Goal: Task Accomplishment & Management: Use online tool/utility

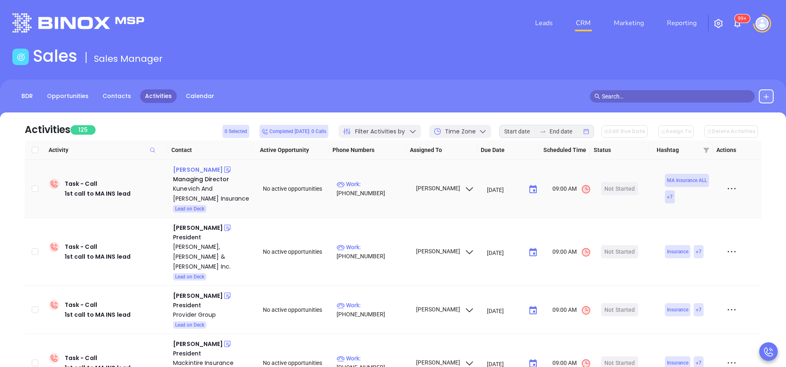
click at [185, 169] on div "Jarrett Lau" at bounding box center [198, 170] width 50 height 10
click at [379, 185] on p "Work : (617) 731-1015" at bounding box center [373, 189] width 72 height 18
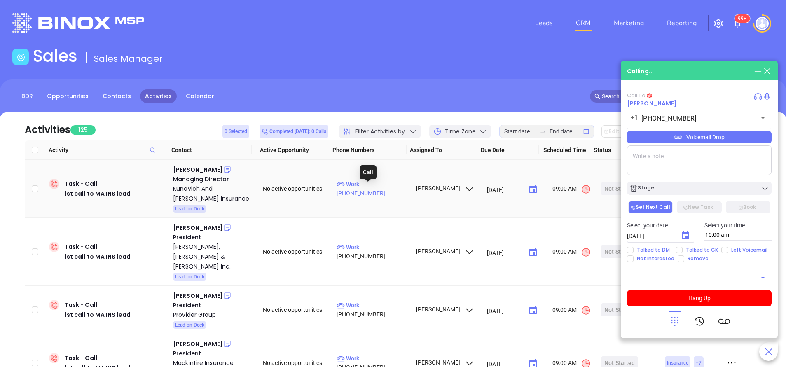
type input "(617) 731-1015"
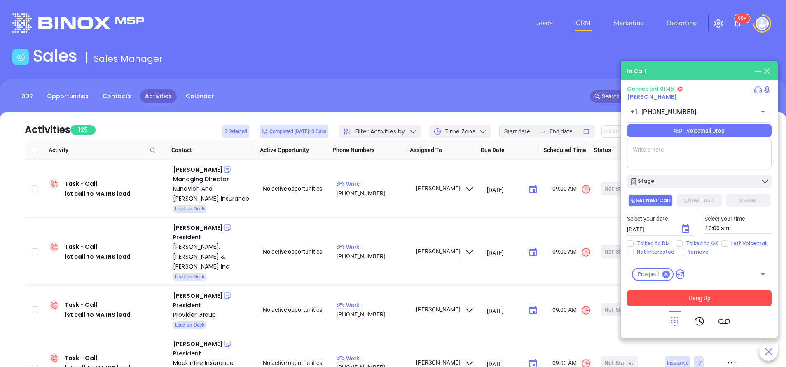
click at [739, 298] on button "Hang Up" at bounding box center [699, 298] width 145 height 16
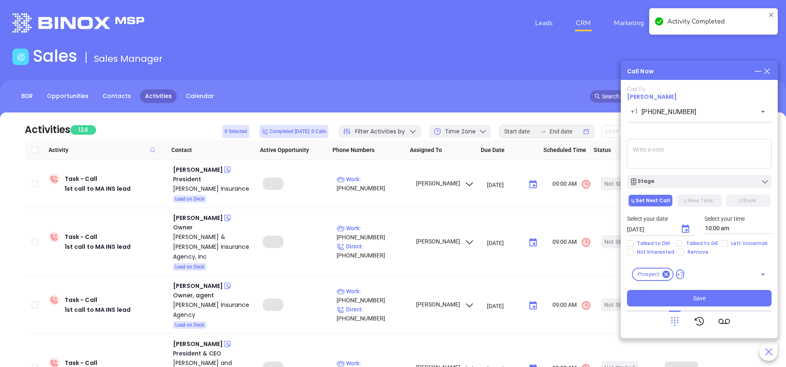
click at [679, 244] on input "Talked to GK" at bounding box center [679, 243] width 7 height 7
checkbox input "true"
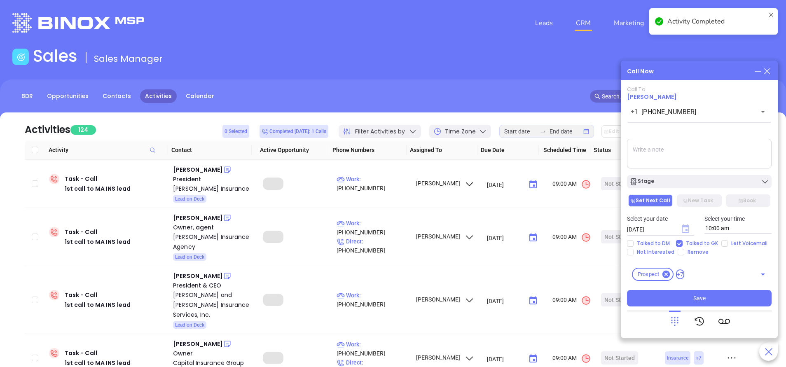
click at [683, 232] on icon "Choose date, selected date is Oct 2, 2025" at bounding box center [685, 229] width 7 height 8
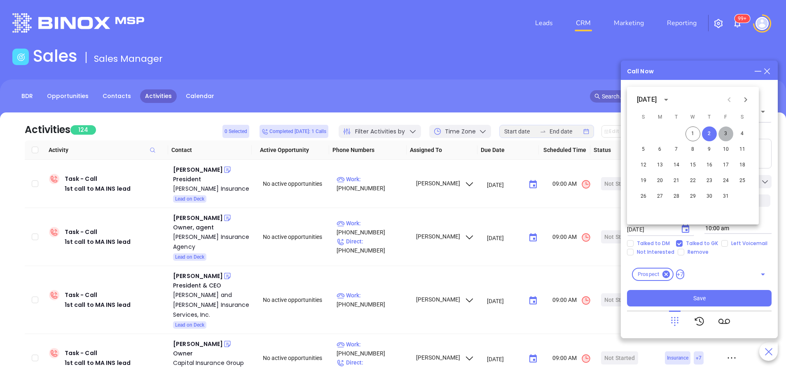
click at [726, 136] on button "3" at bounding box center [725, 133] width 15 height 15
type input "10/03/2025"
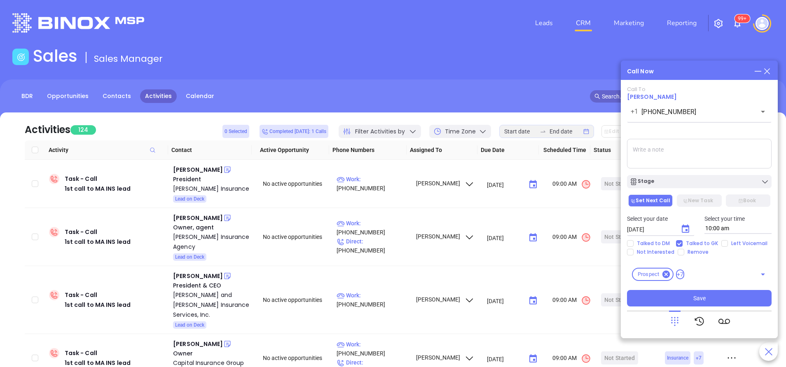
click at [693, 154] on textarea at bounding box center [699, 154] width 145 height 30
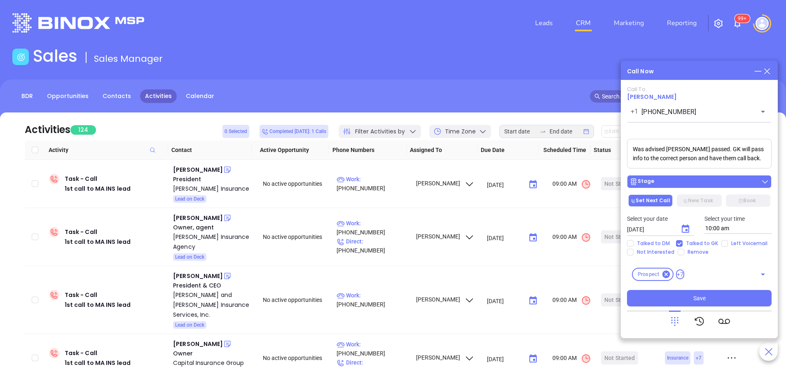
type textarea "Was advised Jarrett passed. GK will pass info to the correct person and have th…"
drag, startPoint x: 681, startPoint y: 188, endPoint x: 688, endPoint y: 206, distance: 19.7
click at [681, 187] on button "Stage" at bounding box center [699, 181] width 145 height 13
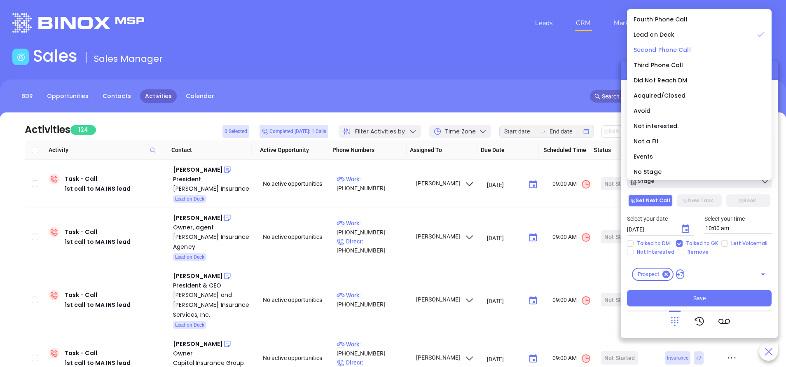
click at [659, 49] on span "Second Phone Call" at bounding box center [662, 50] width 57 height 8
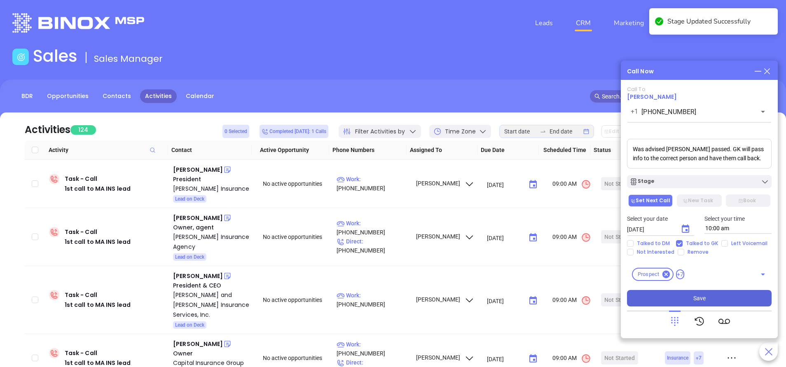
click at [685, 296] on button "Save" at bounding box center [699, 298] width 145 height 16
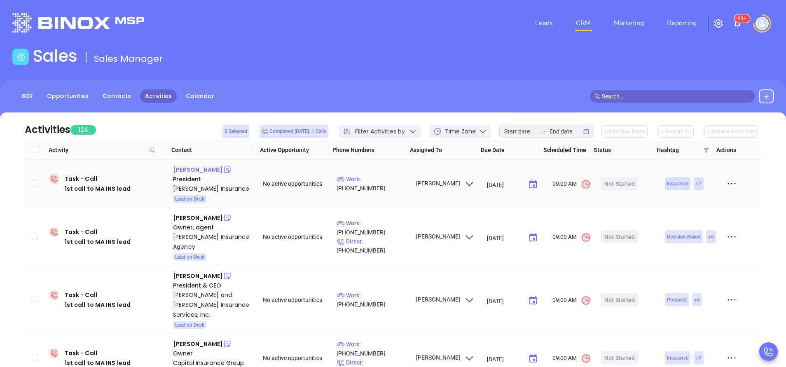
click at [213, 171] on div "Steven Aronson" at bounding box center [198, 170] width 50 height 10
click at [375, 187] on p "Work : (781) 444-3050" at bounding box center [373, 184] width 72 height 18
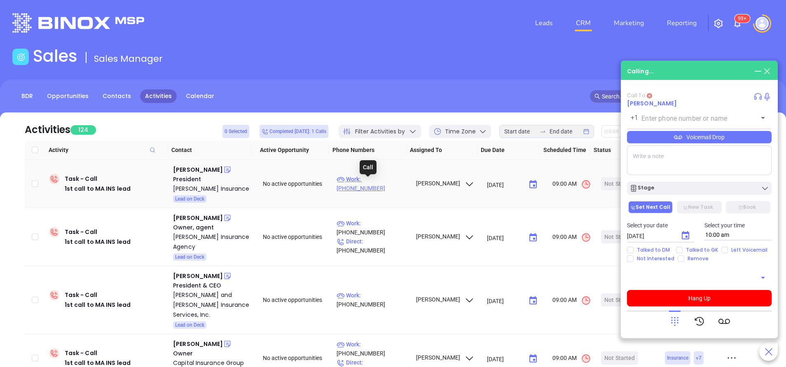
type input "(781) 444-3050"
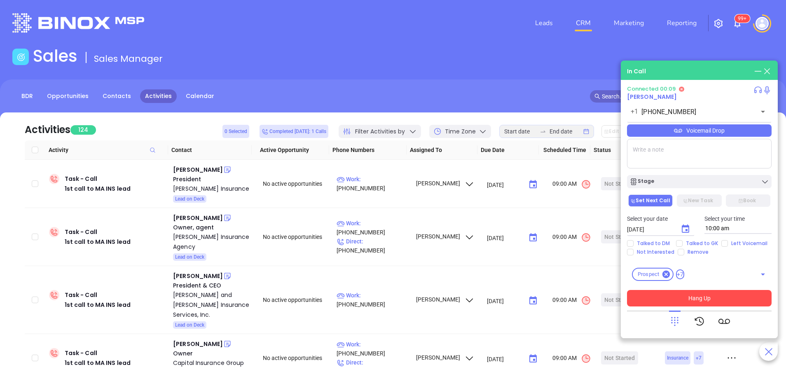
click at [689, 302] on button "Hang Up" at bounding box center [699, 298] width 145 height 16
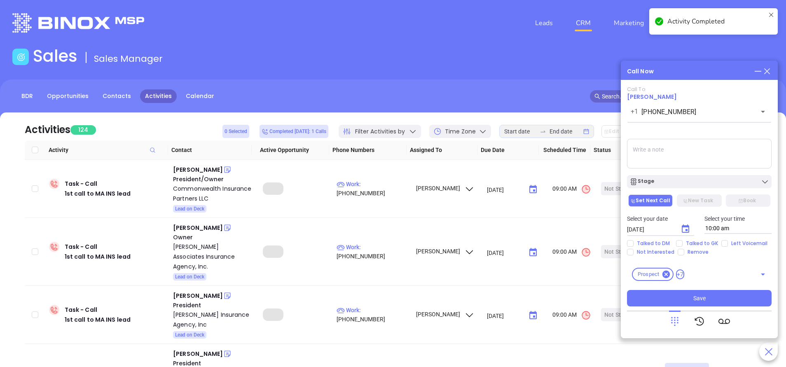
click at [651, 159] on textarea at bounding box center [699, 154] width 145 height 30
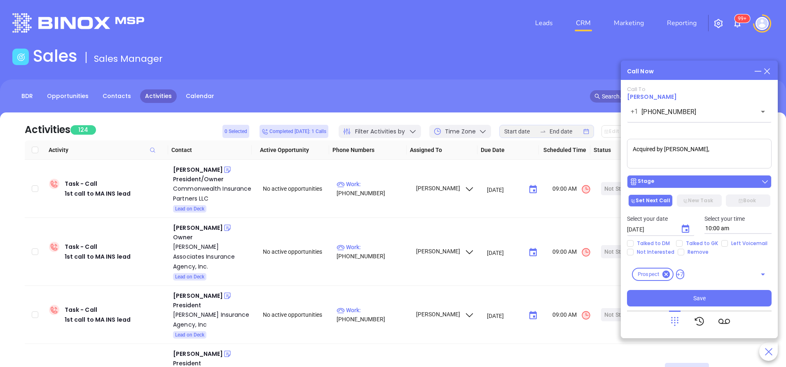
type textarea "Acquired by Acrisure,"
click at [659, 180] on div "Stage" at bounding box center [699, 182] width 140 height 8
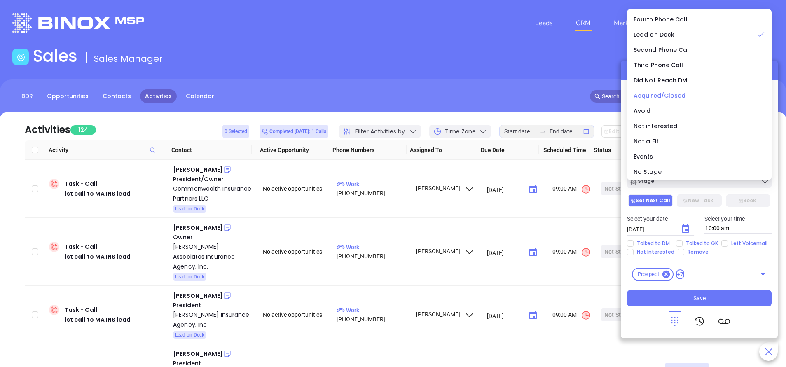
click at [643, 98] on span "Acquired/Closed" at bounding box center [660, 95] width 52 height 8
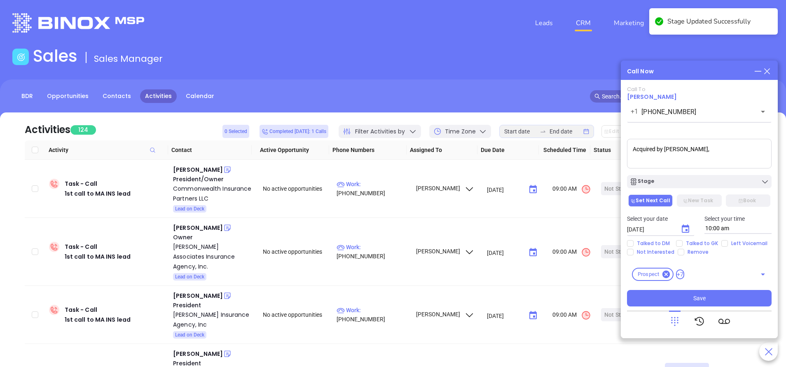
drag, startPoint x: 648, startPoint y: 140, endPoint x: 555, endPoint y: 133, distance: 92.6
click at [543, 136] on main "Sales Sales Manager BDR Opportunities Contacts Activities Calendar Call Now Cal…" at bounding box center [393, 250] width 786 height 409
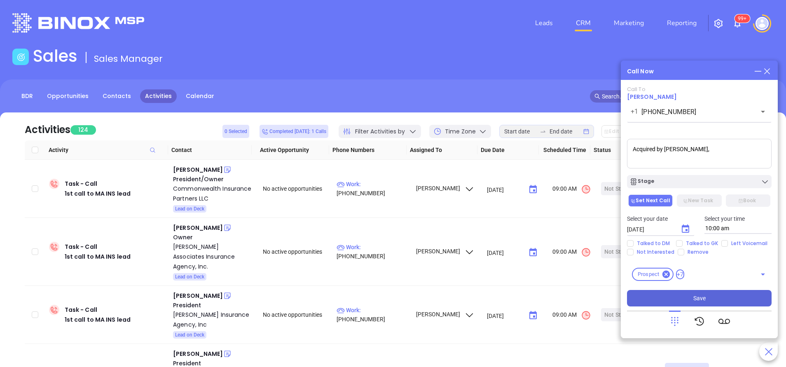
click at [732, 296] on button "Save" at bounding box center [699, 298] width 145 height 16
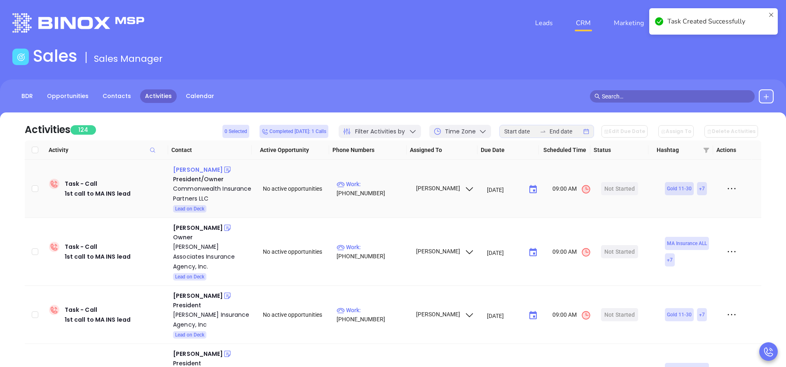
click at [203, 170] on div "John Hegarty" at bounding box center [198, 170] width 50 height 10
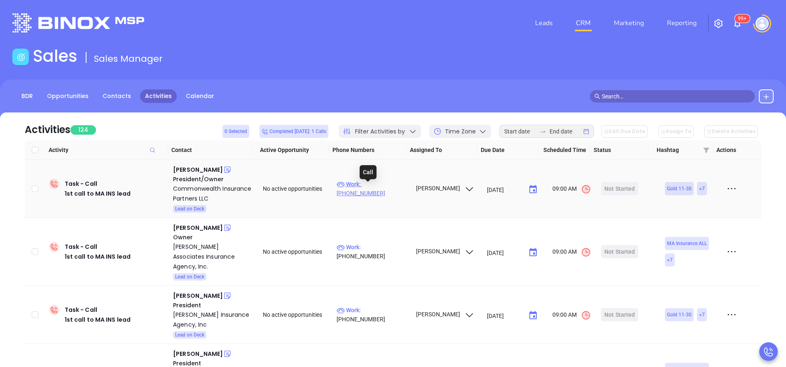
click at [390, 189] on p "Work : (617) 847-0005" at bounding box center [373, 189] width 72 height 18
type input "(617) 847-0005"
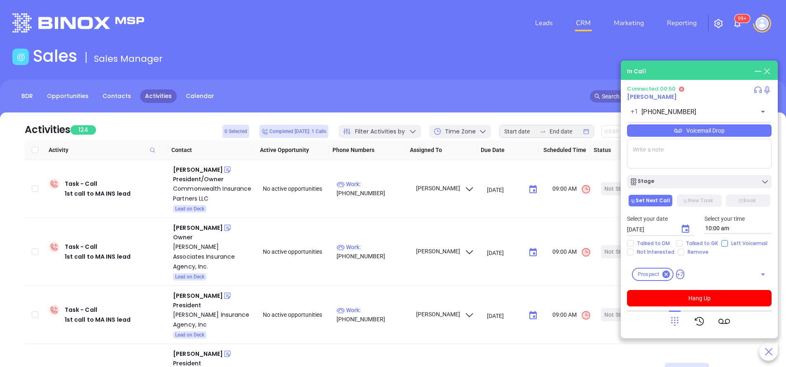
click at [724, 242] on input "Left Voicemail" at bounding box center [724, 243] width 7 height 7
checkbox input "true"
click at [709, 300] on button "Hang Up" at bounding box center [699, 298] width 145 height 16
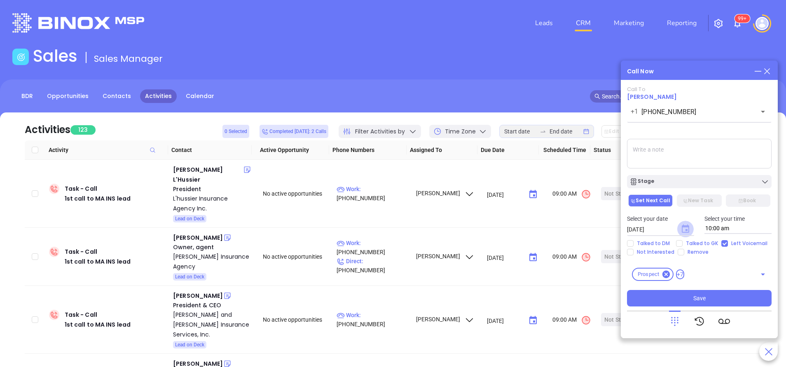
click at [687, 229] on icon "Choose date, selected date is Oct 2, 2025" at bounding box center [685, 229] width 7 height 8
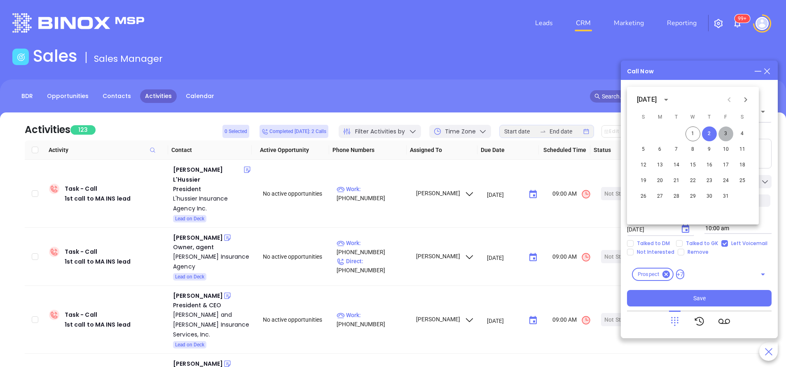
click at [730, 136] on button "3" at bounding box center [725, 133] width 15 height 15
type input "10/03/2025"
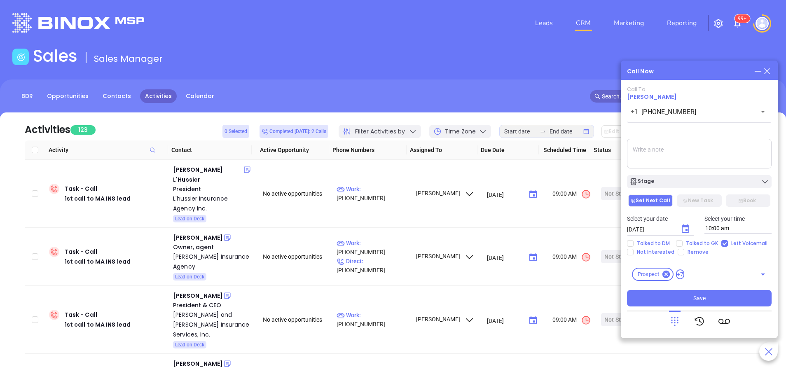
click at [711, 172] on div "Stage" at bounding box center [699, 179] width 154 height 17
click at [753, 184] on div "Stage" at bounding box center [699, 182] width 140 height 8
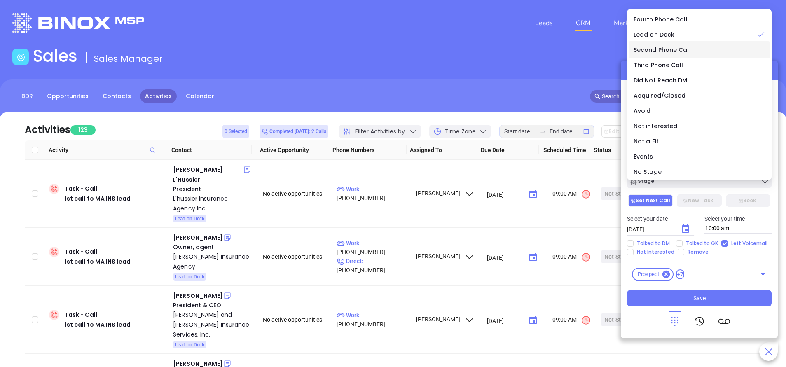
click at [667, 48] on span "Second Phone Call" at bounding box center [662, 50] width 57 height 8
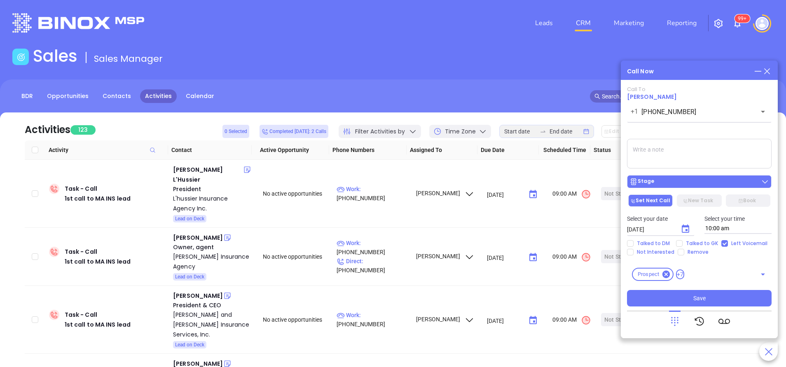
click at [686, 188] on button "Stage" at bounding box center [699, 181] width 145 height 13
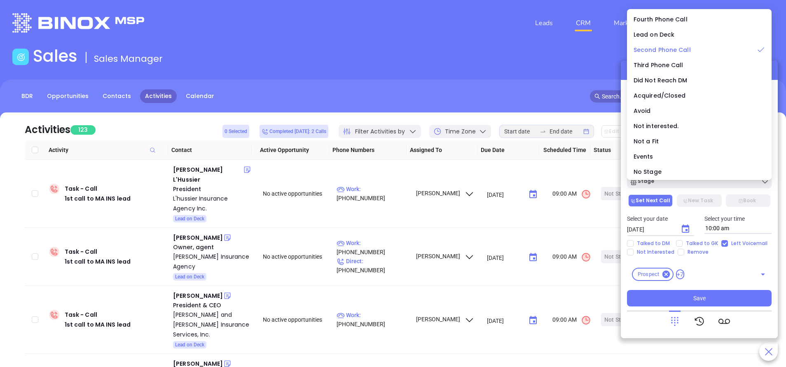
click at [652, 50] on span "Second Phone Call" at bounding box center [662, 50] width 57 height 8
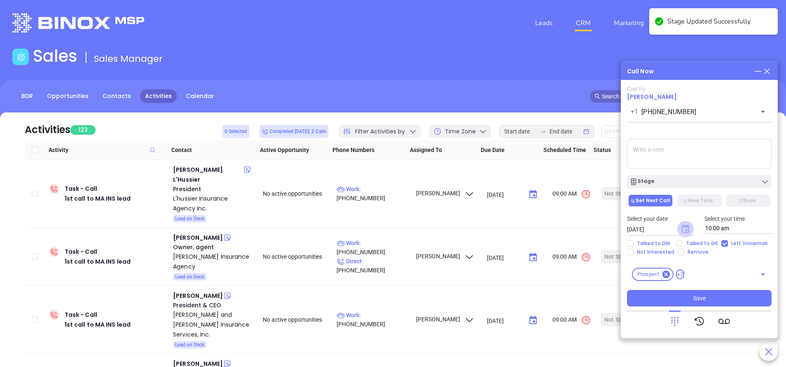
click at [686, 232] on icon "Choose date, selected date is Oct 3, 2025" at bounding box center [686, 229] width 10 height 10
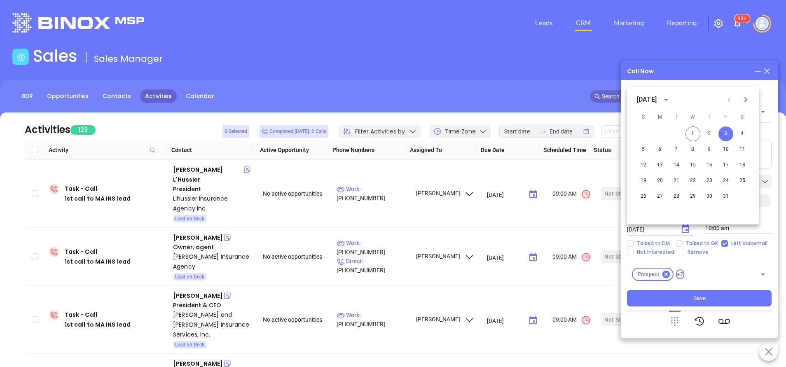
click at [739, 260] on div "Call To John Hegarty +1 (617) 847-0005 ​ Voicemail Drop Stage Set Next Call New…" at bounding box center [699, 196] width 145 height 220
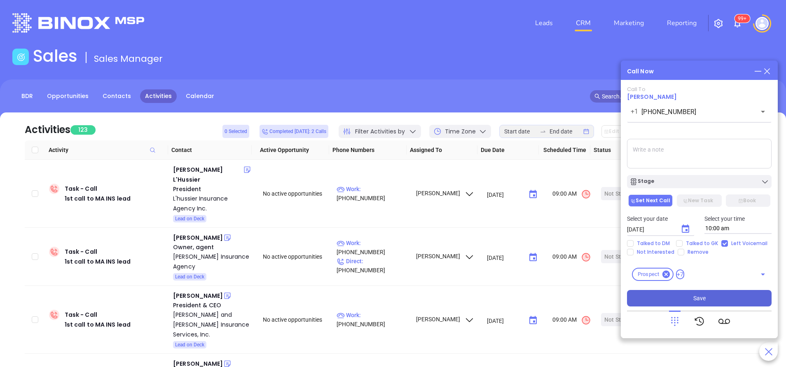
click at [685, 301] on button "Save" at bounding box center [699, 298] width 145 height 16
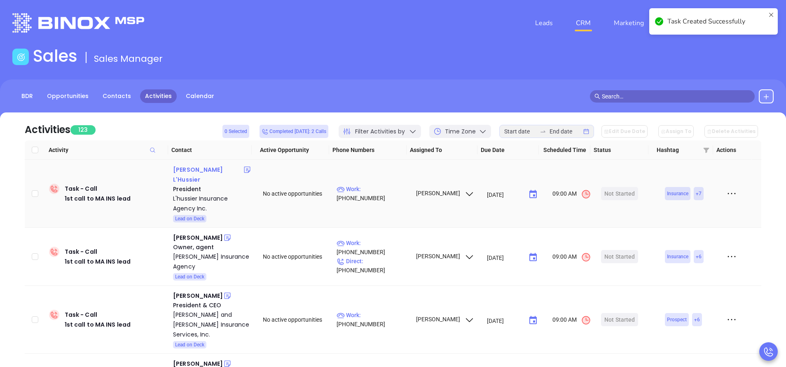
click at [207, 165] on div "Suzanne L'Hussier" at bounding box center [208, 175] width 70 height 20
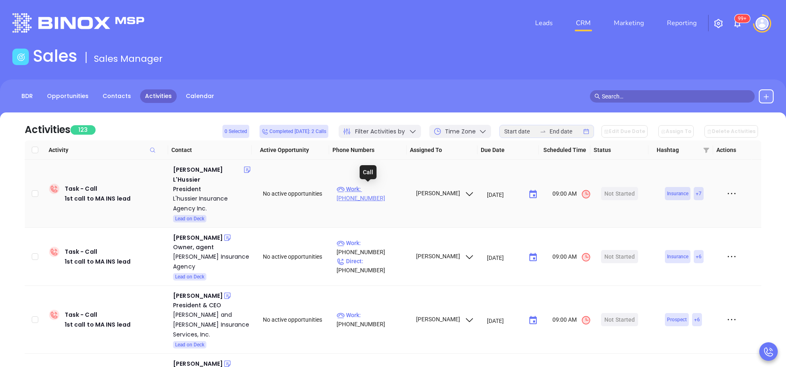
click at [378, 188] on p "Work : (978) 256-1583" at bounding box center [373, 194] width 72 height 18
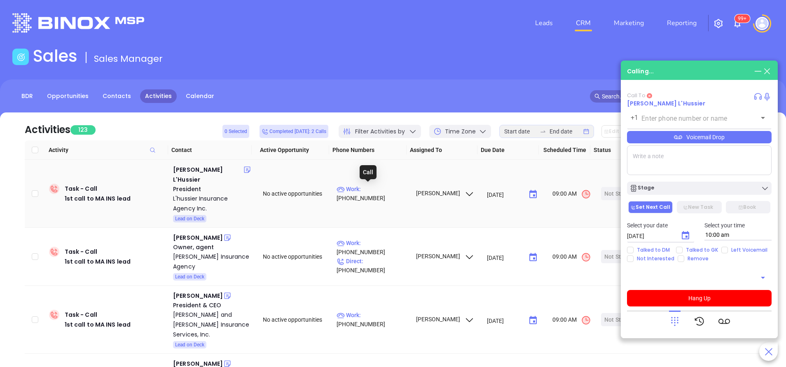
type input "(978) 256-1583"
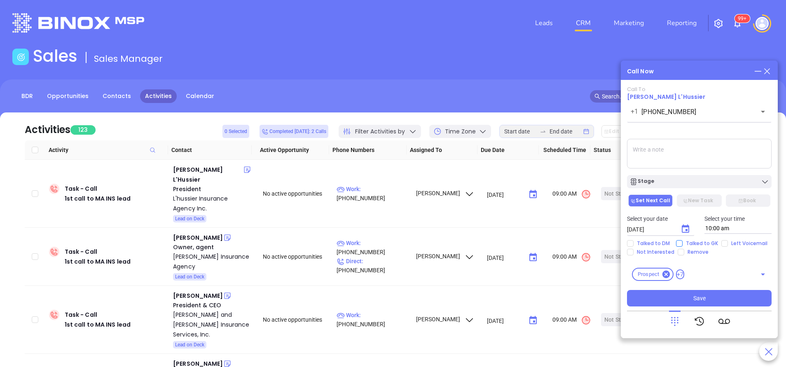
click at [678, 243] on input "Talked to GK" at bounding box center [679, 243] width 7 height 7
checkbox input "true"
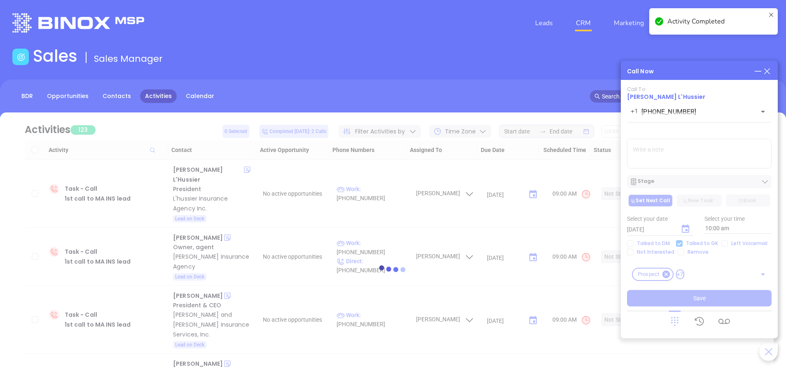
click at [686, 231] on div at bounding box center [392, 269] width 761 height 314
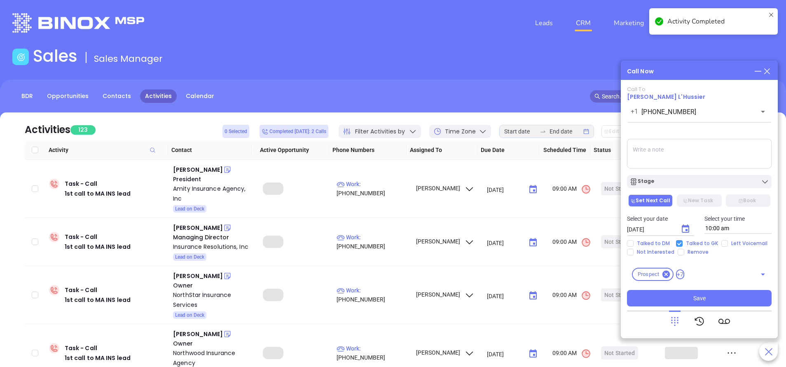
click at [686, 231] on icon "Choose date, selected date is Oct 2, 2025" at bounding box center [685, 229] width 7 height 8
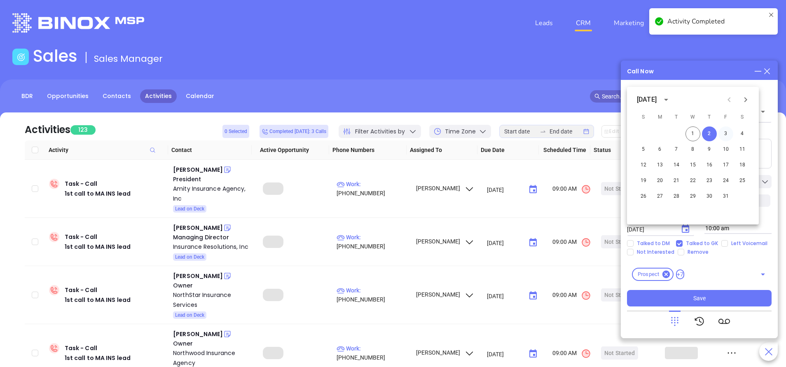
click at [729, 133] on button "3" at bounding box center [725, 133] width 15 height 15
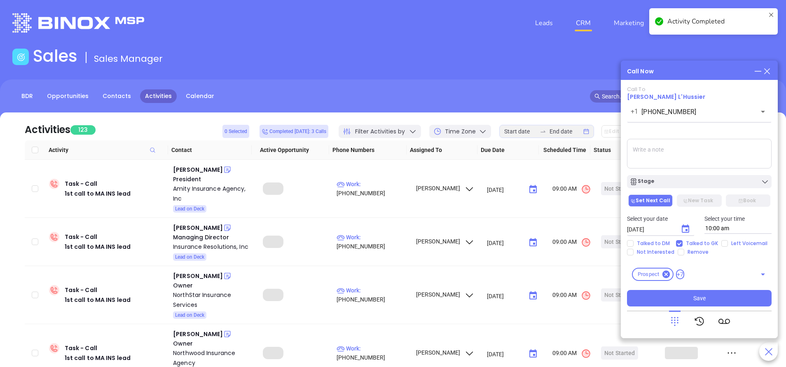
type input "10/03/2025"
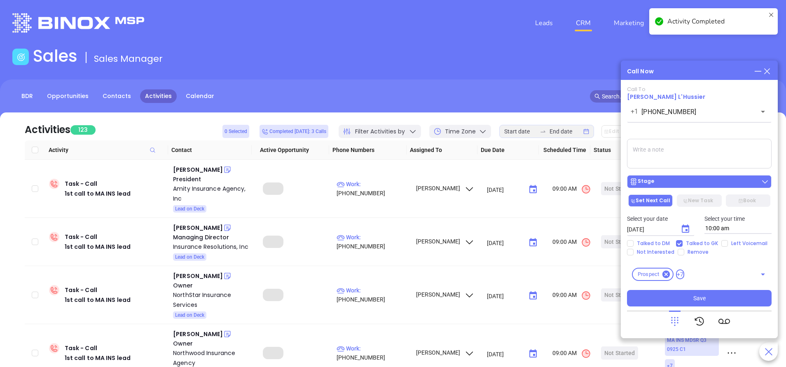
click at [702, 183] on div "Stage" at bounding box center [699, 182] width 140 height 8
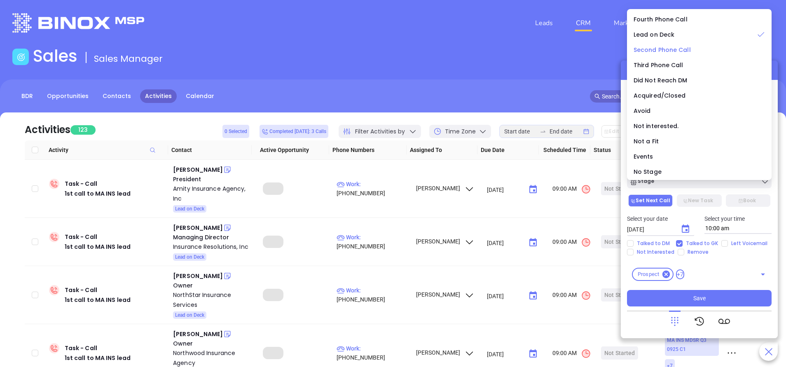
click at [661, 51] on span "Second Phone Call" at bounding box center [662, 50] width 57 height 8
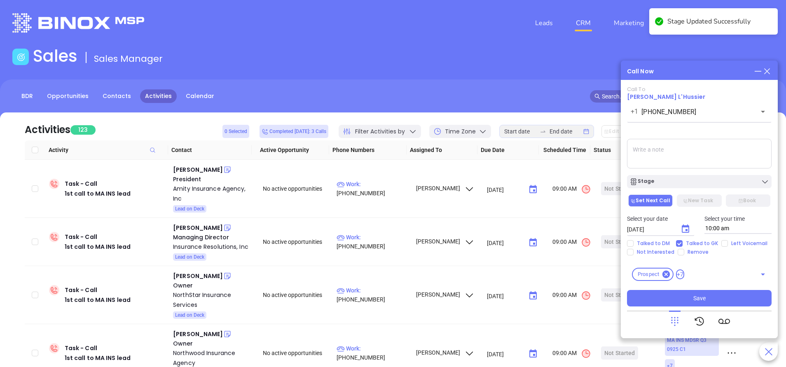
click at [659, 154] on textarea at bounding box center [699, 154] width 145 height 30
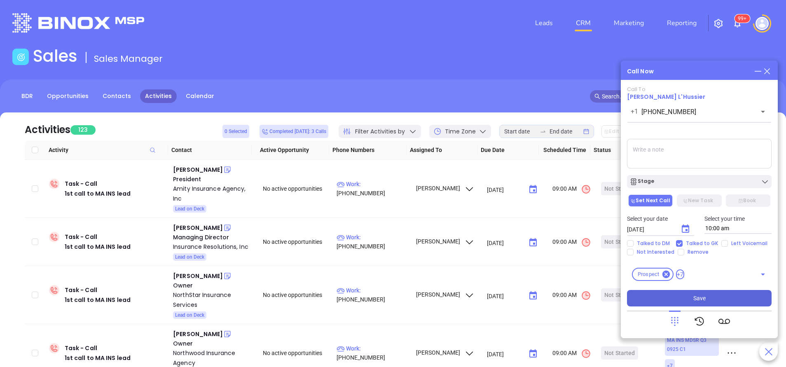
drag, startPoint x: 695, startPoint y: 299, endPoint x: 685, endPoint y: 298, distance: 9.9
click at [692, 299] on button "Save" at bounding box center [699, 298] width 145 height 16
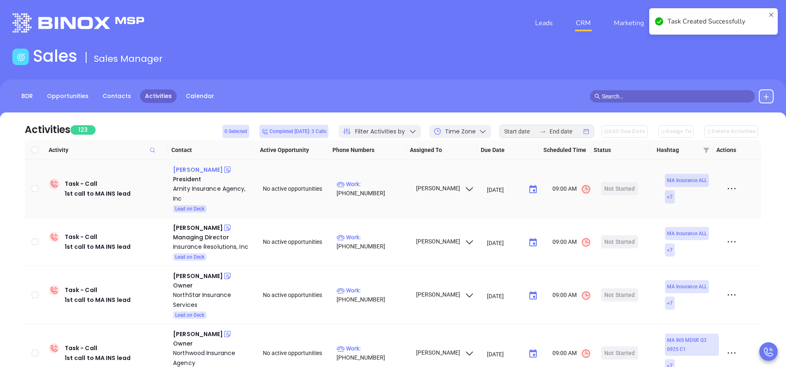
click at [194, 169] on div "Justin Kesner" at bounding box center [198, 170] width 50 height 10
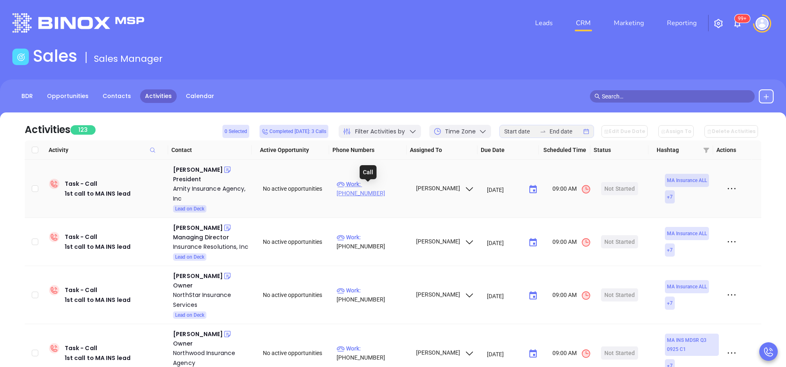
click at [392, 190] on p "Work : (800) 940-4010" at bounding box center [373, 189] width 72 height 18
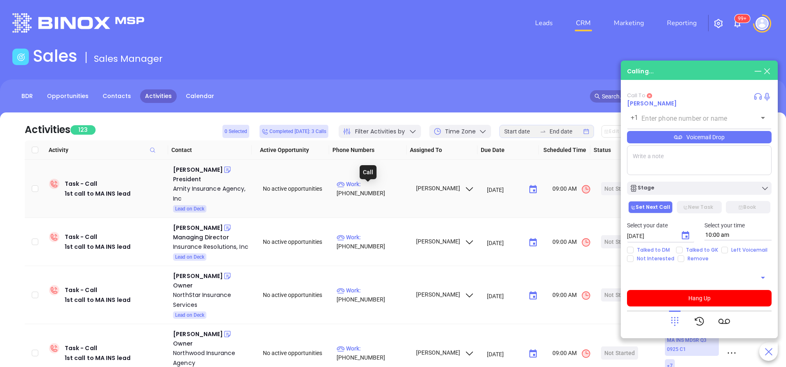
type input "(800) 940-4010"
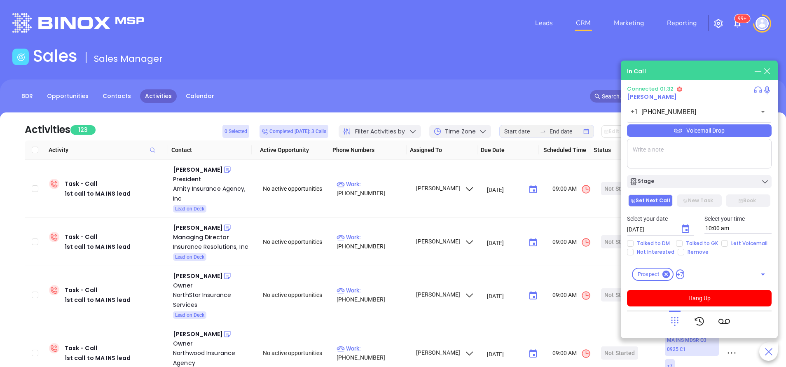
click at [724, 248] on div "Talked to DM Talked to GK Left Voicemail Not Interested Remove" at bounding box center [699, 247] width 154 height 15
click at [706, 295] on button "Hang Up" at bounding box center [699, 298] width 145 height 16
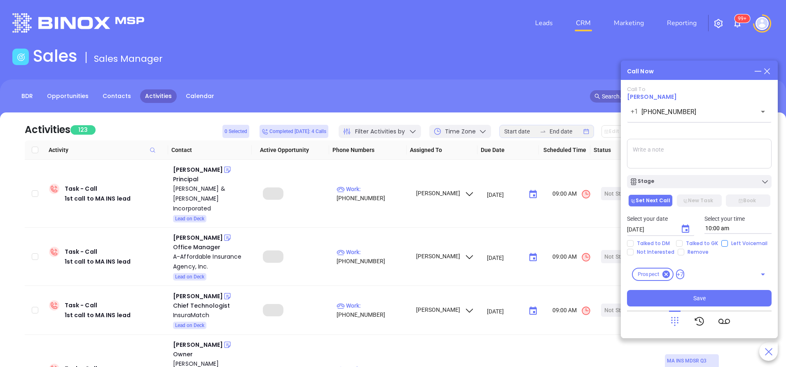
click at [726, 243] on input "Left Voicemail" at bounding box center [724, 243] width 7 height 7
checkbox input "true"
click at [685, 229] on icon "Choose date, selected date is Oct 2, 2025" at bounding box center [686, 229] width 10 height 10
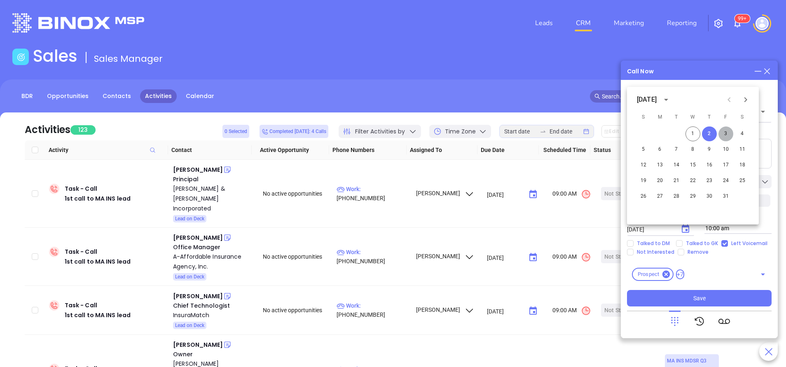
click at [725, 135] on button "3" at bounding box center [725, 133] width 15 height 15
type input "10/03/2025"
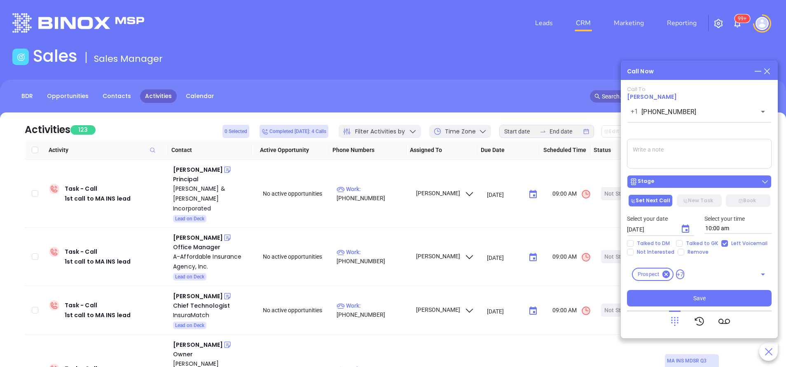
click at [702, 181] on div "Stage" at bounding box center [699, 182] width 140 height 8
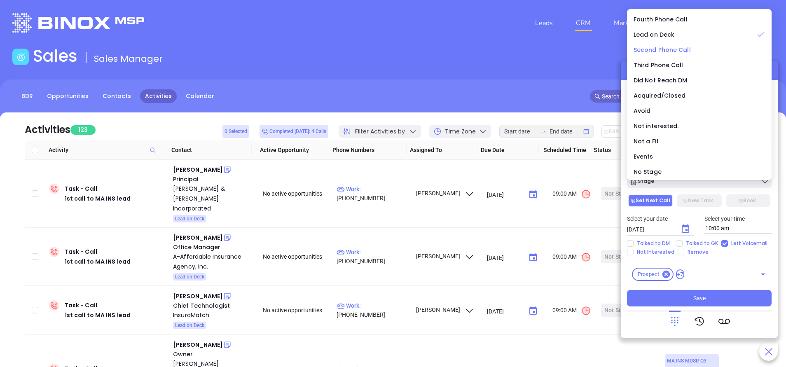
click at [674, 52] on span "Second Phone Call" at bounding box center [662, 50] width 57 height 8
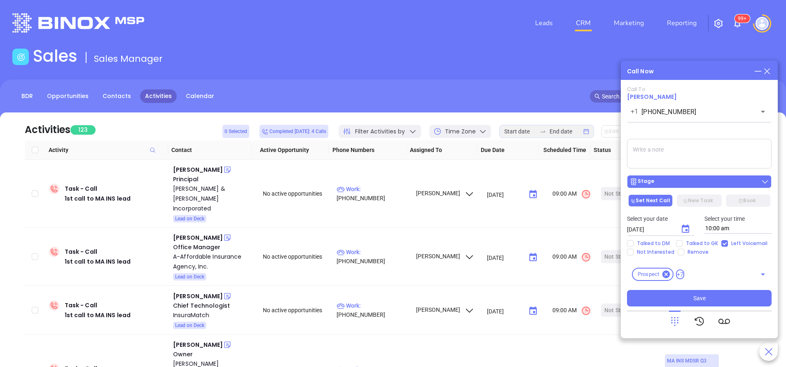
click at [679, 183] on div "Stage" at bounding box center [699, 182] width 140 height 8
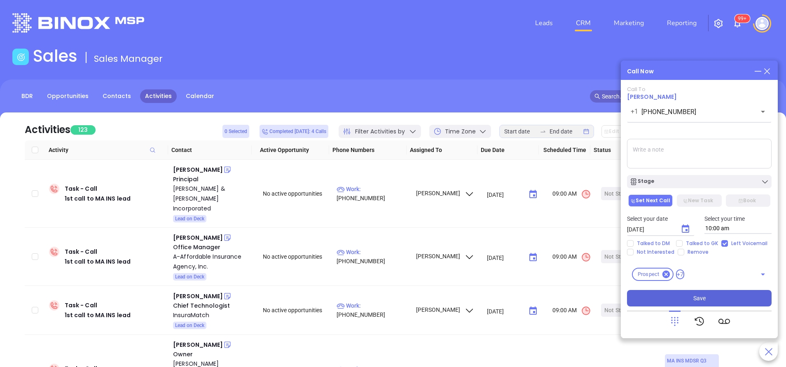
click at [697, 297] on span "Save" at bounding box center [699, 298] width 12 height 9
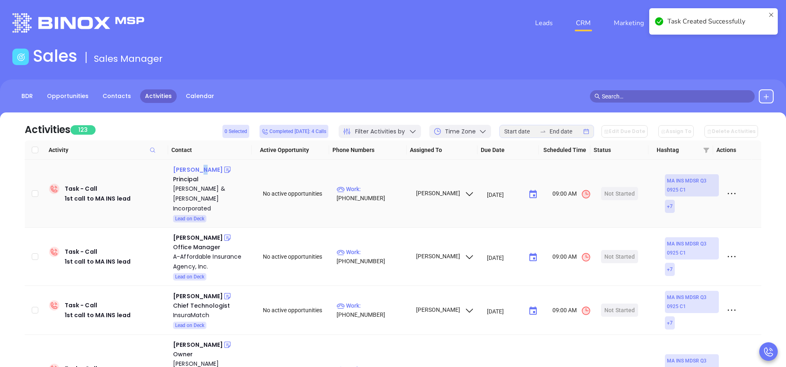
click at [196, 166] on div "John F. Doherty" at bounding box center [198, 170] width 50 height 10
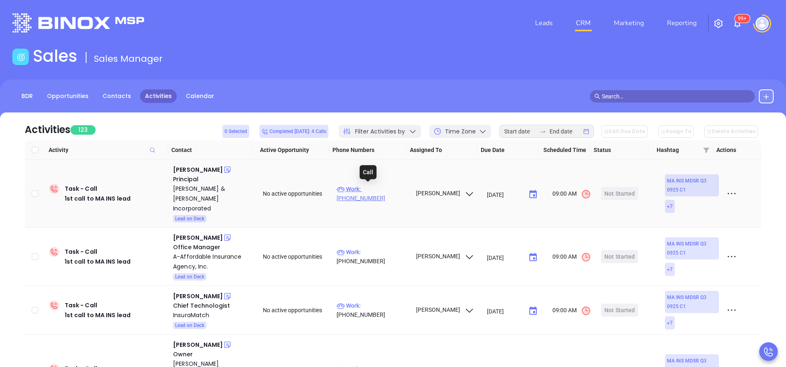
click at [370, 186] on p "Work : (508) 650-1202" at bounding box center [373, 194] width 72 height 18
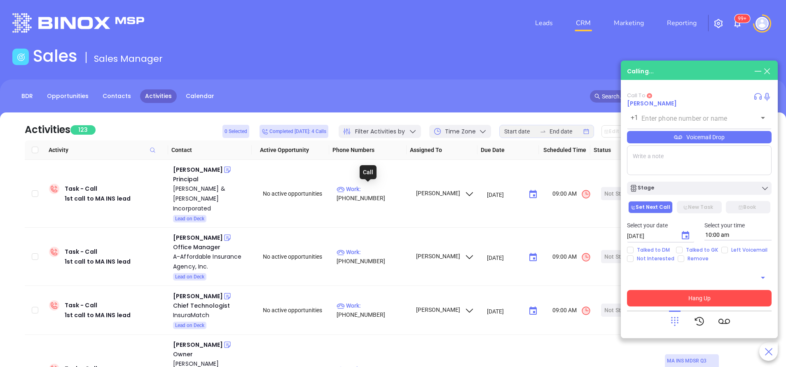
type input "(508) 650-1202"
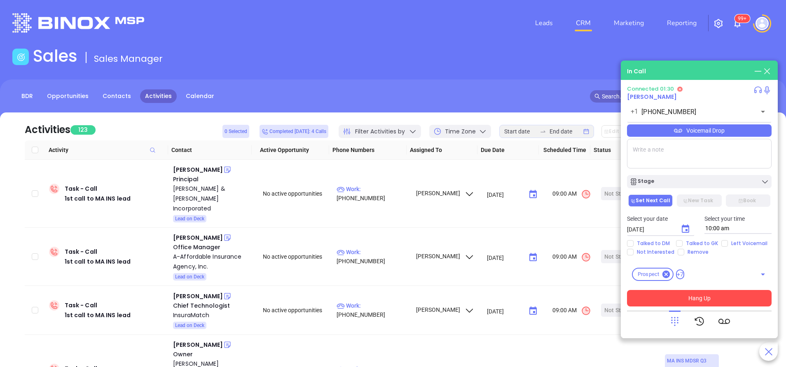
click at [725, 298] on button "Hang Up" at bounding box center [699, 298] width 145 height 16
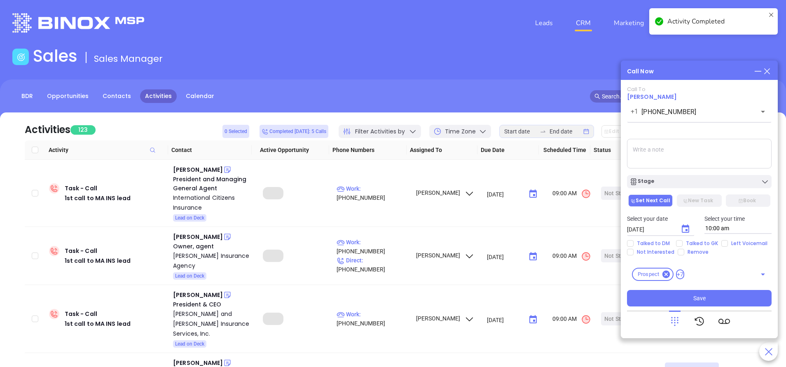
click at [683, 229] on icon "Choose date, selected date is Oct 2, 2025" at bounding box center [686, 229] width 10 height 10
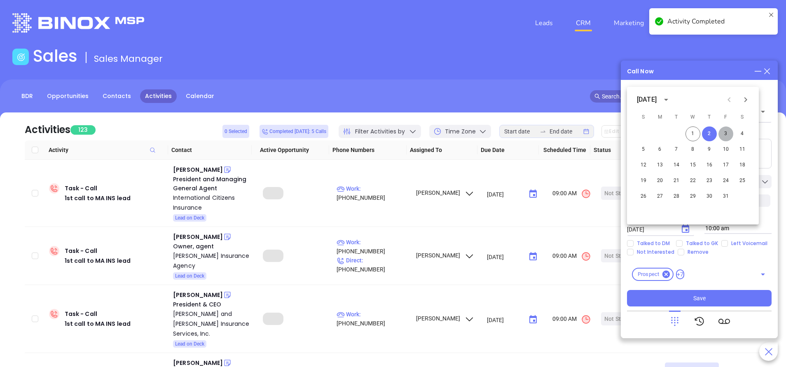
click at [723, 136] on button "3" at bounding box center [725, 133] width 15 height 15
type input "10/03/2025"
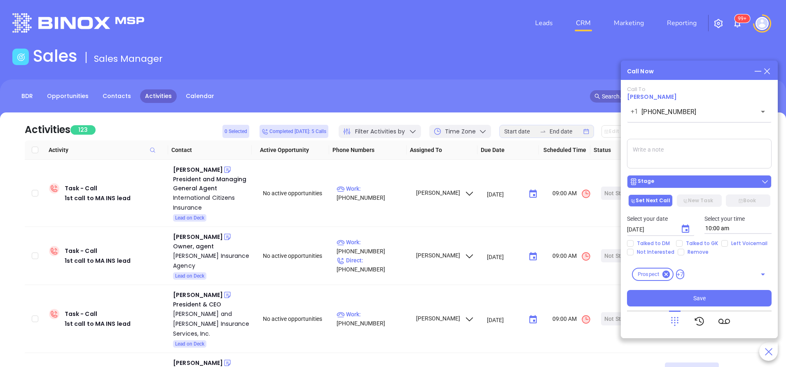
click at [690, 182] on div "Stage" at bounding box center [699, 182] width 140 height 8
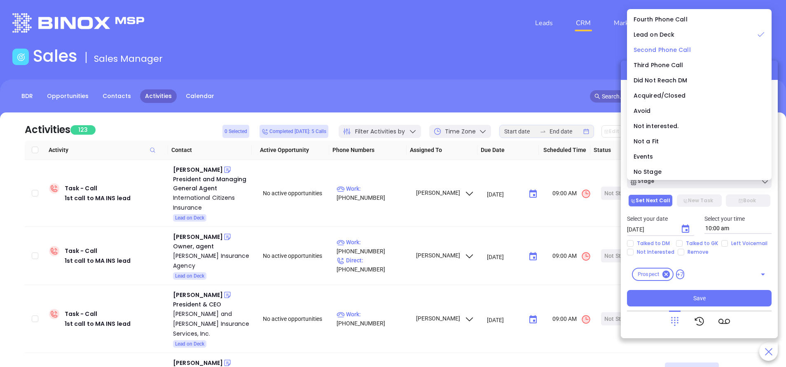
click at [668, 50] on span "Second Phone Call" at bounding box center [662, 50] width 57 height 8
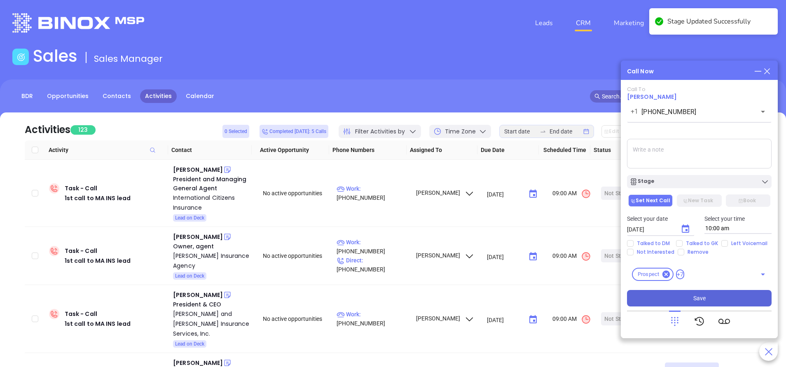
click at [709, 295] on button "Save" at bounding box center [699, 298] width 145 height 16
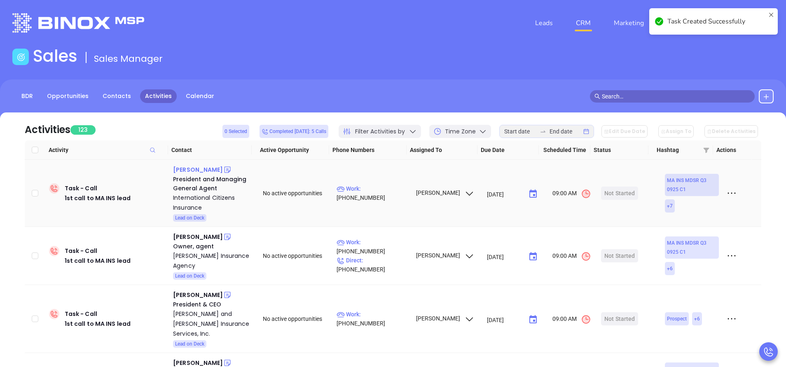
click at [196, 170] on div "Joe Cronin" at bounding box center [198, 170] width 50 height 10
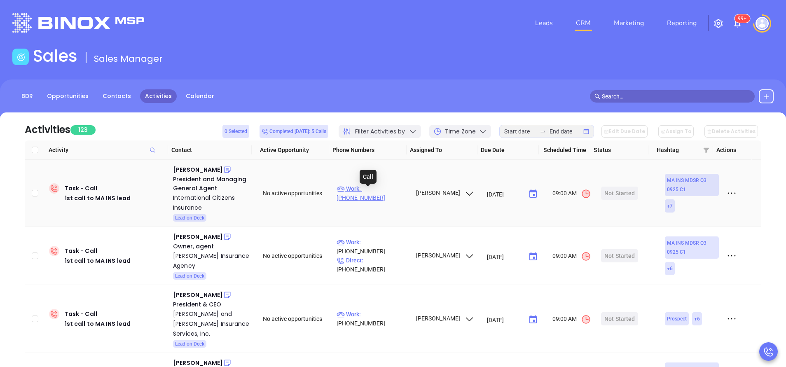
click at [384, 194] on p "Work : (617) 500-6738" at bounding box center [373, 193] width 72 height 18
type input "(617) 500-6738"
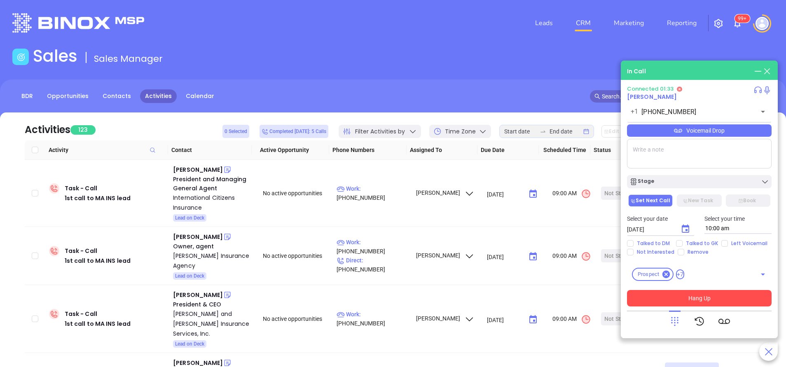
click at [738, 294] on button "Hang Up" at bounding box center [699, 298] width 145 height 16
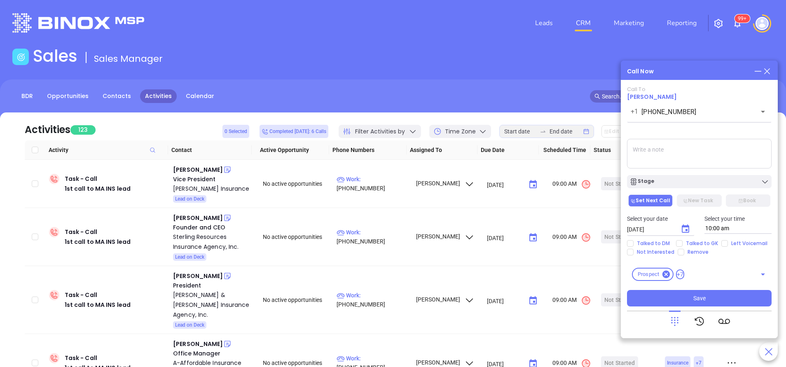
click at [721, 155] on textarea at bounding box center [699, 154] width 145 height 30
paste textarea "United States 877-758-4881 US Direct 617-500-6738"
type textarea "United States 877-758-4881 US Direct 617-500-6738"
click at [683, 241] on span "Talked to GK" at bounding box center [702, 243] width 39 height 7
click at [682, 241] on input "Talked to GK" at bounding box center [679, 243] width 7 height 7
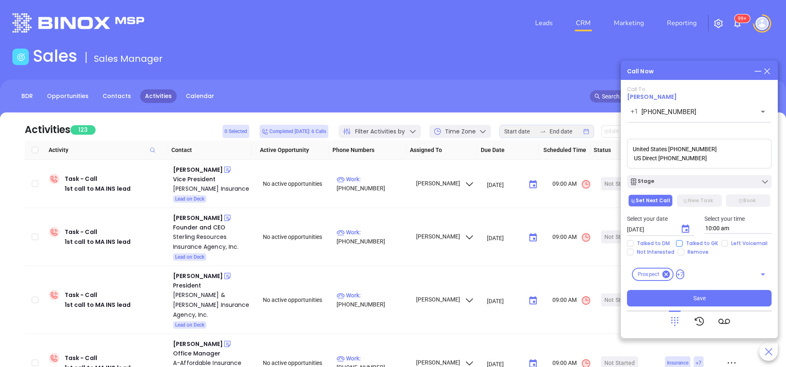
checkbox input "true"
click at [690, 230] on icon "Choose date, selected date is Oct 2, 2025" at bounding box center [686, 229] width 10 height 10
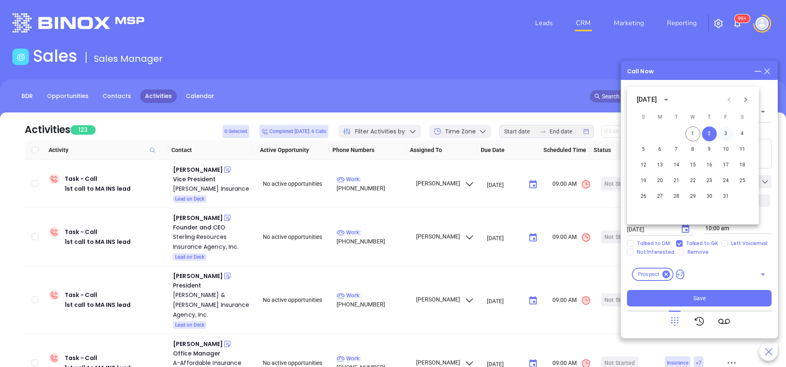
click at [727, 133] on button "3" at bounding box center [725, 133] width 15 height 15
type input "10/03/2025"
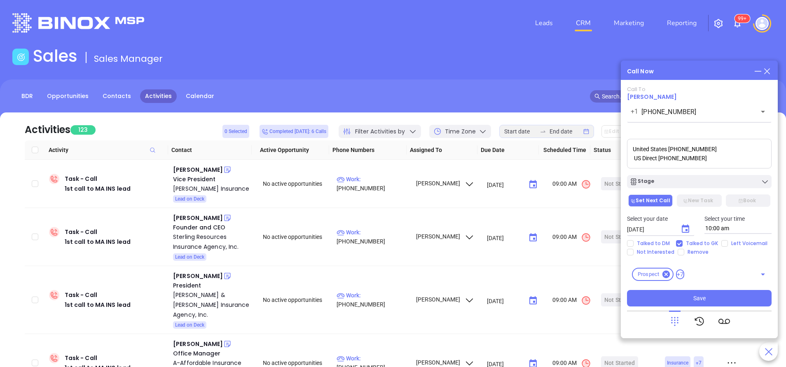
click at [727, 183] on div "Stage" at bounding box center [699, 182] width 140 height 8
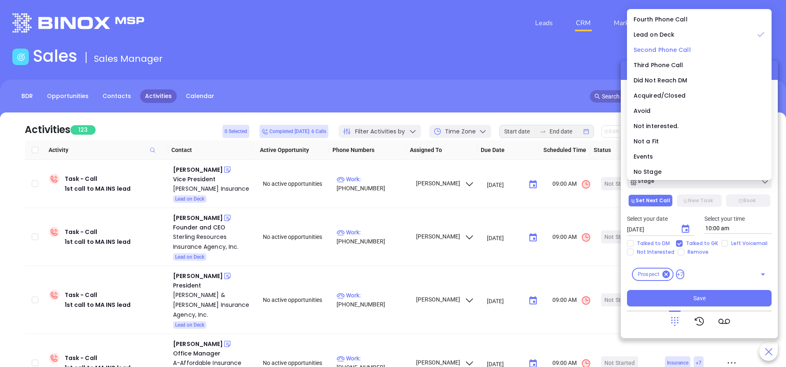
click at [667, 48] on span "Second Phone Call" at bounding box center [662, 50] width 57 height 8
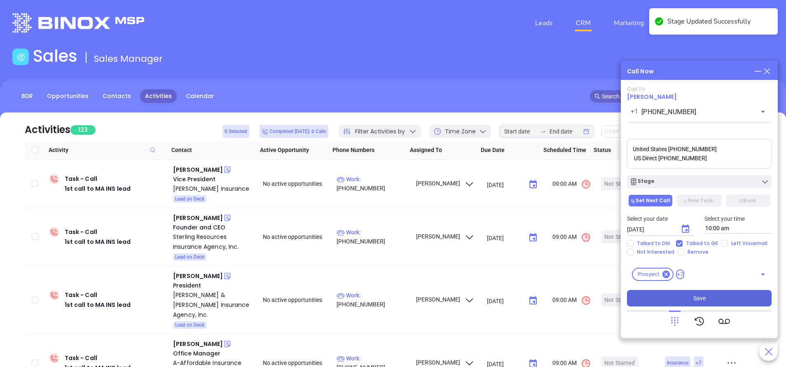
click at [724, 299] on button "Save" at bounding box center [699, 298] width 145 height 16
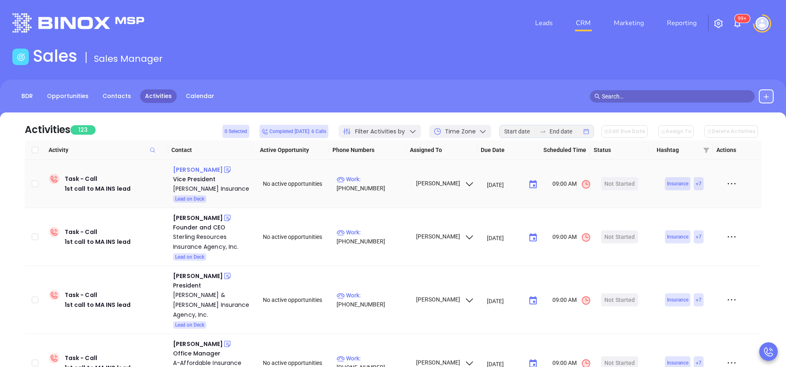
click at [198, 172] on div "John Dowling" at bounding box center [198, 170] width 50 height 10
click at [386, 185] on p "Work : (781) 848-7652" at bounding box center [373, 184] width 72 height 18
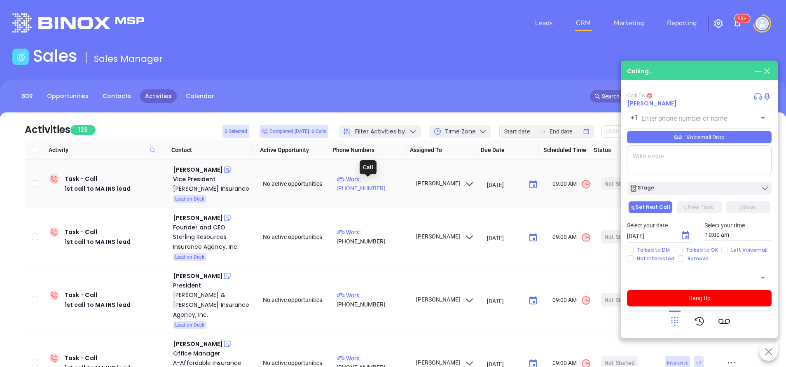
type input "(781) 848-7652"
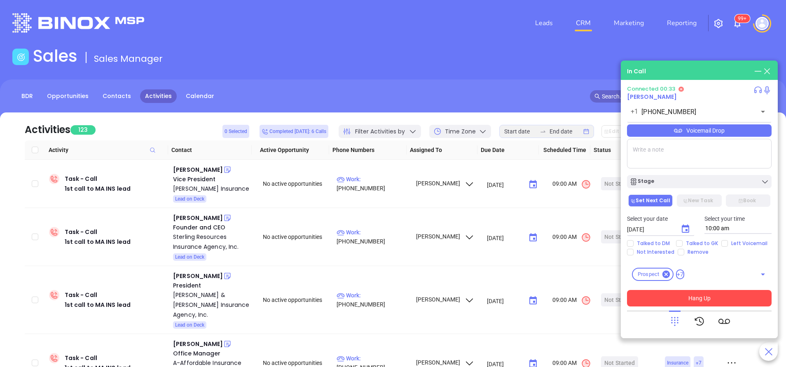
click at [696, 304] on button "Hang Up" at bounding box center [699, 298] width 145 height 16
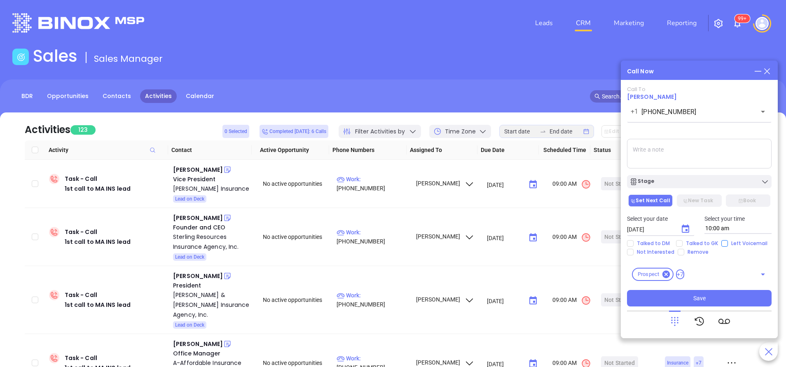
click at [723, 243] on main "Sales Sales Manager BDR Opportunities Contacts Activities Calendar Call Now Cal…" at bounding box center [393, 250] width 786 height 409
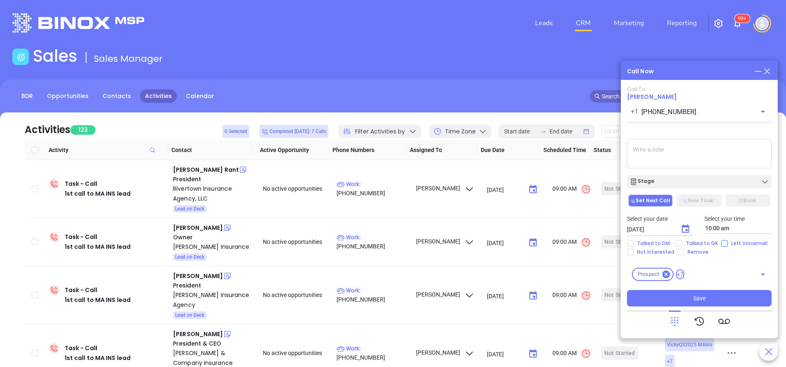
click at [723, 243] on input "Left Voicemail" at bounding box center [724, 243] width 7 height 7
checkbox input "true"
click at [682, 225] on icon "Choose date, selected date is Oct 2, 2025" at bounding box center [685, 229] width 7 height 8
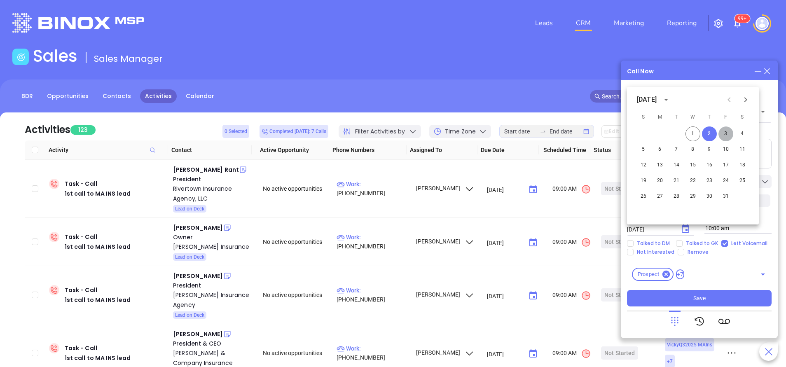
click at [723, 136] on button "3" at bounding box center [725, 133] width 15 height 15
type input "10/03/2025"
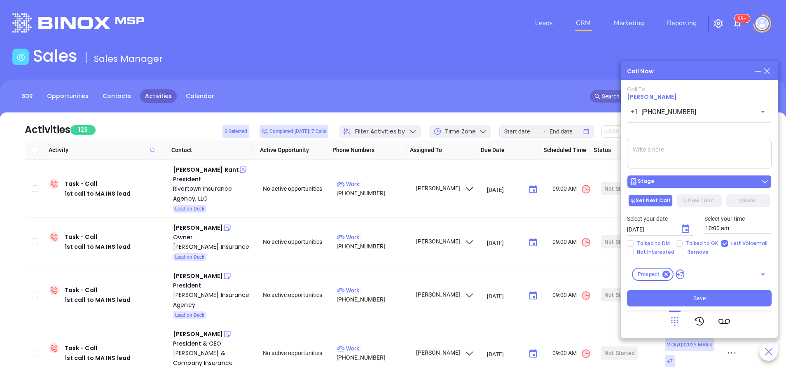
click at [681, 183] on div "Stage" at bounding box center [699, 182] width 140 height 8
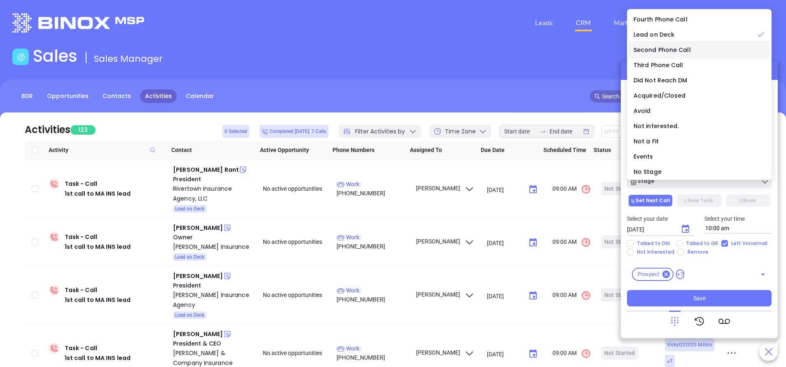
click at [648, 46] on span "Second Phone Call" at bounding box center [662, 50] width 57 height 8
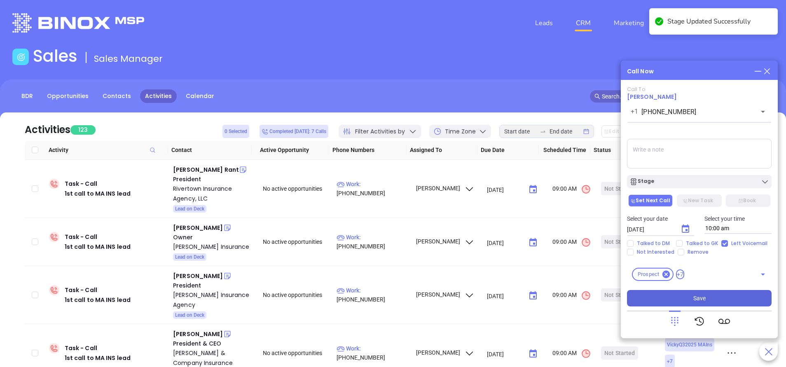
drag, startPoint x: 726, startPoint y: 297, endPoint x: 711, endPoint y: 295, distance: 15.3
click at [725, 297] on button "Save" at bounding box center [699, 298] width 145 height 16
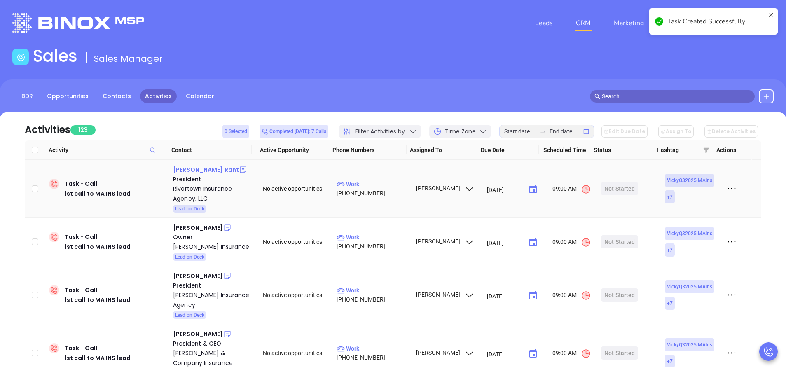
click at [199, 171] on div "Scott E. Rant" at bounding box center [206, 170] width 66 height 10
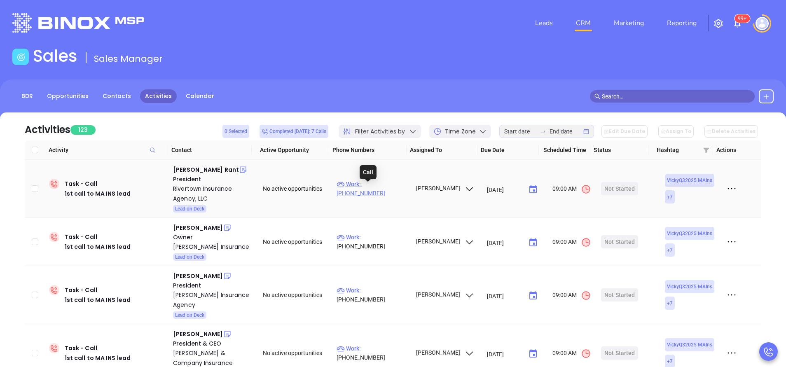
click at [367, 187] on p "Work : (616) 844-1191" at bounding box center [373, 189] width 72 height 18
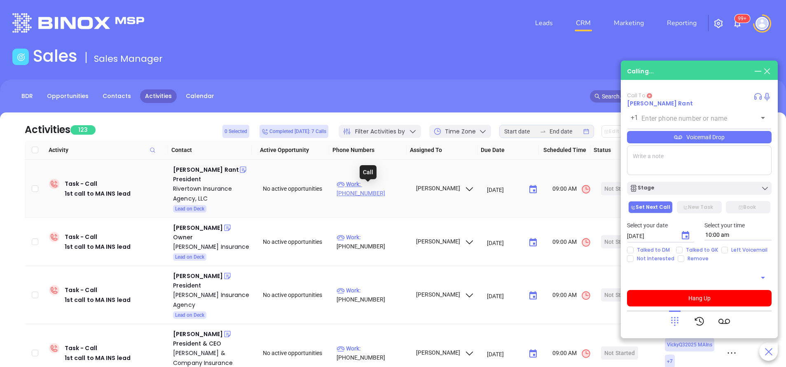
type input "(616) 844-1191"
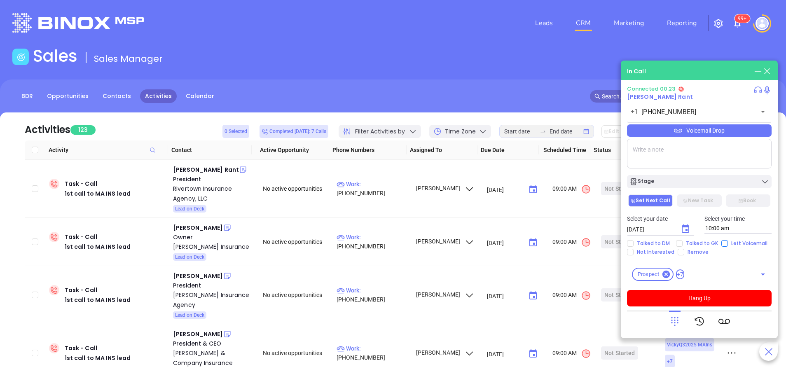
click at [723, 244] on input "Left Voicemail" at bounding box center [724, 243] width 7 height 7
checkbox input "true"
click at [711, 298] on button "Hang Up" at bounding box center [699, 298] width 145 height 16
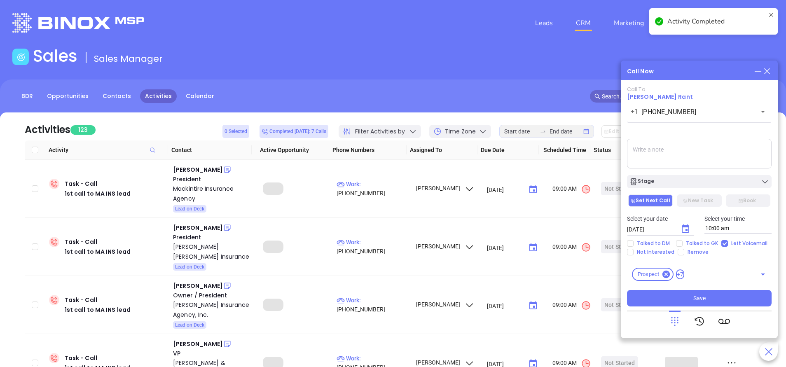
click at [687, 230] on icon "Choose date, selected date is Oct 2, 2025" at bounding box center [685, 229] width 7 height 8
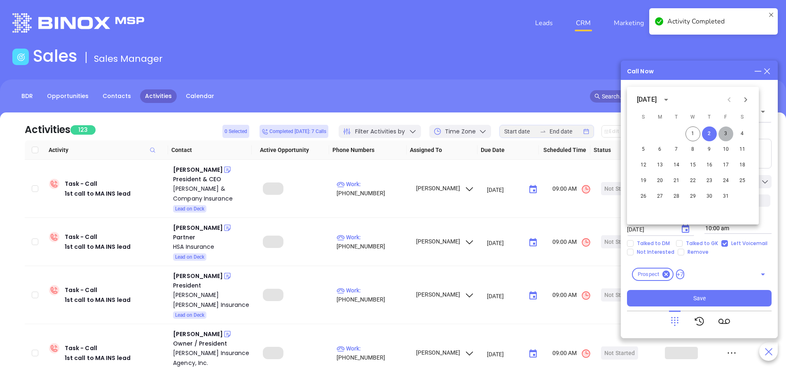
click at [727, 129] on button "3" at bounding box center [725, 133] width 15 height 15
type input "10/03/2025"
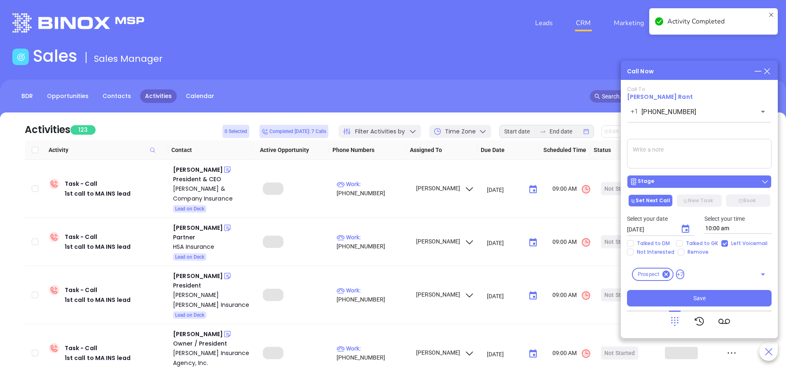
click at [713, 177] on button "Stage" at bounding box center [699, 181] width 145 height 13
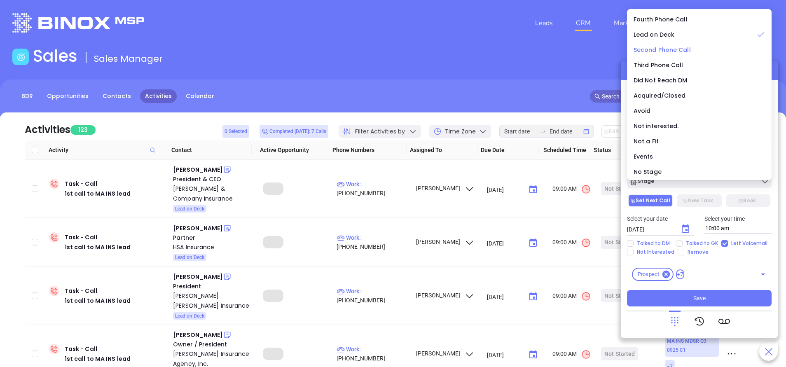
click at [677, 49] on span "Second Phone Call" at bounding box center [662, 50] width 57 height 8
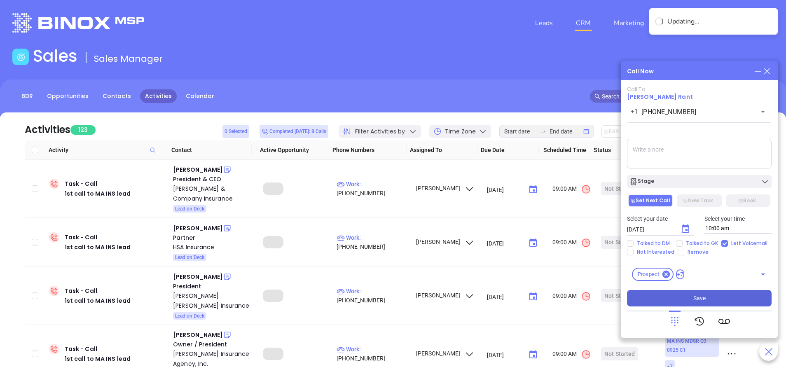
click at [738, 293] on button "Save" at bounding box center [699, 298] width 145 height 16
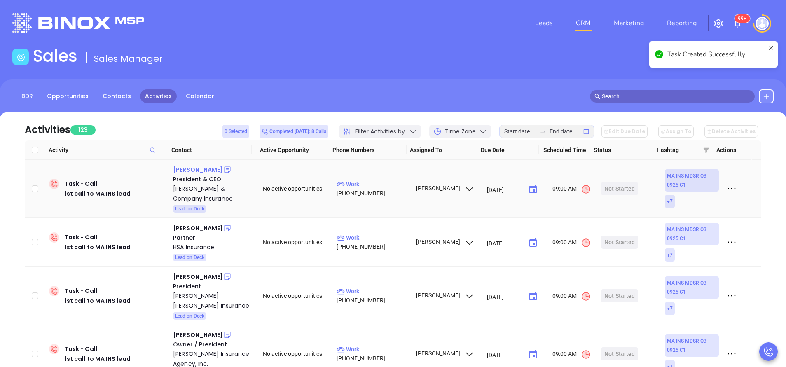
click at [197, 171] on div "James Kay" at bounding box center [198, 170] width 50 height 10
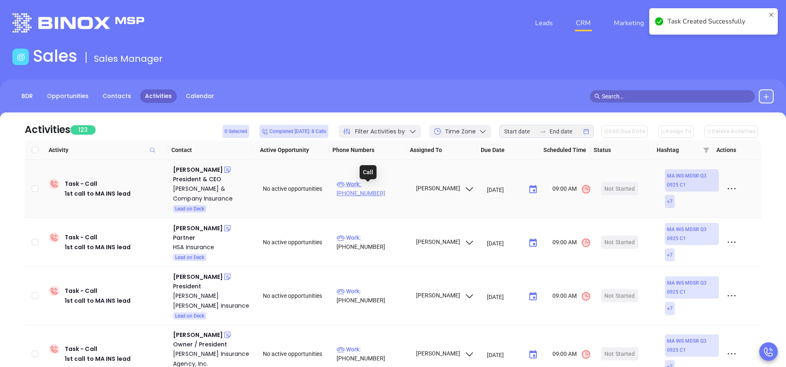
click at [385, 189] on p "Work : (508) 673-5893" at bounding box center [373, 189] width 72 height 18
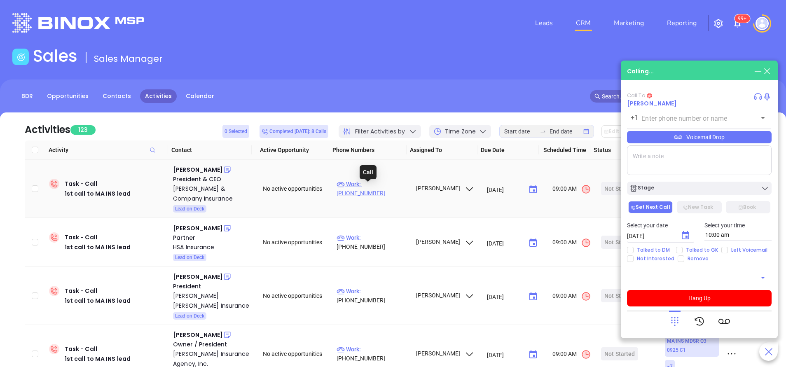
type input "(508) 673-5893"
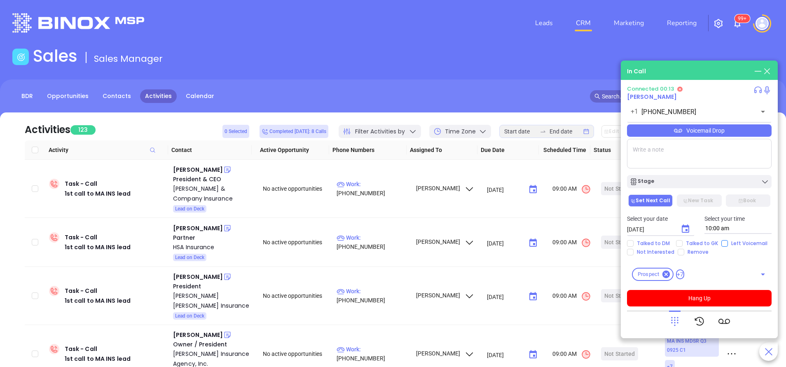
click at [725, 246] on input "Left Voicemail" at bounding box center [724, 243] width 7 height 7
checkbox input "true"
click at [679, 318] on icon at bounding box center [675, 322] width 12 height 12
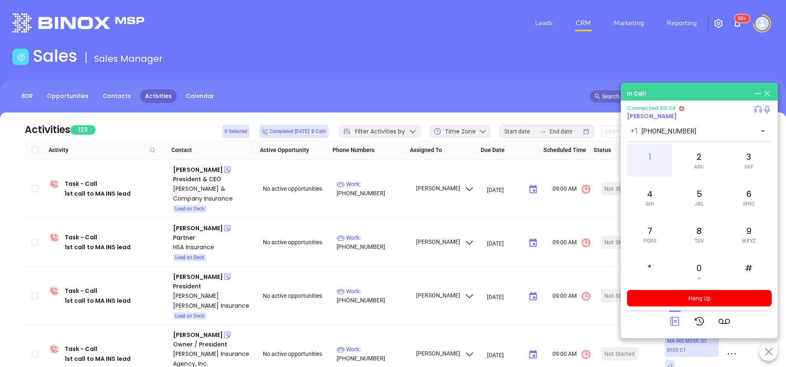
click at [655, 156] on div "1" at bounding box center [649, 160] width 45 height 33
click at [702, 199] on div "5 JKL" at bounding box center [698, 197] width 45 height 33
click at [703, 165] on span "ABC" at bounding box center [699, 167] width 10 height 6
click at [741, 234] on div "9 WXYZ" at bounding box center [748, 234] width 45 height 33
click at [699, 201] on span "JKL" at bounding box center [699, 204] width 9 height 6
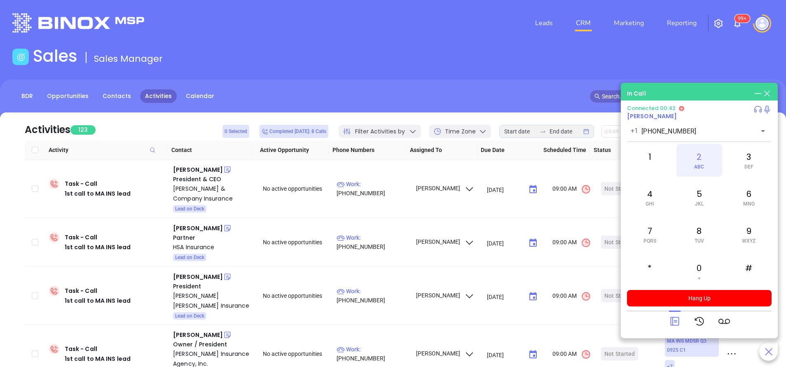
click at [699, 170] on div "2 ABC" at bounding box center [698, 160] width 45 height 33
drag, startPoint x: 699, startPoint y: 170, endPoint x: 747, endPoint y: 190, distance: 51.5
click at [746, 194] on div "6 MNO" at bounding box center [748, 197] width 45 height 33
click at [676, 318] on icon at bounding box center [675, 322] width 12 height 12
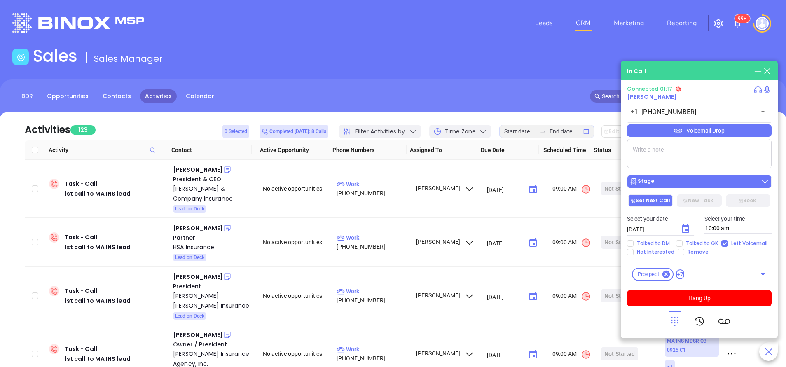
click at [684, 179] on div "Stage" at bounding box center [699, 182] width 140 height 8
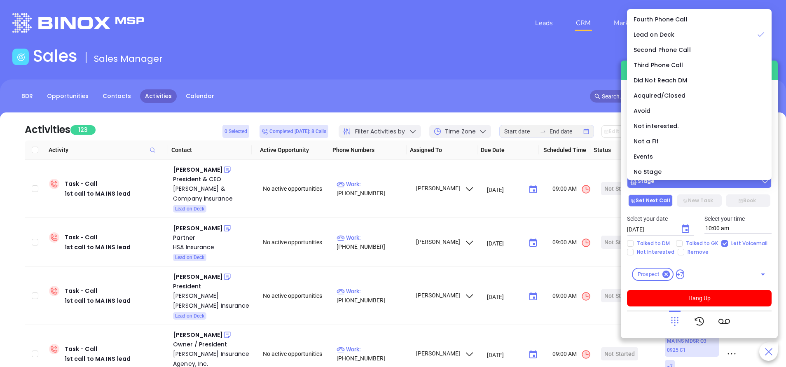
click at [678, 182] on div "Stage" at bounding box center [699, 182] width 140 height 8
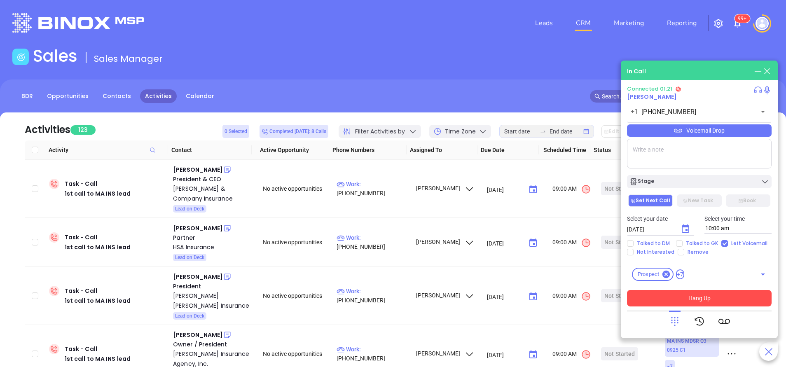
click at [729, 305] on button "Hang Up" at bounding box center [699, 298] width 145 height 16
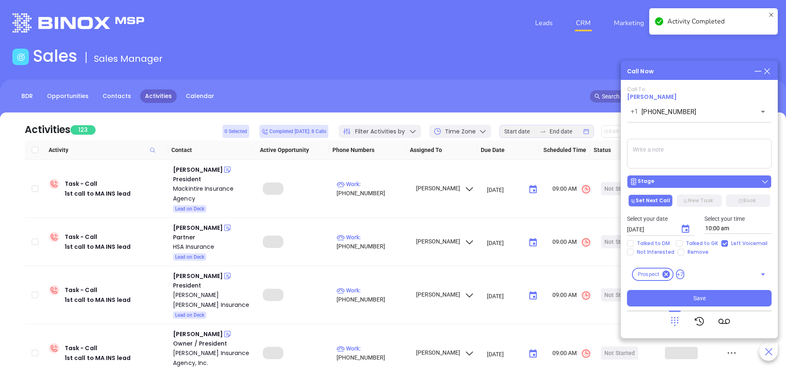
click at [681, 181] on div "Stage" at bounding box center [699, 182] width 140 height 8
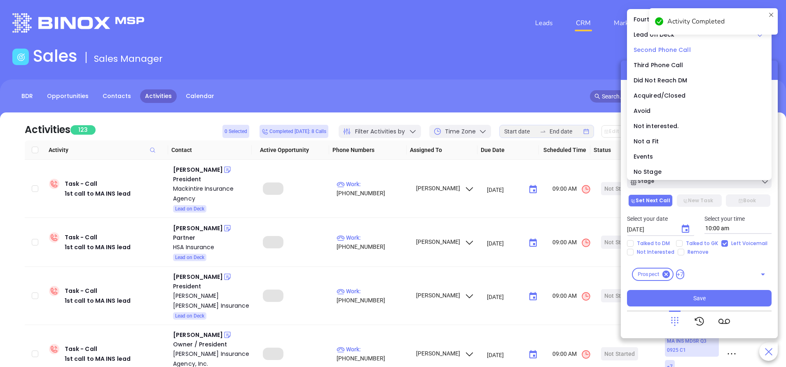
click at [656, 50] on span "Second Phone Call" at bounding box center [662, 50] width 57 height 8
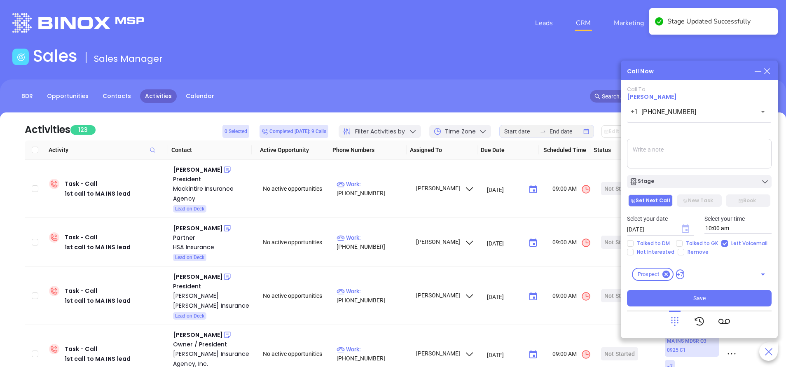
click at [688, 226] on icon "Choose date, selected date is Oct 2, 2025" at bounding box center [685, 229] width 7 height 8
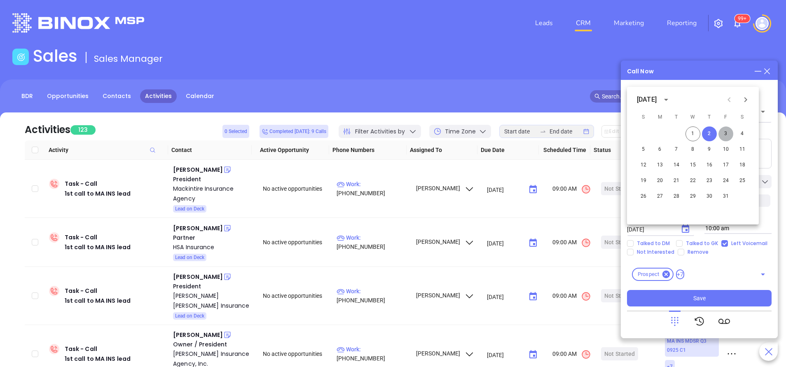
click at [724, 133] on button "3" at bounding box center [725, 133] width 15 height 15
type input "10/03/2025"
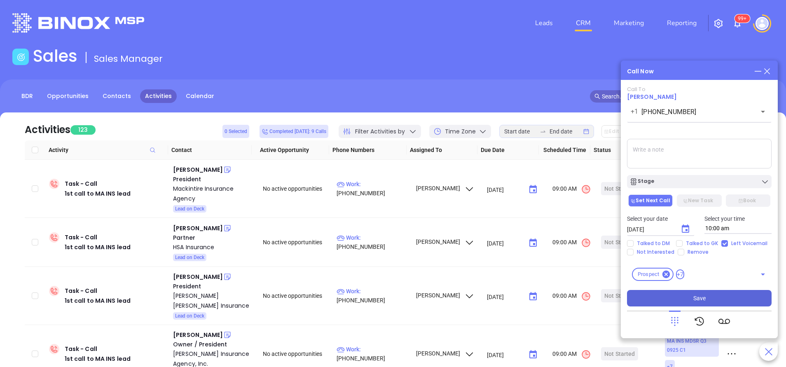
click at [707, 295] on button "Save" at bounding box center [699, 298] width 145 height 16
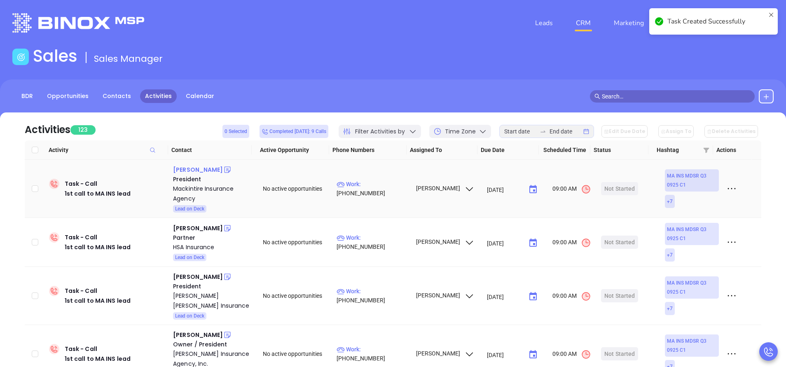
click at [218, 168] on div "Robert P. Mackintire" at bounding box center [198, 170] width 50 height 10
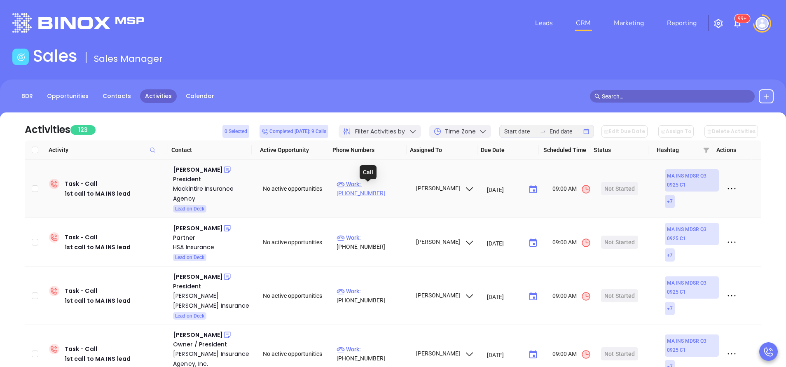
click at [375, 186] on p "Work : (508) 366-6161" at bounding box center [373, 189] width 72 height 18
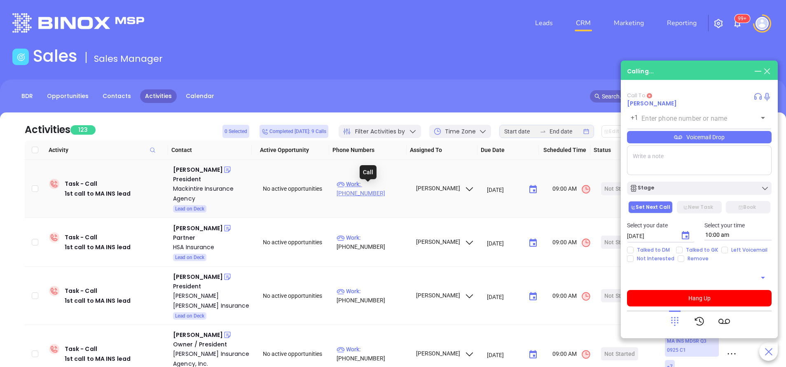
type input "(508) 366-6161"
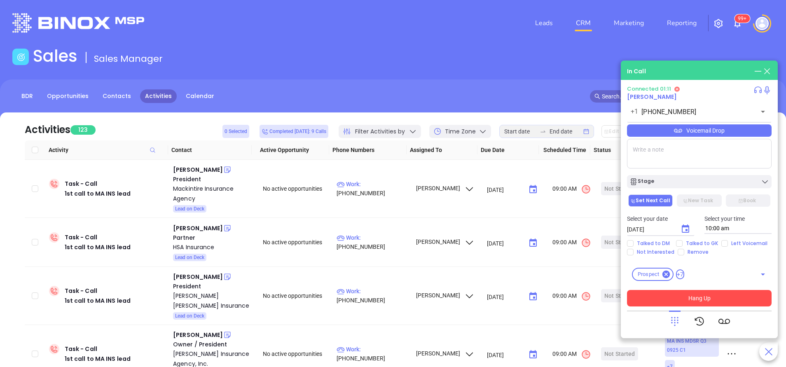
click at [727, 297] on button "Hang Up" at bounding box center [699, 298] width 145 height 16
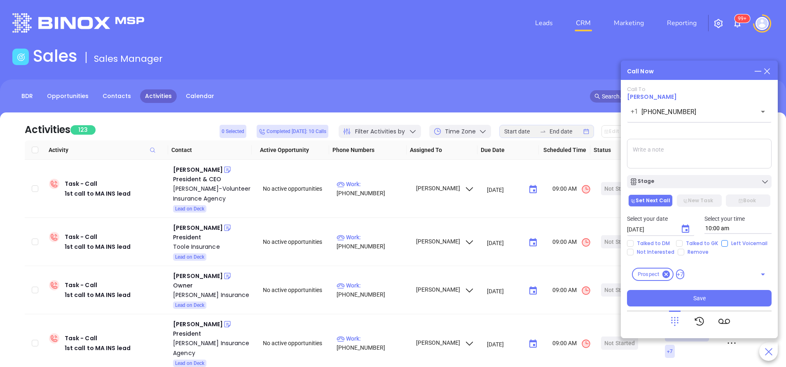
click at [723, 244] on input "Left Voicemail" at bounding box center [724, 243] width 7 height 7
checkbox input "true"
click at [705, 180] on div "Stage" at bounding box center [699, 182] width 140 height 8
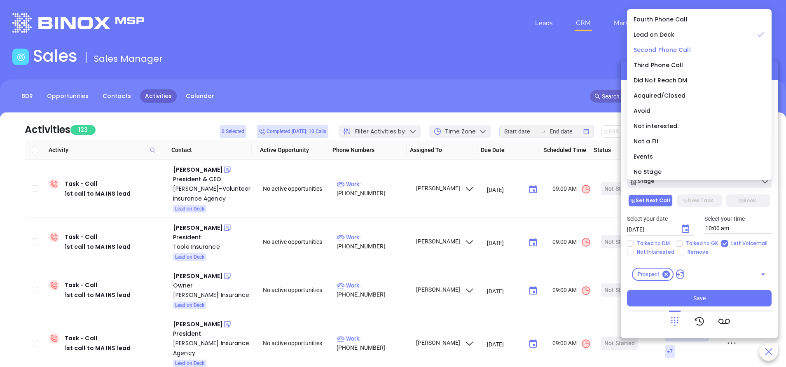
click at [673, 52] on span "Second Phone Call" at bounding box center [662, 50] width 57 height 8
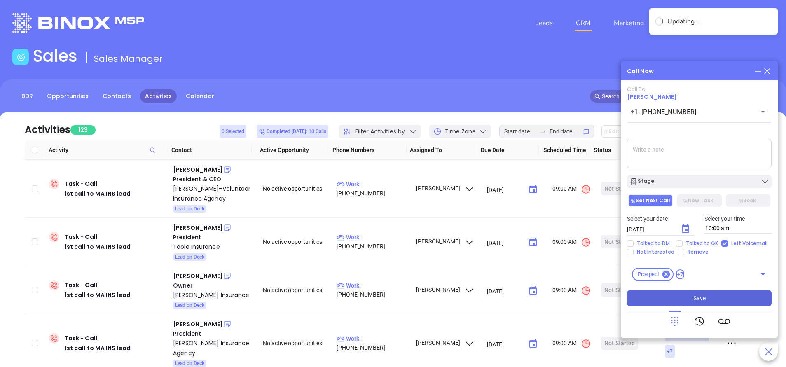
click at [719, 299] on button "Save" at bounding box center [699, 298] width 145 height 16
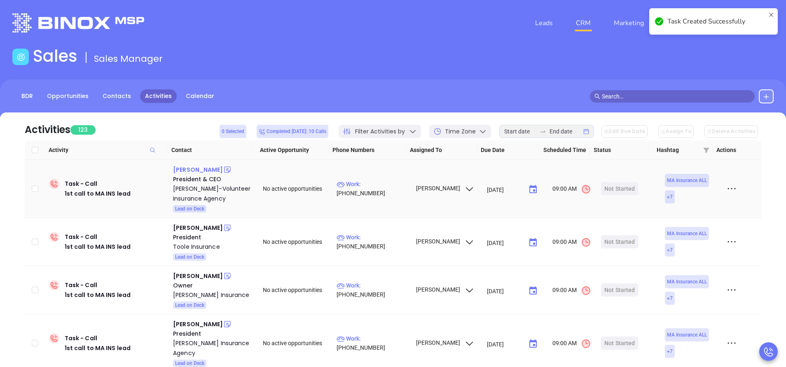
click at [197, 168] on div "Shawn Allen" at bounding box center [198, 170] width 50 height 10
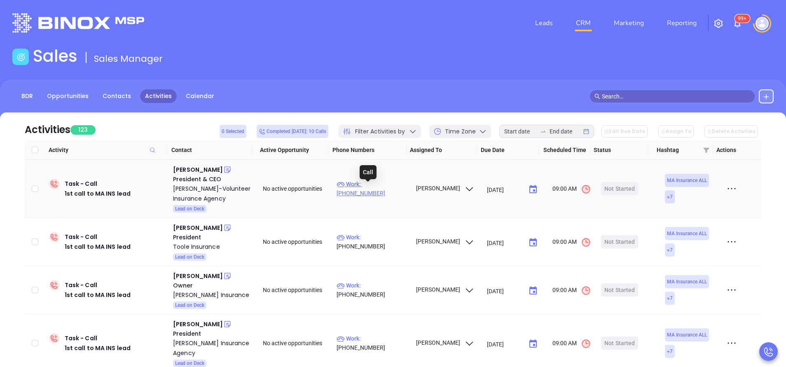
click at [386, 190] on p "Work : (978) 369-4313" at bounding box center [373, 189] width 72 height 18
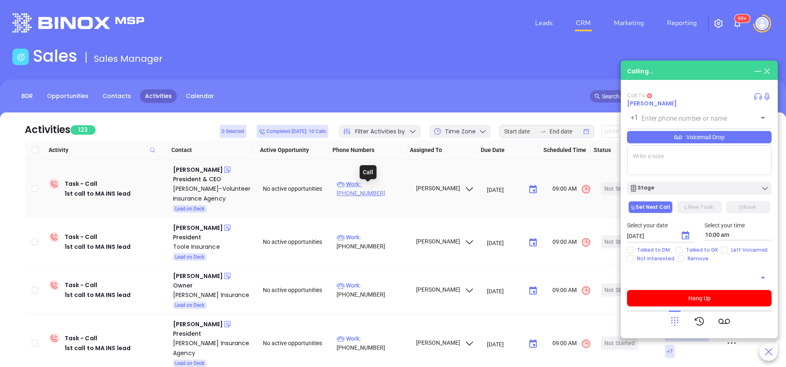
type input "(978) 369-4313"
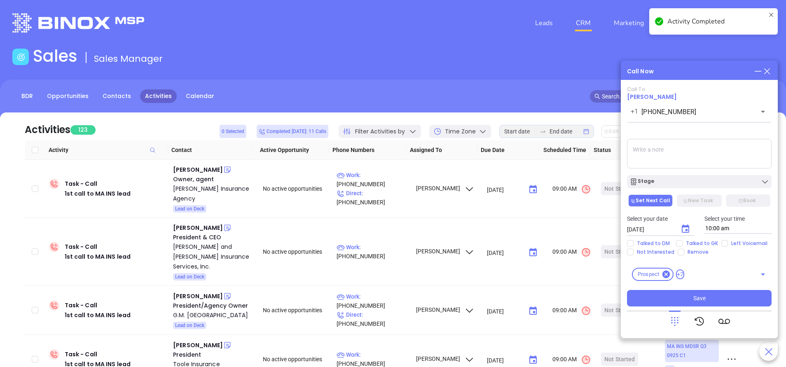
paste textarea "McWalter Volunteer Insurance Agency was acquired in September 2024 by OneDigita…"
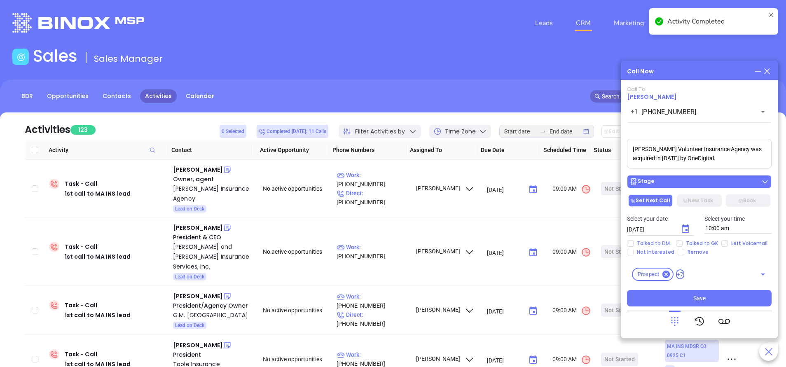
type textarea "McWalter Volunteer Insurance Agency was acquired in September 2024 by OneDigita…"
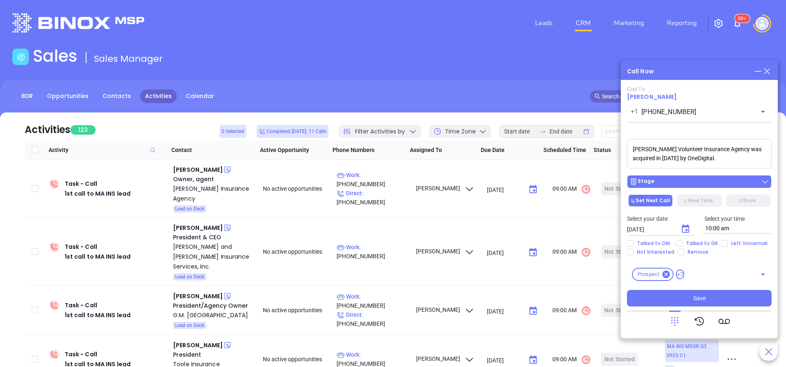
click at [683, 182] on div "Stage" at bounding box center [699, 182] width 140 height 8
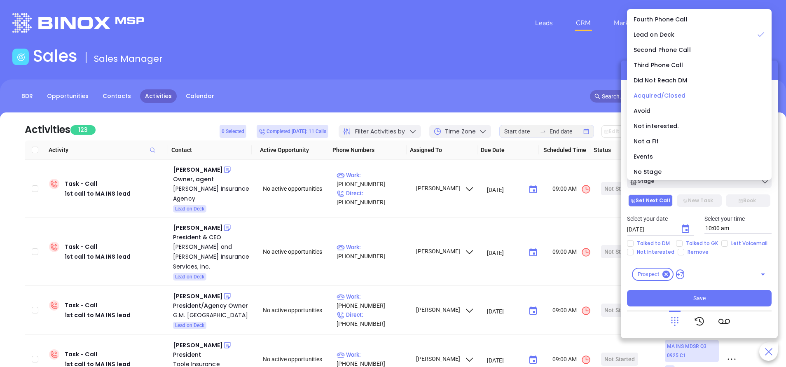
click at [671, 96] on span "Acquired/Closed" at bounding box center [660, 95] width 52 height 8
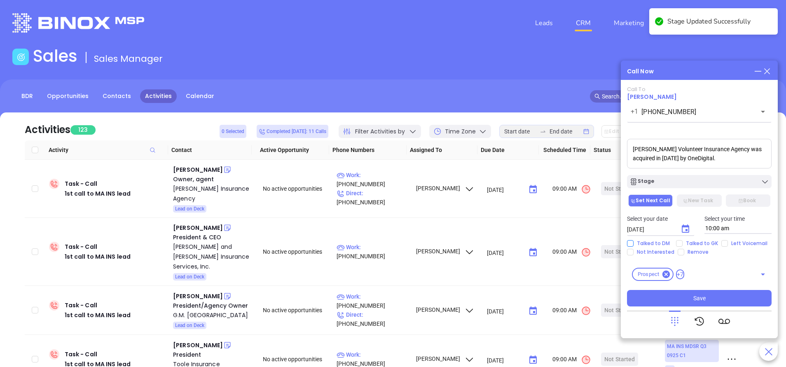
click at [629, 241] on input "Talked to DM" at bounding box center [630, 243] width 7 height 7
checkbox input "true"
click at [701, 176] on button "Stage" at bounding box center [699, 181] width 145 height 13
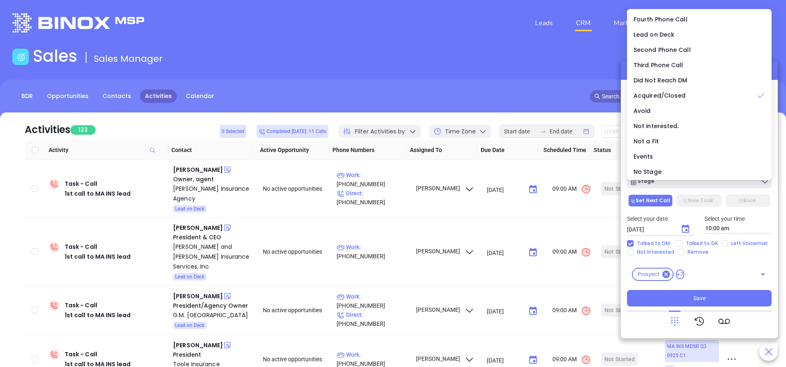
click at [719, 273] on div "Prospect +7 ​" at bounding box center [699, 274] width 145 height 23
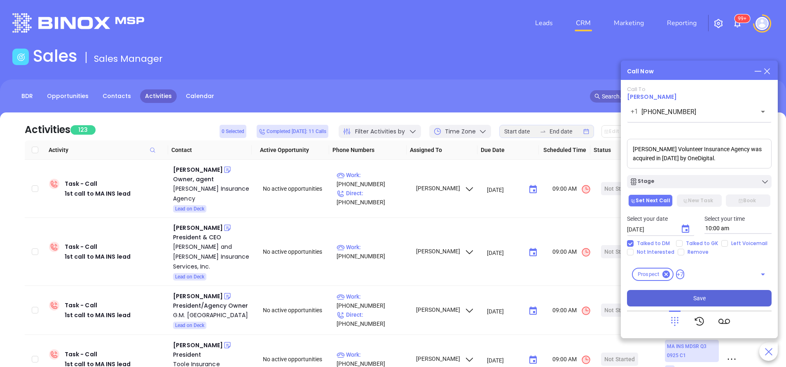
click at [693, 298] on span "Save" at bounding box center [699, 298] width 12 height 9
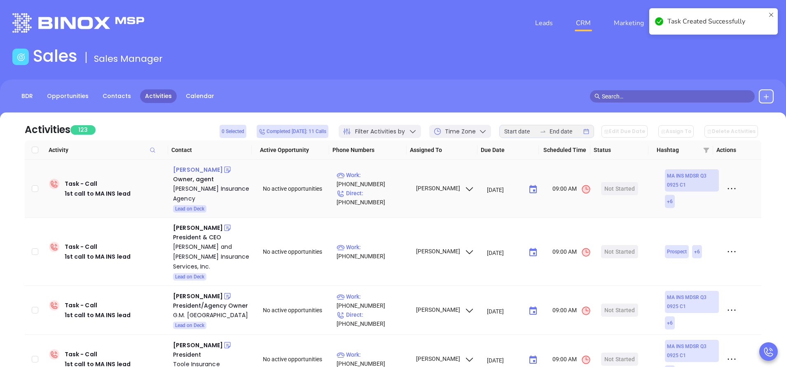
click at [206, 172] on div "Patrick Haskell" at bounding box center [198, 170] width 50 height 10
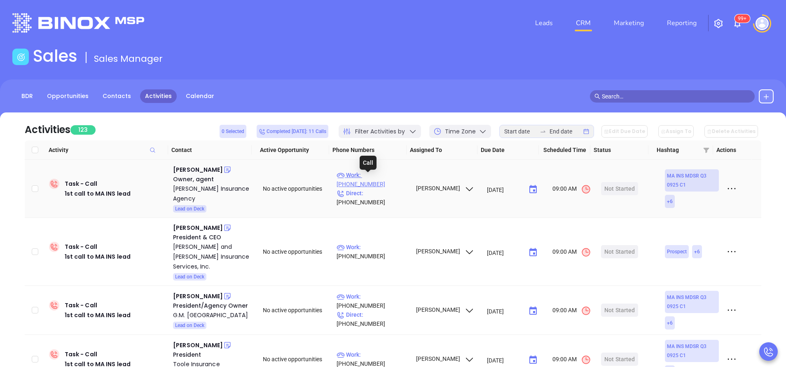
click at [380, 180] on p "Work : (781) 449-2200" at bounding box center [373, 180] width 72 height 18
type input "(781) 449-2200"
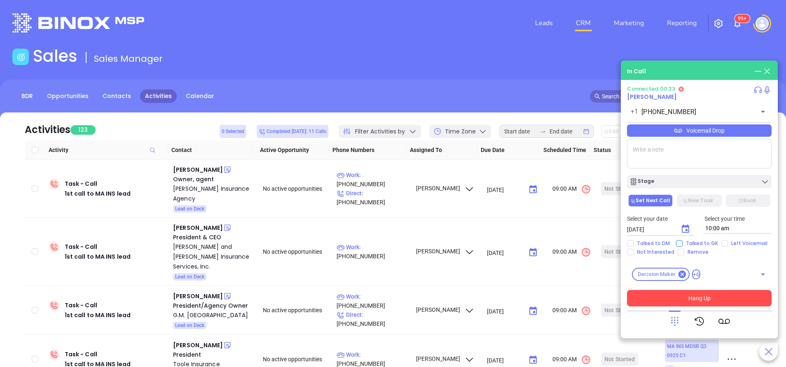
click at [679, 245] on input "Talked to GK" at bounding box center [679, 243] width 7 height 7
checkbox input "true"
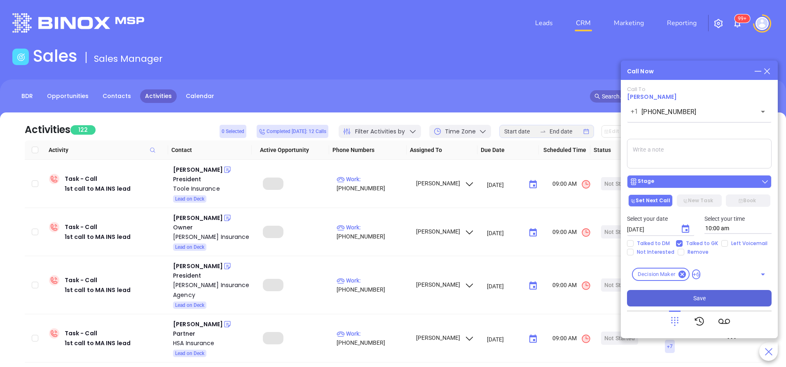
click at [655, 184] on div "Stage" at bounding box center [699, 182] width 140 height 8
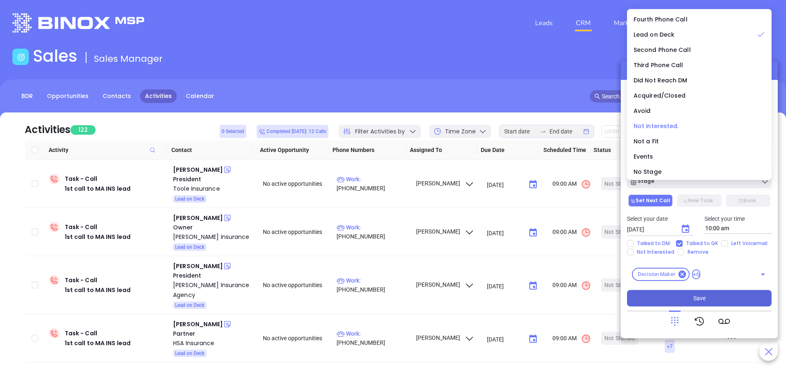
click at [670, 126] on span "Not interested." at bounding box center [656, 126] width 45 height 8
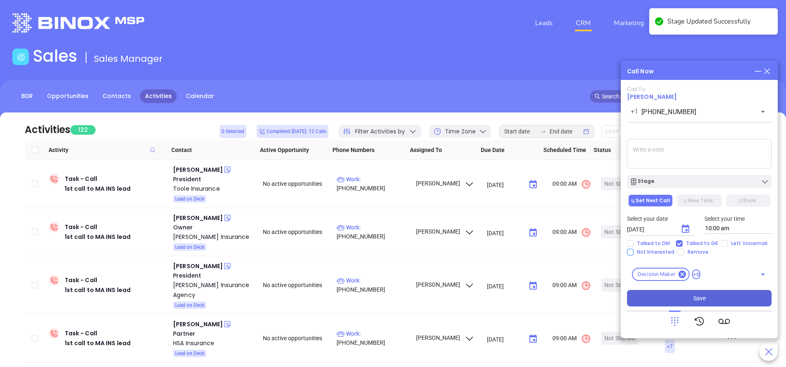
click at [633, 252] on input "Not Interested" at bounding box center [630, 252] width 7 height 7
checkbox input "true"
click at [742, 295] on button "Save" at bounding box center [699, 298] width 145 height 16
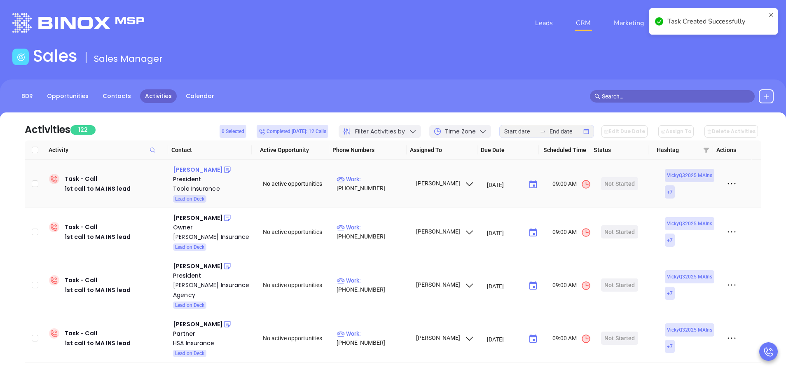
click at [201, 172] on div "John E. Toole" at bounding box center [198, 170] width 50 height 10
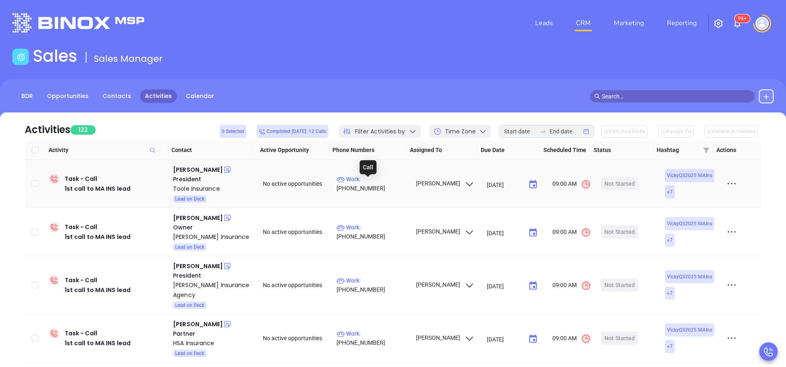
drag, startPoint x: 381, startPoint y: 183, endPoint x: 392, endPoint y: 221, distance: 39.2
click at [381, 183] on p "Work : (413) 243-0089" at bounding box center [373, 184] width 72 height 18
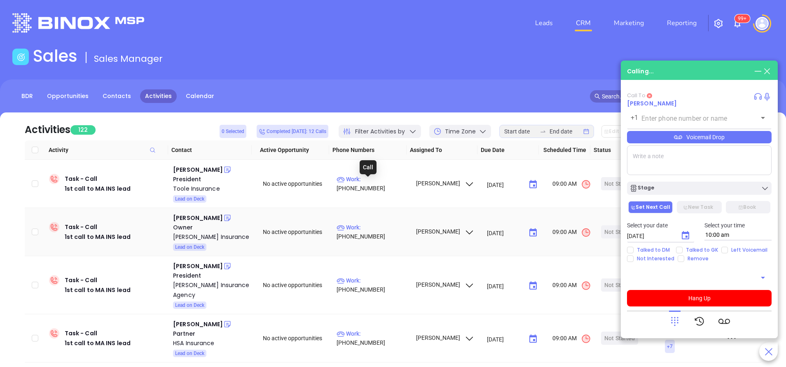
type input "(413) 243-0089"
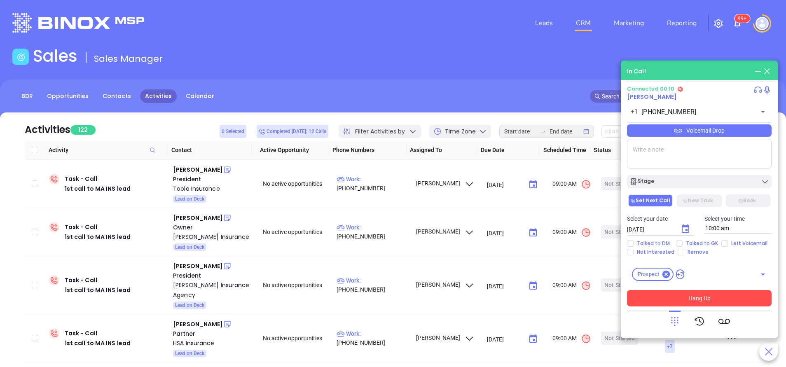
click at [697, 298] on button "Hang Up" at bounding box center [699, 298] width 145 height 16
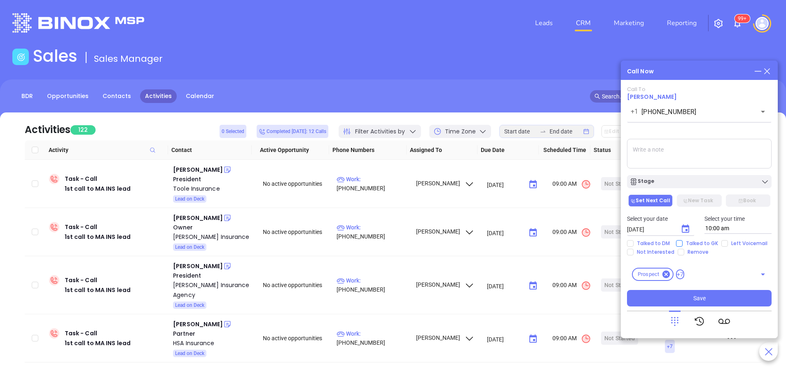
click at [681, 243] on input "Talked to GK" at bounding box center [679, 243] width 7 height 7
checkbox input "true"
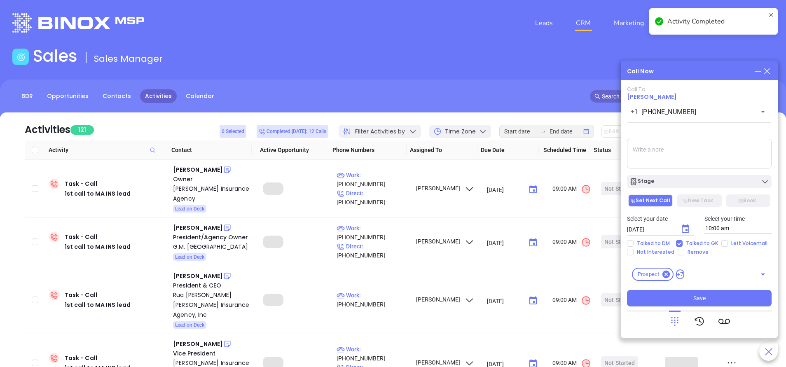
click at [668, 180] on div "Stage" at bounding box center [699, 182] width 140 height 8
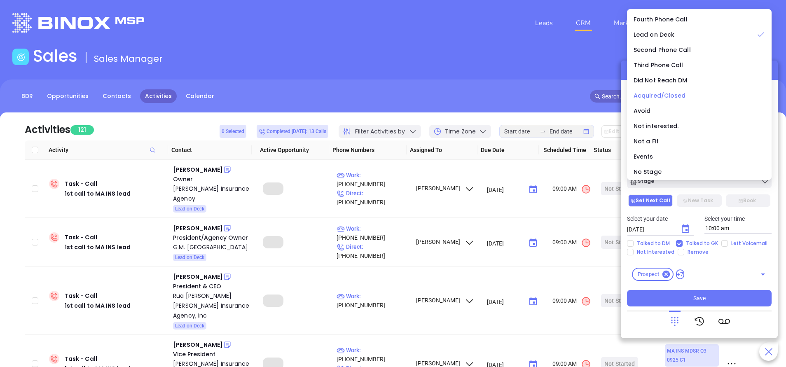
click at [659, 94] on span "Acquired/Closed" at bounding box center [660, 95] width 52 height 8
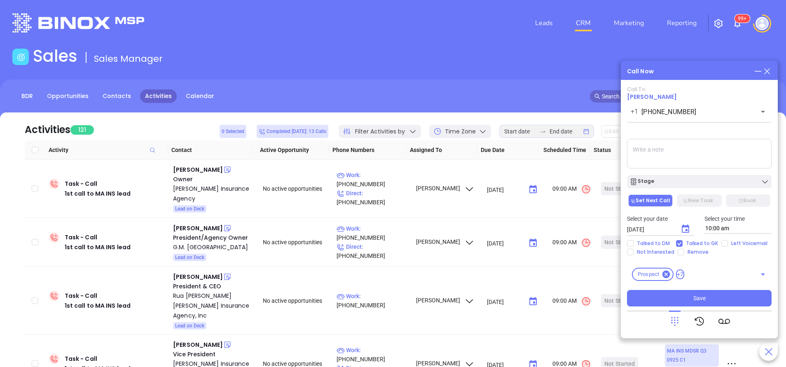
click at [673, 156] on textarea at bounding box center [699, 154] width 145 height 30
paste textarea "Acrisure"
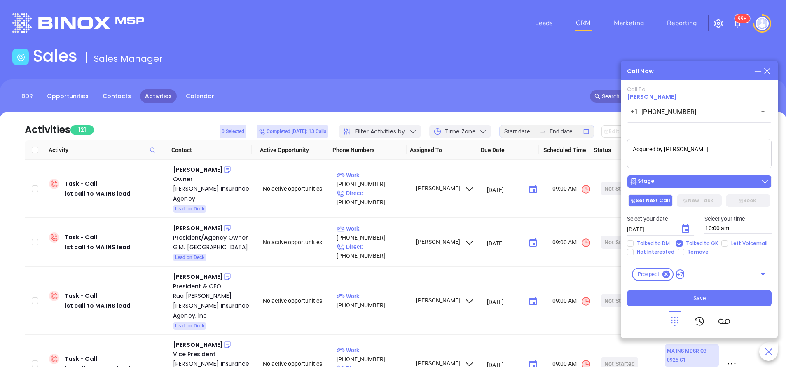
type textarea "Acquired by Acrisure"
click at [686, 184] on div "Stage" at bounding box center [699, 182] width 140 height 8
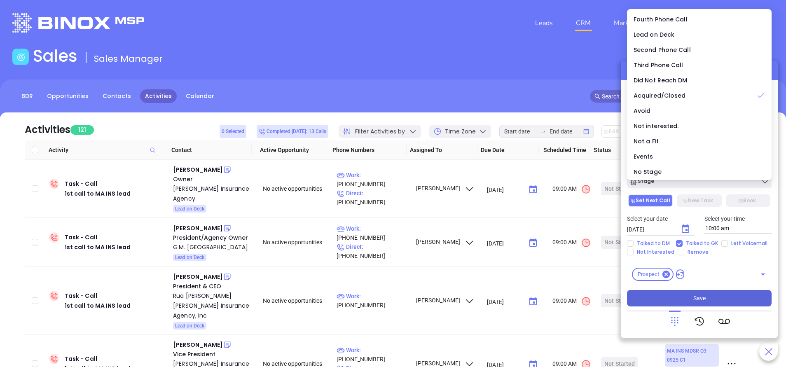
click at [700, 296] on span "Save" at bounding box center [699, 298] width 12 height 9
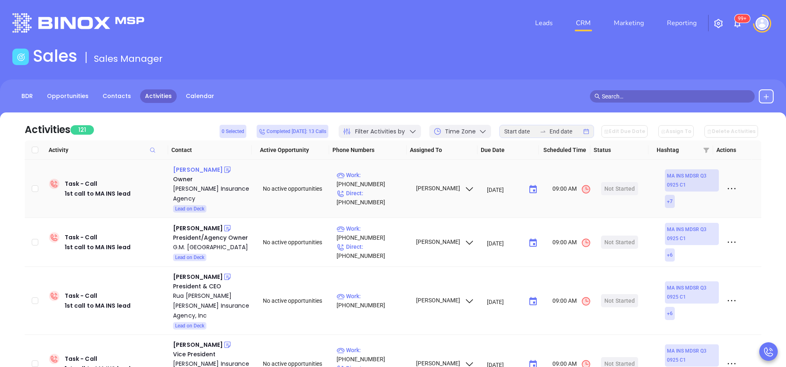
click at [197, 168] on div "Chris Mccall" at bounding box center [198, 170] width 50 height 10
click at [378, 180] on p "Work : (540) 483-9525" at bounding box center [373, 180] width 72 height 18
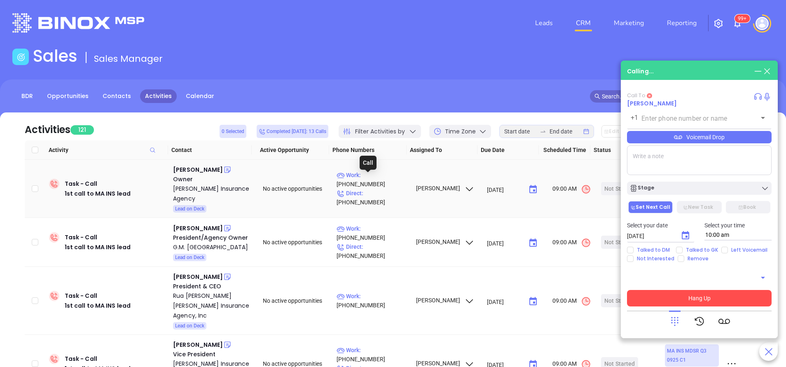
type input "(540) 483-9525"
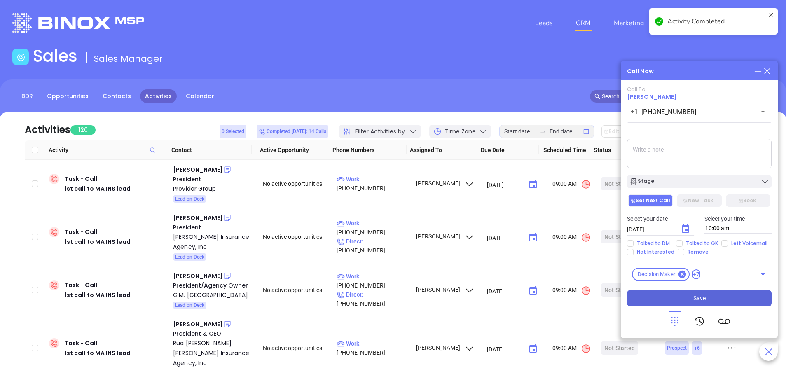
click at [674, 155] on textarea at bounding box center [699, 154] width 145 height 30
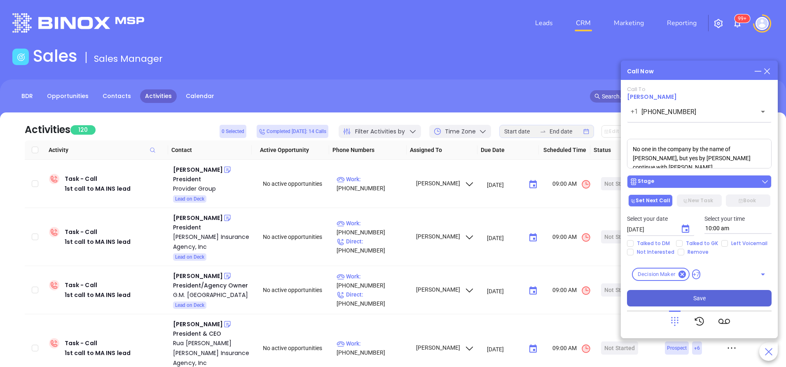
type textarea "No one in the company by the name of Chris, but yes by Bradley, will continue w…"
click at [662, 184] on div "Stage" at bounding box center [699, 182] width 140 height 8
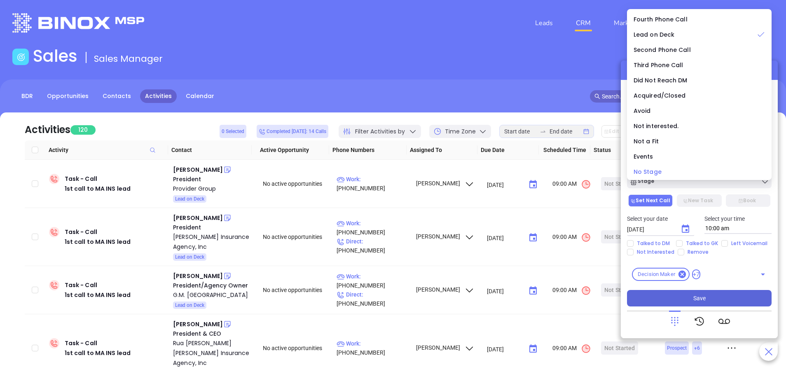
click at [654, 172] on span "No Stage" at bounding box center [648, 172] width 28 height 8
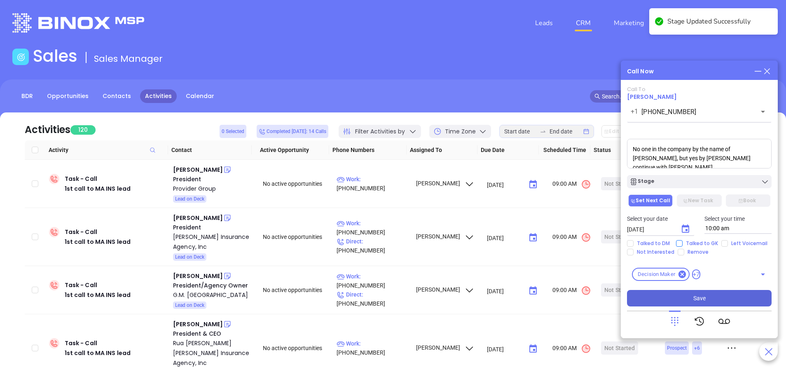
click at [681, 242] on input "Talked to GK" at bounding box center [679, 243] width 7 height 7
checkbox input "true"
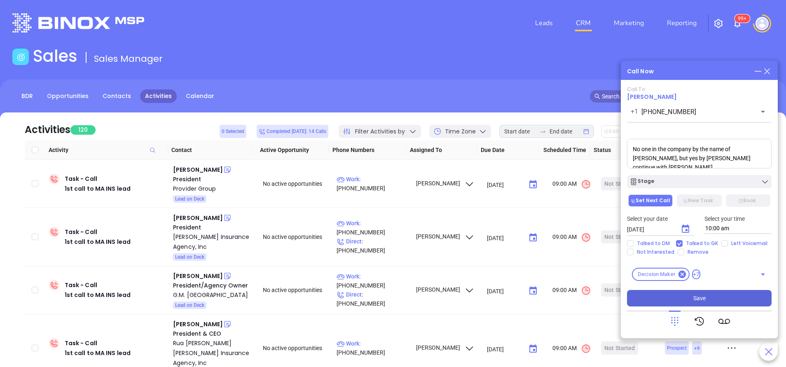
click at [700, 295] on span "Save" at bounding box center [699, 298] width 12 height 9
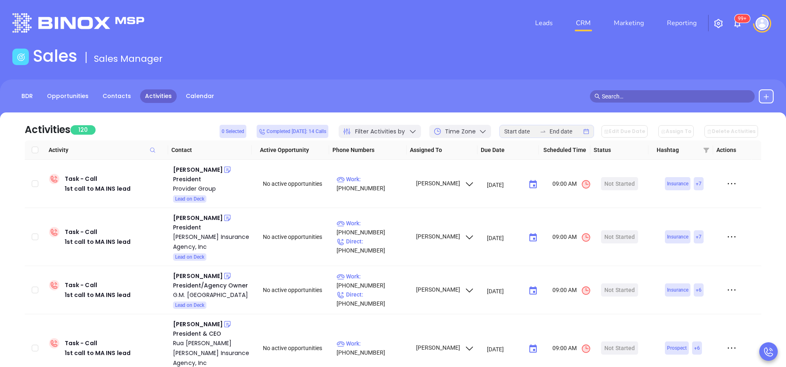
click at [739, 25] on img at bounding box center [737, 24] width 10 height 10
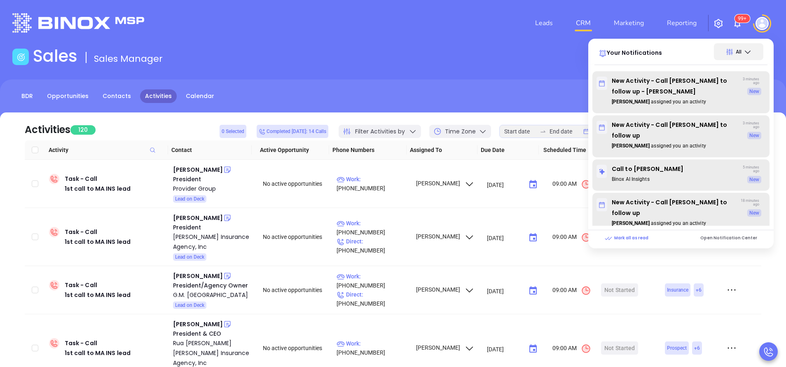
click at [263, 73] on main "Sales Sales Manager BDR Opportunities Contacts Activities Calendar Call Now Cal…" at bounding box center [393, 250] width 786 height 409
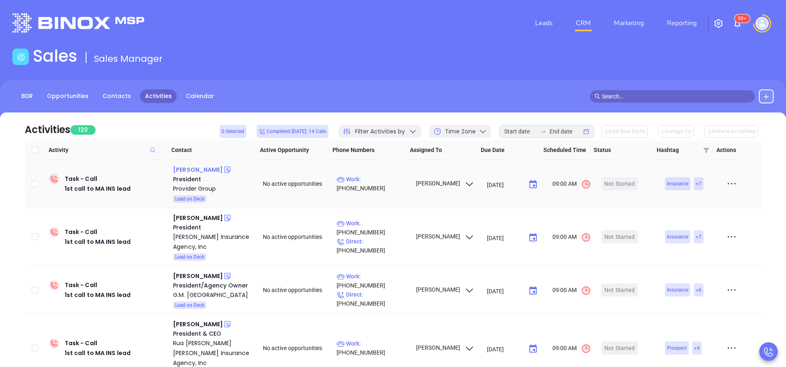
click at [201, 168] on div "William Darcey" at bounding box center [198, 170] width 50 height 10
click at [359, 184] on p "Work : (781) 444-0347" at bounding box center [373, 184] width 72 height 18
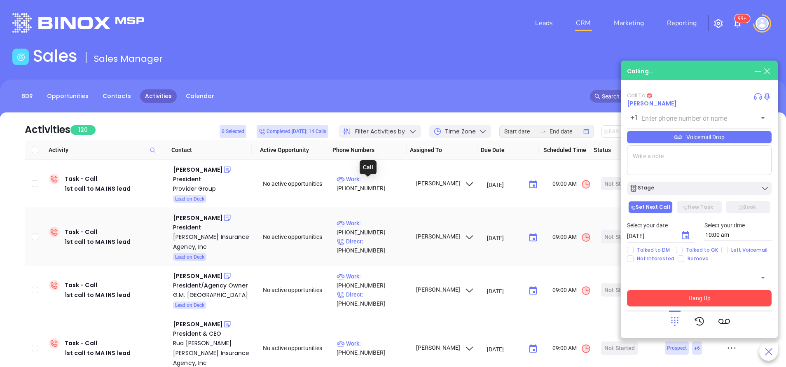
type input "(781) 444-0347"
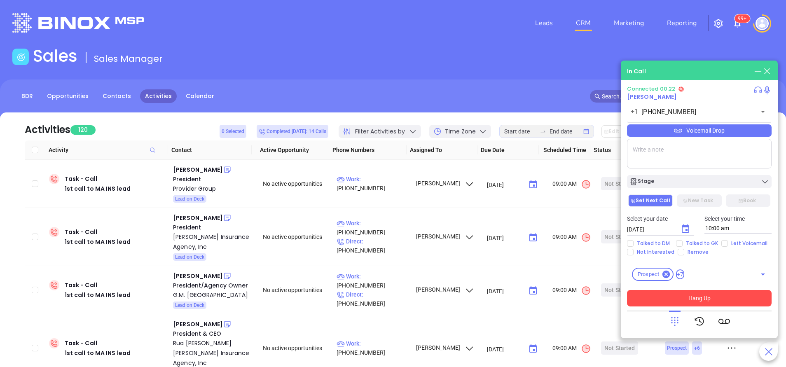
click at [682, 157] on textarea at bounding box center [699, 154] width 145 height 30
paste textarea "Provider Group is part of Cross Insurance"
type textarea "Provider Group is part of Cross Insurance"
click at [723, 301] on button "Hang Up" at bounding box center [699, 298] width 145 height 16
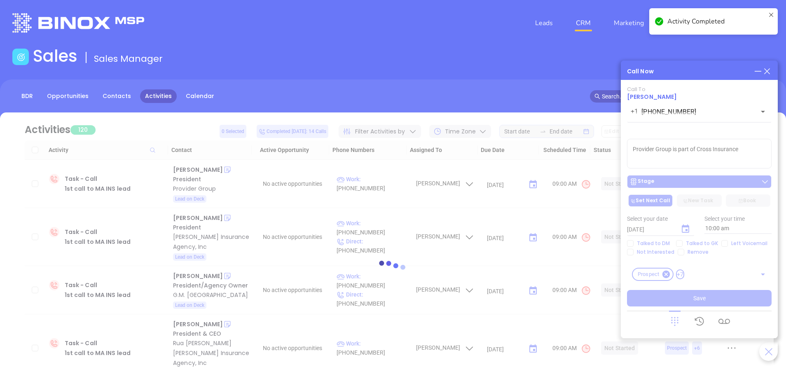
click at [744, 150] on div at bounding box center [392, 269] width 761 height 314
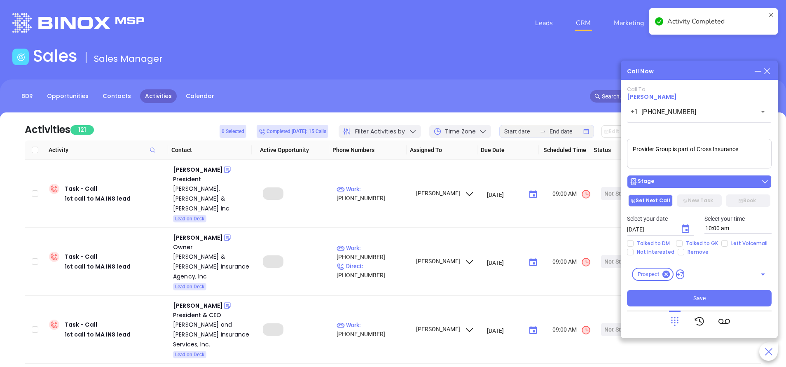
click at [688, 184] on div "Stage" at bounding box center [699, 182] width 140 height 8
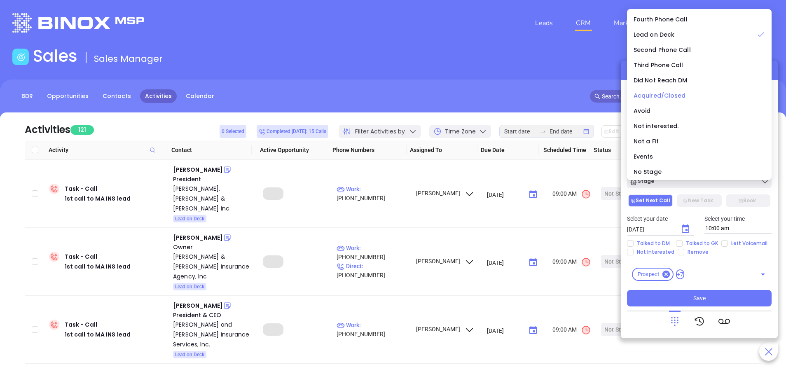
click at [663, 95] on span "Acquired/Closed" at bounding box center [660, 95] width 52 height 8
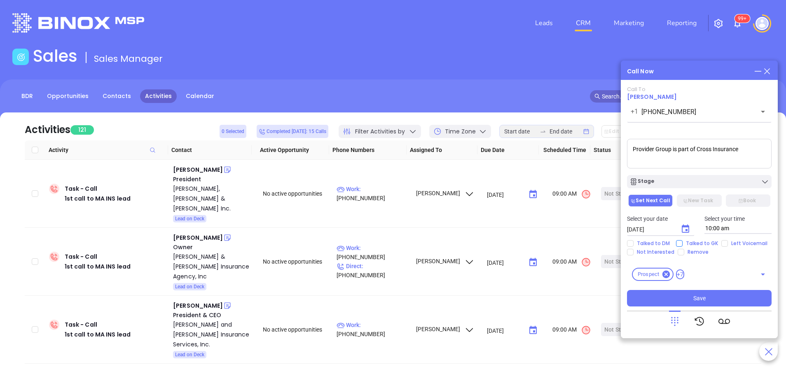
click at [678, 241] on input "Talked to GK" at bounding box center [679, 243] width 7 height 7
checkbox input "true"
click at [717, 305] on button "Save" at bounding box center [699, 298] width 145 height 16
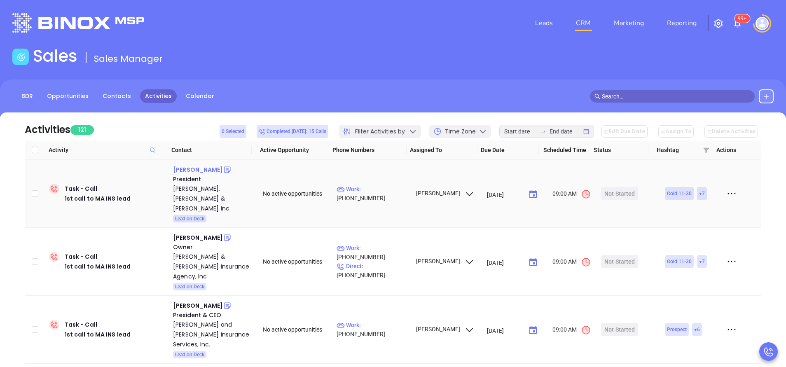
click at [212, 170] on div "Thomas F. Bagley" at bounding box center [198, 170] width 50 height 10
click at [391, 185] on p "Work : (978) 464-5857" at bounding box center [373, 194] width 72 height 18
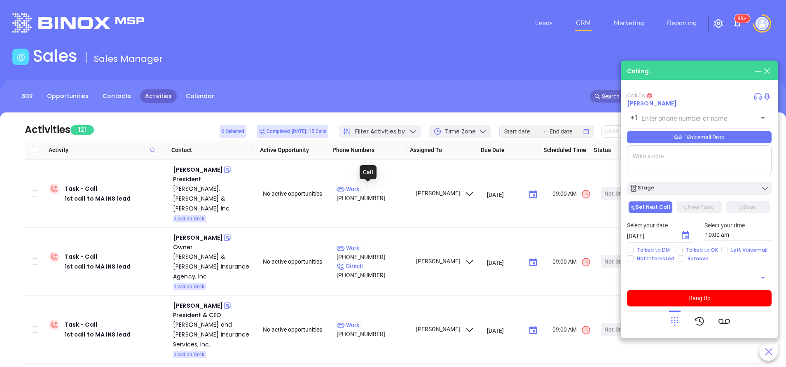
type input "(978) 464-5857"
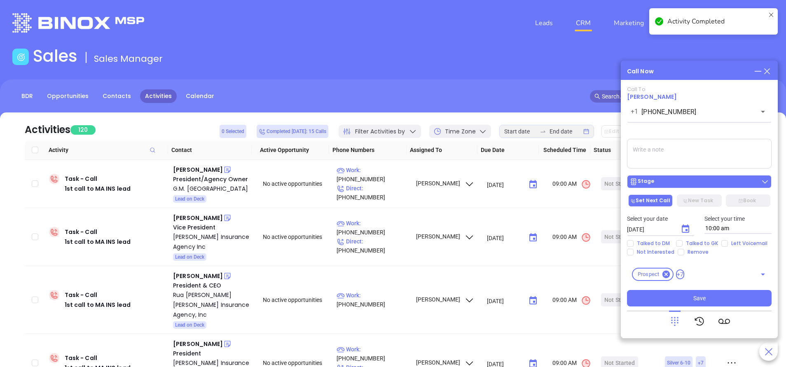
click at [689, 179] on div "Stage" at bounding box center [699, 182] width 140 height 8
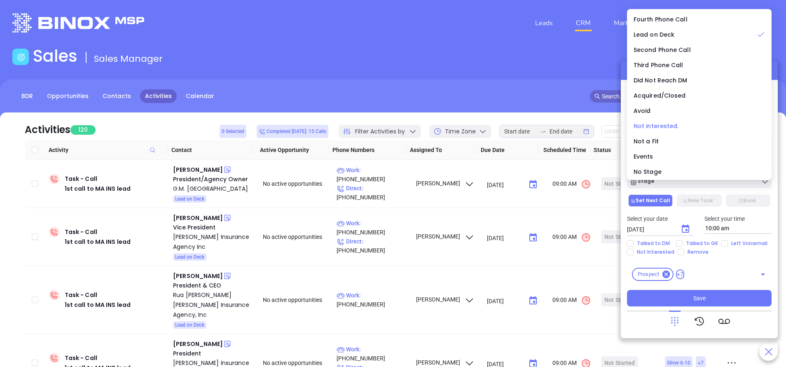
click at [653, 124] on span "Not interested." at bounding box center [656, 126] width 45 height 8
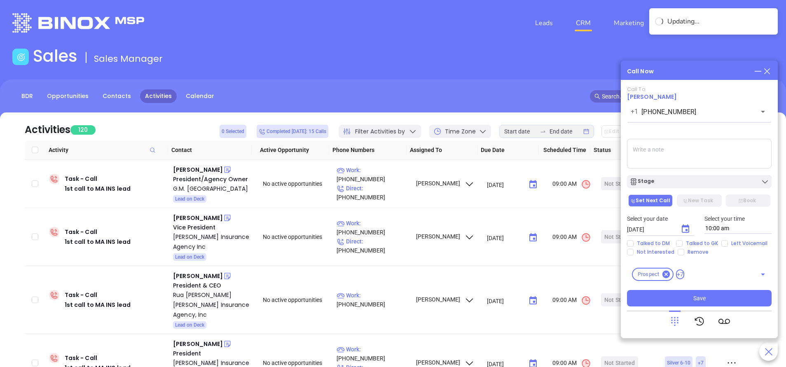
click at [654, 151] on textarea at bounding box center [699, 154] width 145 height 30
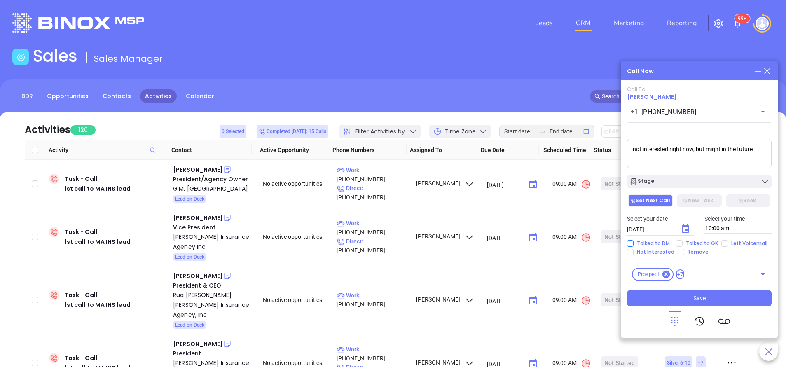
type textarea "not interested right now, but might in the future"
click at [632, 243] on input "Talked to DM" at bounding box center [630, 243] width 7 height 7
checkbox input "true"
click at [628, 253] on input "Not Interested" at bounding box center [630, 252] width 7 height 7
checkbox input "true"
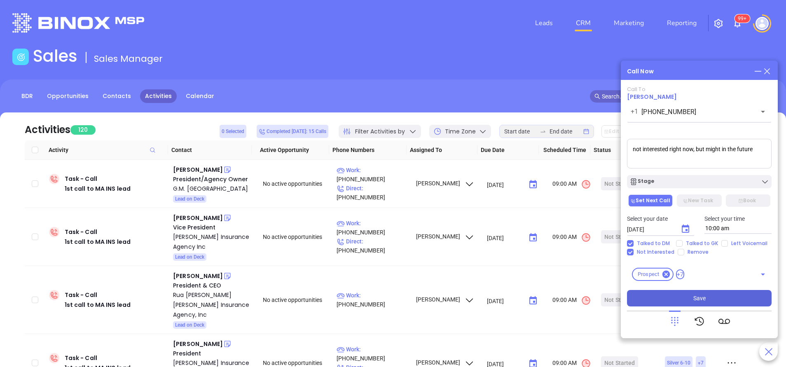
click at [690, 299] on button "Save" at bounding box center [699, 298] width 145 height 16
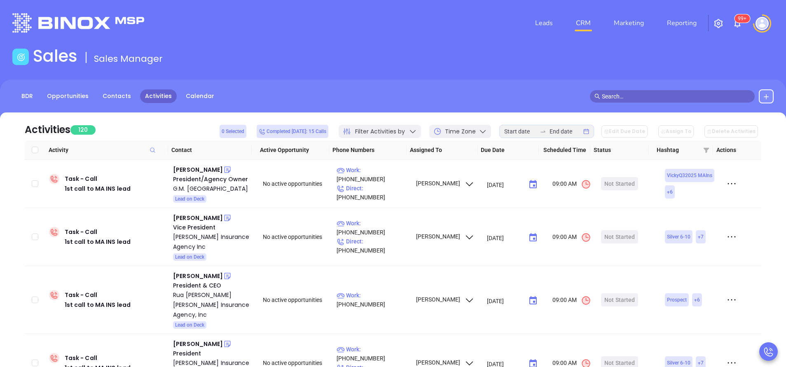
click at [291, 59] on div "Sales Sales Manager" at bounding box center [392, 57] width 771 height 23
click at [291, 58] on div "Sales Sales Manager" at bounding box center [392, 57] width 771 height 23
click at [191, 167] on div "Glenn Mello" at bounding box center [198, 170] width 50 height 10
click at [389, 174] on td "Work : (978) 937-5747 Direct : (978) 937-5747" at bounding box center [372, 184] width 78 height 48
click at [389, 177] on p "Work : (978) 937-5747" at bounding box center [373, 175] width 72 height 18
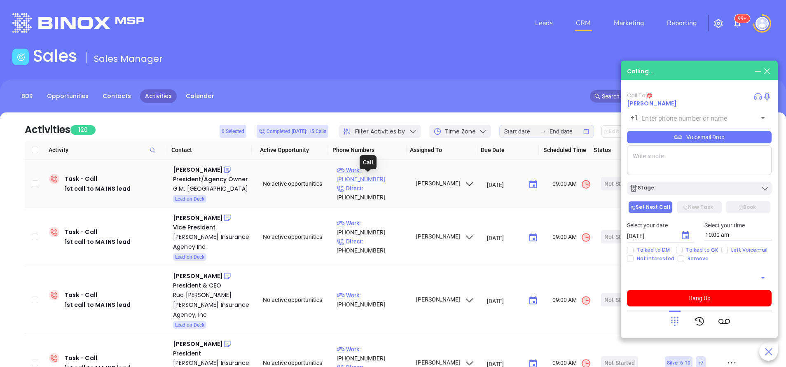
type input "(978) 937-5747"
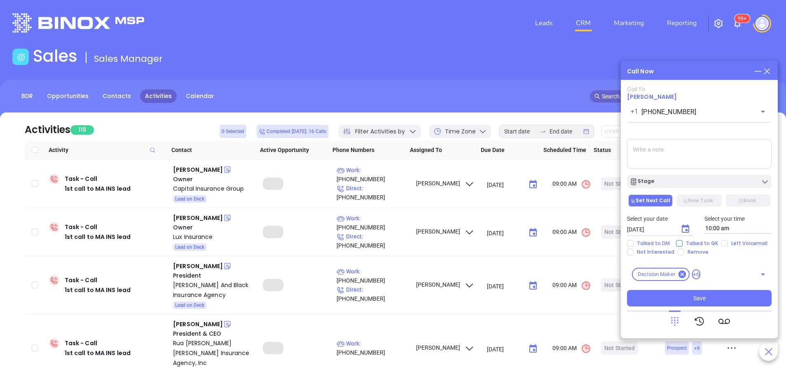
click at [678, 246] on input "Talked to GK" at bounding box center [679, 243] width 7 height 7
checkbox input "true"
click at [631, 253] on input "Not Interested" at bounding box center [630, 252] width 7 height 7
checkbox input "true"
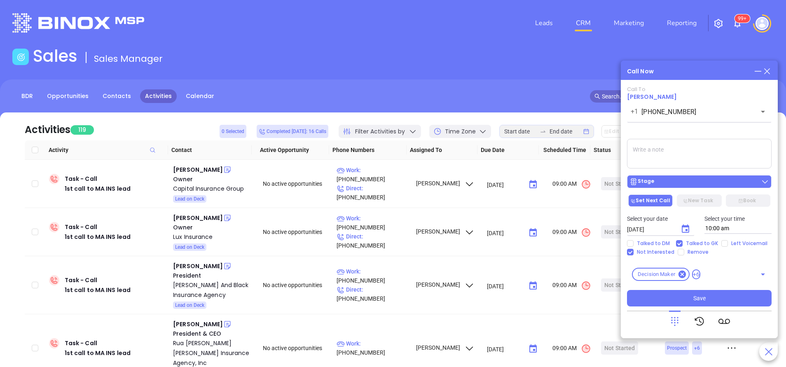
click at [677, 180] on div "Stage" at bounding box center [699, 182] width 140 height 8
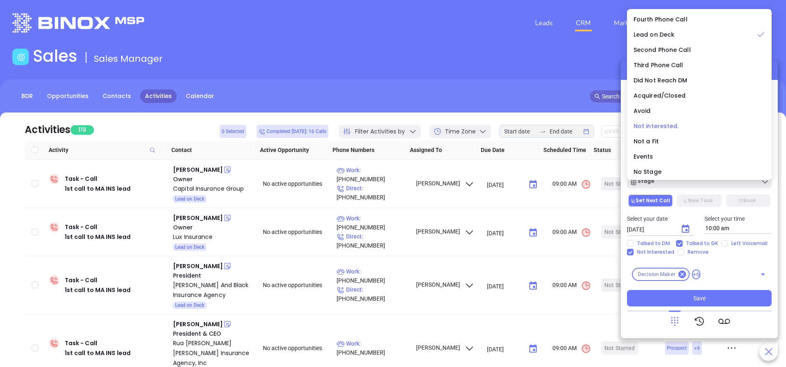
click at [649, 126] on span "Not interested." at bounding box center [656, 126] width 45 height 8
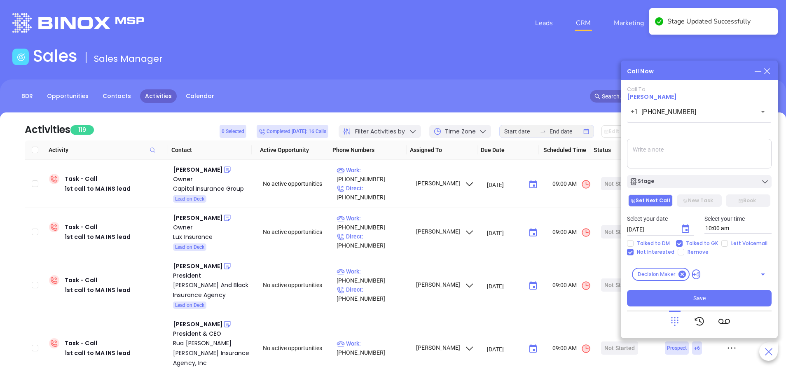
drag, startPoint x: 709, startPoint y: 297, endPoint x: 704, endPoint y: 308, distance: 12.0
click at [708, 297] on button "Save" at bounding box center [699, 298] width 145 height 16
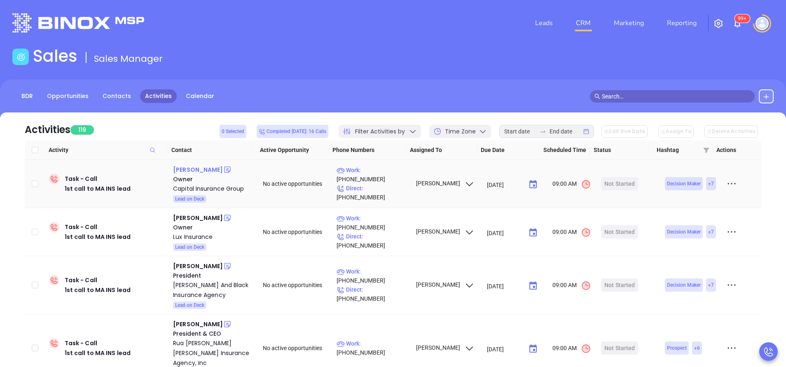
click at [202, 172] on div "Michael Rice" at bounding box center [198, 170] width 50 height 10
drag, startPoint x: 373, startPoint y: 180, endPoint x: 391, endPoint y: 203, distance: 29.7
click at [373, 180] on p "Work : (781) 435-2271" at bounding box center [373, 175] width 72 height 18
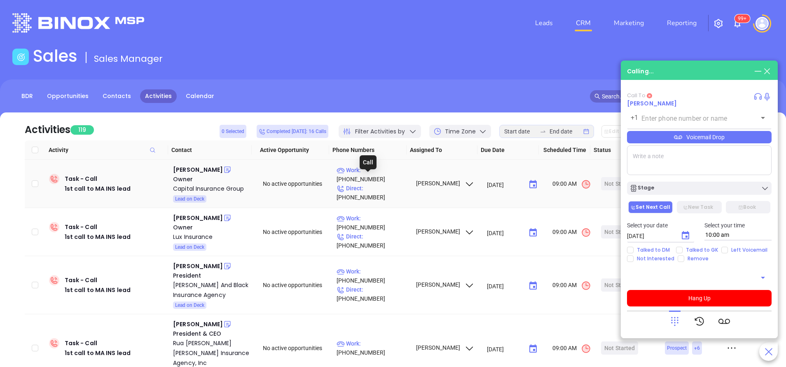
type input "(781) 435-2271"
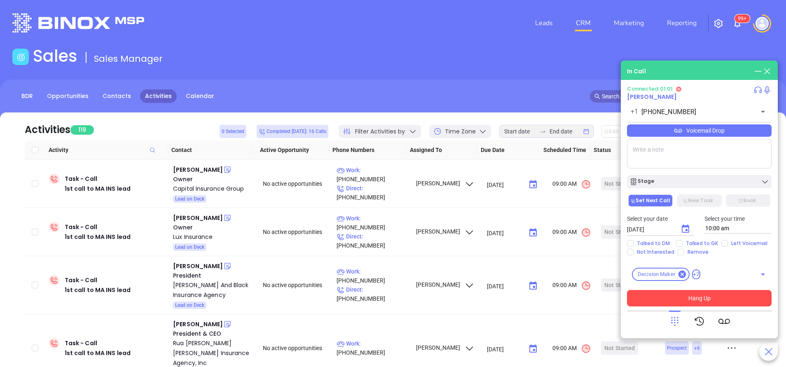
click at [716, 298] on button "Hang Up" at bounding box center [699, 298] width 145 height 16
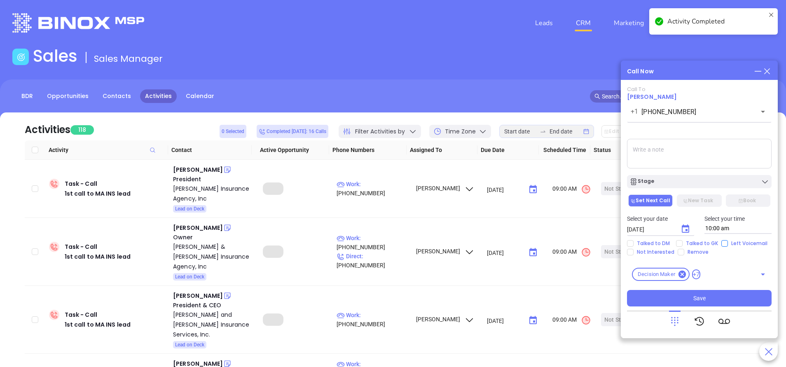
click at [725, 243] on input "Left Voicemail" at bounding box center [724, 243] width 7 height 7
checkbox input "true"
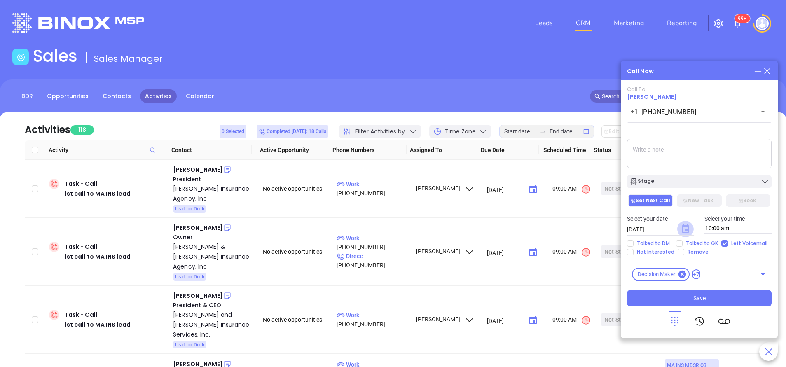
click at [684, 227] on icon "Choose date, selected date is Oct 2, 2025" at bounding box center [685, 229] width 7 height 8
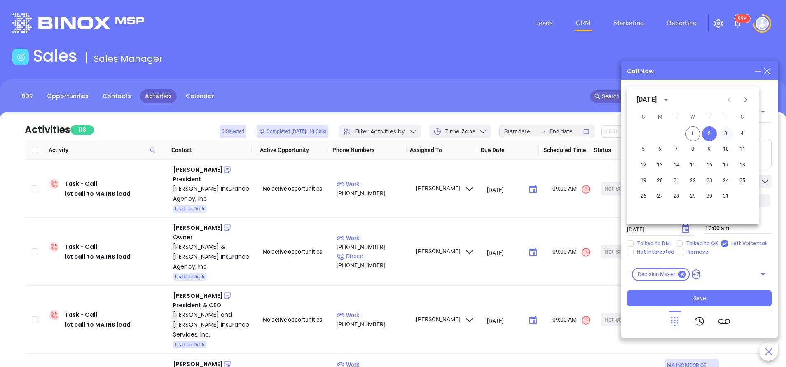
click at [727, 134] on button "3" at bounding box center [725, 133] width 15 height 15
type input "10/03/2025"
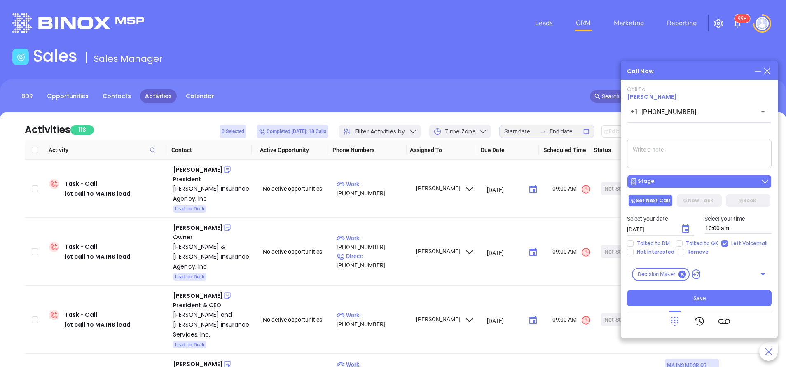
click at [707, 180] on div "Stage" at bounding box center [699, 182] width 140 height 8
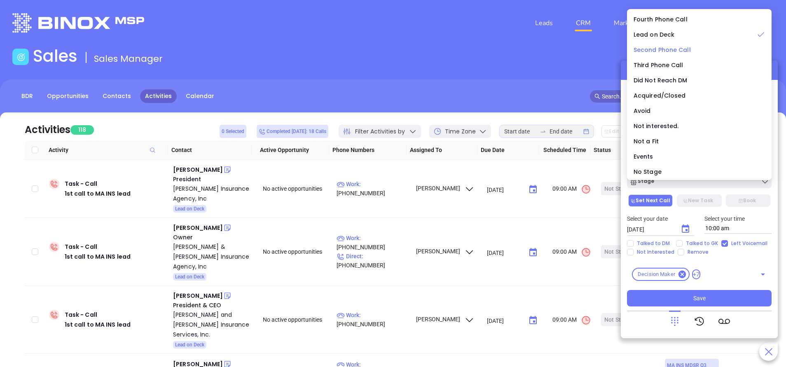
click at [664, 45] on li "Second Phone Call" at bounding box center [699, 49] width 141 height 17
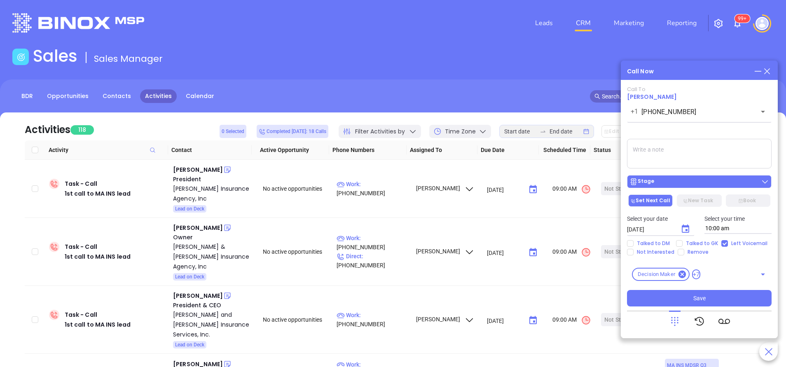
click at [682, 183] on div "Stage" at bounding box center [699, 182] width 140 height 8
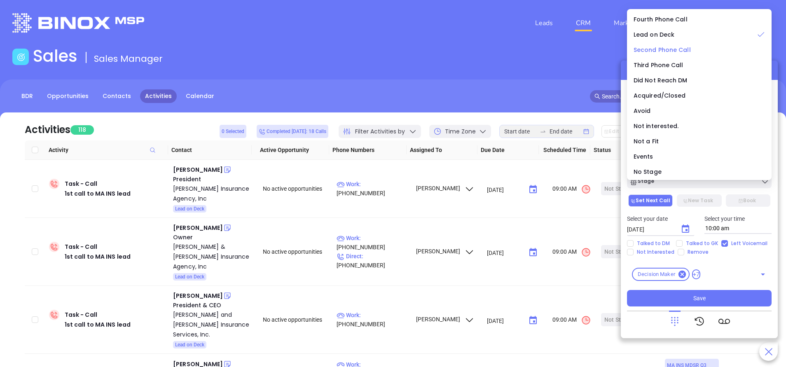
click at [640, 49] on span "Second Phone Call" at bounding box center [662, 50] width 57 height 8
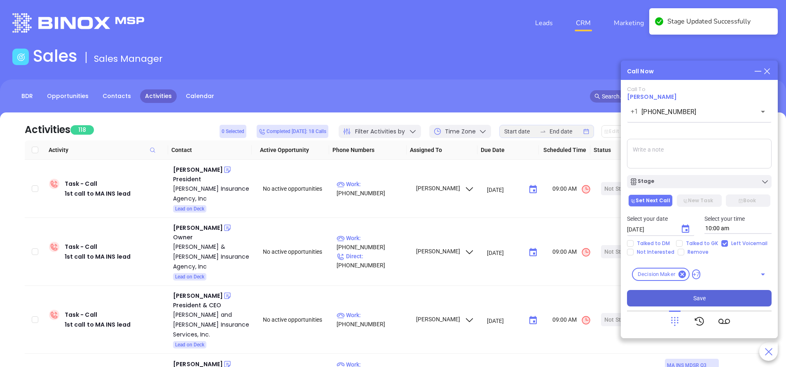
click at [695, 298] on span "Save" at bounding box center [699, 298] width 12 height 9
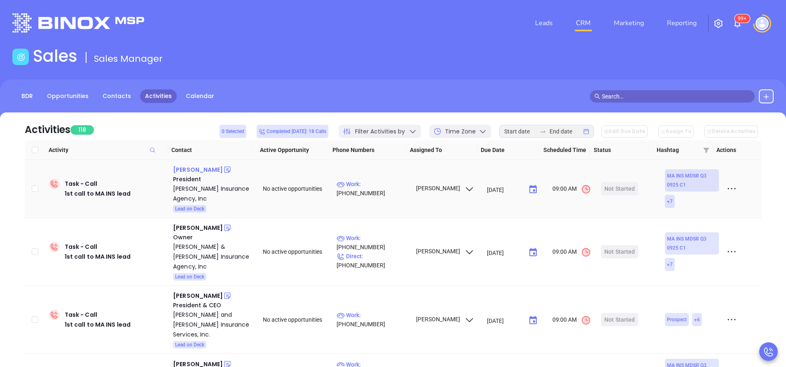
click at [192, 168] on div "Geoff Stanton" at bounding box center [198, 170] width 50 height 10
click at [381, 189] on p "Work : (781) 893-3200" at bounding box center [373, 189] width 72 height 18
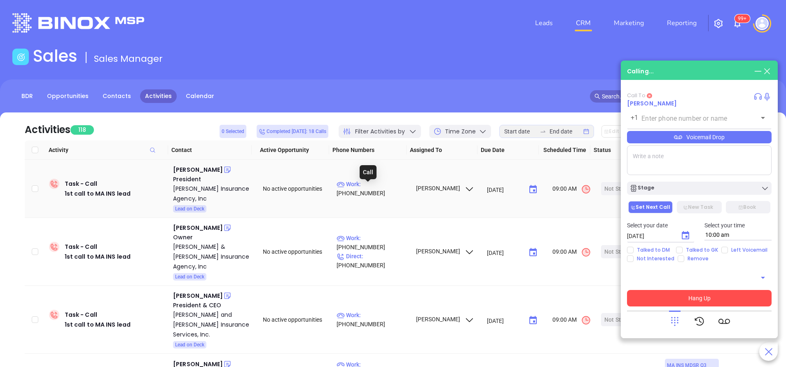
type input "(781) 893-3200"
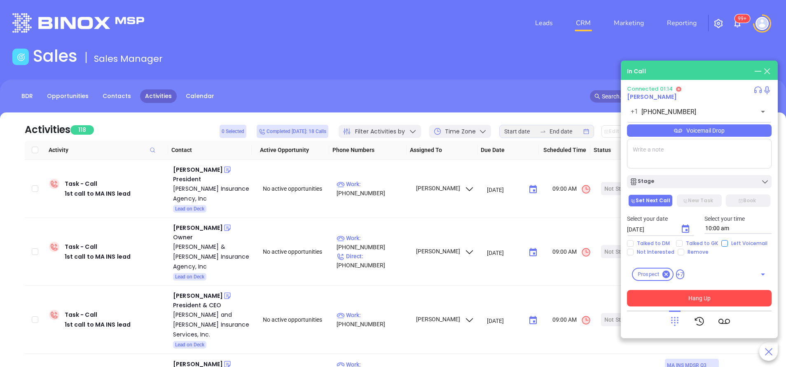
click at [723, 242] on input "Left Voicemail" at bounding box center [724, 243] width 7 height 7
checkbox input "true"
click at [710, 299] on button "Hang Up" at bounding box center [699, 298] width 145 height 16
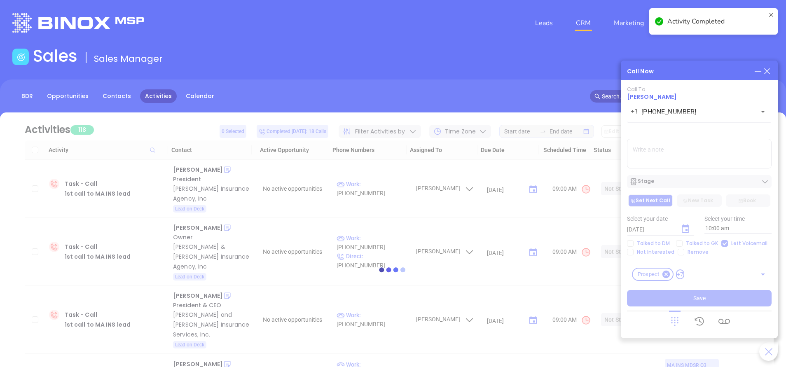
click at [685, 229] on div at bounding box center [392, 269] width 761 height 314
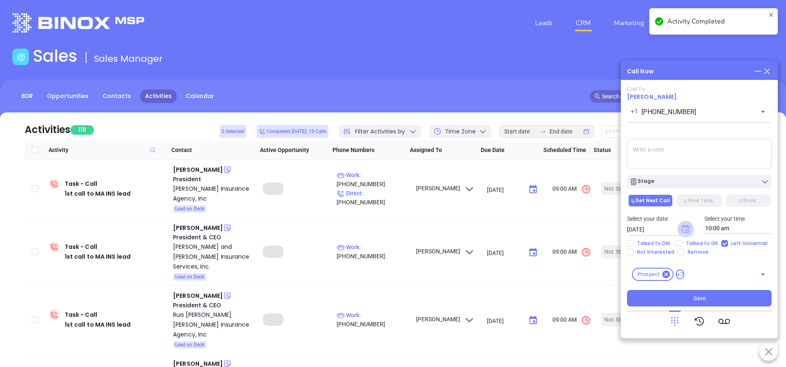
click at [688, 226] on icon "Choose date, selected date is Oct 2, 2025" at bounding box center [685, 229] width 7 height 8
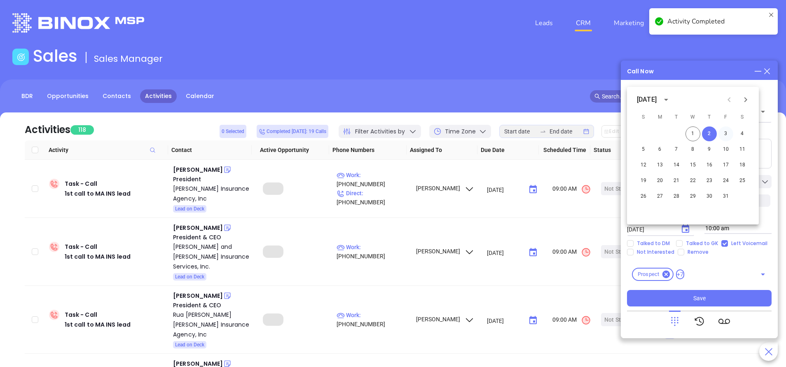
click at [723, 129] on button "3" at bounding box center [725, 133] width 15 height 15
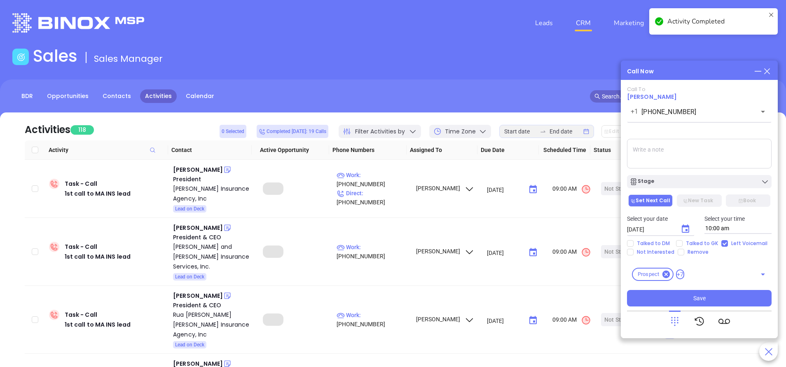
type input "10/03/2025"
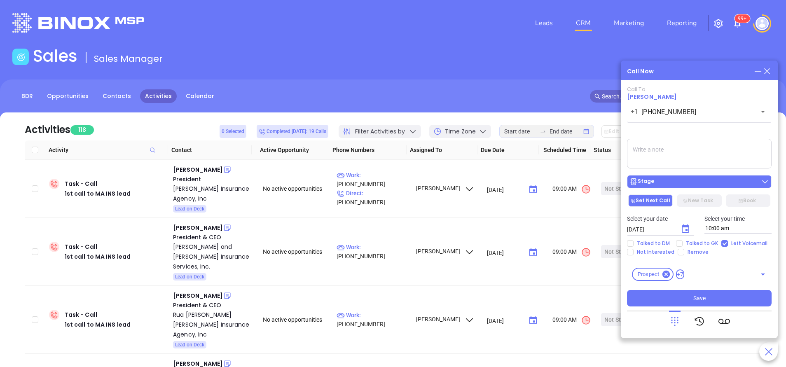
click at [682, 184] on div "Stage" at bounding box center [699, 182] width 140 height 8
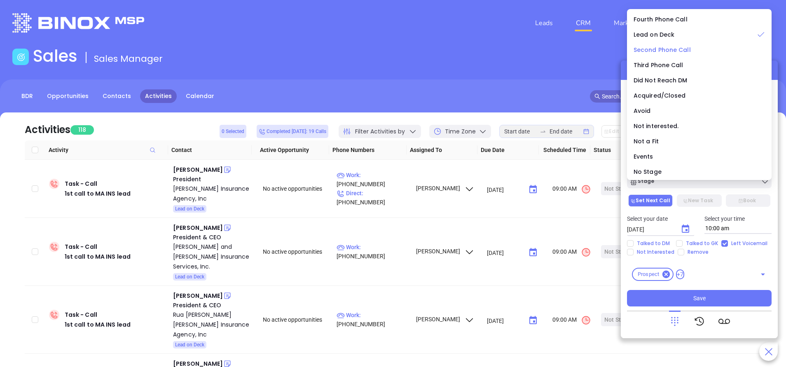
click at [658, 51] on span "Second Phone Call" at bounding box center [662, 50] width 57 height 8
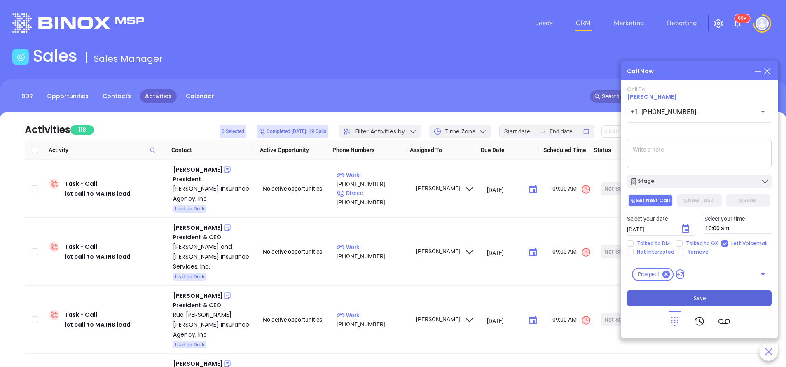
click at [704, 293] on button "Save" at bounding box center [699, 298] width 145 height 16
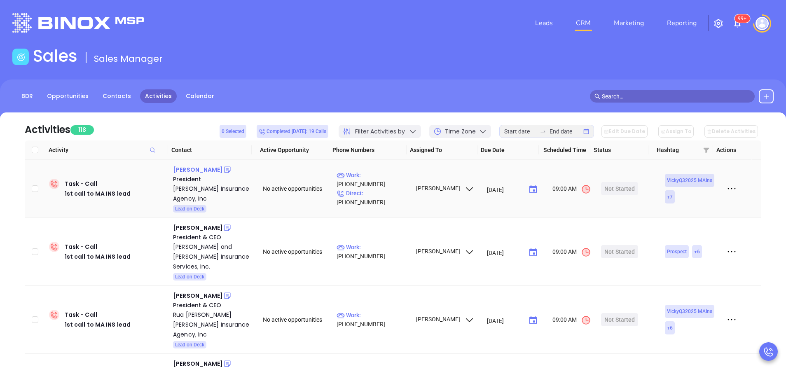
click at [193, 168] on div "Jay J. Conte" at bounding box center [198, 170] width 50 height 10
click at [382, 182] on p "Work : (508) 757-6401" at bounding box center [373, 180] width 72 height 18
type input "(508) 757-6401"
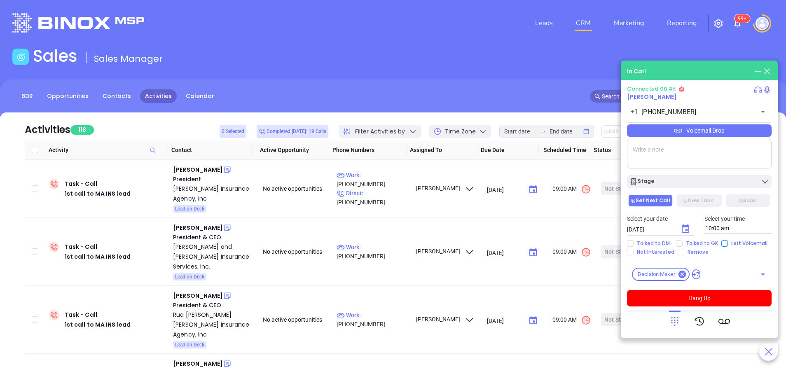
click at [721, 242] on input "Left Voicemail" at bounding box center [724, 243] width 7 height 7
checkbox input "true"
click at [699, 290] on div "Connected 01:03 Jay J. Conte +1 (508) 757-6401 ​ Voicemail Drop Stage Set Next …" at bounding box center [699, 196] width 145 height 221
drag, startPoint x: 699, startPoint y: 290, endPoint x: 705, endPoint y: 303, distance: 14.6
click at [706, 302] on button "Hang Up" at bounding box center [699, 298] width 145 height 16
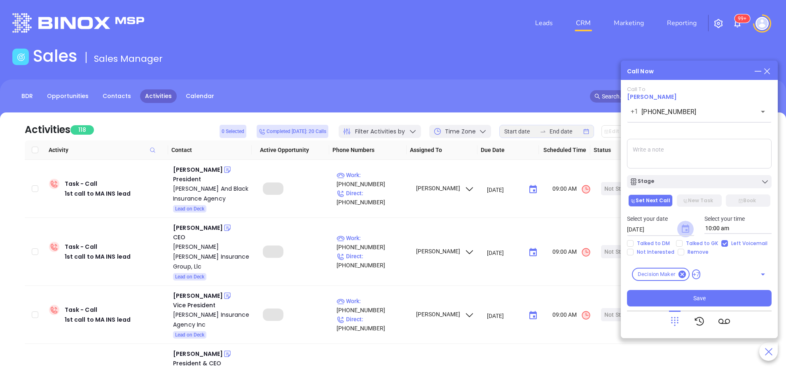
click at [688, 232] on icon "Choose date, selected date is Oct 2, 2025" at bounding box center [686, 229] width 10 height 10
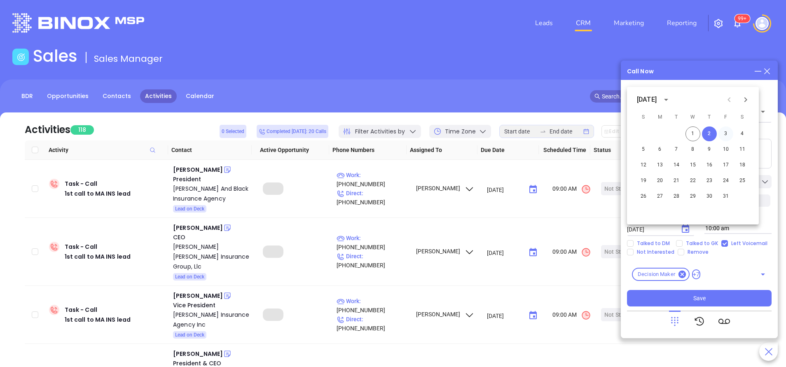
click at [723, 135] on button "3" at bounding box center [725, 133] width 15 height 15
type input "10/03/2025"
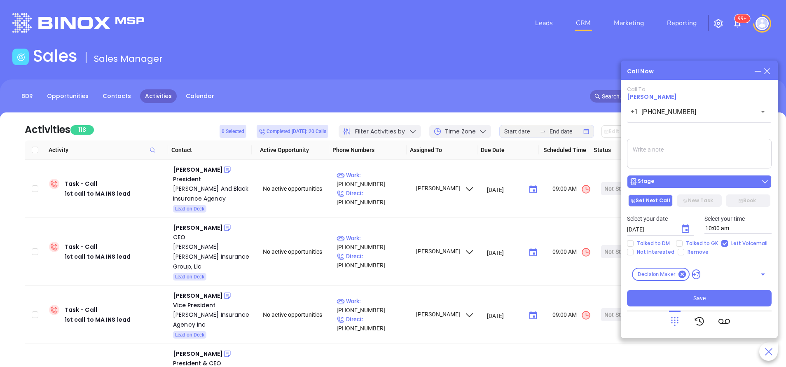
click at [718, 186] on button "Stage" at bounding box center [699, 181] width 145 height 13
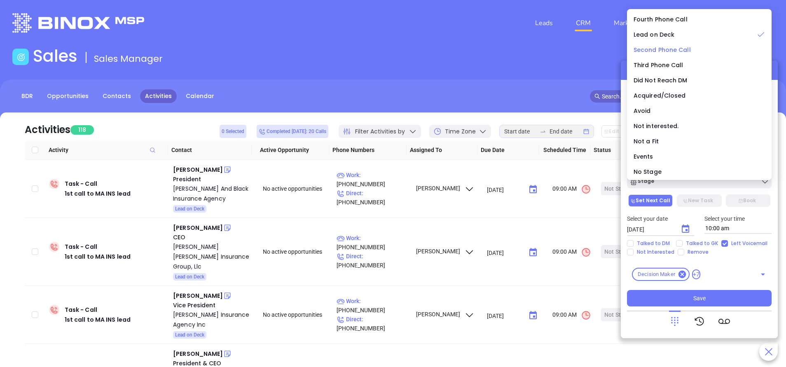
click at [675, 53] on span "Second Phone Call" at bounding box center [662, 50] width 57 height 8
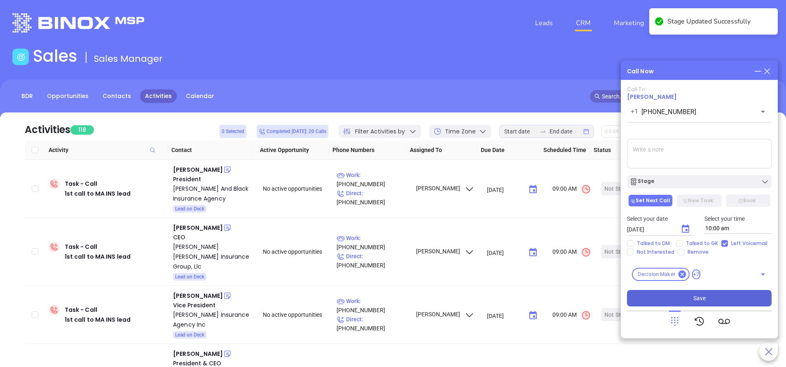
click at [682, 297] on button "Save" at bounding box center [699, 298] width 145 height 16
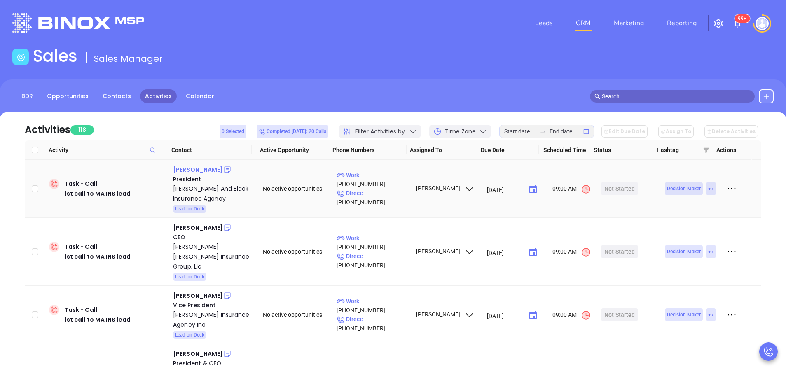
drag, startPoint x: 192, startPoint y: 174, endPoint x: 183, endPoint y: 167, distance: 10.8
click at [183, 167] on div "Ned Breed" at bounding box center [198, 170] width 50 height 10
drag, startPoint x: 376, startPoint y: 183, endPoint x: 372, endPoint y: 181, distance: 4.2
click at [376, 182] on div "Call" at bounding box center [368, 177] width 17 height 14
click at [394, 185] on p "Work : (781) 599-2200" at bounding box center [373, 180] width 72 height 18
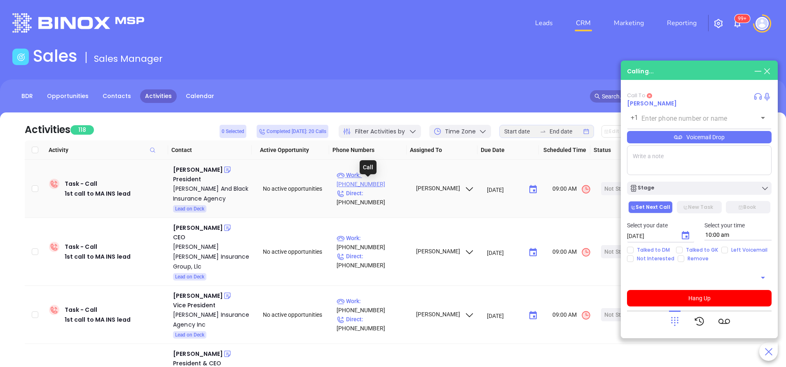
type input "(781) 599-2200"
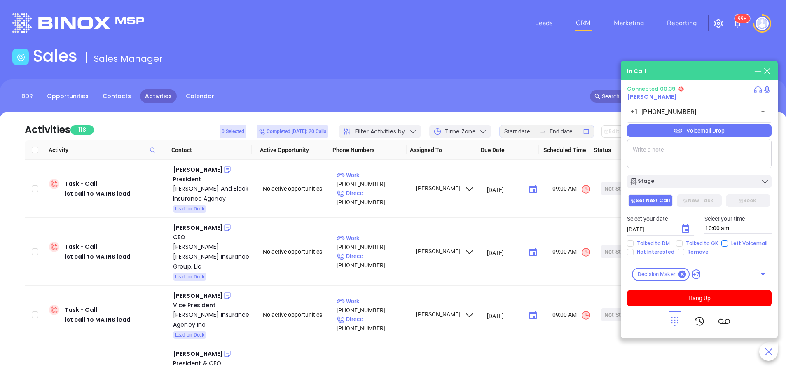
click at [722, 245] on input "Left Voicemail" at bounding box center [724, 243] width 7 height 7
checkbox input "true"
click at [656, 301] on button "Hang Up" at bounding box center [699, 298] width 145 height 16
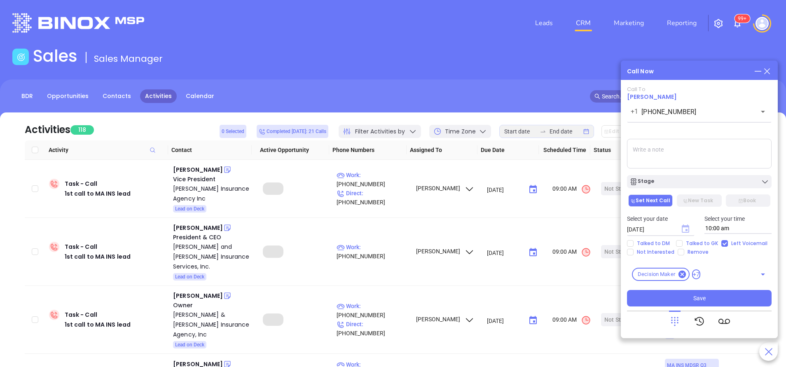
click at [689, 229] on icon "Choose date, selected date is Oct 2, 2025" at bounding box center [685, 229] width 7 height 8
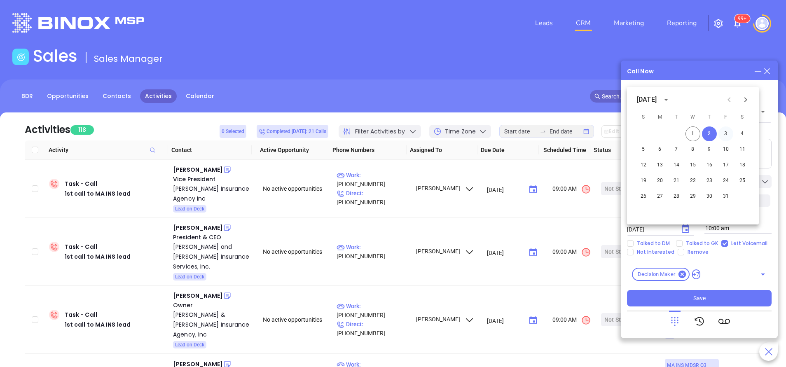
click at [728, 134] on button "3" at bounding box center [725, 133] width 15 height 15
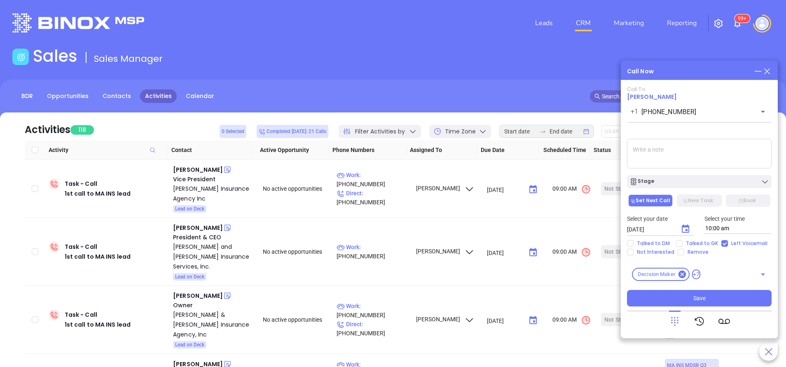
type input "10/03/2025"
click at [706, 180] on div "Stage" at bounding box center [699, 182] width 140 height 8
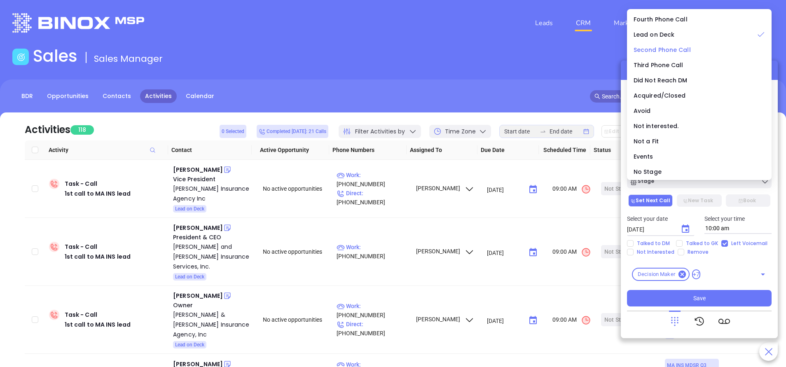
click at [683, 47] on span "Second Phone Call" at bounding box center [662, 50] width 57 height 8
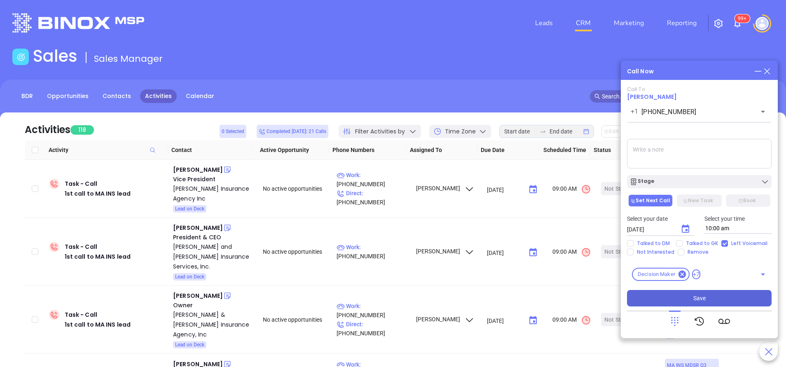
click at [711, 294] on button "Save" at bounding box center [699, 298] width 145 height 16
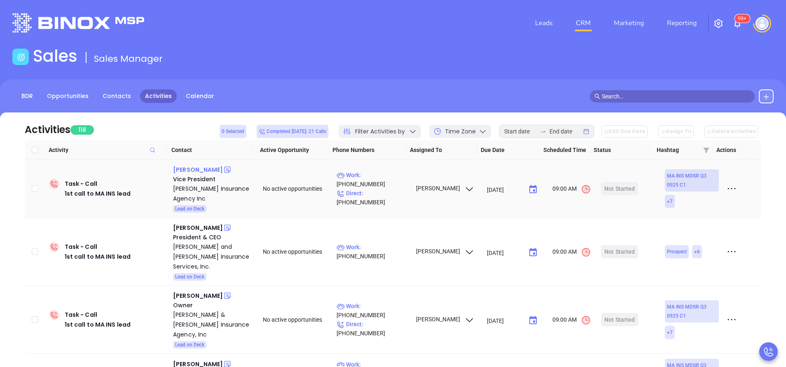
click at [203, 171] on div "Dan Lombardo" at bounding box center [198, 170] width 50 height 10
click at [383, 180] on p "Work : (508) 829-7100" at bounding box center [373, 180] width 72 height 18
type input "(508) 829-7100"
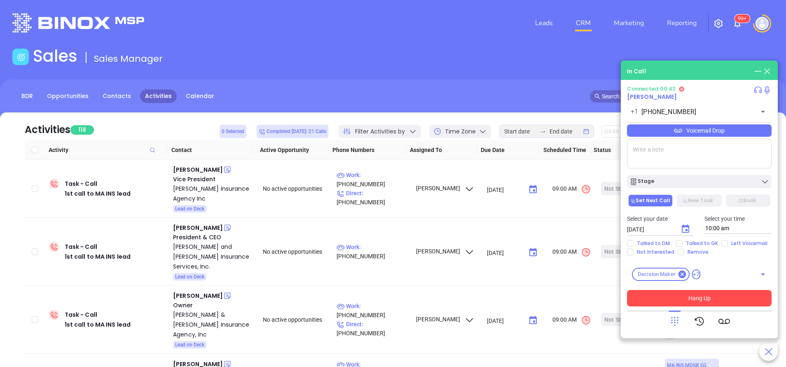
click at [707, 301] on button "Hang Up" at bounding box center [699, 298] width 145 height 16
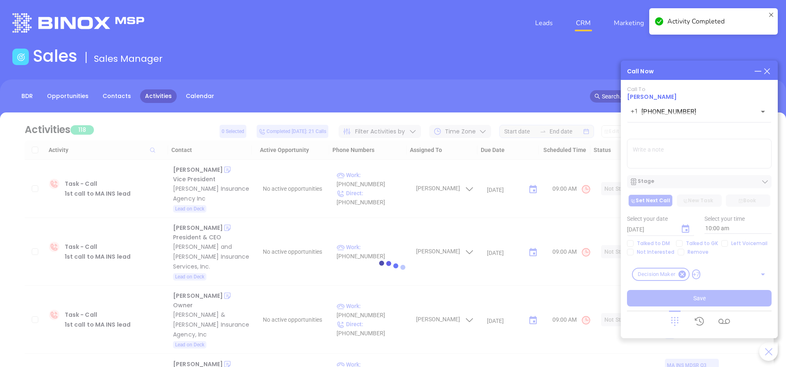
click at [720, 242] on div at bounding box center [392, 270] width 761 height 62
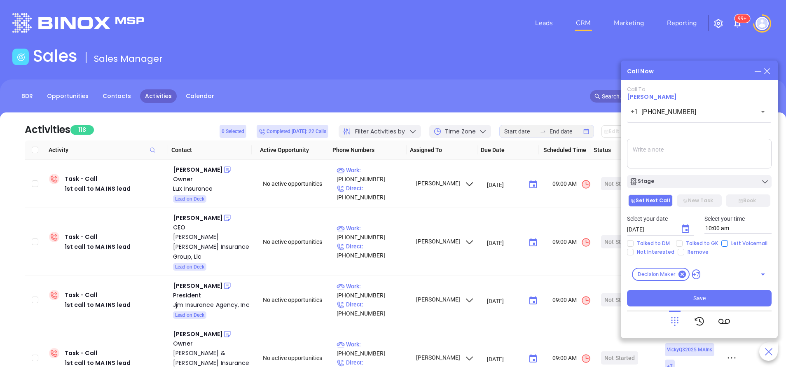
click at [725, 246] on input "Left Voicemail" at bounding box center [724, 243] width 7 height 7
checkbox input "true"
click at [683, 187] on button "Stage" at bounding box center [699, 181] width 145 height 13
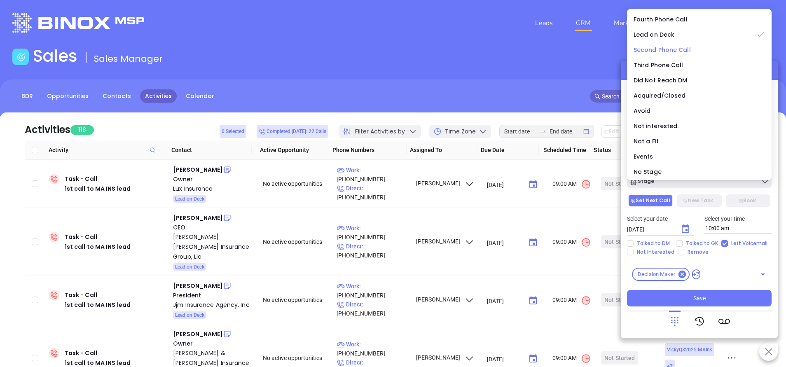
click at [676, 48] on span "Second Phone Call" at bounding box center [662, 50] width 57 height 8
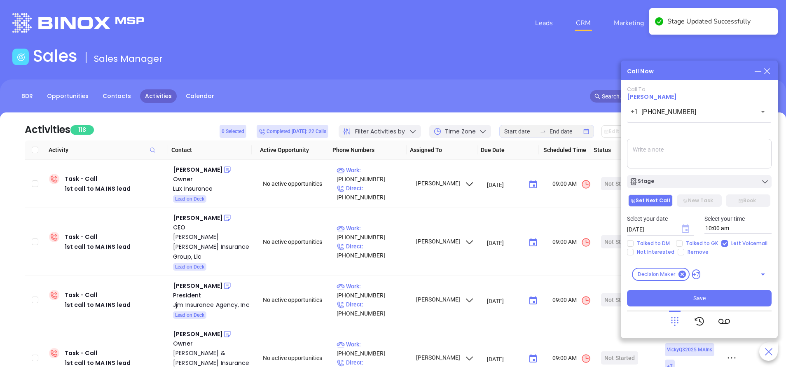
click at [686, 226] on icon "Choose date, selected date is Oct 2, 2025" at bounding box center [685, 229] width 7 height 8
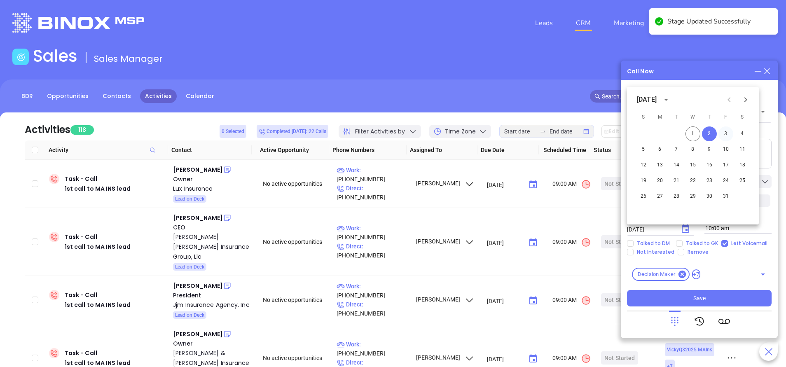
click at [727, 134] on button "3" at bounding box center [725, 133] width 15 height 15
type input "10/03/2025"
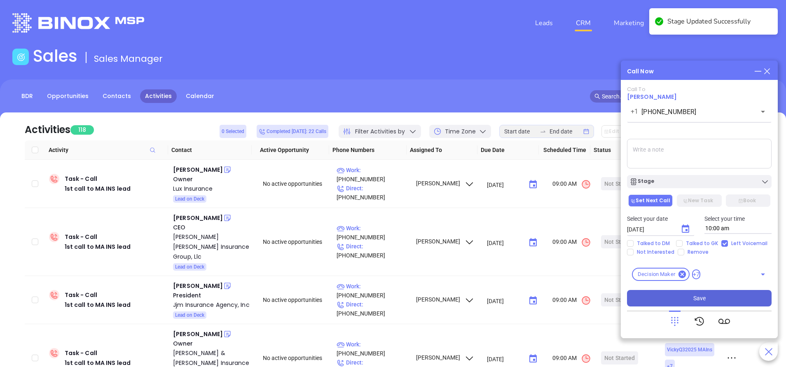
click at [710, 300] on button "Save" at bounding box center [699, 298] width 145 height 16
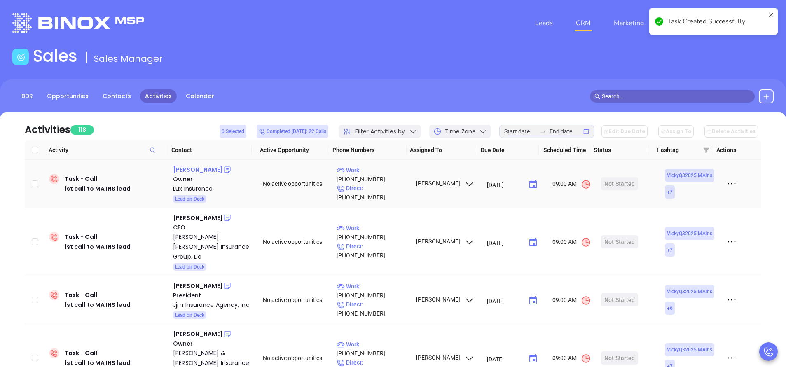
click at [213, 167] on div "William Dominguez" at bounding box center [198, 170] width 50 height 10
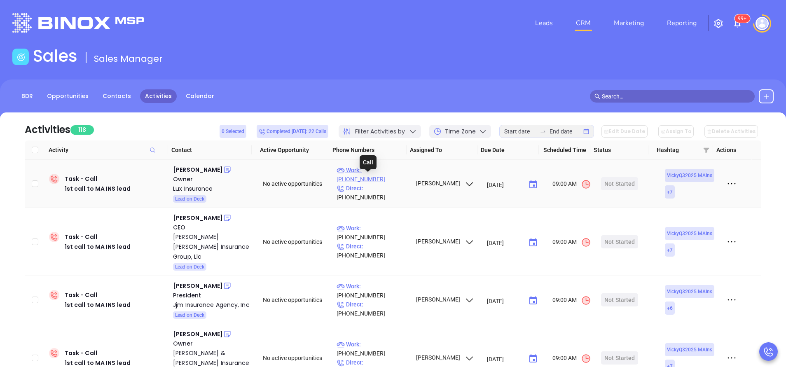
click at [383, 177] on p "Work : (413) 327-6256" at bounding box center [373, 175] width 72 height 18
type input "(413) 327-6256"
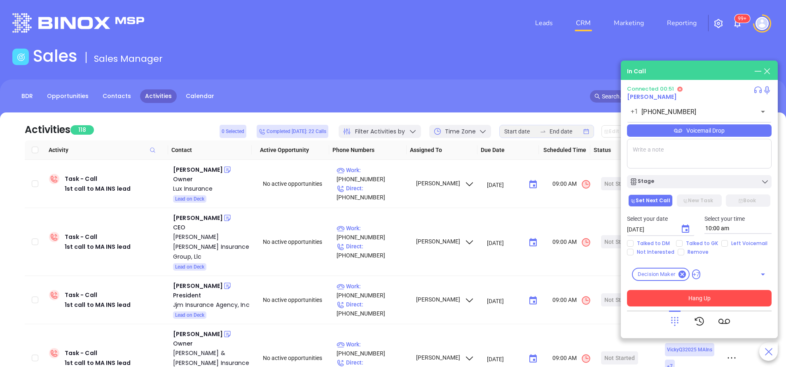
click at [712, 300] on button "Hang Up" at bounding box center [699, 298] width 145 height 16
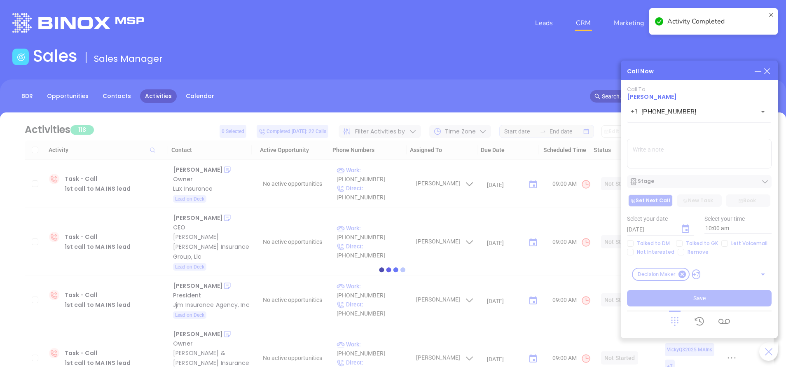
drag, startPoint x: 729, startPoint y: 253, endPoint x: 724, endPoint y: 244, distance: 10.0
click at [724, 244] on div at bounding box center [392, 270] width 761 height 62
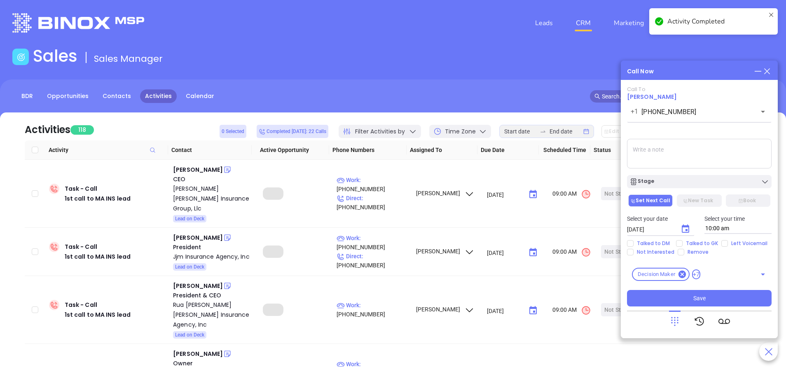
click at [720, 238] on div "Select your date 10/02/2025 ​ Select your time 10:00 am" at bounding box center [699, 224] width 154 height 32
click at [721, 242] on input "Left Voicemail" at bounding box center [724, 243] width 7 height 7
checkbox input "true"
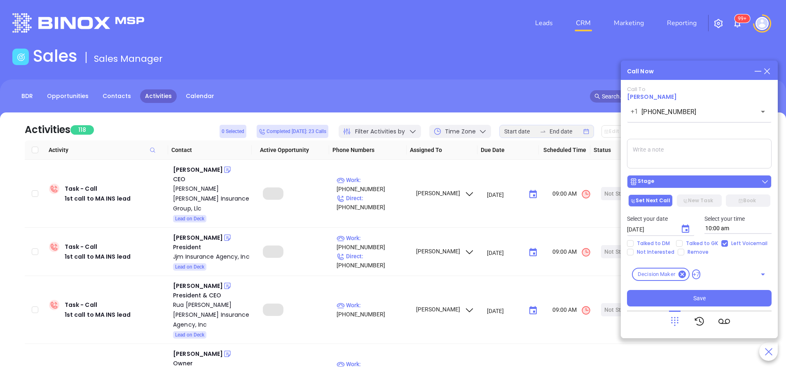
click at [686, 182] on div "Stage" at bounding box center [699, 182] width 140 height 8
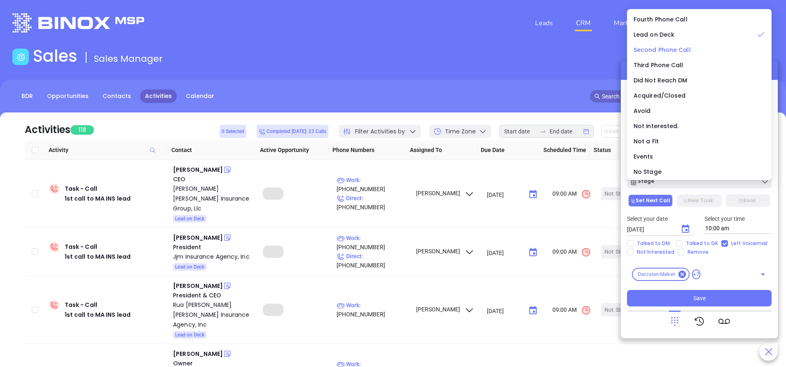
click at [672, 51] on span "Second Phone Call" at bounding box center [662, 50] width 57 height 8
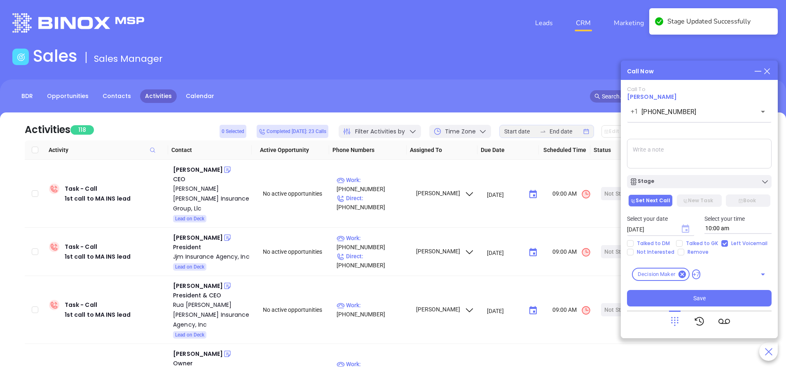
click at [685, 230] on icon "Choose date, selected date is Oct 2, 2025" at bounding box center [686, 229] width 10 height 10
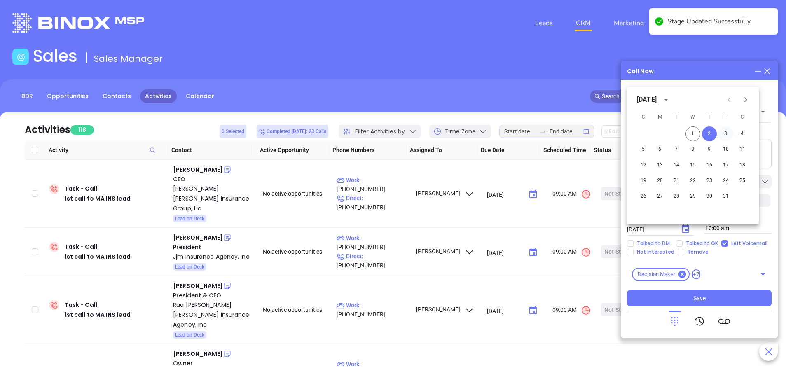
click at [722, 133] on button "3" at bounding box center [725, 133] width 15 height 15
type input "10/03/2025"
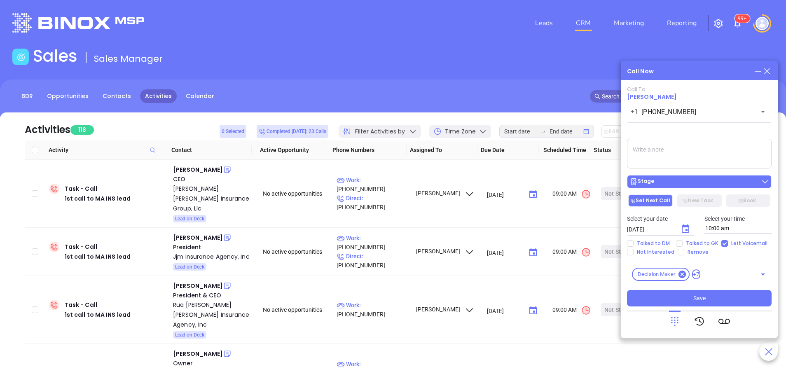
click at [694, 180] on div "Stage" at bounding box center [699, 182] width 140 height 8
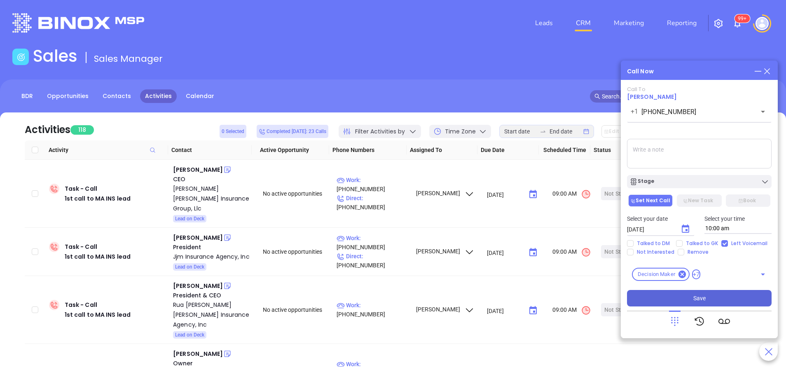
click at [719, 296] on button "Save" at bounding box center [699, 298] width 145 height 16
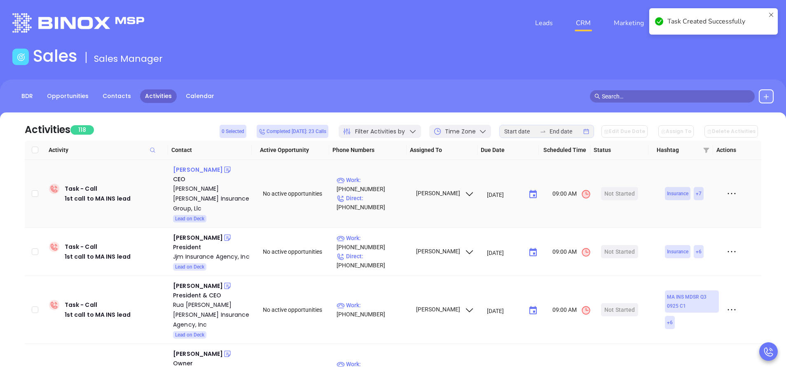
click at [207, 169] on div "Connor Yildirim" at bounding box center [198, 170] width 50 height 10
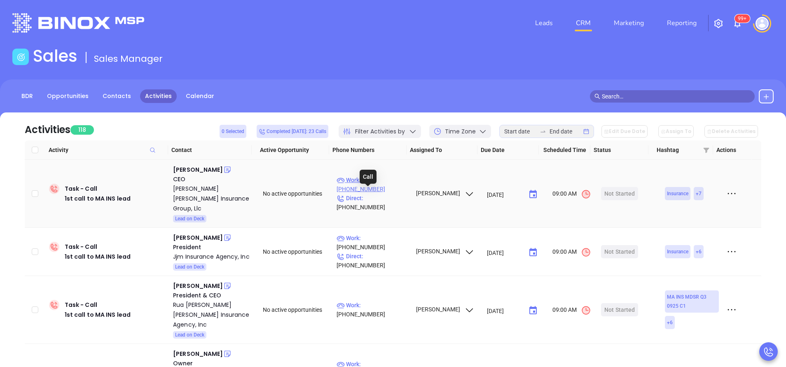
click at [377, 183] on p "Work : (781) 396-3111" at bounding box center [373, 184] width 72 height 18
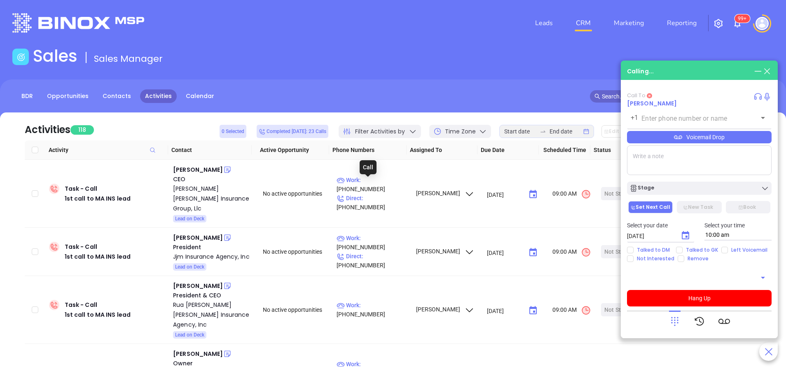
type input "(781) 396-3111"
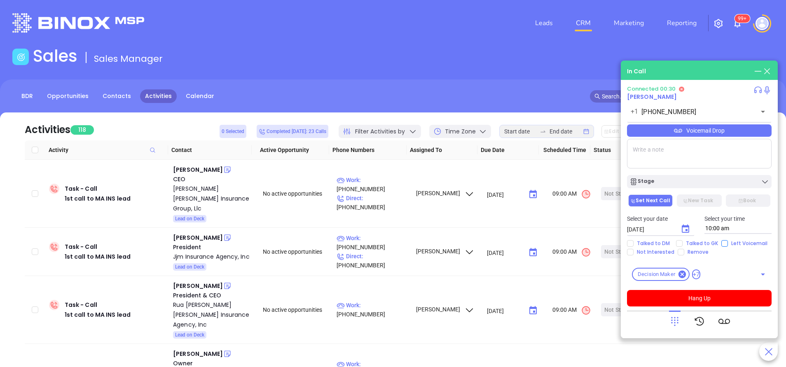
click at [721, 246] on input "Left Voicemail" at bounding box center [724, 243] width 7 height 7
checkbox input "true"
click at [709, 300] on button "Hang Up" at bounding box center [699, 298] width 145 height 16
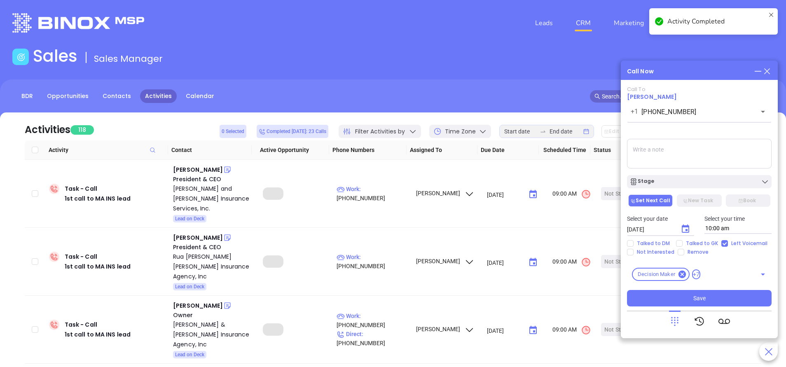
click at [690, 229] on icon "Choose date, selected date is Oct 2, 2025" at bounding box center [686, 229] width 10 height 10
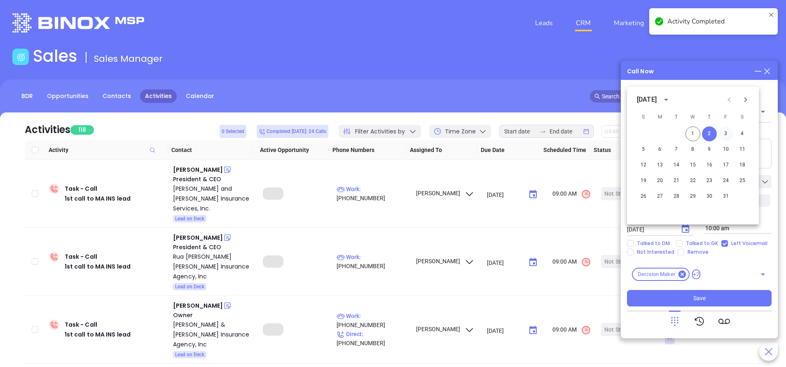
click at [726, 133] on button "3" at bounding box center [725, 133] width 15 height 15
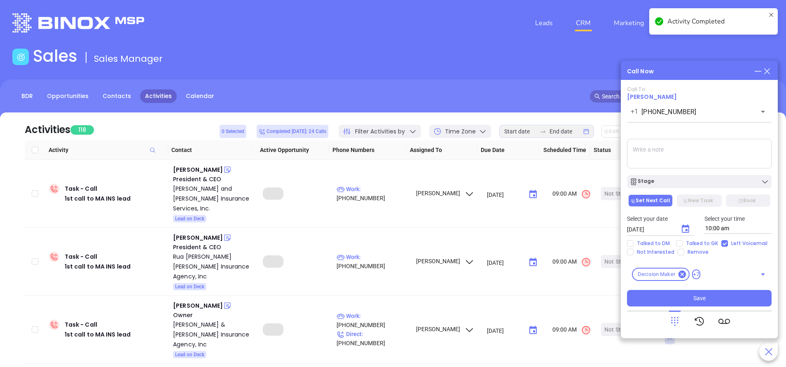
type input "10/03/2025"
click at [691, 182] on div "Stage" at bounding box center [699, 182] width 140 height 8
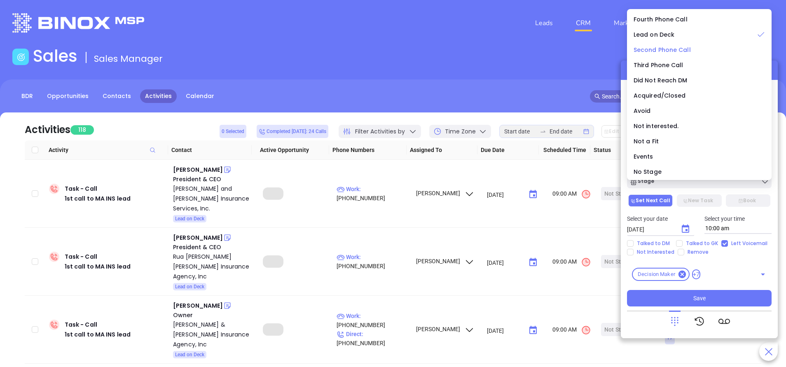
click at [650, 49] on span "Second Phone Call" at bounding box center [662, 50] width 57 height 8
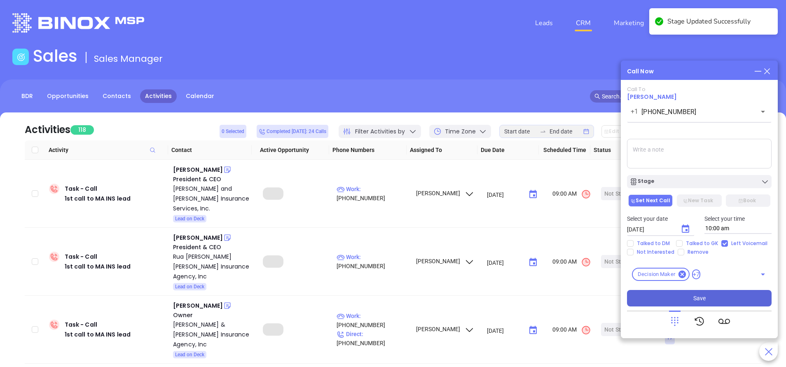
click at [720, 306] on button "Save" at bounding box center [699, 298] width 145 height 16
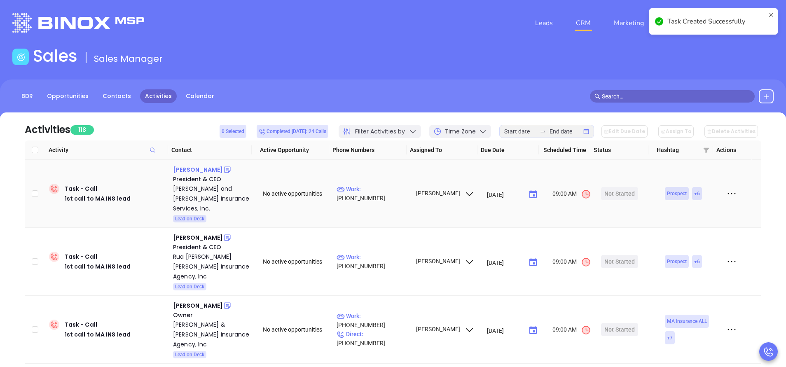
click at [218, 171] on div "Douglas MacDonald" at bounding box center [198, 170] width 50 height 10
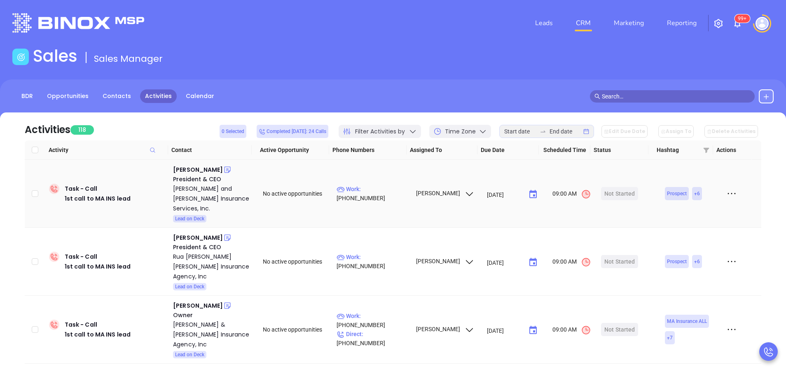
click at [389, 186] on p "Work : (800) 800-8990" at bounding box center [373, 194] width 72 height 18
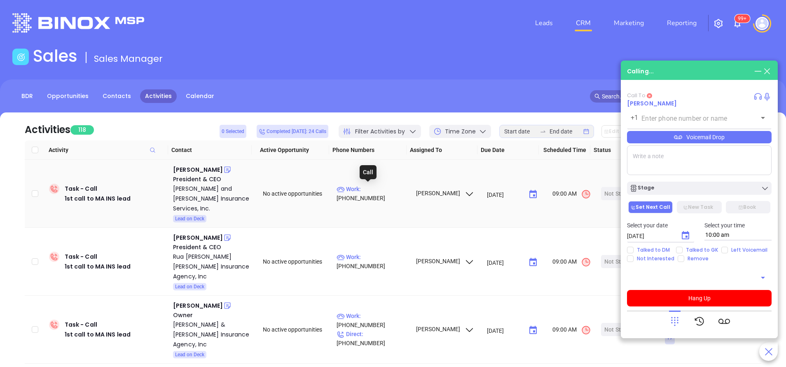
type input "(800) 800-8990"
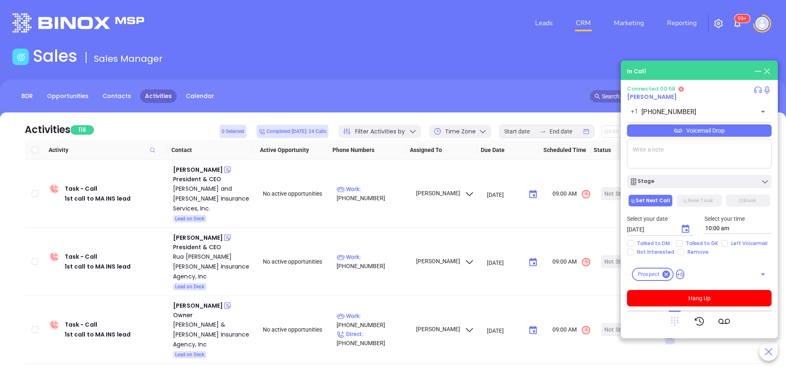
click at [675, 320] on icon at bounding box center [674, 321] width 7 height 9
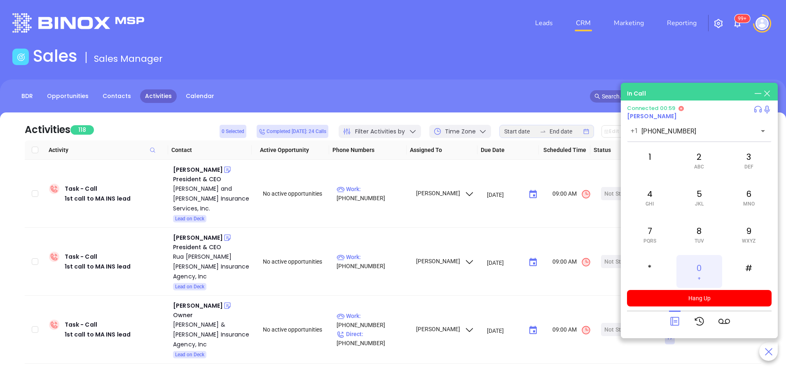
click at [701, 275] on div "0 +" at bounding box center [698, 271] width 45 height 33
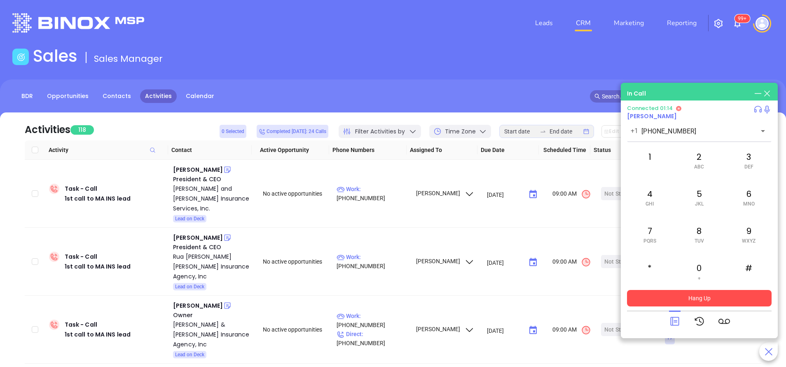
click at [695, 299] on button "Hang Up" at bounding box center [699, 298] width 145 height 16
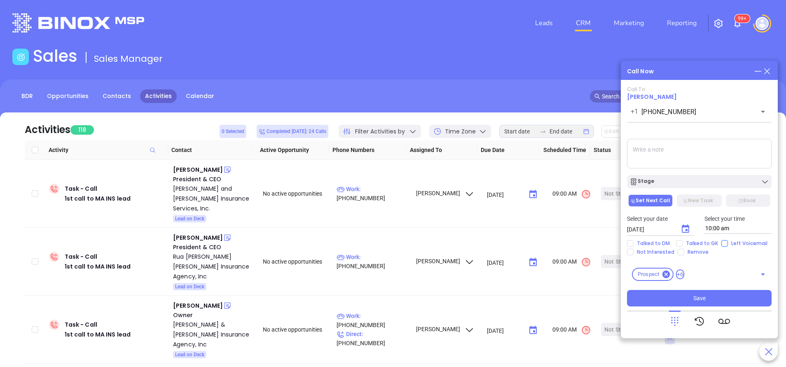
click at [727, 243] on main "Sales Sales Manager BDR Opportunities Contacts Activities Calendar Call Now Cal…" at bounding box center [393, 250] width 786 height 409
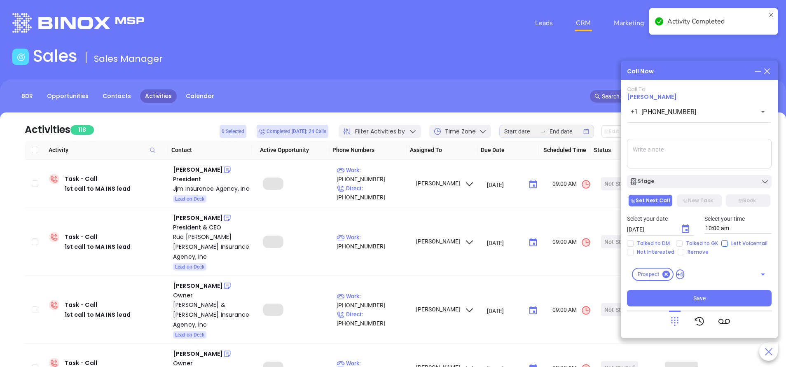
click at [723, 245] on input "Left Voicemail" at bounding box center [724, 243] width 7 height 7
checkbox input "true"
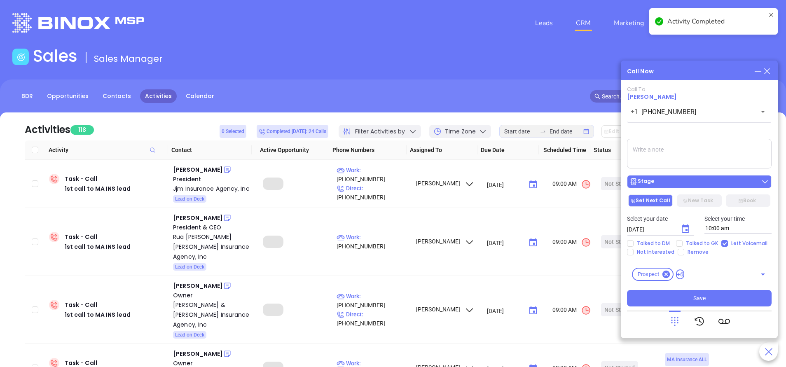
click at [701, 183] on div "Stage" at bounding box center [699, 182] width 140 height 8
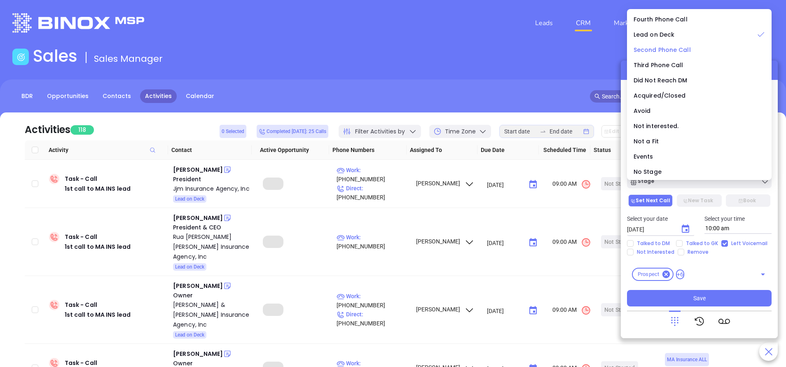
click at [653, 48] on span "Second Phone Call" at bounding box center [662, 50] width 57 height 8
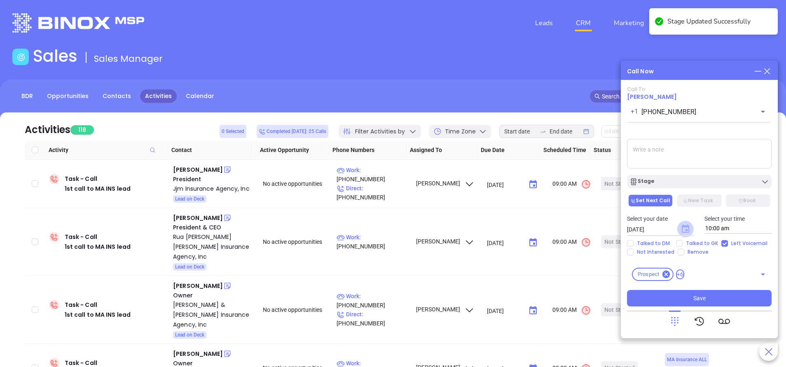
click at [686, 230] on icon "Choose date, selected date is Oct 2, 2025" at bounding box center [685, 229] width 7 height 8
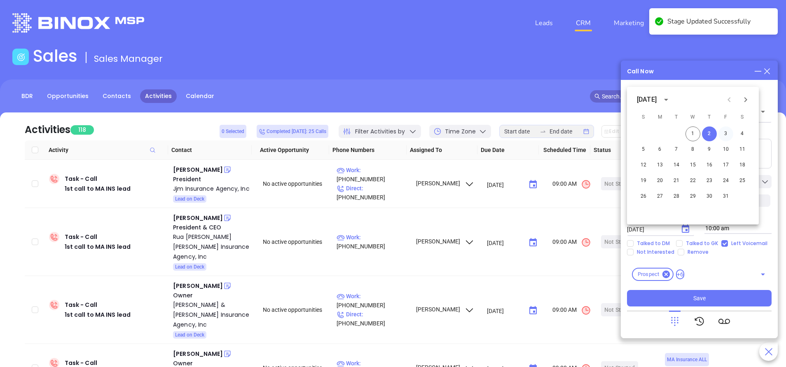
click at [729, 133] on button "3" at bounding box center [725, 133] width 15 height 15
type input "10/03/2025"
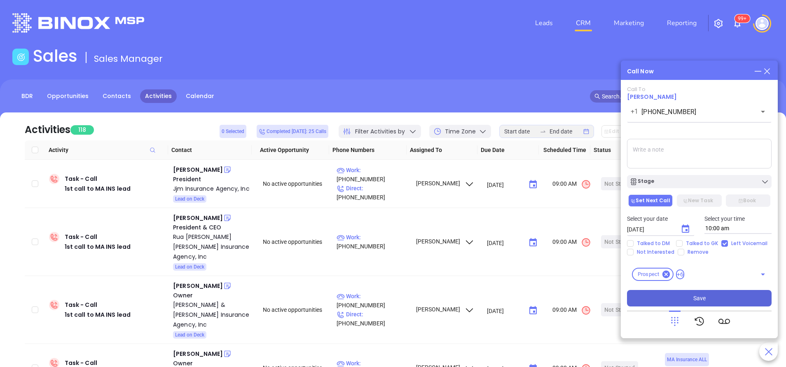
drag, startPoint x: 722, startPoint y: 295, endPoint x: 720, endPoint y: 308, distance: 13.3
click at [722, 293] on button "Save" at bounding box center [699, 298] width 145 height 16
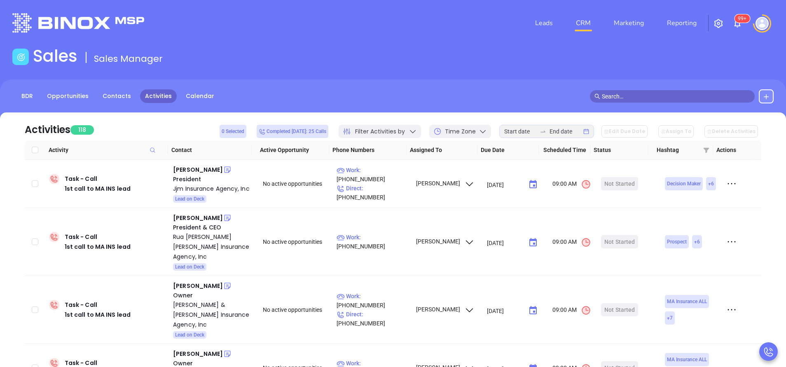
click at [547, 129] on div at bounding box center [542, 131] width 13 height 7
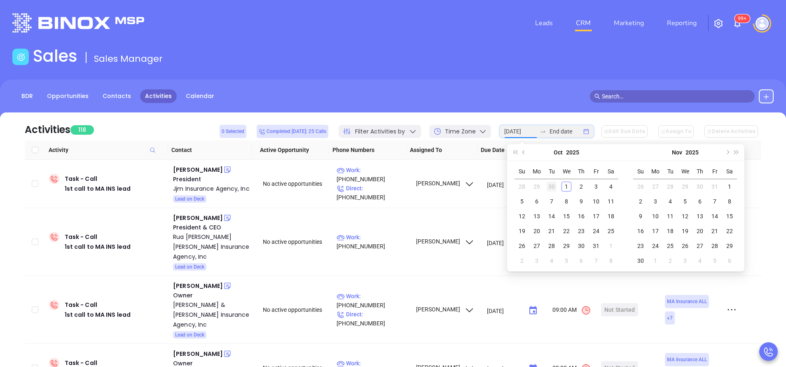
type input "2025-09-30"
click at [555, 188] on div "30" at bounding box center [552, 187] width 10 height 10
click at [552, 244] on div "30" at bounding box center [552, 246] width 10 height 10
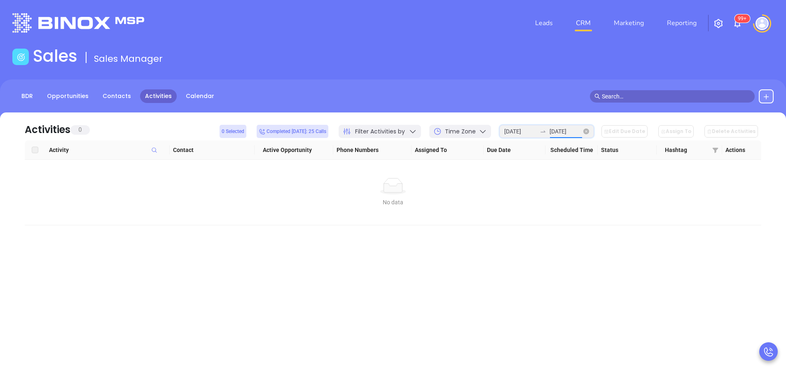
click at [568, 131] on input "2025-09-30" at bounding box center [566, 131] width 32 height 9
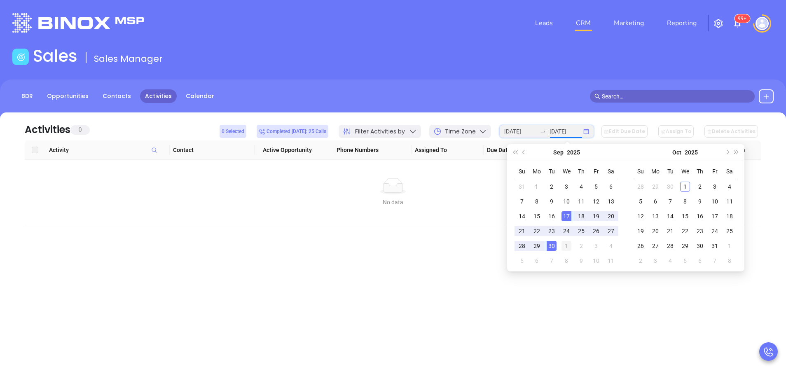
type input "2025-10-01"
click at [568, 246] on div "1" at bounding box center [566, 246] width 10 height 10
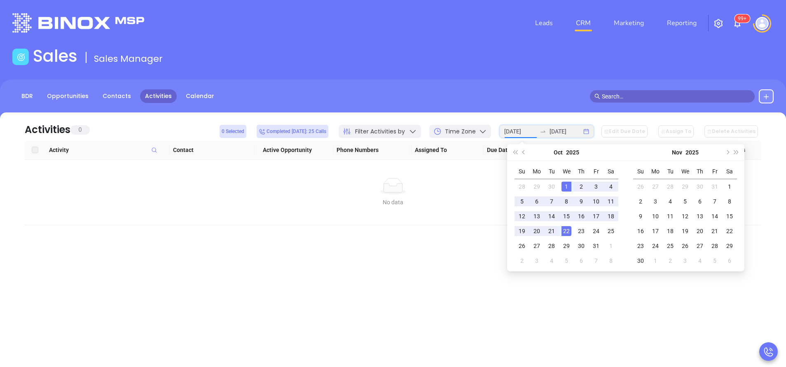
type input "2025-10-01"
click at [570, 186] on div "1" at bounding box center [566, 187] width 10 height 10
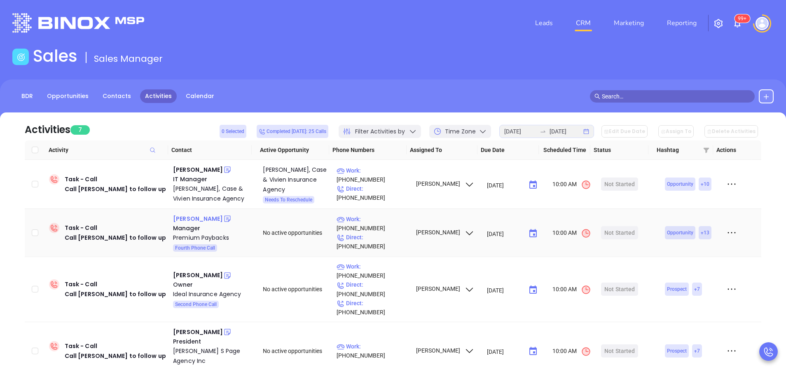
drag, startPoint x: 199, startPoint y: 219, endPoint x: 194, endPoint y: 220, distance: 4.1
click at [194, 220] on div "Sarah Klinger" at bounding box center [198, 219] width 50 height 10
click at [384, 229] on p "Work : (877) 391-7338" at bounding box center [373, 224] width 72 height 18
type input "(877) 391-7338"
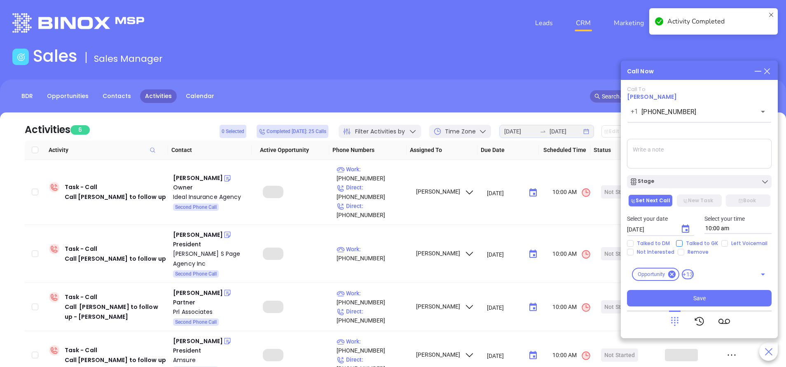
click at [679, 245] on input "Talked to GK" at bounding box center [679, 243] width 7 height 7
checkbox input "true"
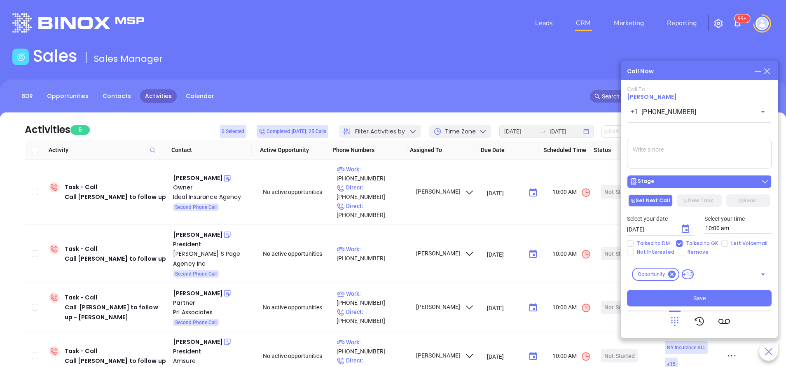
click at [697, 186] on button "Stage" at bounding box center [699, 181] width 145 height 13
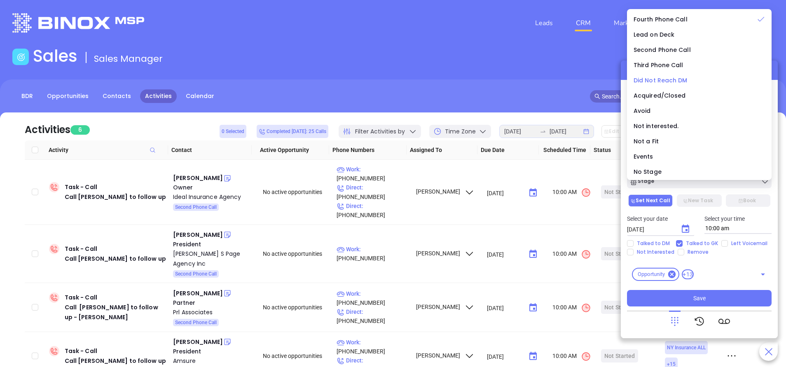
click at [674, 78] on span "Did Not Reach DM" at bounding box center [661, 80] width 54 height 8
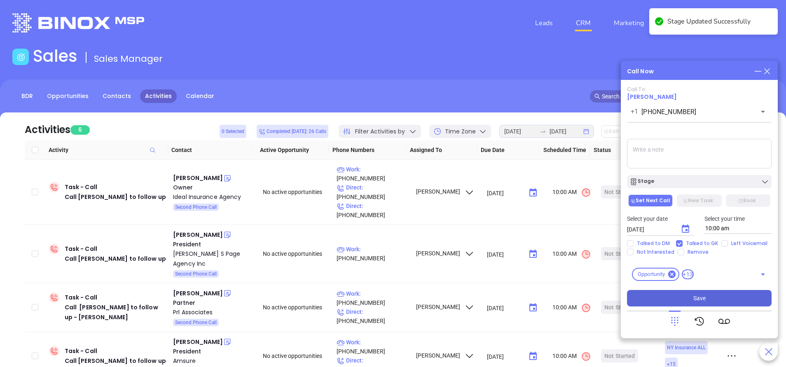
click at [714, 295] on button "Save" at bounding box center [699, 298] width 145 height 16
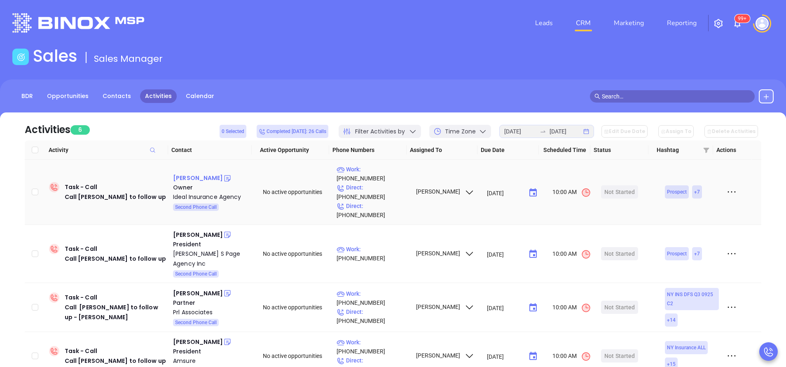
click at [203, 173] on div "Tony Goncalves" at bounding box center [198, 178] width 50 height 10
click at [393, 174] on p "Work : (413) 589-0901" at bounding box center [373, 174] width 72 height 18
type input "(413) 589-0901"
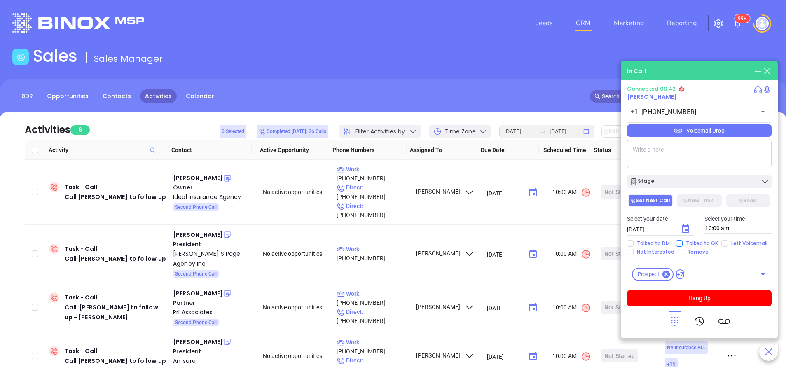
click at [679, 241] on input "Talked to GK" at bounding box center [679, 243] width 7 height 7
checkbox input "true"
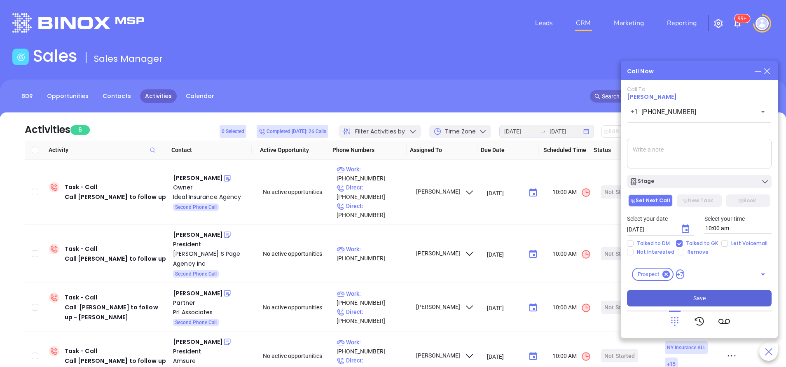
click at [703, 297] on span "Save" at bounding box center [699, 298] width 12 height 9
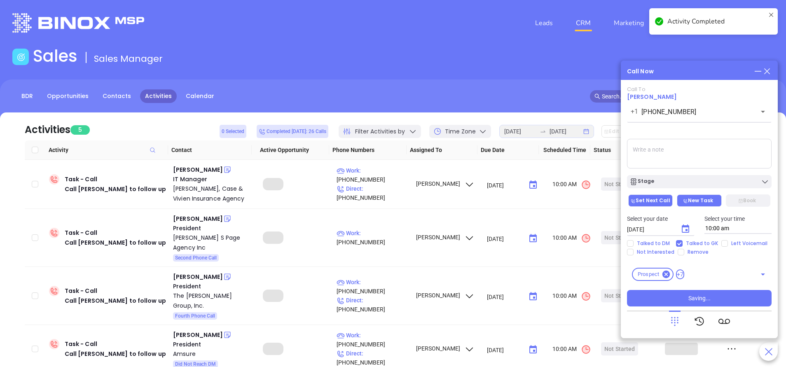
click at [700, 195] on button "New Task" at bounding box center [699, 200] width 44 height 12
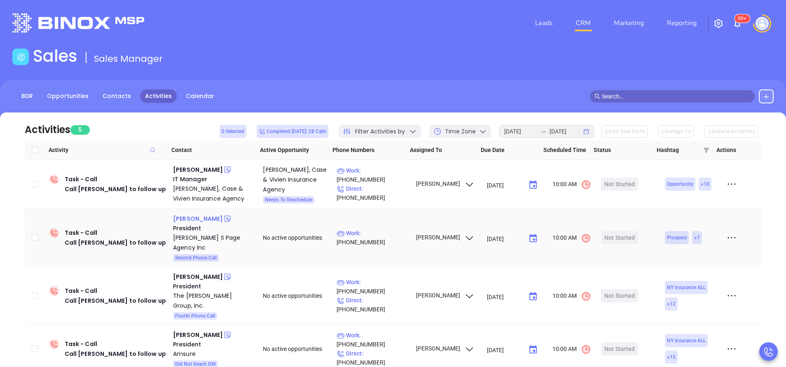
click at [202, 220] on div "Jackie Page" at bounding box center [198, 219] width 50 height 10
click at [385, 234] on p "Work : (978) 465-5301" at bounding box center [373, 238] width 72 height 18
type input "(978) 465-5301"
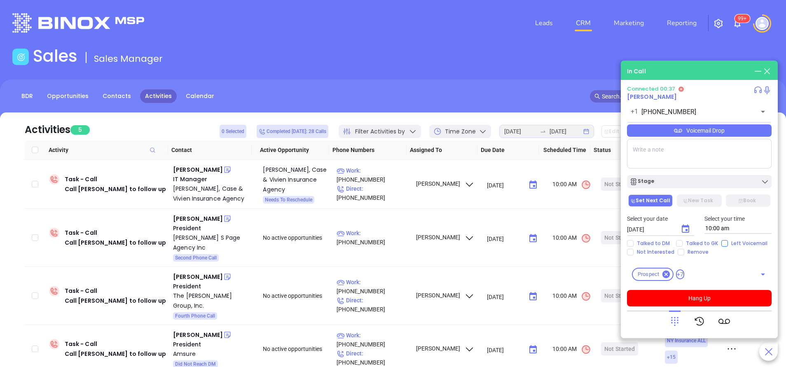
click at [723, 245] on input "Left Voicemail" at bounding box center [724, 243] width 7 height 7
checkbox input "true"
click at [723, 295] on button "Hang Up" at bounding box center [699, 298] width 145 height 16
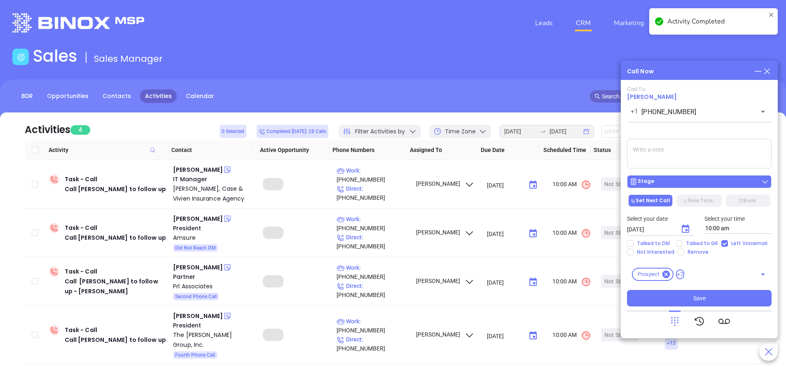
click at [683, 184] on div "Stage" at bounding box center [699, 182] width 140 height 8
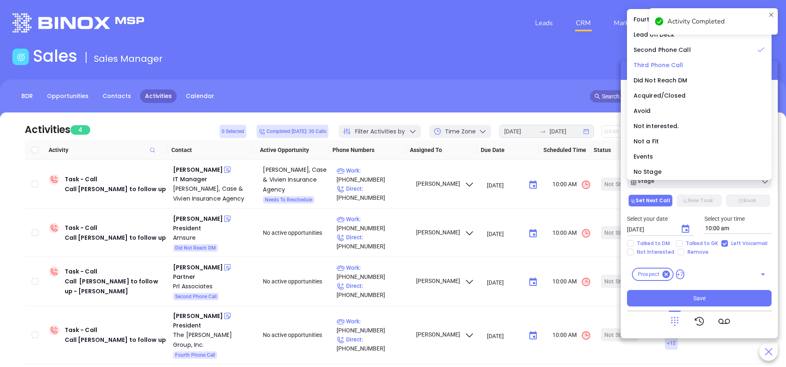
click at [655, 63] on span "Third Phone Call" at bounding box center [659, 65] width 50 height 8
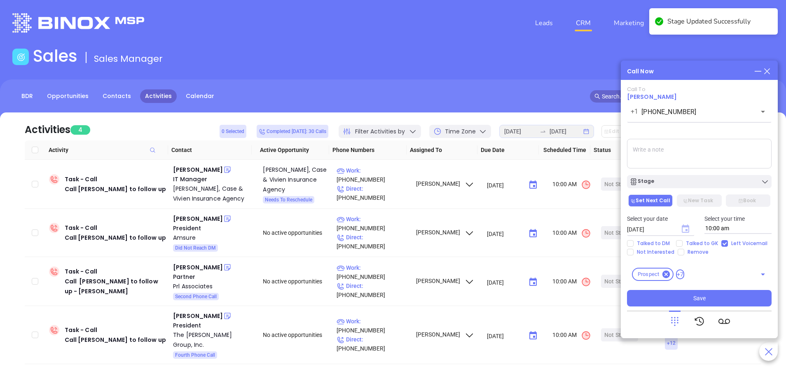
click at [688, 227] on icon "Choose date, selected date is Oct 2, 2025" at bounding box center [685, 229] width 7 height 8
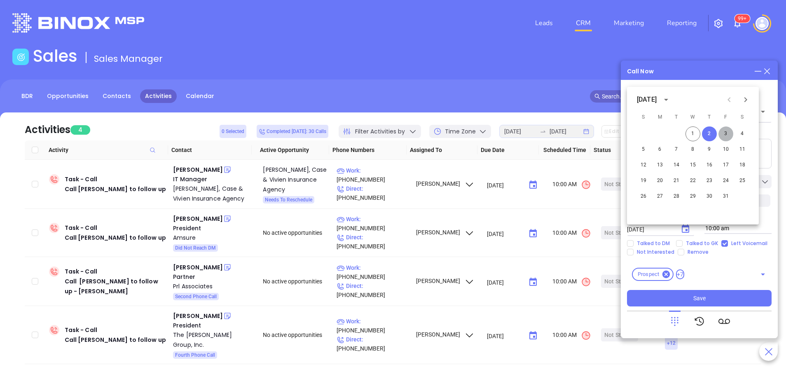
click at [727, 133] on button "3" at bounding box center [725, 133] width 15 height 15
type input "10/03/2025"
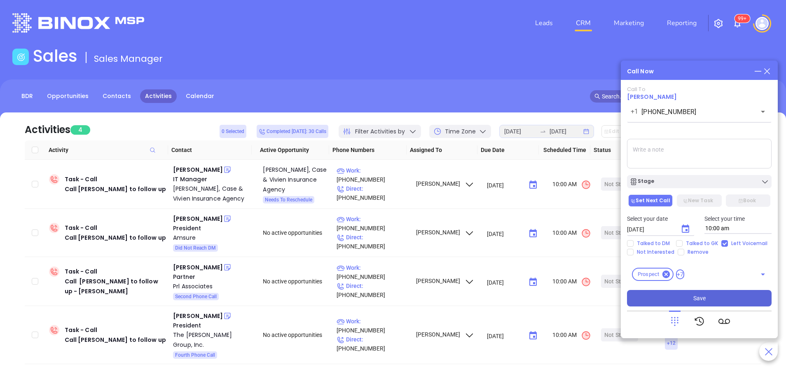
click at [701, 296] on span "Save" at bounding box center [699, 298] width 12 height 9
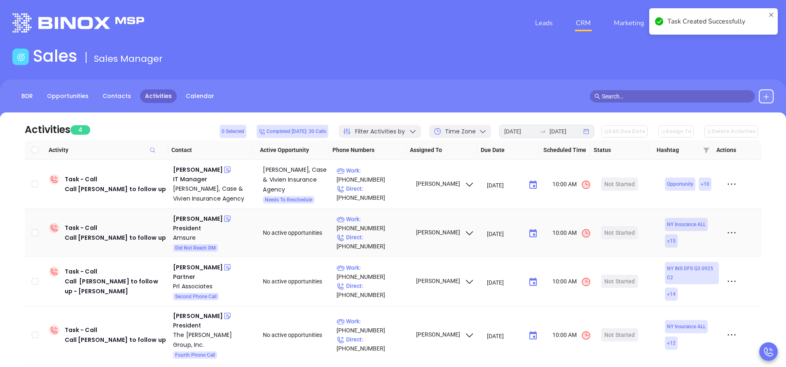
scroll to position [36, 0]
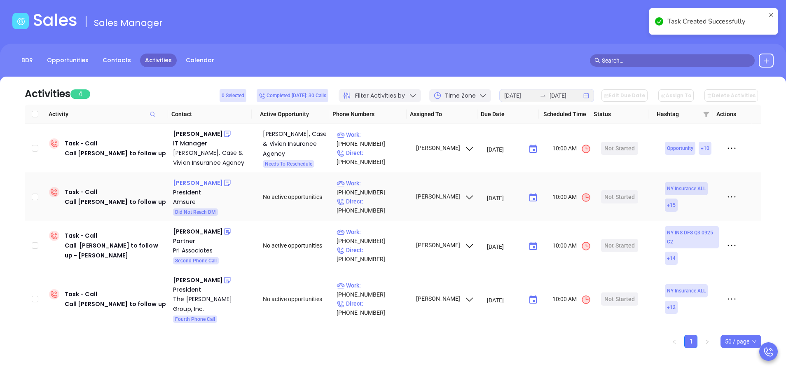
click at [185, 183] on div "Matthew D'abate" at bounding box center [198, 183] width 50 height 10
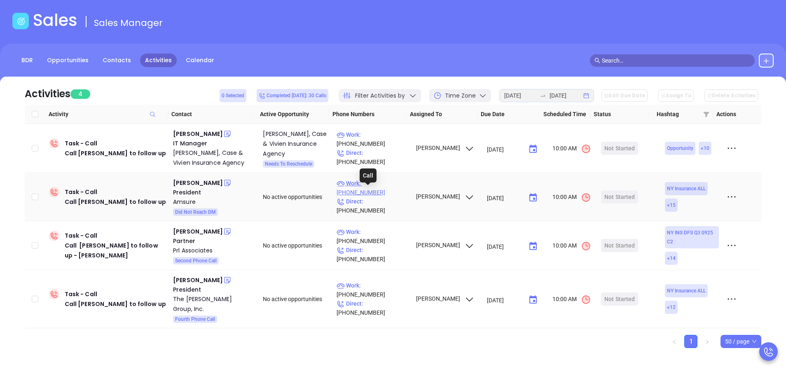
click at [390, 192] on p "Work : (518) 458-1800" at bounding box center [373, 188] width 72 height 18
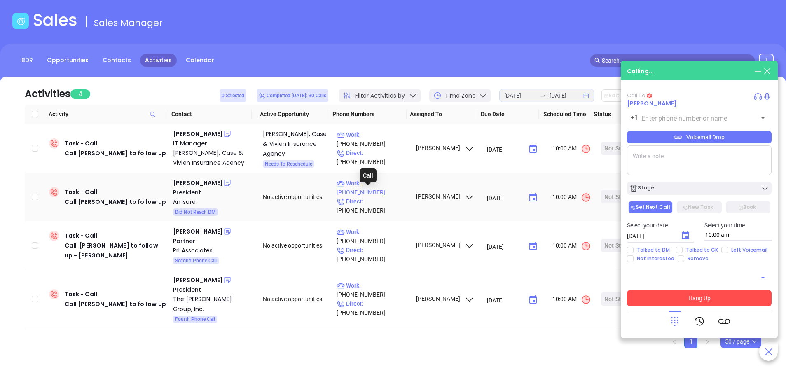
type input "(518) 458-1800"
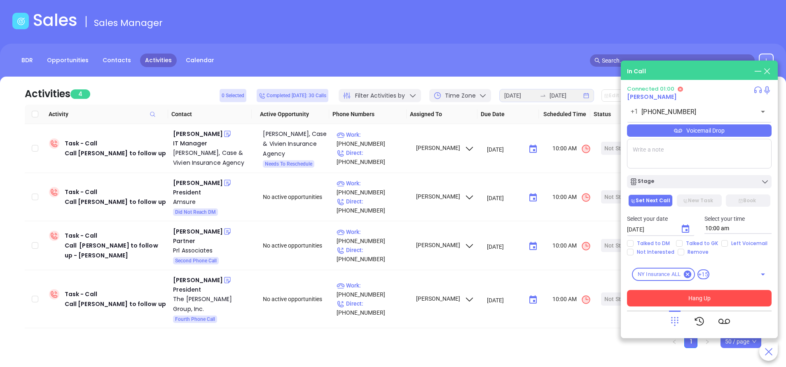
click at [720, 295] on button "Hang Up" at bounding box center [699, 298] width 145 height 16
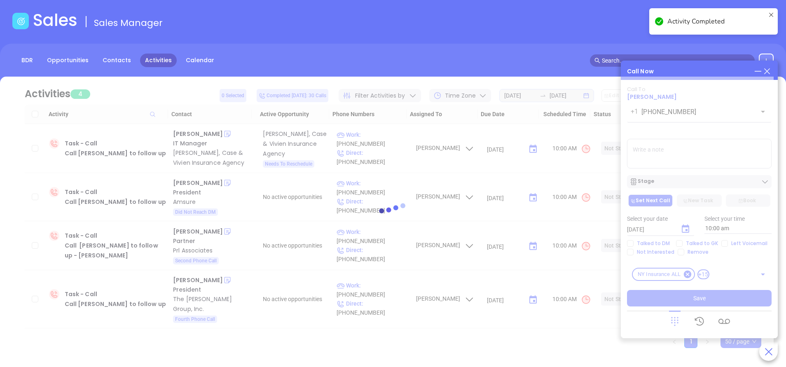
scroll to position [0, 0]
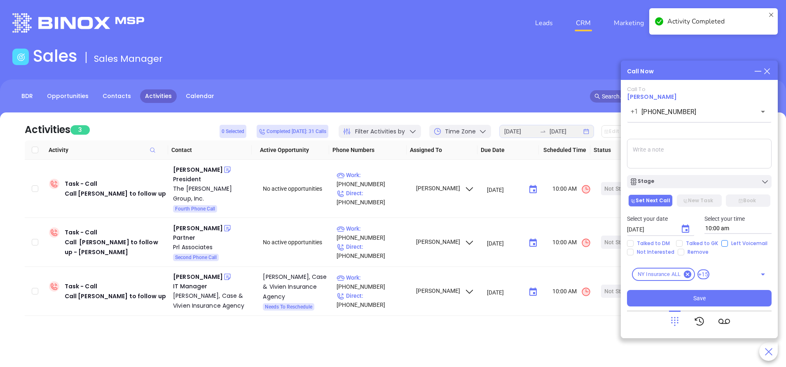
click at [723, 242] on input "Left Voicemail" at bounding box center [724, 243] width 7 height 7
checkbox input "true"
click at [678, 181] on div "Stage" at bounding box center [699, 182] width 140 height 8
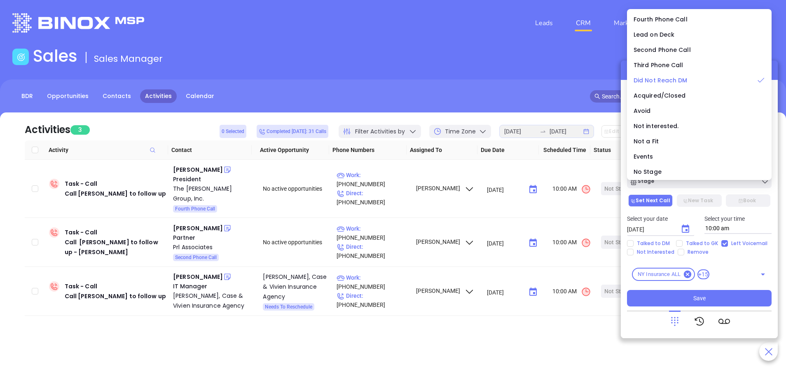
click at [662, 79] on span "Did Not Reach DM" at bounding box center [661, 80] width 54 height 8
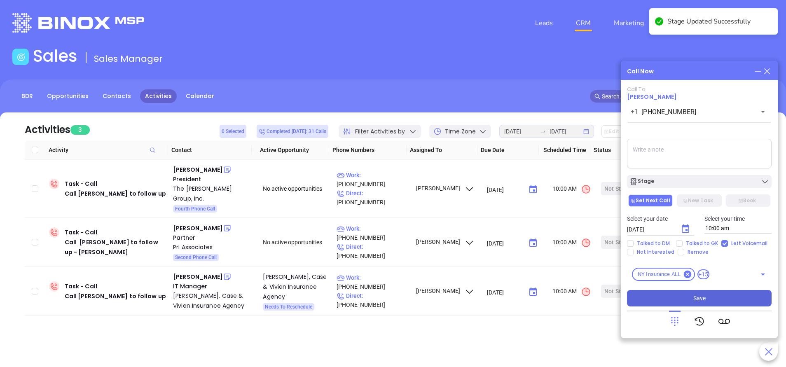
click at [722, 304] on button "Save" at bounding box center [699, 298] width 145 height 16
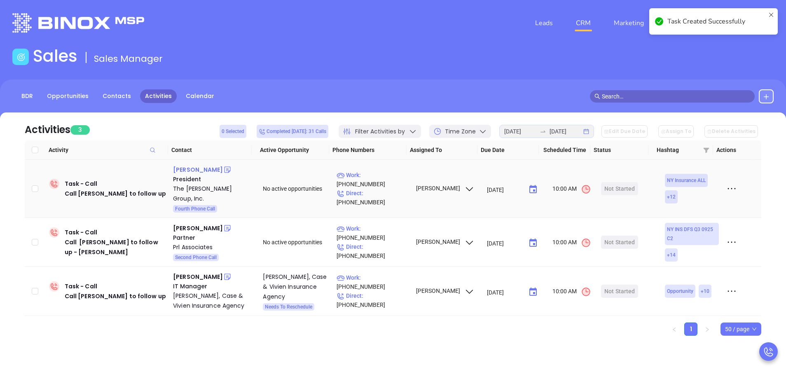
click at [195, 168] on div "John Argiro" at bounding box center [198, 170] width 50 height 10
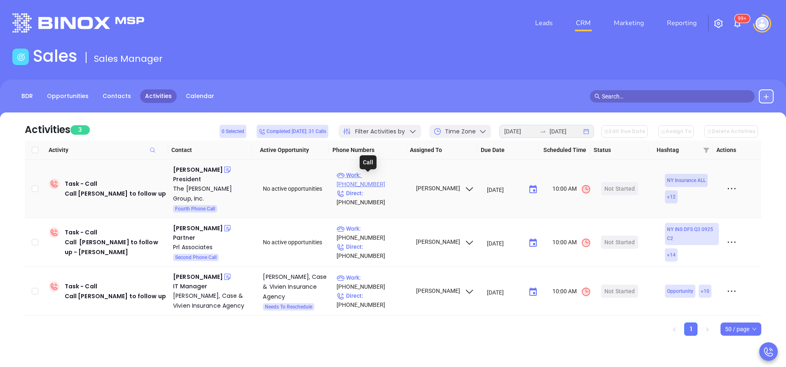
click at [375, 178] on p "Work : (315) 870-3913" at bounding box center [373, 180] width 72 height 18
type input "(315) 870-3913"
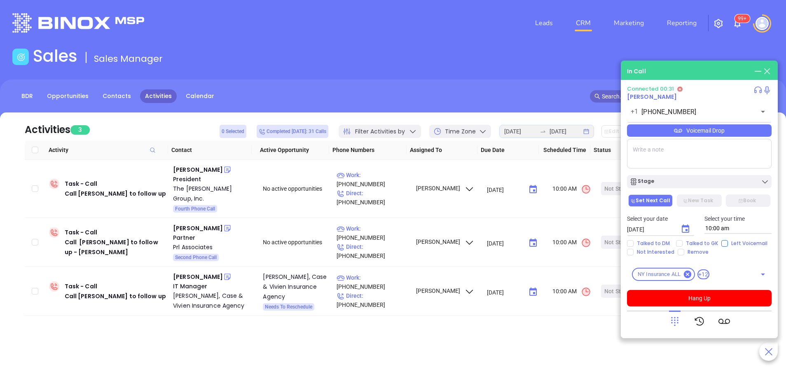
click at [722, 243] on input "Left Voicemail" at bounding box center [724, 243] width 7 height 7
checkbox input "true"
click at [688, 230] on icon "Choose date, selected date is Oct 2, 2025" at bounding box center [685, 229] width 7 height 8
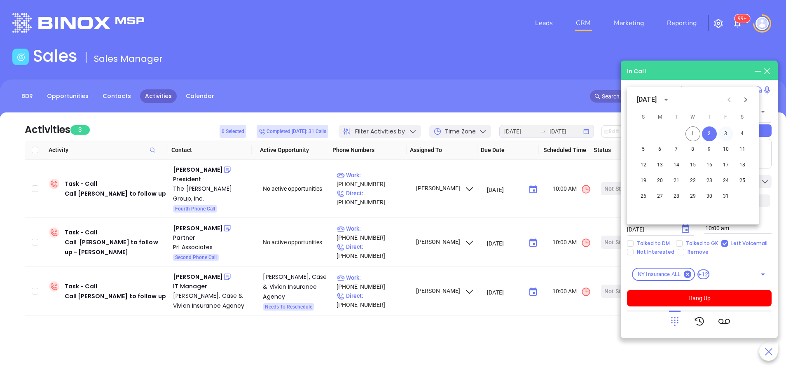
click at [728, 137] on button "3" at bounding box center [725, 133] width 15 height 15
type input "10/03/2025"
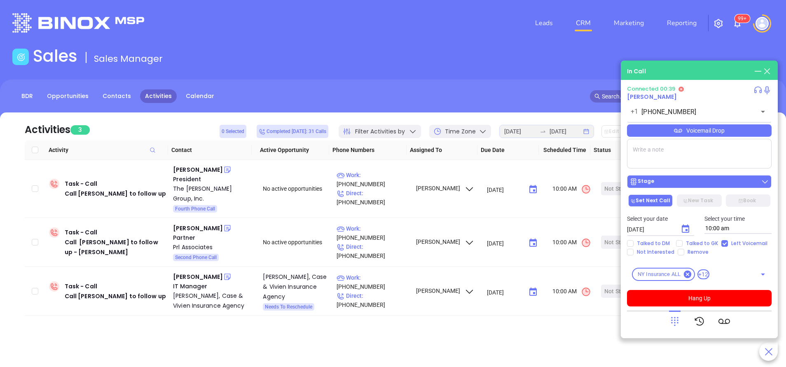
click at [646, 187] on button "Stage" at bounding box center [699, 181] width 145 height 13
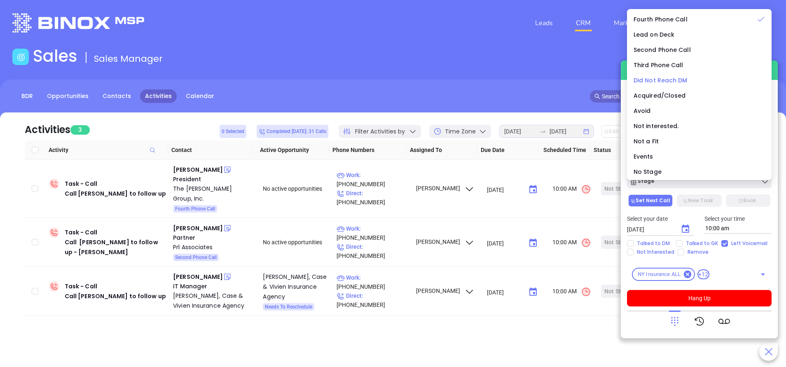
click at [662, 80] on span "Did Not Reach DM" at bounding box center [661, 80] width 54 height 8
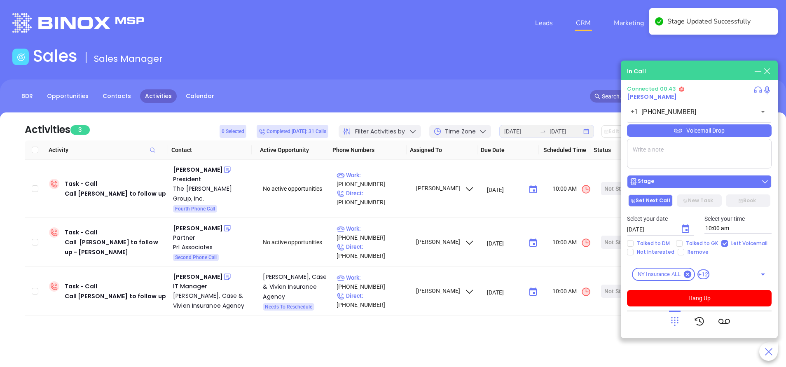
click at [682, 180] on div "Stage" at bounding box center [699, 182] width 140 height 8
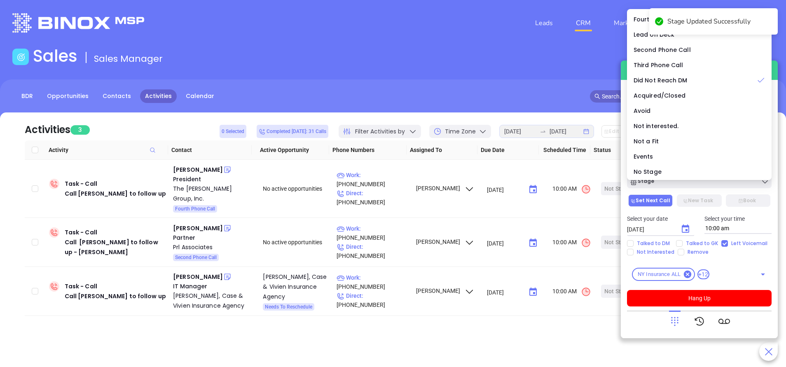
click at [739, 257] on div "Connected 00:44 John Argiro +1 (315) 870-3913 ​ Voicemail Drop Stage Set Next C…" at bounding box center [699, 196] width 145 height 221
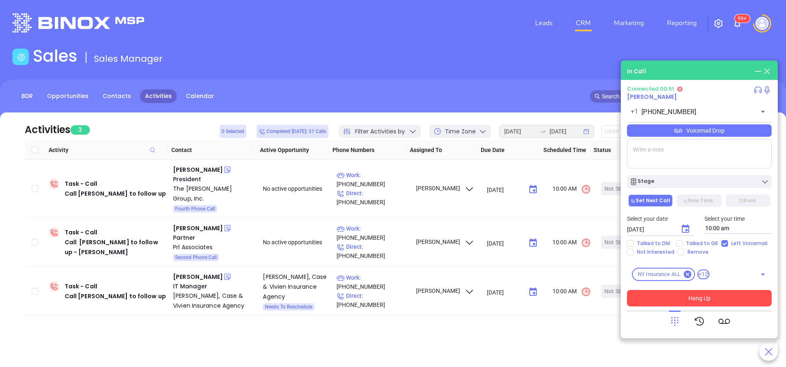
click at [690, 298] on button "Hang Up" at bounding box center [699, 298] width 145 height 16
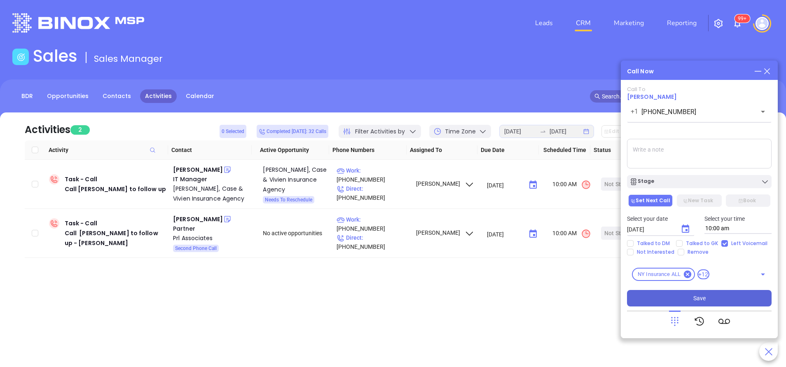
click at [696, 302] on span "Save" at bounding box center [699, 298] width 12 height 9
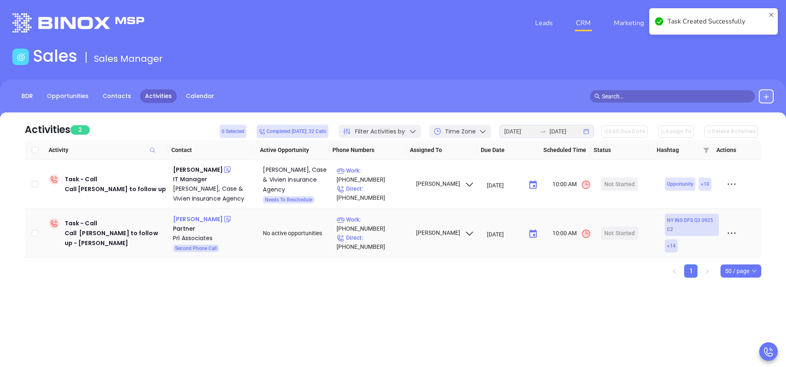
click at [199, 221] on div "John Lavo" at bounding box center [198, 219] width 50 height 10
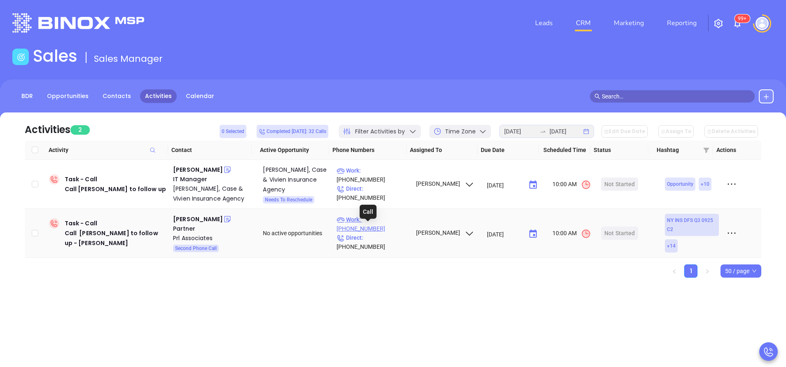
click at [383, 229] on p "Work : (607) 785-8381" at bounding box center [373, 224] width 72 height 18
type input "(607) 785-8381"
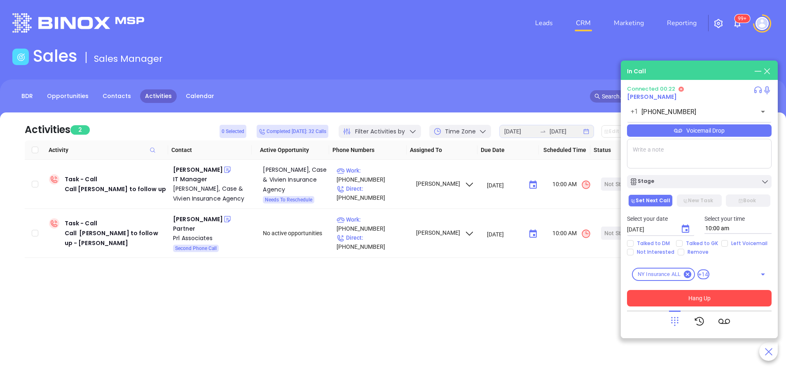
click at [676, 323] on icon at bounding box center [675, 322] width 12 height 12
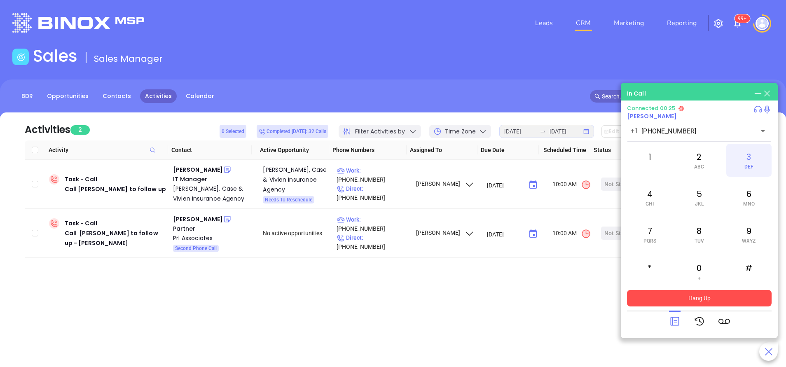
click at [748, 156] on div "3 DEF" at bounding box center [748, 160] width 45 height 33
click at [675, 320] on icon at bounding box center [674, 321] width 9 height 9
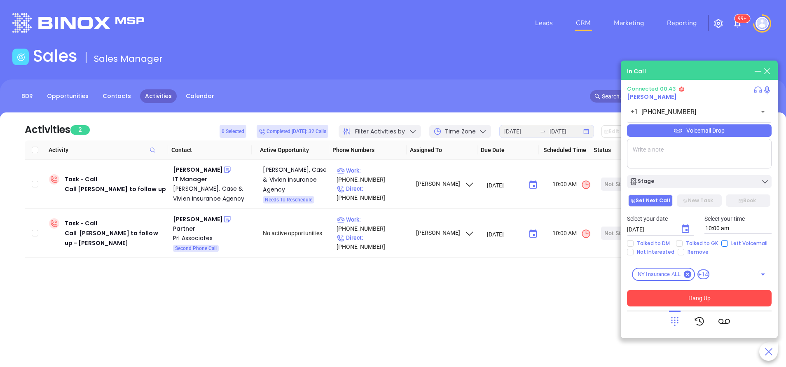
click at [725, 243] on input "Left Voicemail" at bounding box center [724, 243] width 7 height 7
checkbox input "true"
click at [684, 230] on icon "Choose date, selected date is Oct 2, 2025" at bounding box center [686, 229] width 10 height 10
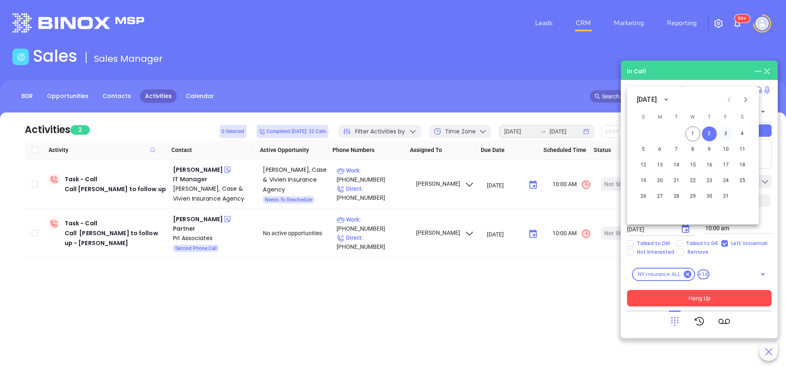
click at [728, 134] on button "3" at bounding box center [725, 133] width 15 height 15
type input "10/03/2025"
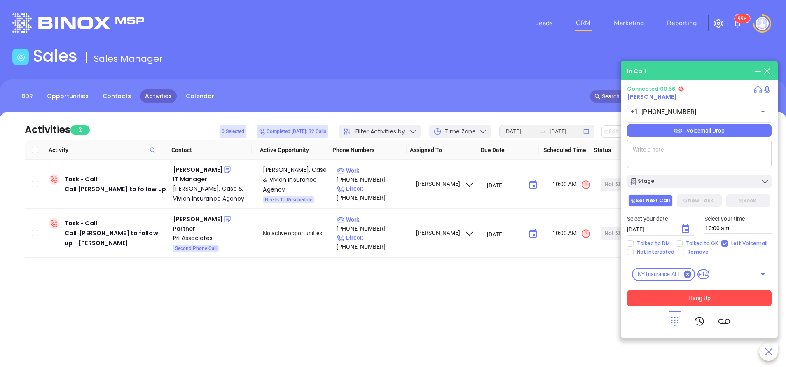
click at [702, 299] on button "Hang Up" at bounding box center [699, 298] width 145 height 16
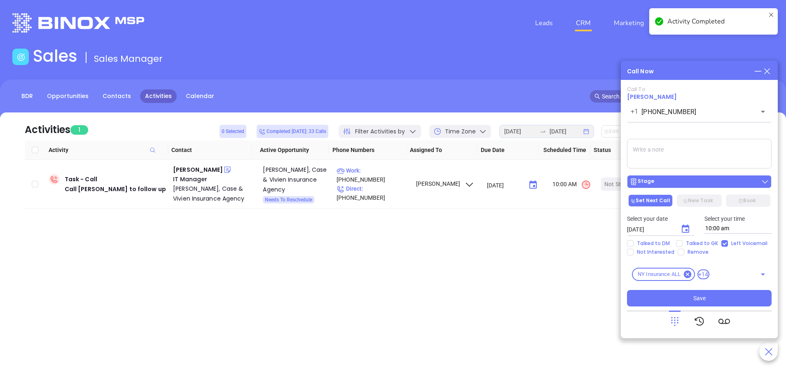
click at [687, 182] on div "Stage" at bounding box center [699, 182] width 140 height 8
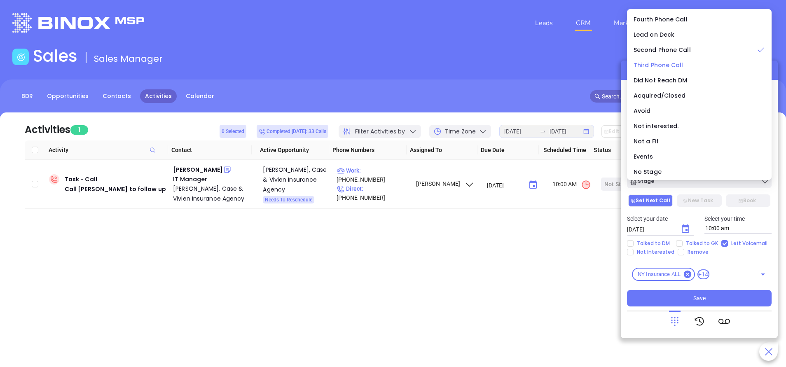
click at [667, 64] on span "Third Phone Call" at bounding box center [659, 65] width 50 height 8
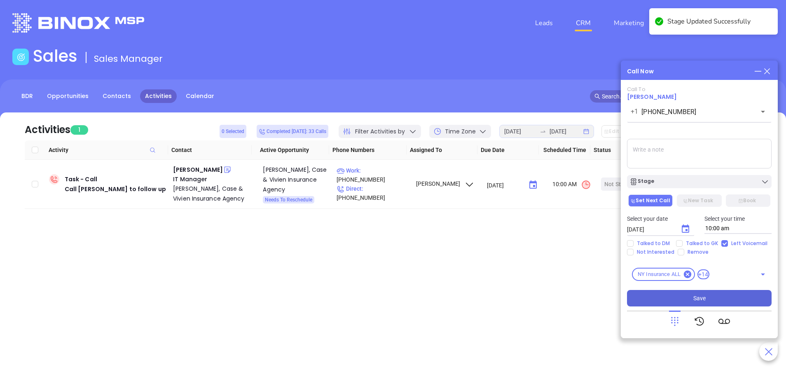
click at [700, 292] on button "Save" at bounding box center [699, 298] width 145 height 16
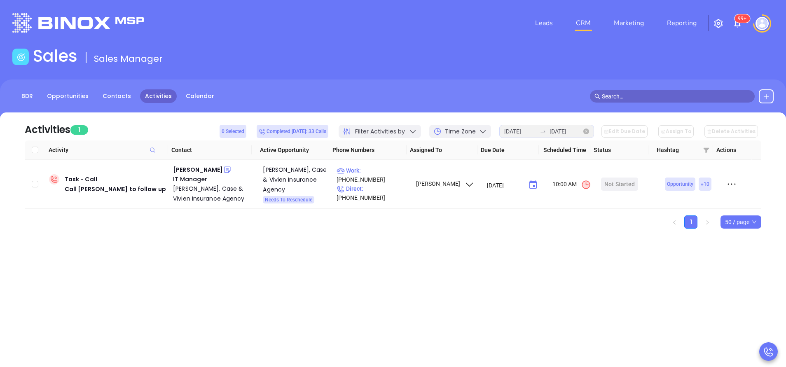
click at [558, 136] on div "2025-10-01 2025-10-01" at bounding box center [546, 131] width 95 height 13
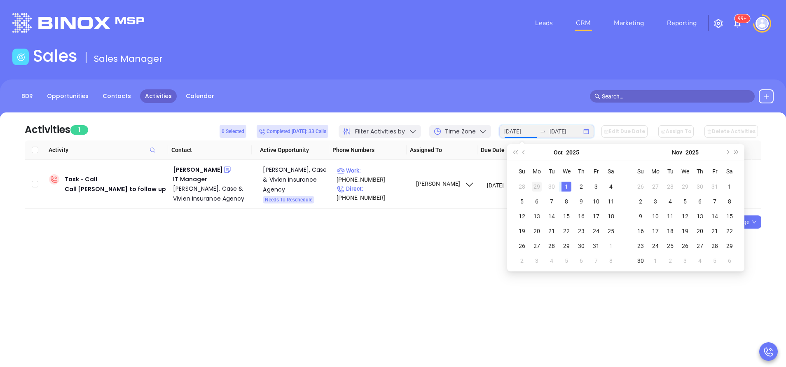
type input "2025-09-29"
click at [538, 187] on div "29" at bounding box center [537, 187] width 10 height 10
type input "2025-09-29"
click at [538, 246] on div "29" at bounding box center [537, 246] width 10 height 10
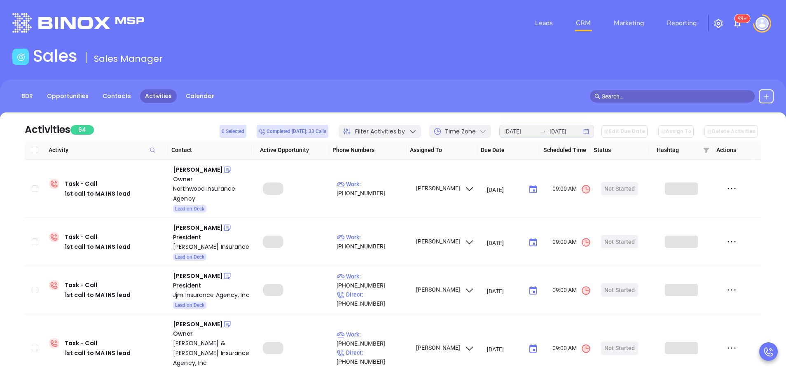
click at [486, 133] on icon at bounding box center [483, 131] width 6 height 3
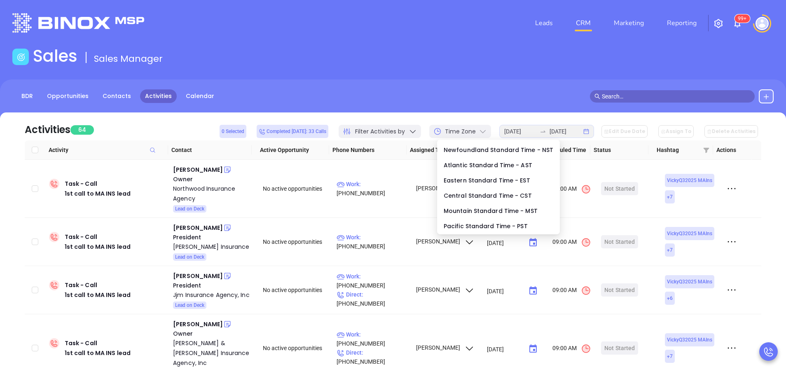
click at [486, 133] on icon at bounding box center [483, 131] width 6 height 3
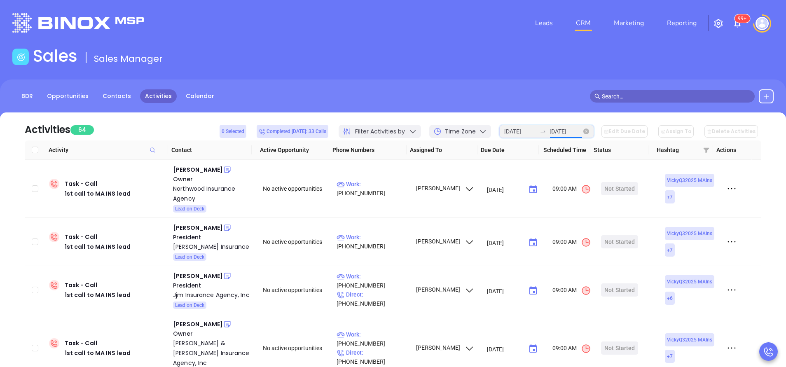
click at [582, 133] on input "2025-09-29" at bounding box center [566, 131] width 32 height 9
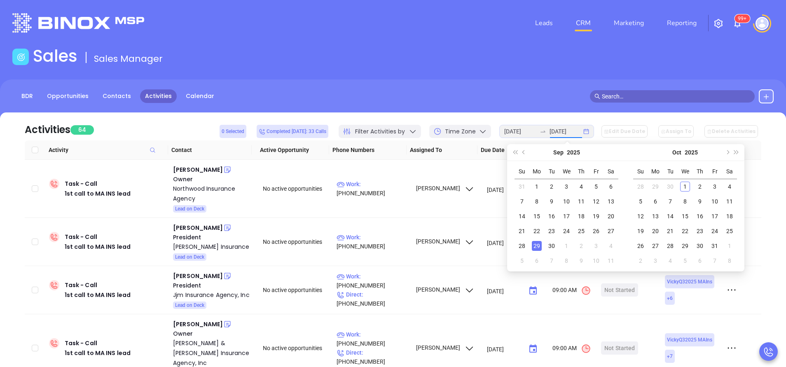
click at [559, 119] on div "Activities 64 0 Selected Completed today: 33 Calls Filter Activities by Time Zo…" at bounding box center [393, 126] width 737 height 28
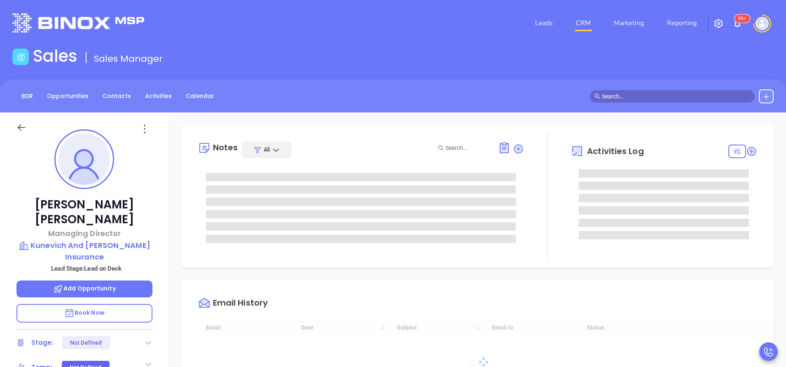
type input "10/02/2025"
type input "Vicky Mendoza"
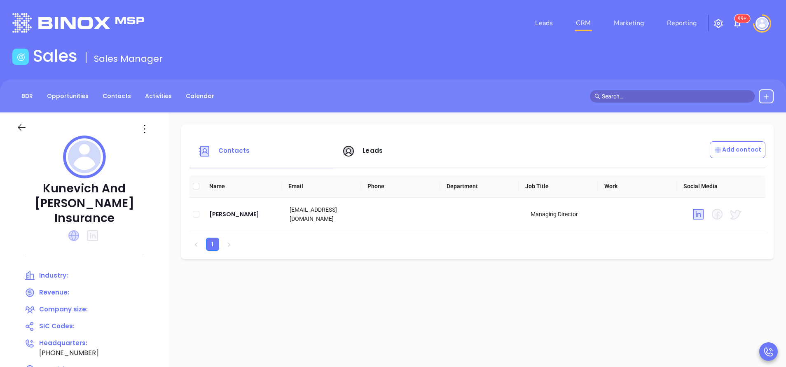
click at [72, 230] on icon at bounding box center [73, 235] width 11 height 11
click at [371, 151] on span "Leads" at bounding box center [373, 150] width 20 height 9
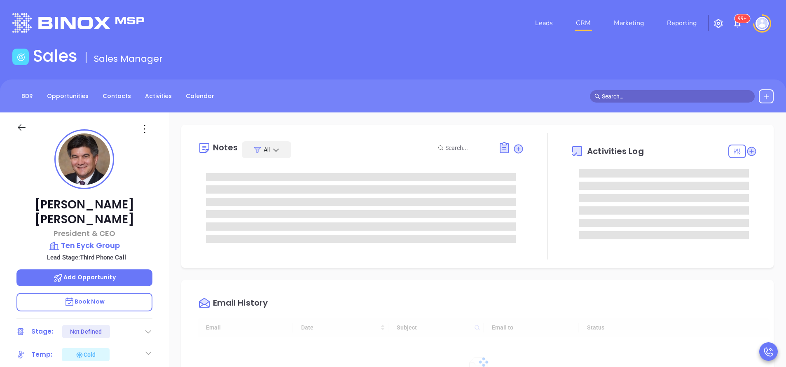
type input "[DATE]"
type input "[PERSON_NAME]"
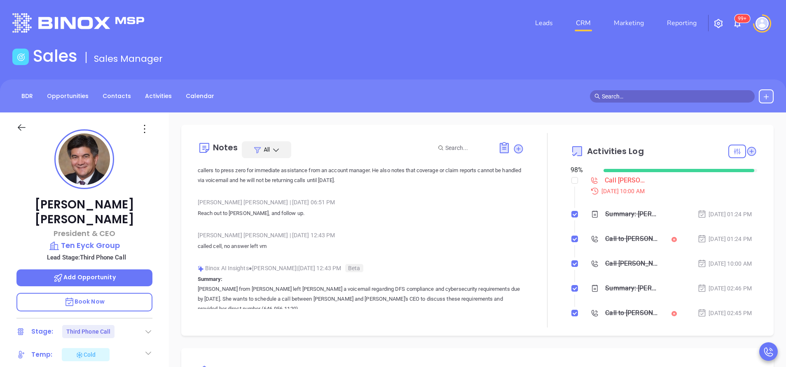
scroll to position [0, 0]
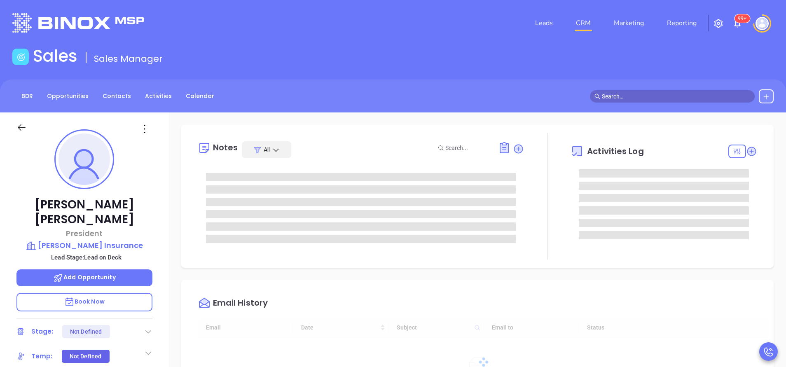
type input "[DATE]"
type input "[PERSON_NAME]"
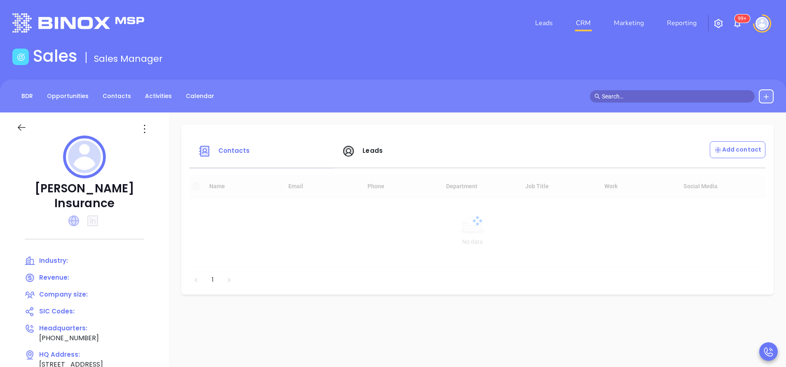
click at [74, 215] on icon at bounding box center [73, 220] width 11 height 11
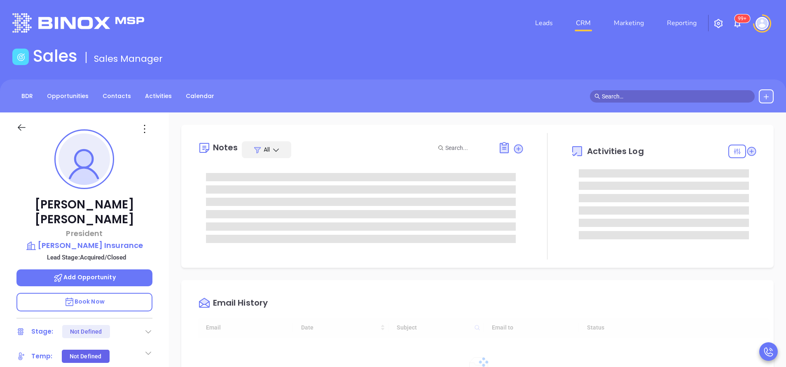
type input "[DATE]"
type input "[PERSON_NAME]"
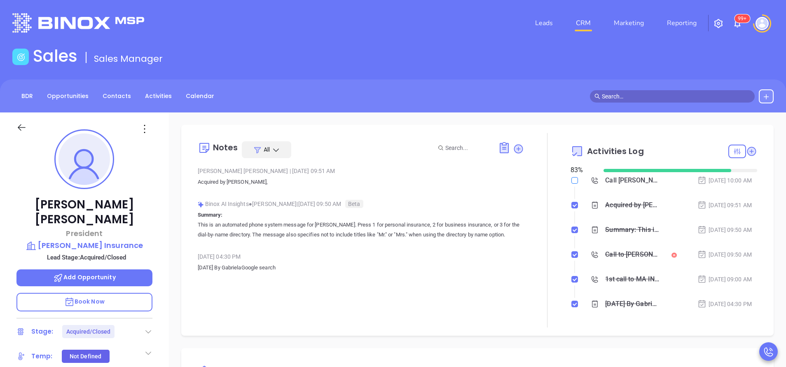
click at [571, 182] on input "checkbox" at bounding box center [574, 180] width 7 height 7
checkbox input "true"
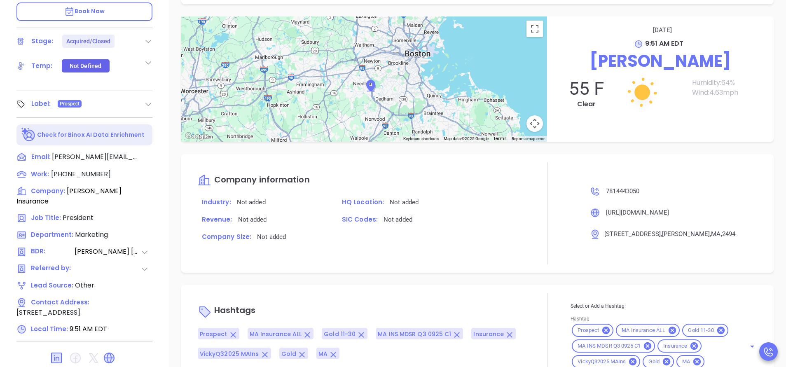
scroll to position [322, 0]
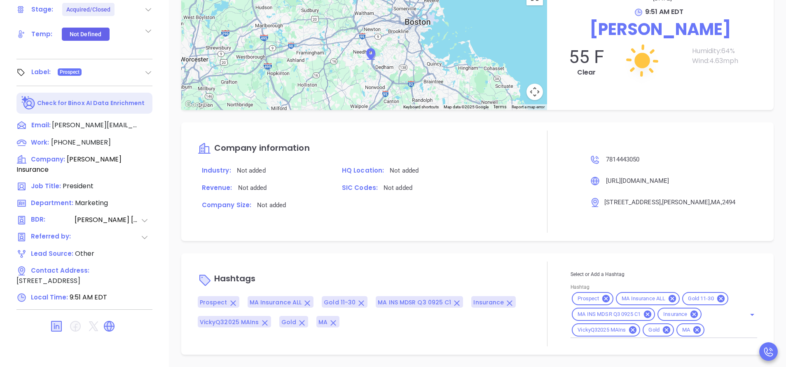
click at [706, 333] on input "Hashtag" at bounding box center [720, 330] width 28 height 10
type input "acq"
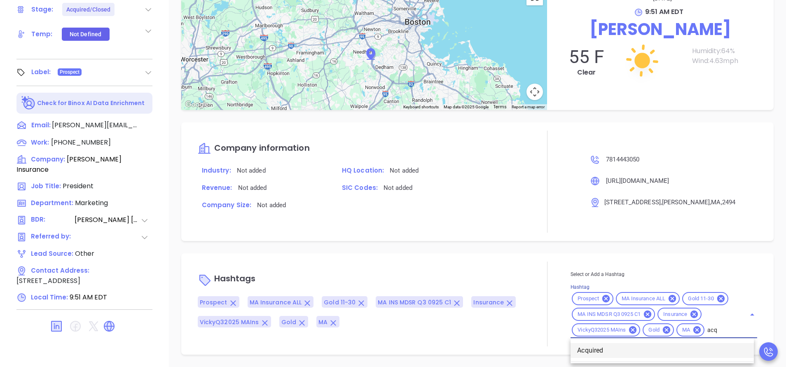
click at [582, 348] on li "Acquired" at bounding box center [662, 350] width 183 height 15
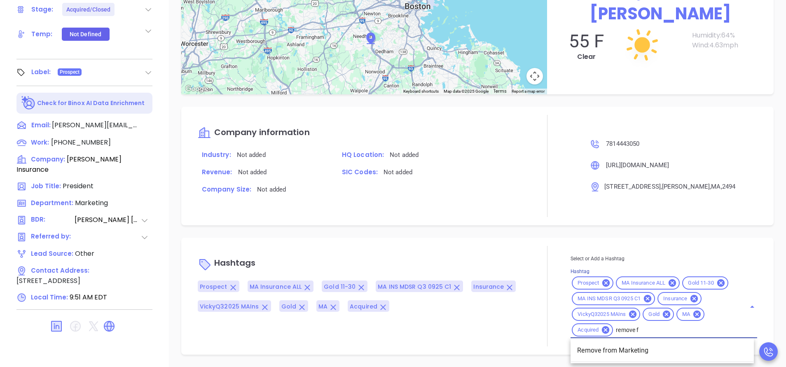
type input "remove fr"
click at [582, 346] on li "Remove from Marketing" at bounding box center [662, 350] width 183 height 15
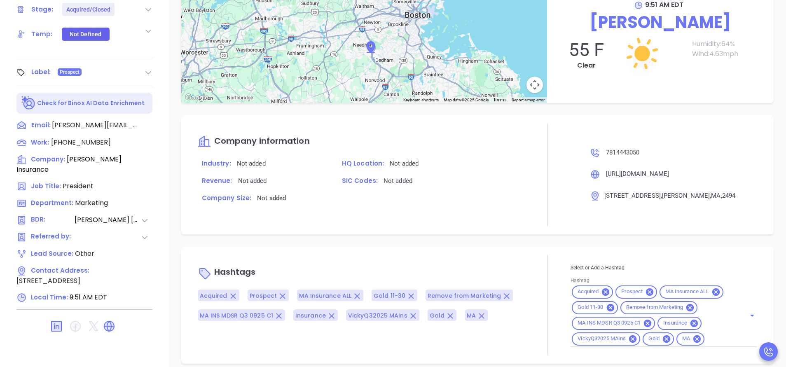
scroll to position [627, 0]
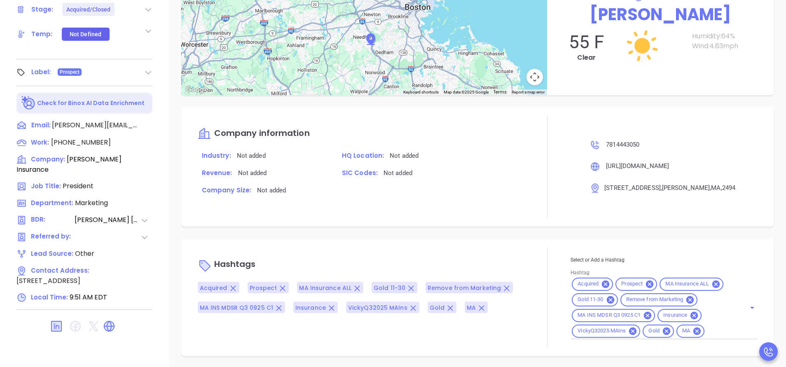
type input "[PERSON_NAME]"
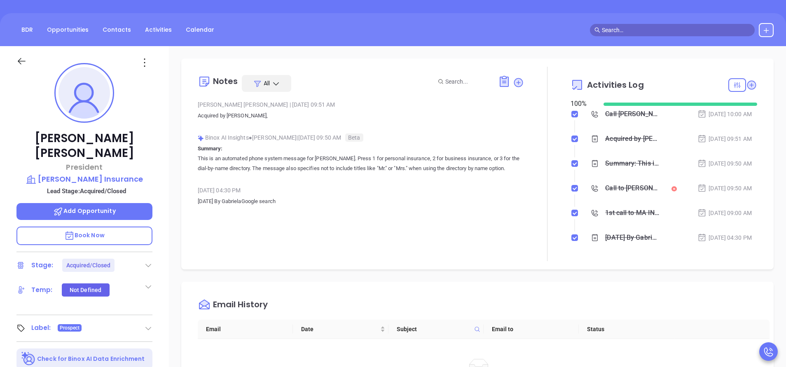
scroll to position [0, 0]
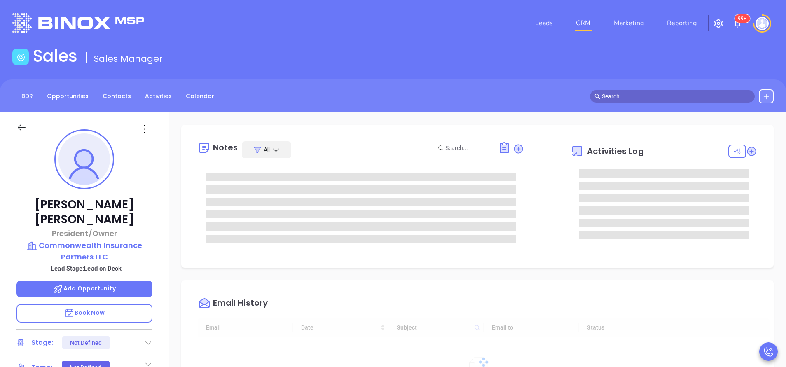
type input "[DATE]"
type input "[PERSON_NAME]"
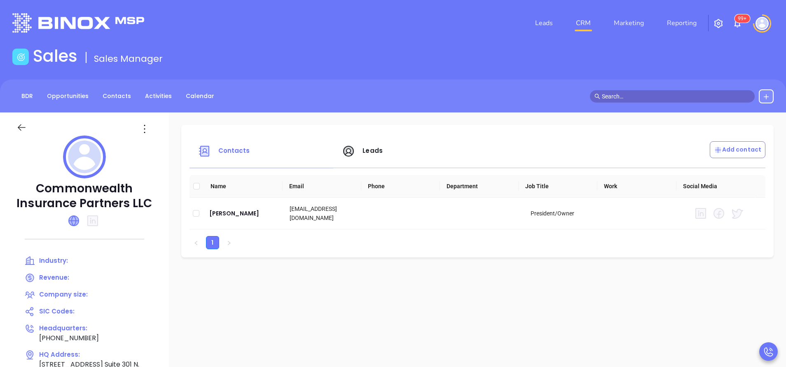
click at [79, 218] on icon at bounding box center [74, 221] width 10 height 10
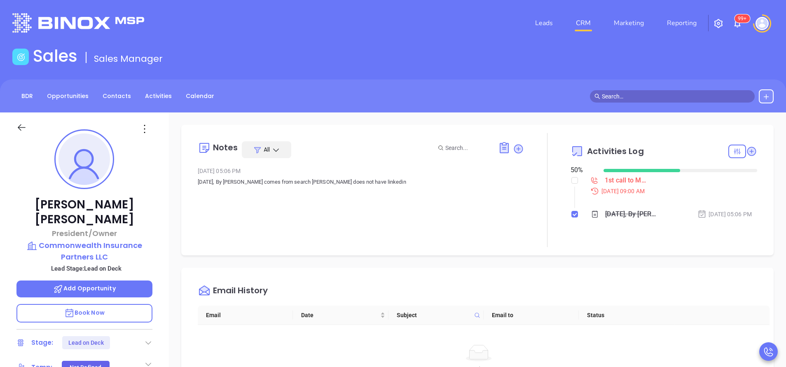
scroll to position [192, 0]
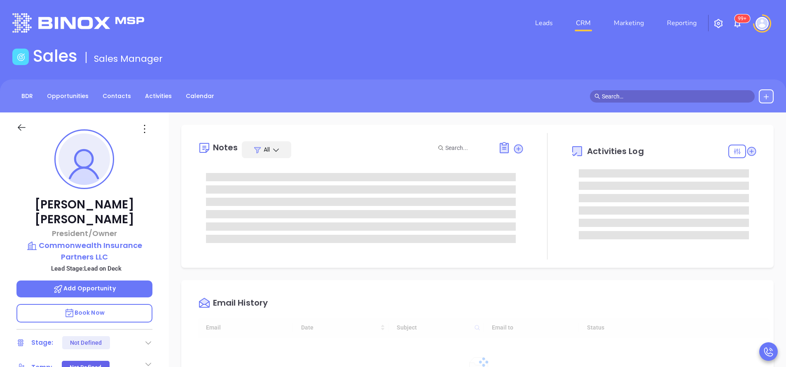
type input "[DATE]"
type input "[PERSON_NAME]"
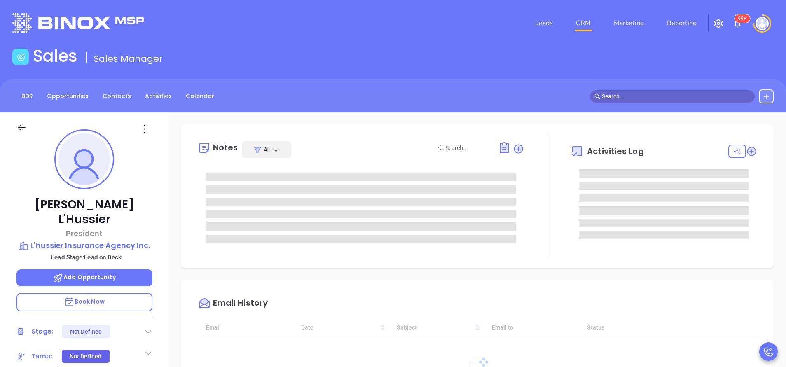
type input "10/02/2025"
type input "Vicky Mendoza"
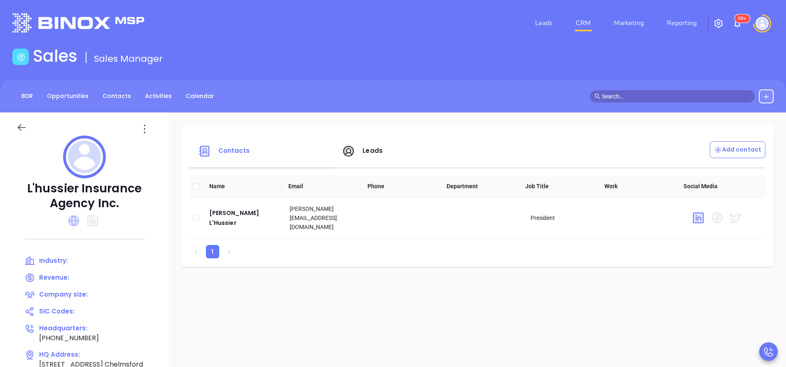
click at [72, 218] on icon at bounding box center [73, 220] width 11 height 11
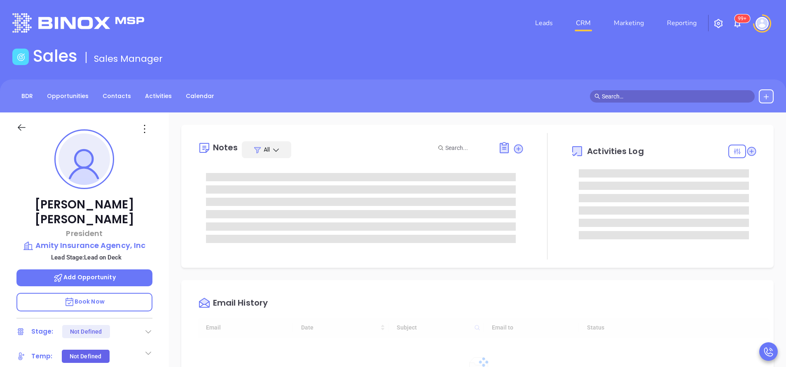
type input "[DATE]"
type input "[PERSON_NAME]"
type input "[DATE]"
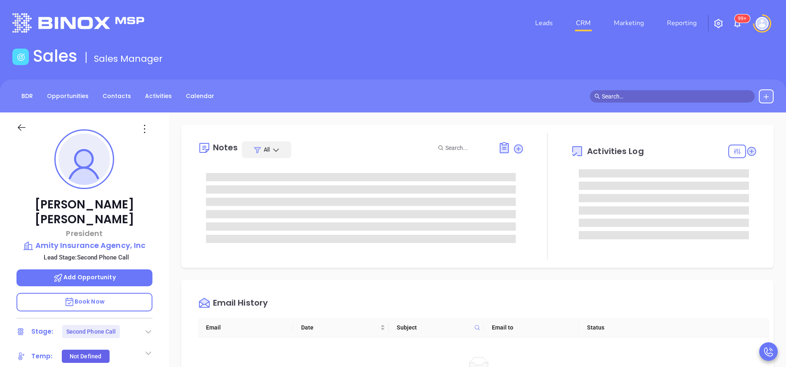
type input "[PERSON_NAME]"
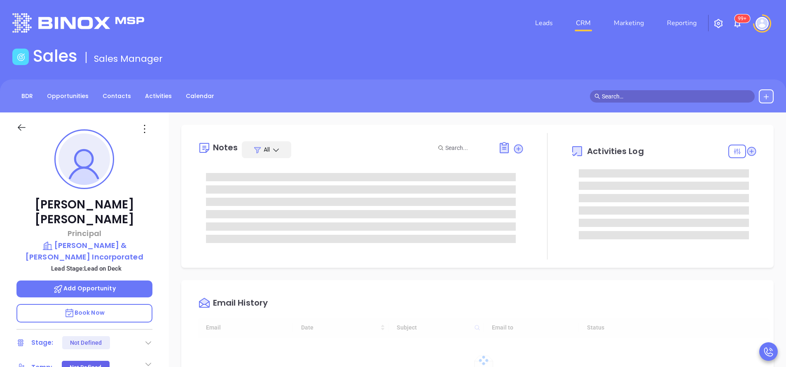
type input "10:00 am"
type input "[DATE]"
type input "[PERSON_NAME]"
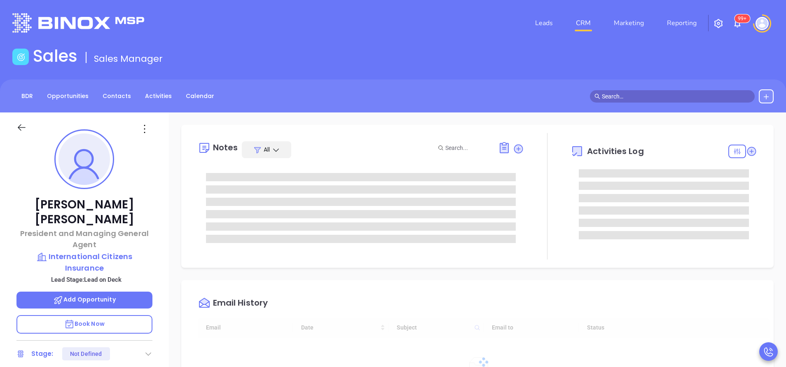
type input "[DATE]"
type input "[PERSON_NAME]"
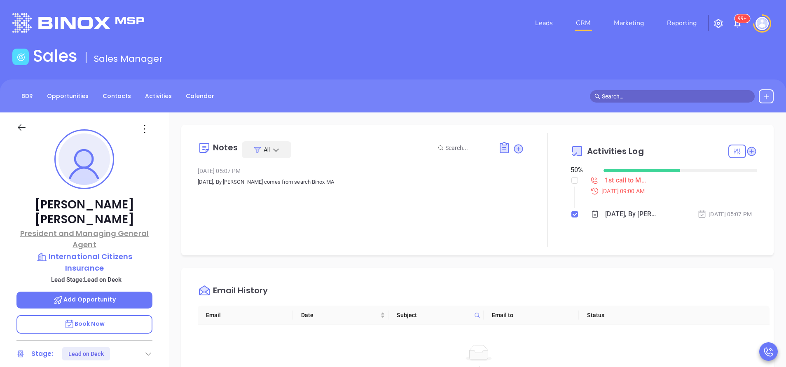
drag, startPoint x: 102, startPoint y: 206, endPoint x: 89, endPoint y: 219, distance: 18.1
drag, startPoint x: 89, startPoint y: 219, endPoint x: 118, endPoint y: 243, distance: 38.0
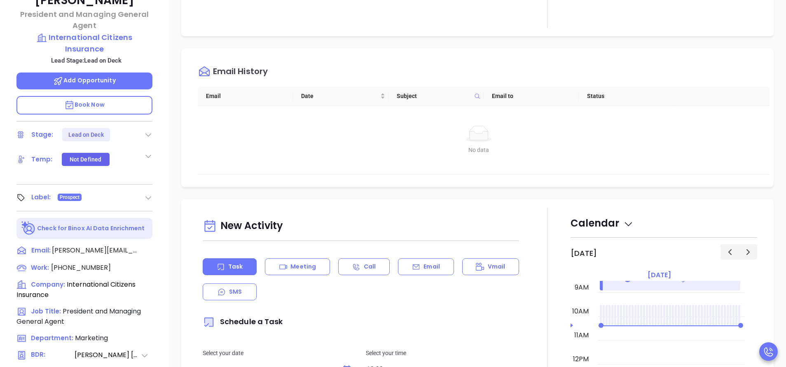
scroll to position [247, 0]
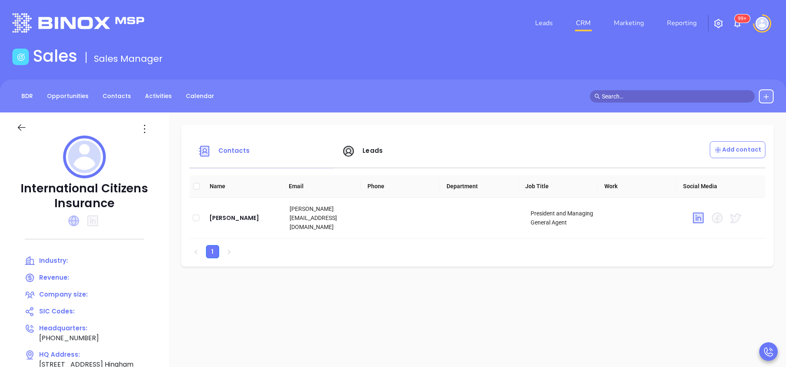
click at [79, 221] on icon at bounding box center [73, 220] width 11 height 11
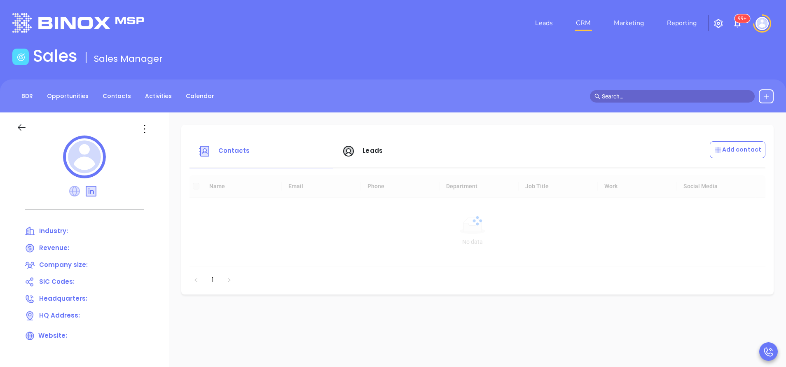
click at [76, 191] on icon at bounding box center [74, 191] width 11 height 11
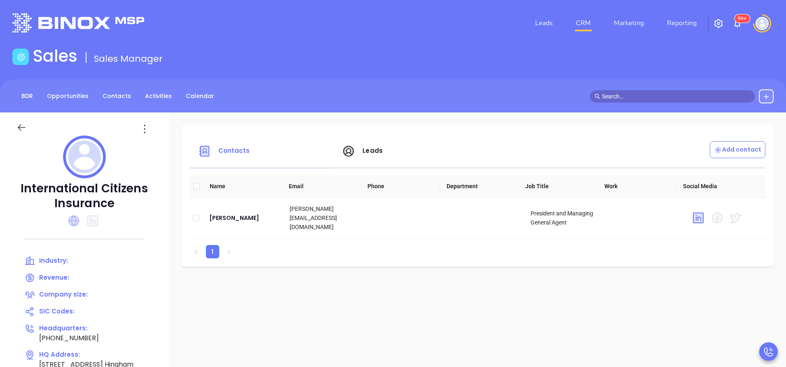
click at [79, 217] on icon at bounding box center [73, 220] width 11 height 11
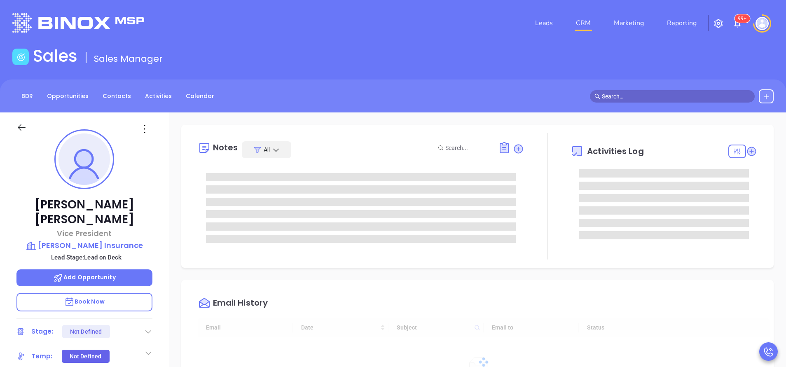
type input "[DATE]"
type input "[PERSON_NAME]"
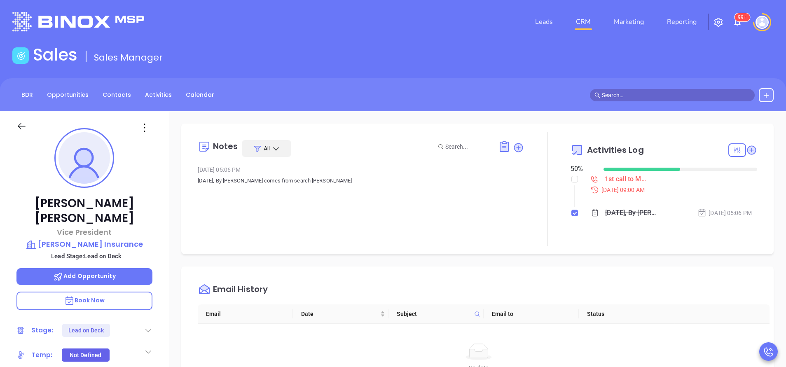
scroll to position [0, 0]
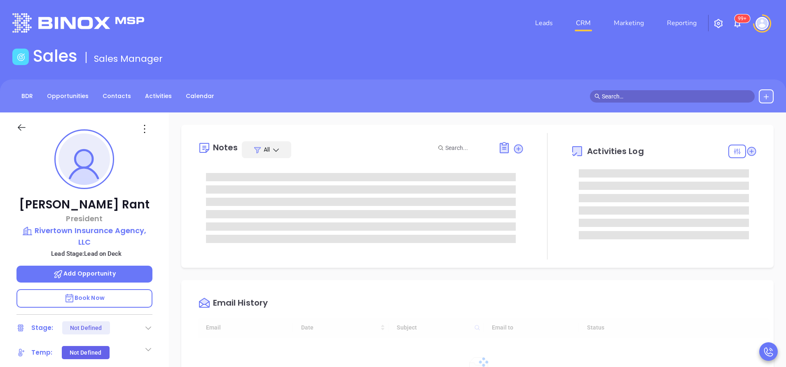
type input "[DATE]"
type input "[PERSON_NAME]"
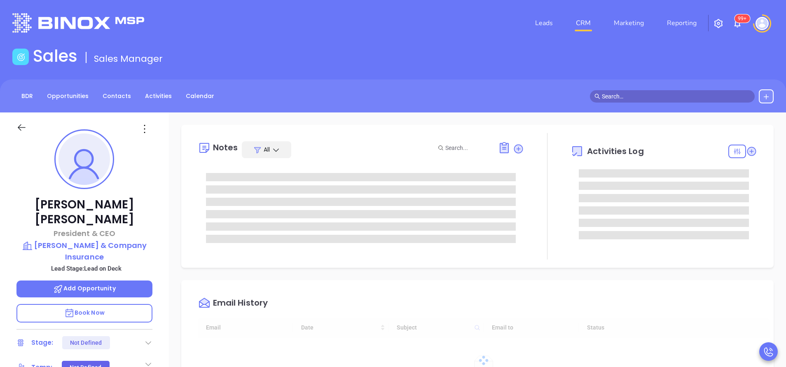
type input "[DATE]"
type input "[PERSON_NAME]"
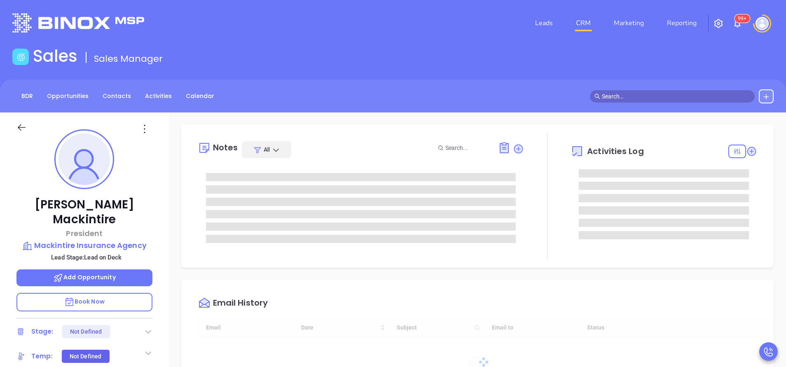
type input "[DATE]"
type input "[PERSON_NAME]"
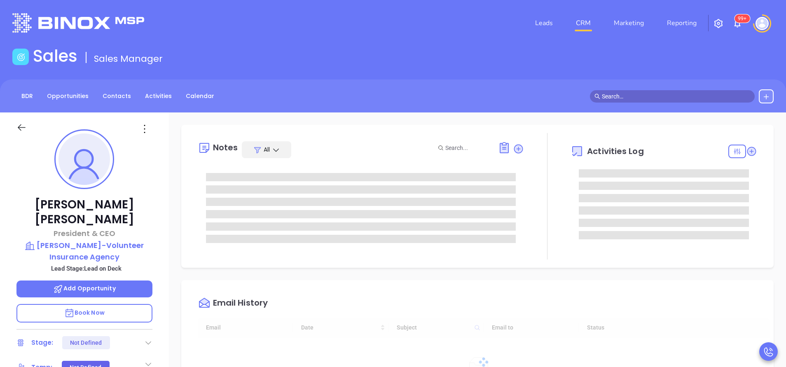
type input "[DATE]"
type input "[PERSON_NAME]"
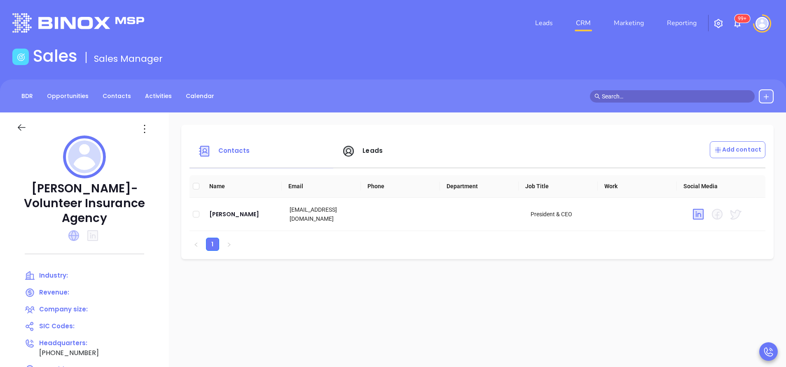
click at [70, 230] on icon at bounding box center [73, 235] width 11 height 11
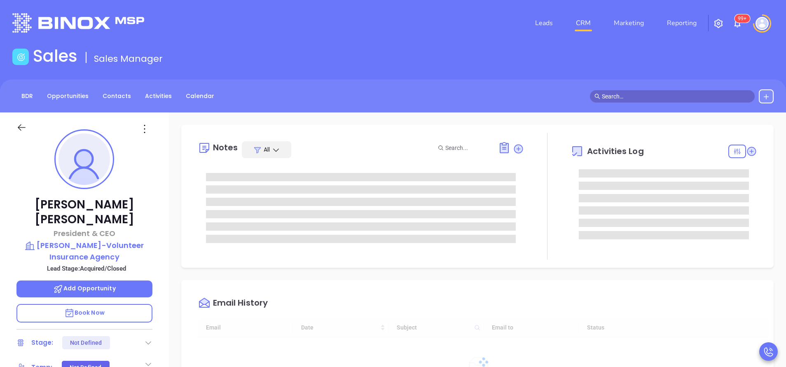
type input "[DATE]"
type input "[PERSON_NAME]"
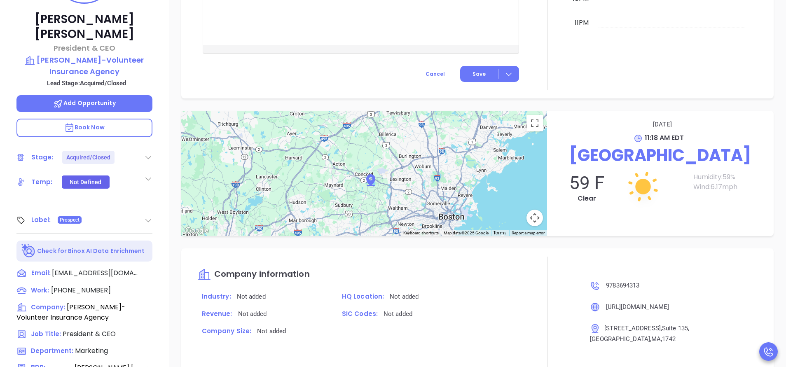
scroll to position [322, 0]
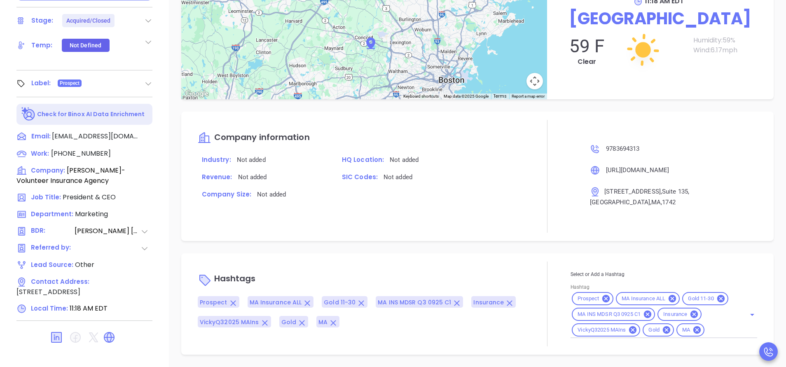
click at [706, 332] on input "Hashtag" at bounding box center [720, 330] width 28 height 10
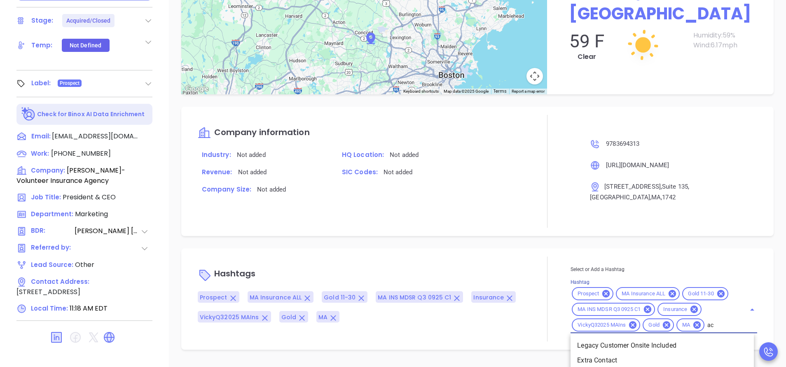
type input "acq"
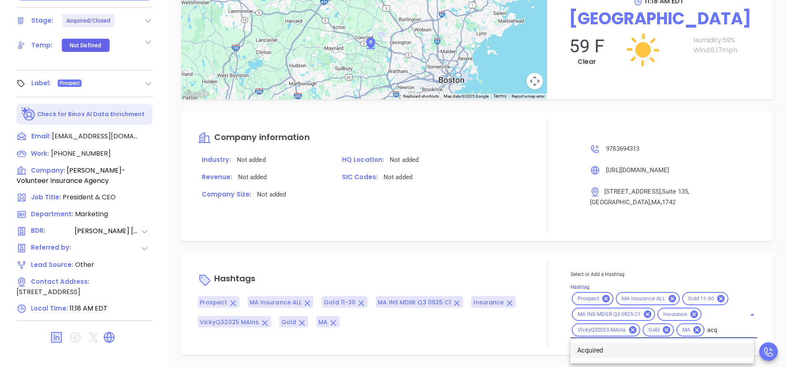
click at [607, 349] on li "Acquired" at bounding box center [662, 350] width 183 height 15
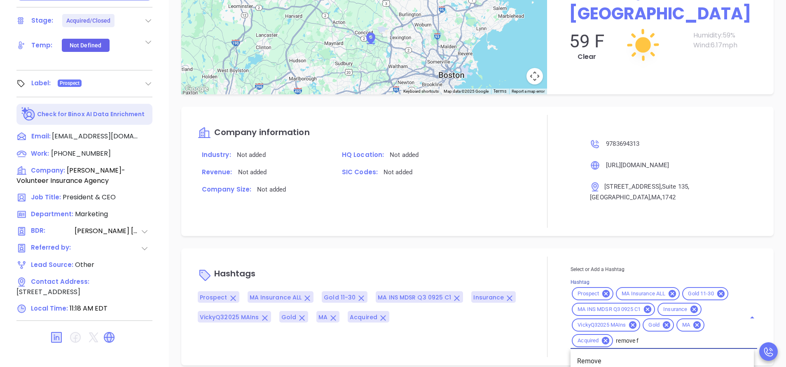
type input "remove fr"
click at [609, 354] on li "Remove from Marketing" at bounding box center [662, 361] width 183 height 15
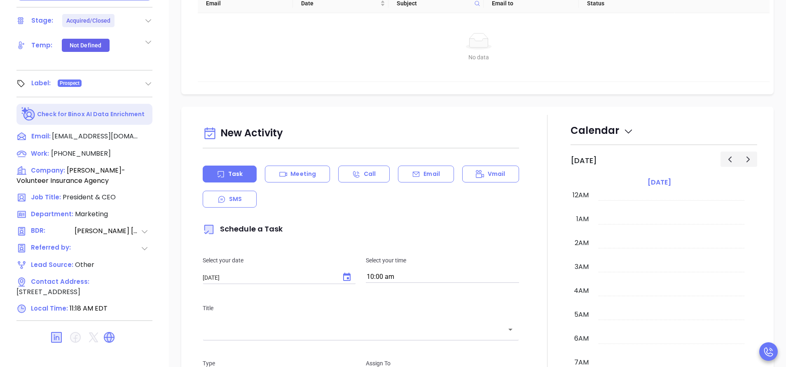
scroll to position [0, 0]
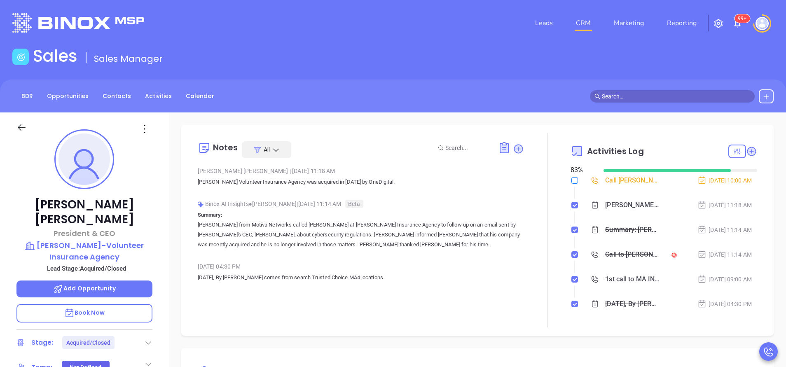
click at [571, 181] on input "checkbox" at bounding box center [574, 180] width 7 height 7
checkbox input "true"
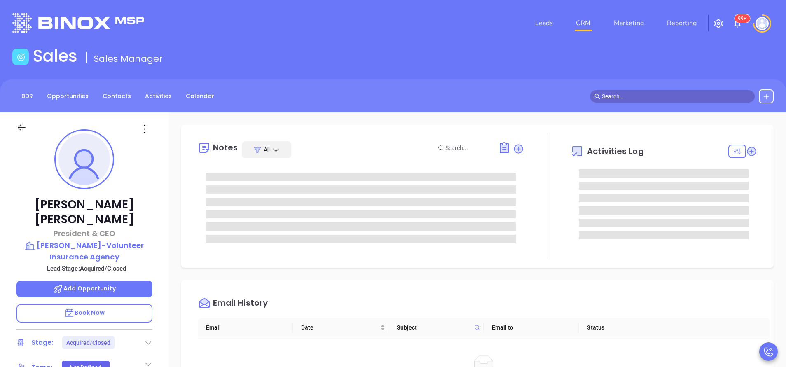
type input "[PERSON_NAME]"
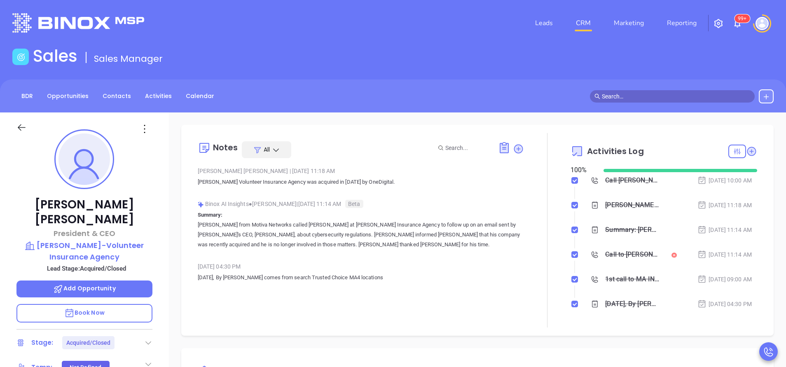
scroll to position [239, 0]
drag, startPoint x: 411, startPoint y: 180, endPoint x: 192, endPoint y: 184, distance: 219.2
click at [192, 184] on div "Notes All [PERSON_NAME] | [DATE] 11:18 AM [PERSON_NAME] Volunteer Insurance Age…" at bounding box center [477, 230] width 576 height 194
copy p "[PERSON_NAME] Volunteer Insurance Agency was acquired in [DATE] by OneDigital."
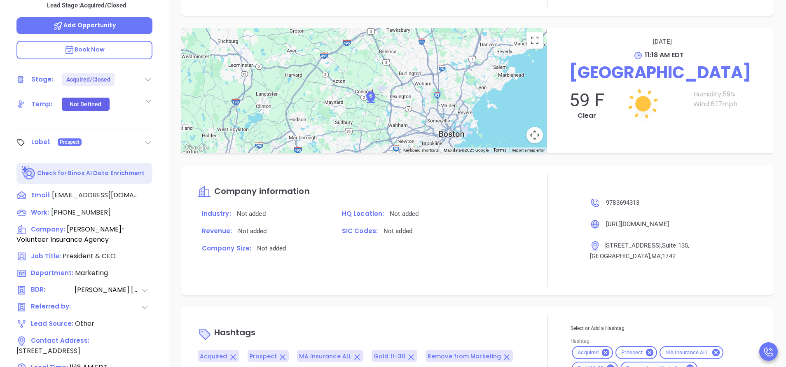
scroll to position [322, 0]
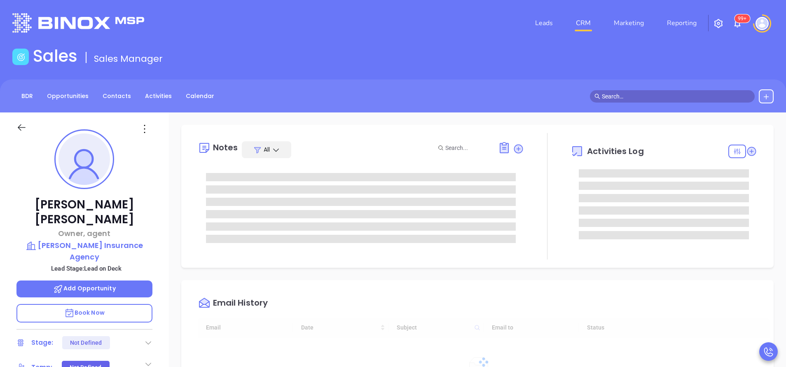
type input "[DATE]"
type input "[PERSON_NAME]"
type input "[DATE]"
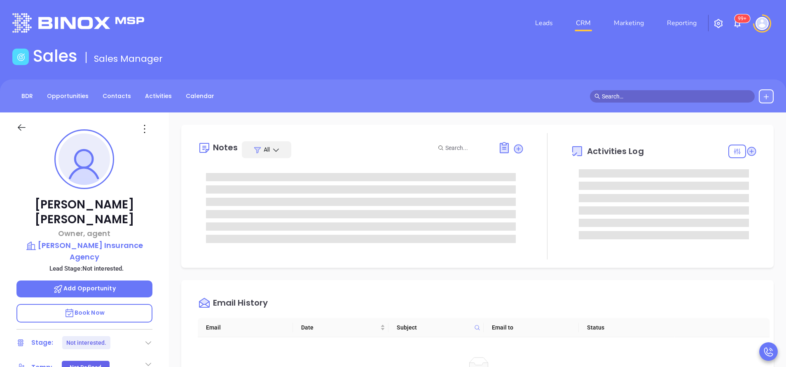
type input "[PERSON_NAME]"
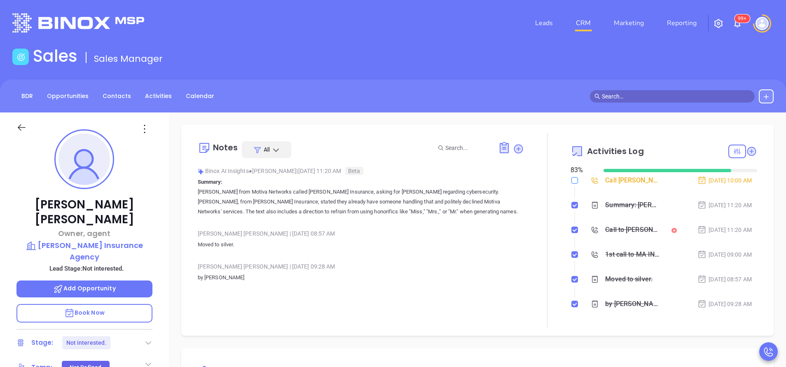
click at [571, 178] on input "checkbox" at bounding box center [574, 180] width 7 height 7
checkbox input "true"
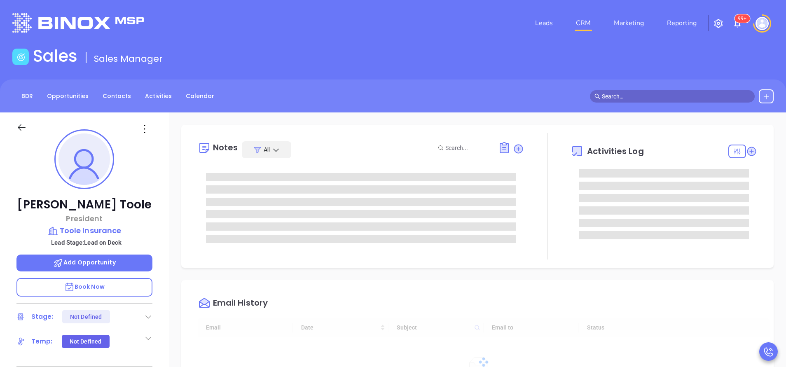
scroll to position [239, 0]
type input "[PERSON_NAME]"
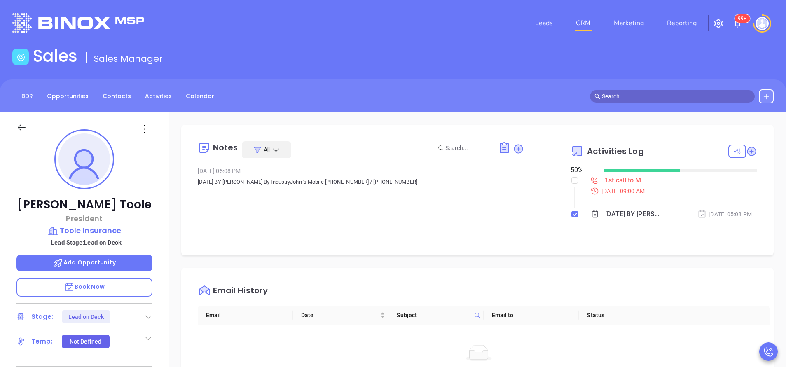
click at [102, 231] on p "Toole Insurance" at bounding box center [84, 231] width 136 height 12
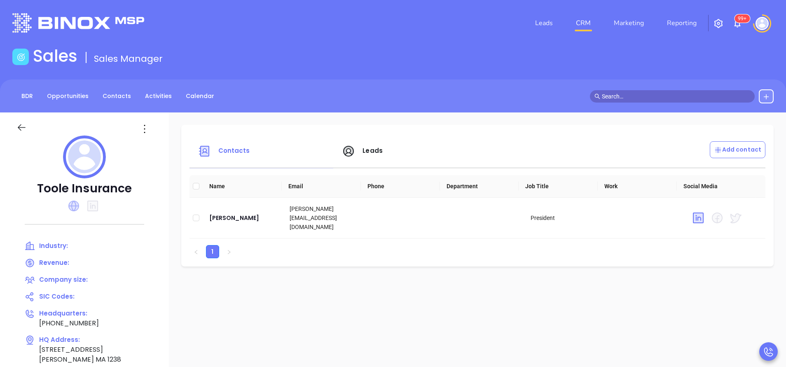
click at [77, 206] on icon at bounding box center [73, 206] width 11 height 11
click at [75, 208] on icon at bounding box center [74, 206] width 10 height 10
click at [25, 126] on icon at bounding box center [21, 127] width 10 height 10
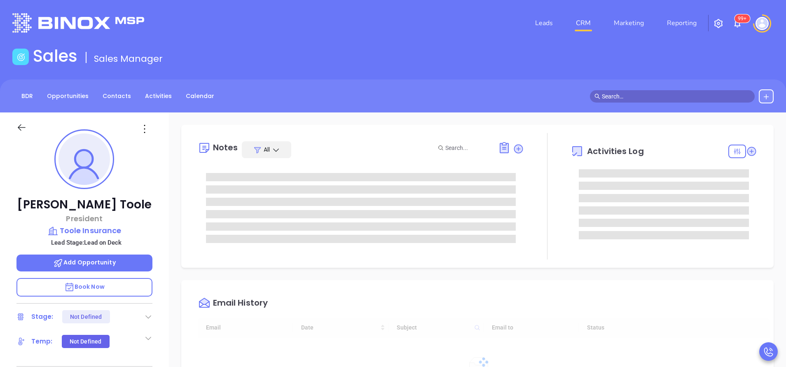
type input "[DATE]"
type input "[PERSON_NAME]"
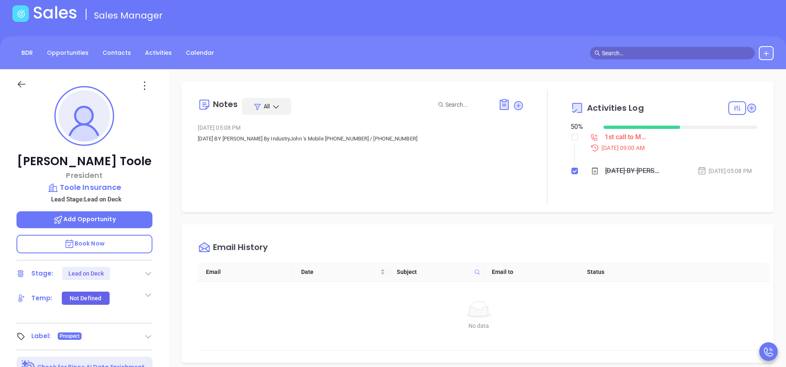
scroll to position [0, 0]
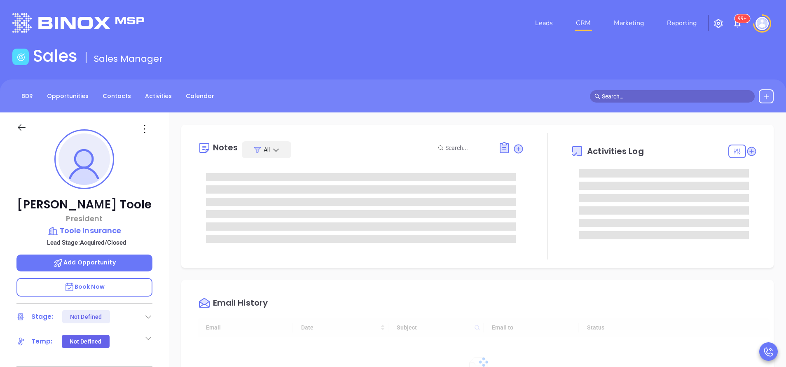
type input "[DATE]"
type input "[PERSON_NAME]"
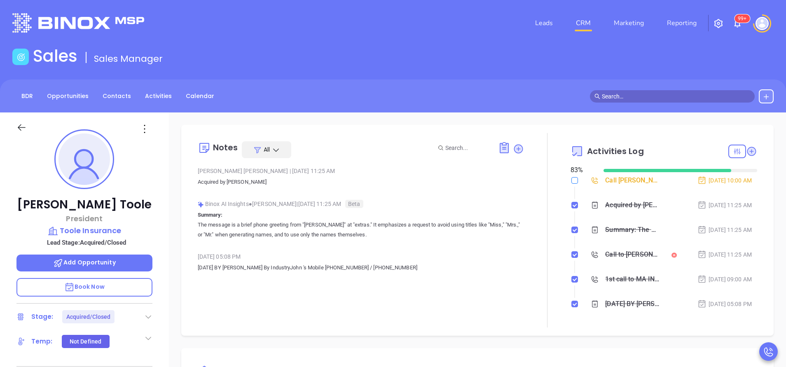
click at [571, 178] on input "checkbox" at bounding box center [574, 180] width 7 height 7
checkbox input "true"
drag, startPoint x: 253, startPoint y: 183, endPoint x: 196, endPoint y: 184, distance: 57.3
click at [196, 184] on div "Notes All Vicky Mendoza | Oct 1, 2025 11:25 AM Acquired by Acrisure Binox AI In…" at bounding box center [477, 230] width 576 height 194
copy p "Acquired by Acrisure"
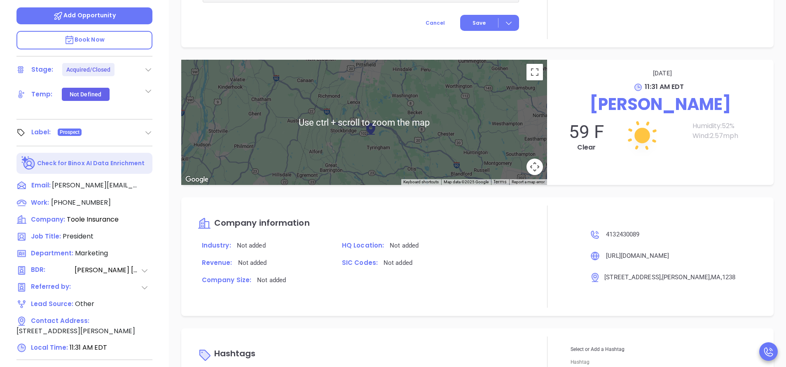
scroll to position [322, 0]
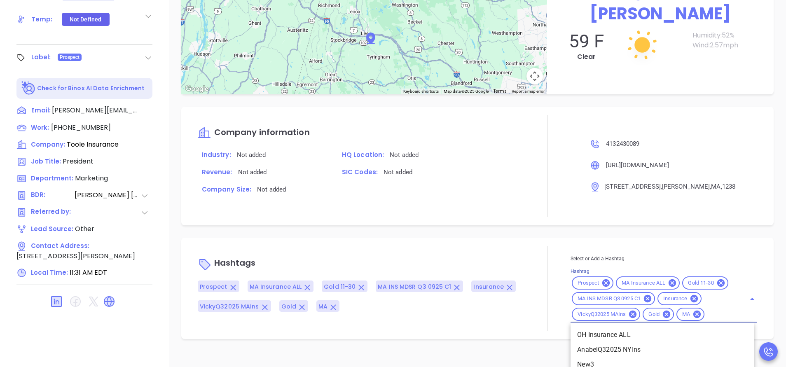
click at [706, 320] on input "Hashtag" at bounding box center [720, 314] width 28 height 10
type input "acq"
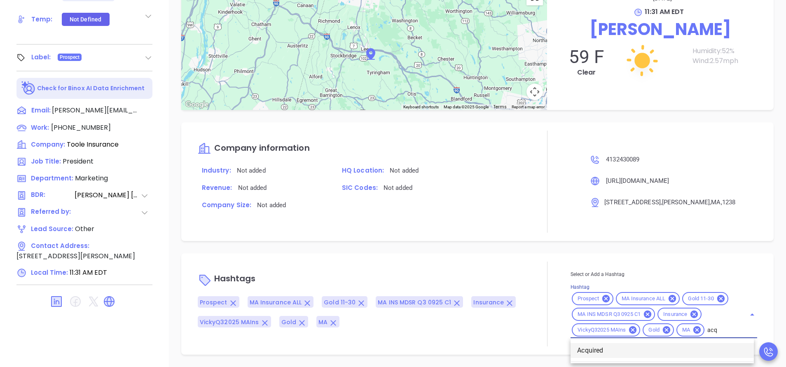
click at [607, 349] on li "Acquired" at bounding box center [662, 350] width 183 height 15
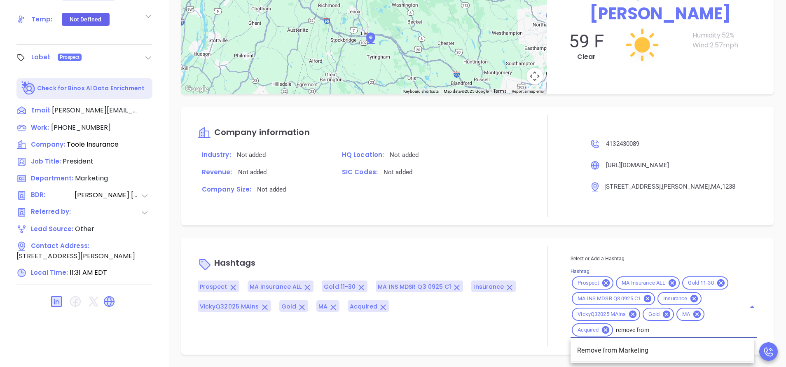
type input "remove from"
click at [606, 347] on li "Remove from Marketing" at bounding box center [662, 350] width 183 height 15
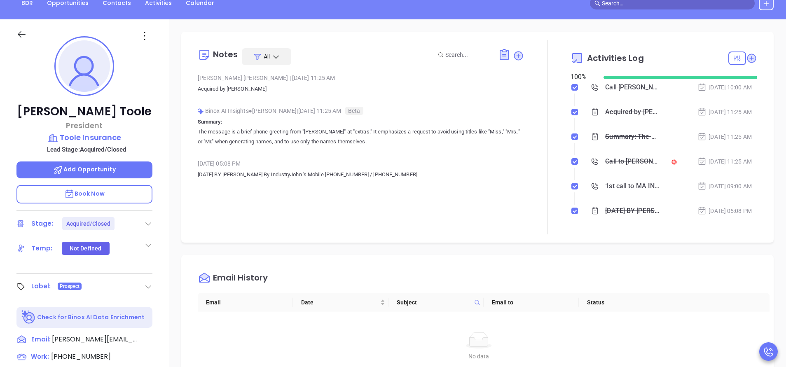
scroll to position [75, 0]
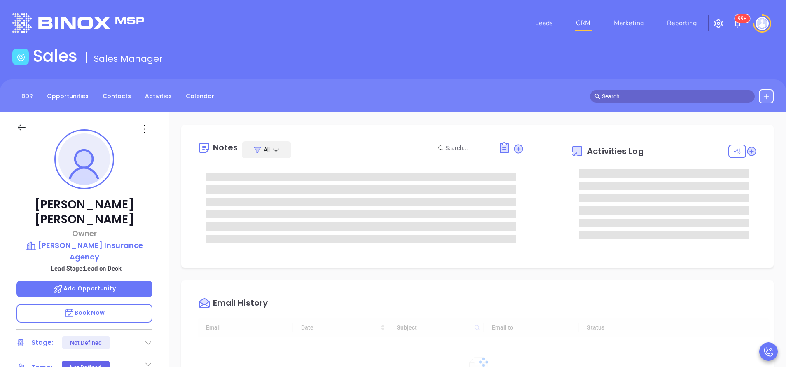
type input "[DATE]"
type input "[PERSON_NAME]"
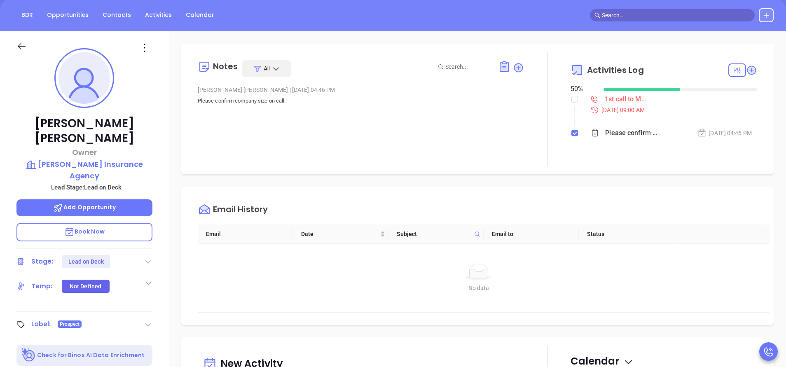
scroll to position [0, 0]
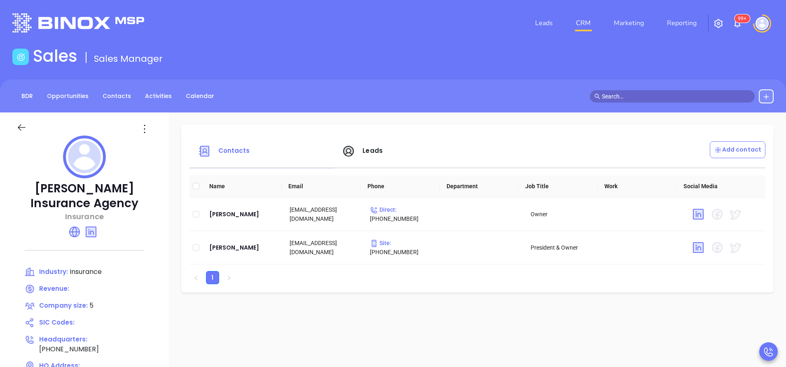
click at [236, 153] on span "Contacts" at bounding box center [234, 150] width 32 height 9
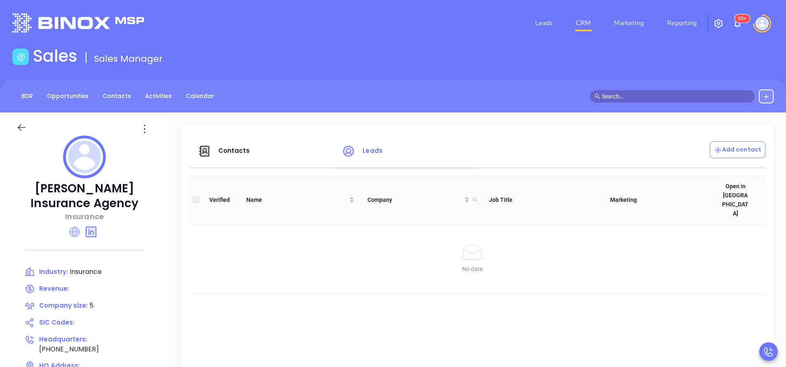
click at [74, 232] on icon at bounding box center [74, 232] width 11 height 11
click at [372, 150] on span "Leads" at bounding box center [373, 150] width 20 height 9
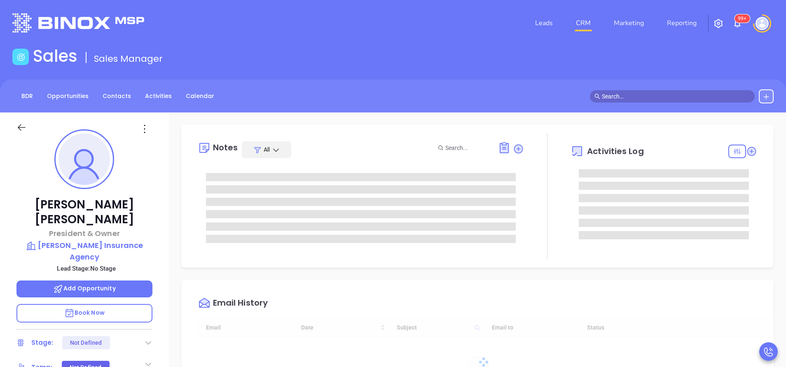
type input "[DATE]"
type input "[PERSON_NAME]"
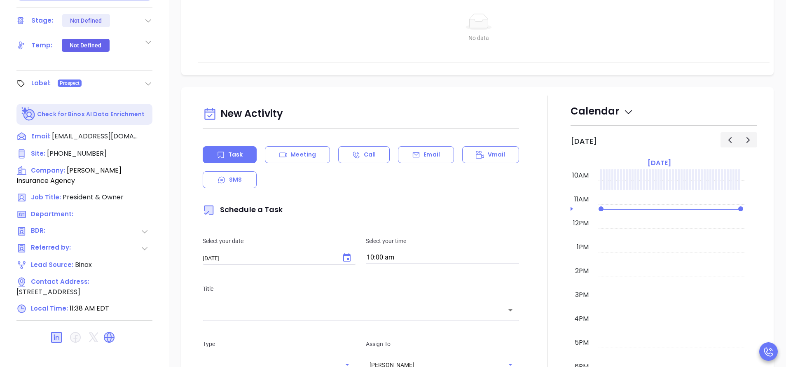
scroll to position [62, 0]
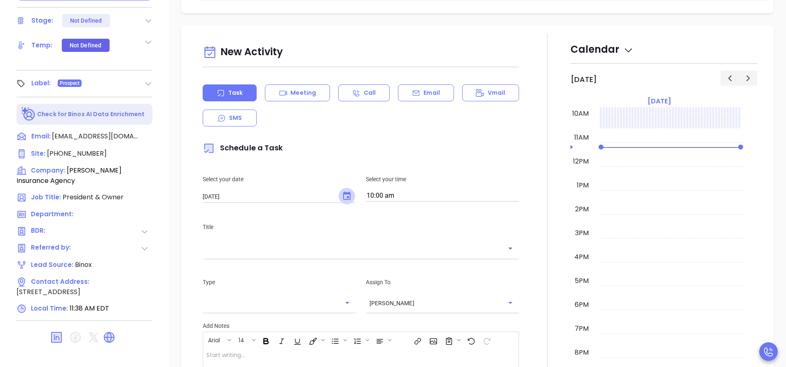
click at [344, 195] on icon "Choose date, selected date is Oct 2, 2025" at bounding box center [347, 196] width 10 height 10
click at [301, 249] on button "3" at bounding box center [301, 247] width 15 height 15
type input "10/03/2025"
click at [302, 255] on div "​" at bounding box center [361, 248] width 316 height 18
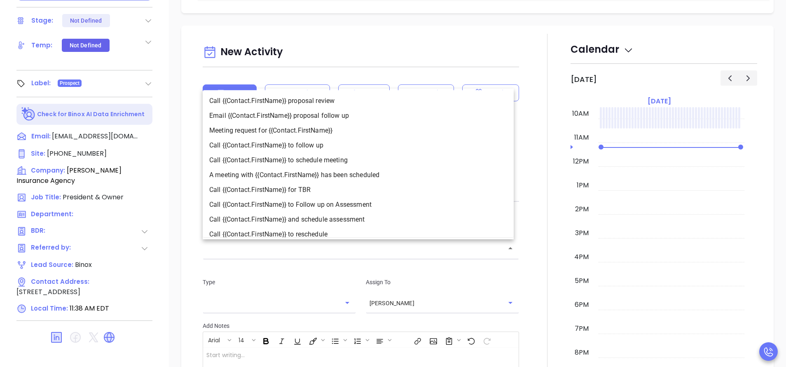
click at [319, 144] on li "Call {{Contact.FirstName}} to follow up" at bounding box center [358, 145] width 311 height 15
type input "Call Bradley to follow up"
type input "Call"
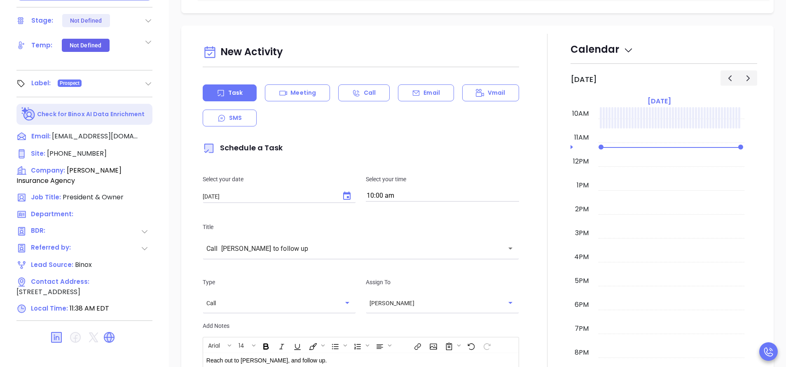
click at [503, 149] on p "Schedule a Task" at bounding box center [361, 148] width 316 height 19
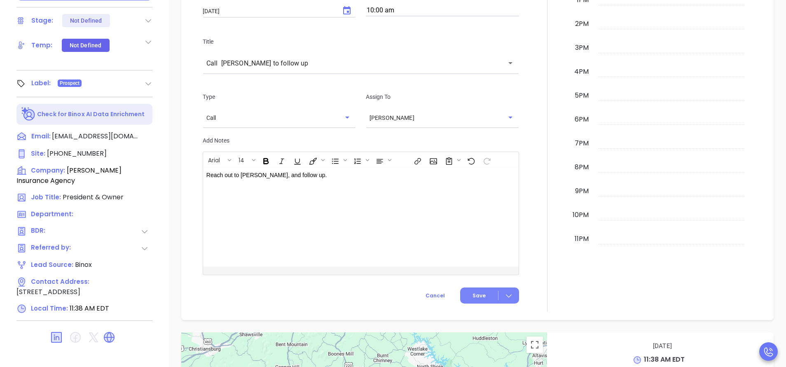
click at [482, 293] on button "Save" at bounding box center [489, 296] width 59 height 16
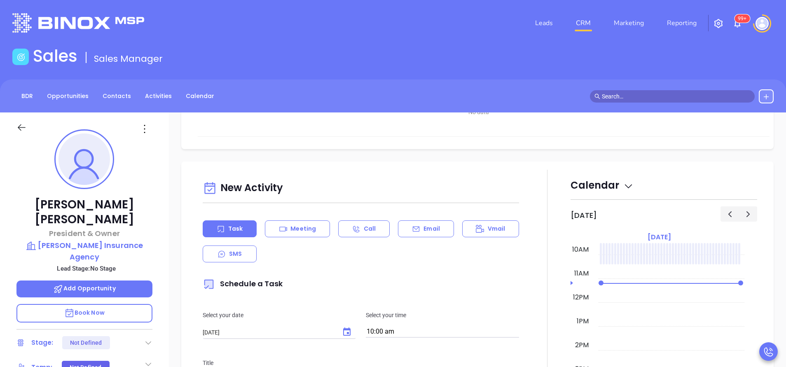
scroll to position [309, 0]
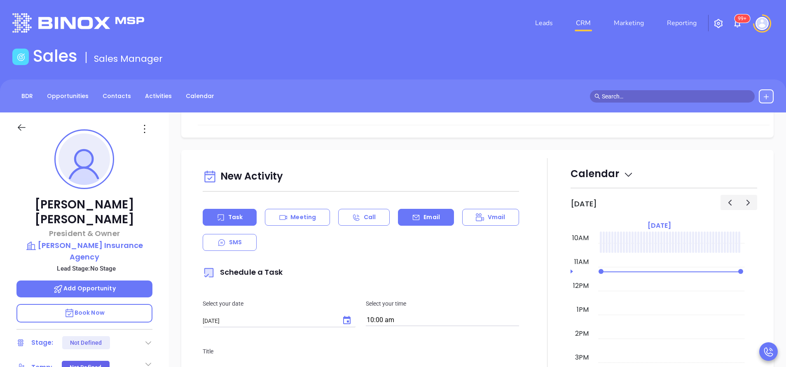
click at [419, 213] on div "Email" at bounding box center [426, 217] width 56 height 17
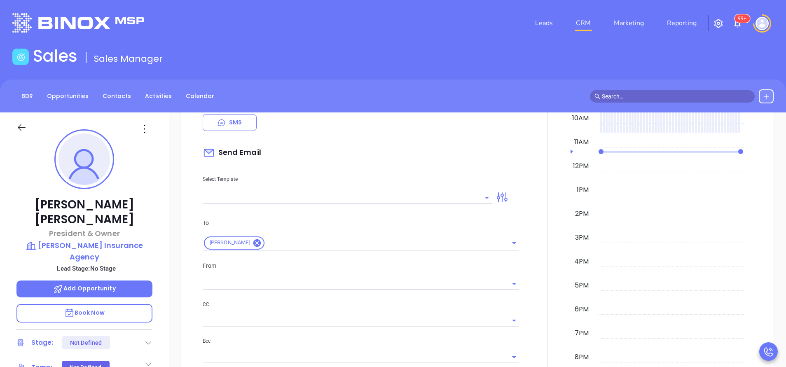
scroll to position [433, 0]
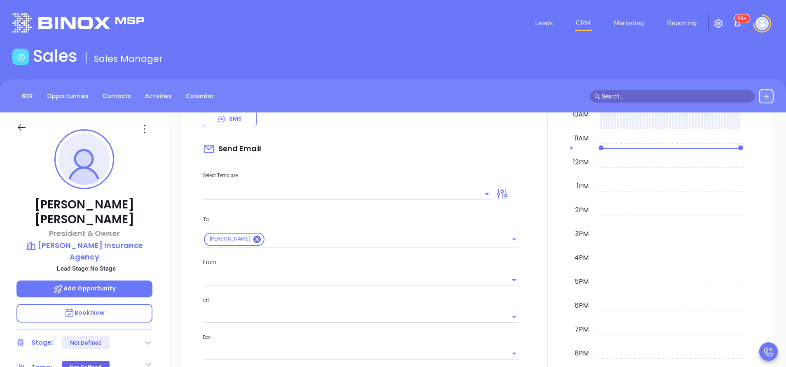
type input "[PERSON_NAME]"
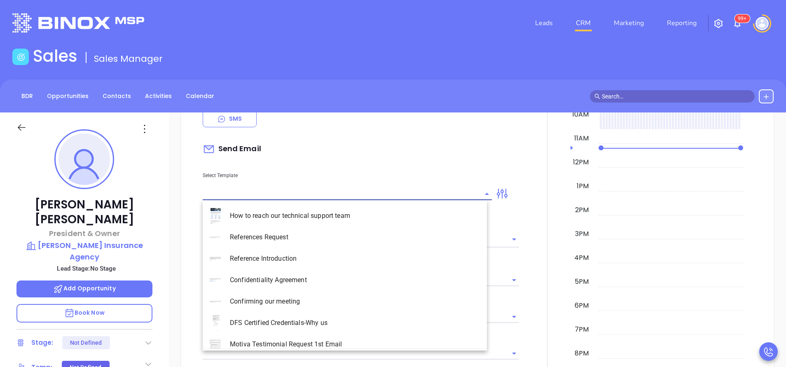
click at [412, 192] on input "text" at bounding box center [341, 194] width 277 height 12
click at [327, 236] on li "MA INS MDSR Q3 0925 C1 - Email 1" at bounding box center [345, 237] width 284 height 21
type input "MA INS MDSR Q3 0925 C1 - Email 1"
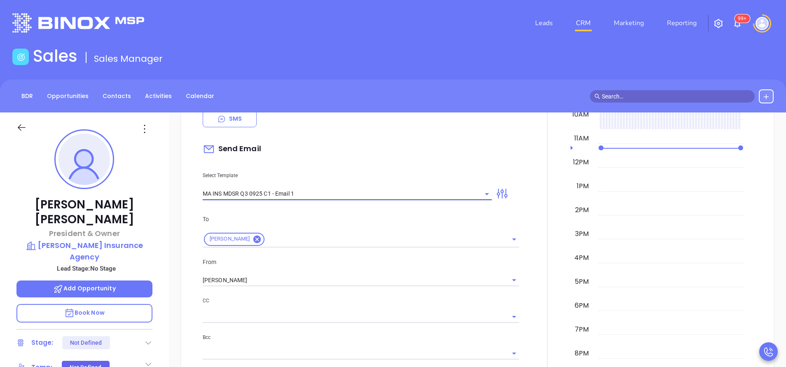
type input "Continuing our MAIA Big Event conversation, Bradley"
type input "MA INS MDSR Q3 0925 C1 - Email 1"
click at [280, 280] on input "[PERSON_NAME]" at bounding box center [349, 280] width 293 height 12
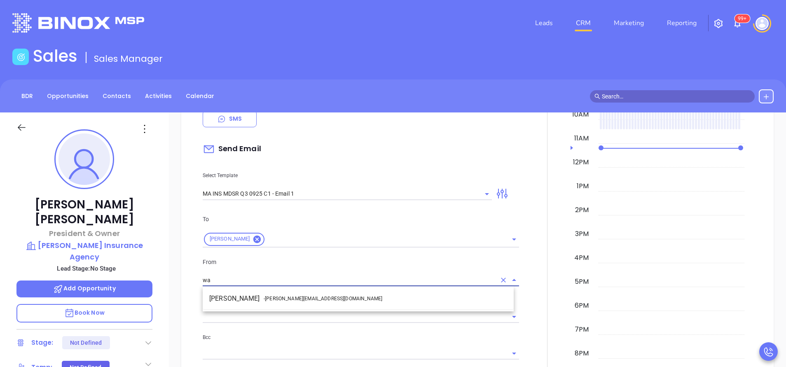
drag, startPoint x: 251, startPoint y: 300, endPoint x: 261, endPoint y: 297, distance: 10.7
click at [253, 299] on li "Walter Contreras - walter@motiva.net" at bounding box center [358, 298] width 311 height 15
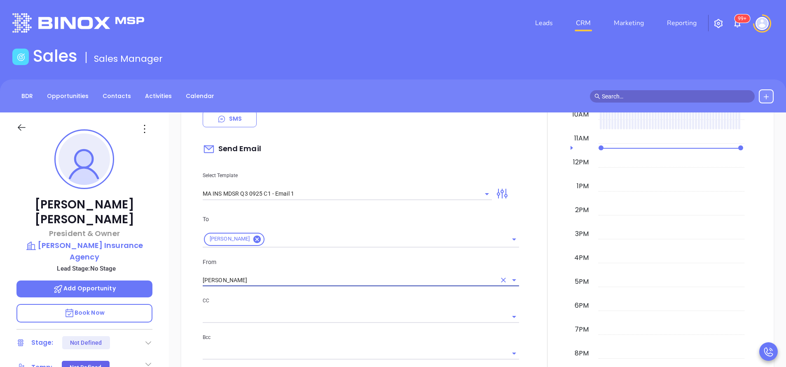
type input "Walter Contreras"
click at [316, 302] on p "CC" at bounding box center [361, 300] width 316 height 9
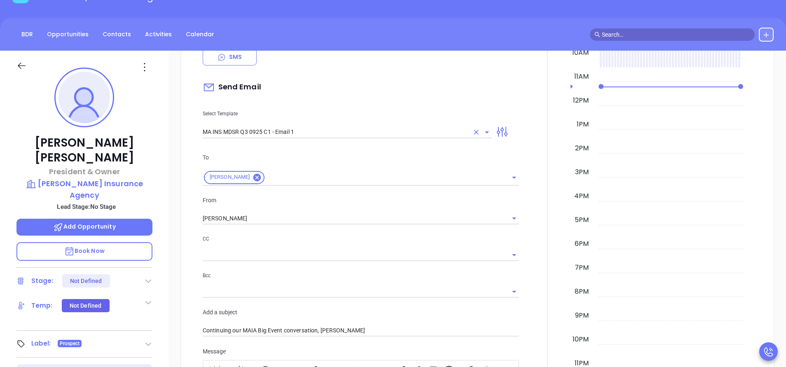
click at [314, 132] on input "MA INS MDSR Q3 0925 C1 - Email 1" at bounding box center [336, 132] width 266 height 12
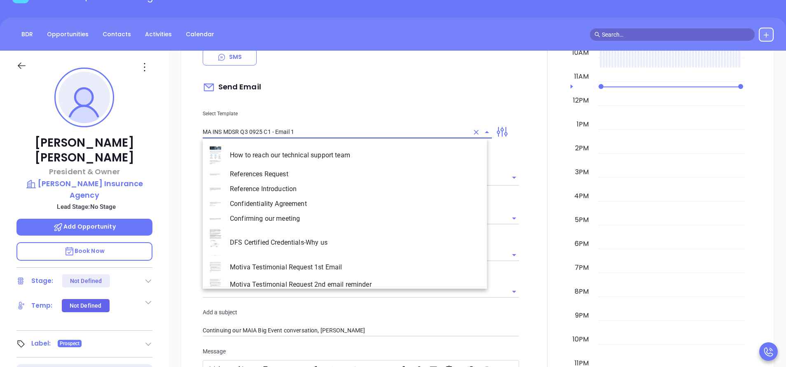
scroll to position [2070, 0]
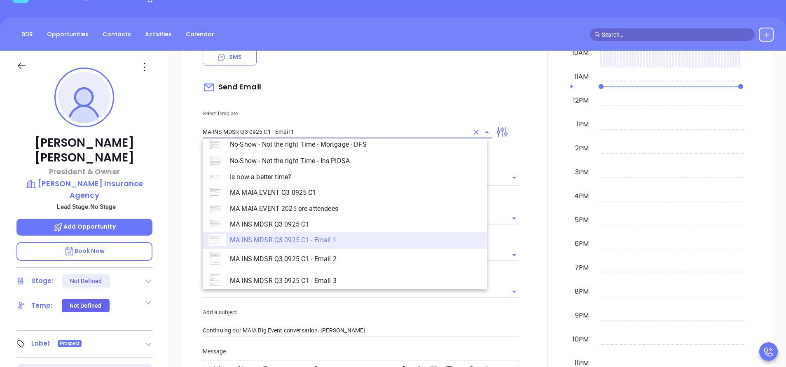
click at [291, 227] on li "MA INS MDSR Q3 0925 C1" at bounding box center [345, 224] width 284 height 15
type input "MA INS MDSR Q3 0925 C1"
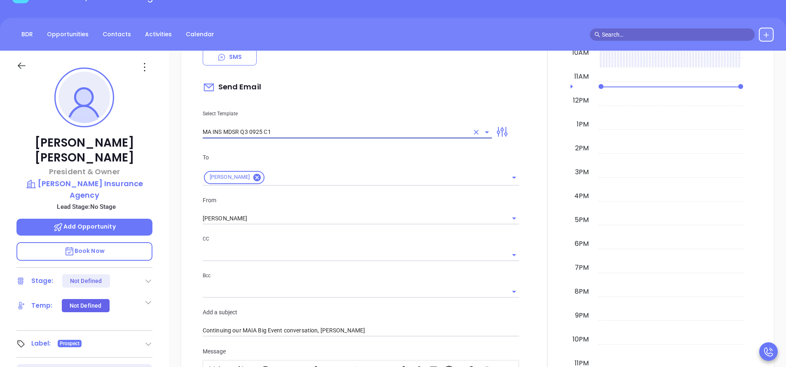
type input "Bradley, are you ready for Massachusetts’ compliance deadline?"
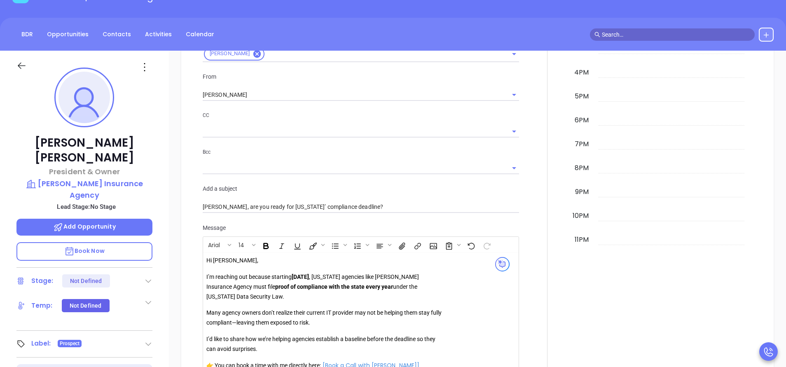
scroll to position [433, 0]
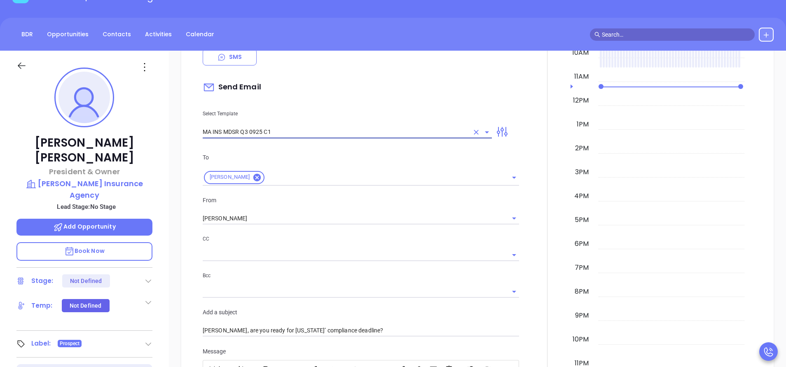
click at [292, 126] on input "MA INS MDSR Q3 0925 C1" at bounding box center [336, 132] width 266 height 12
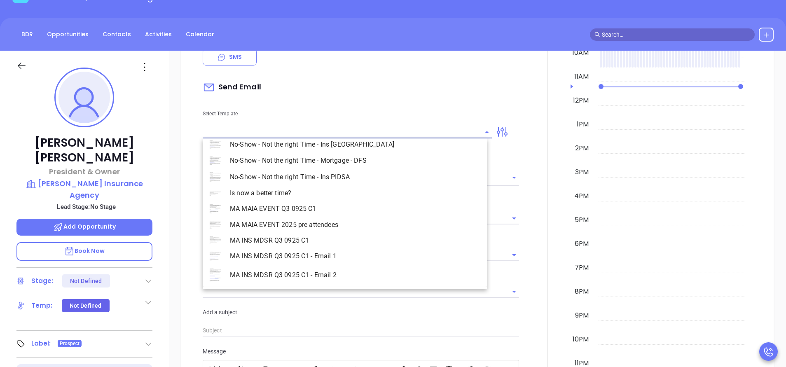
scroll to position [0, 0]
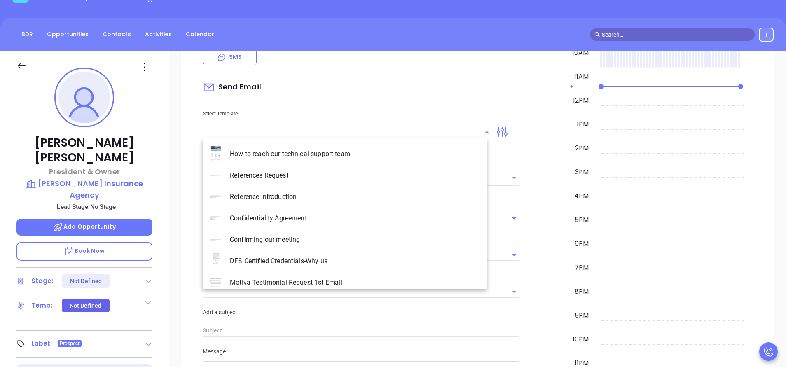
type input "n"
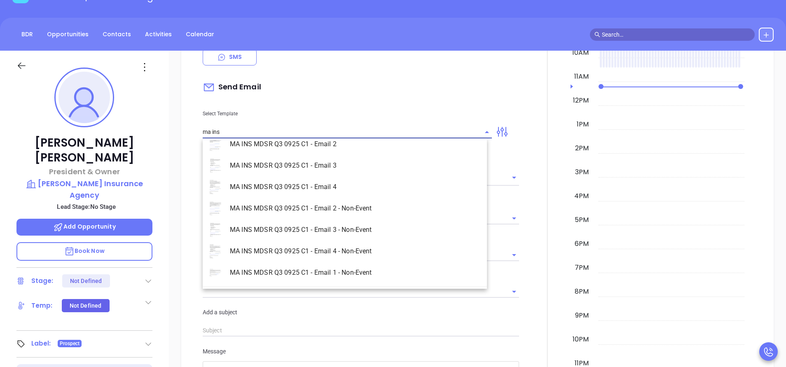
click at [360, 272] on li "MA INS MDSR Q3 0925 C1 - Email 1 - Non-Event" at bounding box center [345, 272] width 284 height 21
type input "MA INS MDSR Q3 0925 C1 - Email 1 - Non-Event"
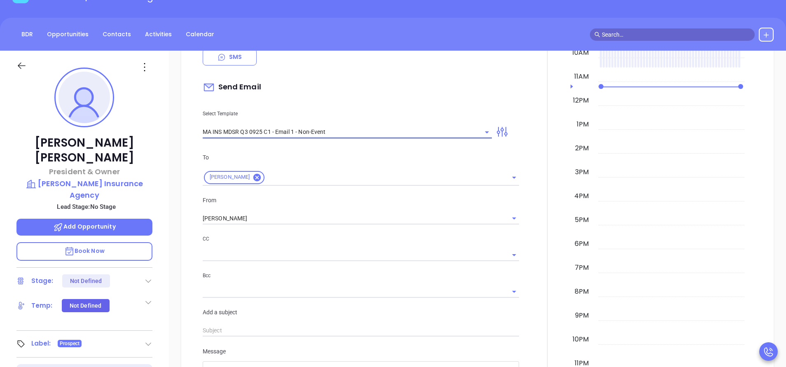
type input "Bradley, are you ready for Massachusetts’ compliance requirement?"
type input "MA INS MDSR Q3 0925 C1 - Email 1 - Non-Event"
click at [524, 237] on div at bounding box center [547, 283] width 47 height 620
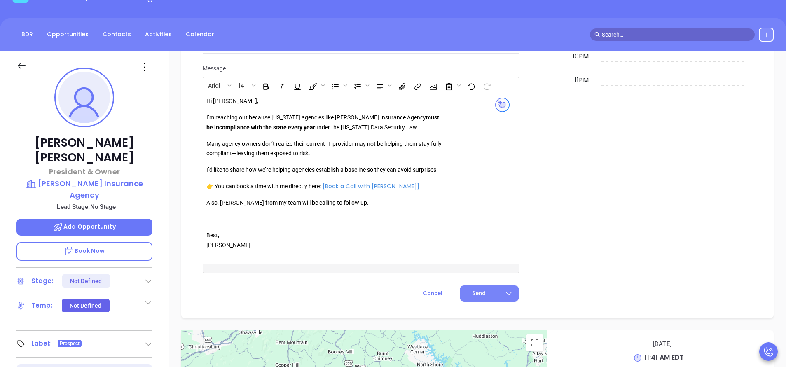
scroll to position [741, 0]
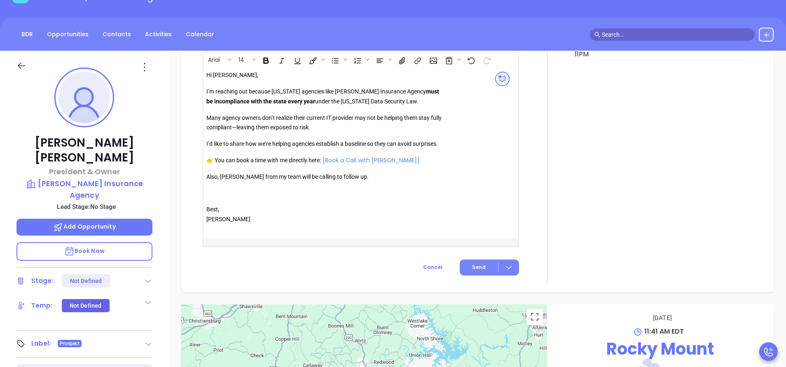
click at [476, 269] on span "Send" at bounding box center [479, 267] width 14 height 7
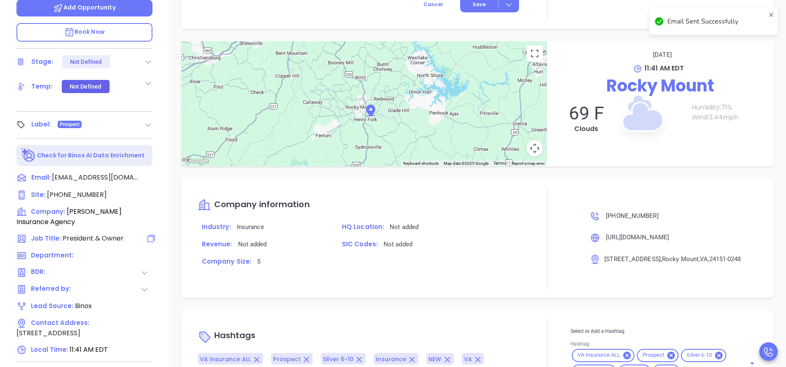
scroll to position [322, 0]
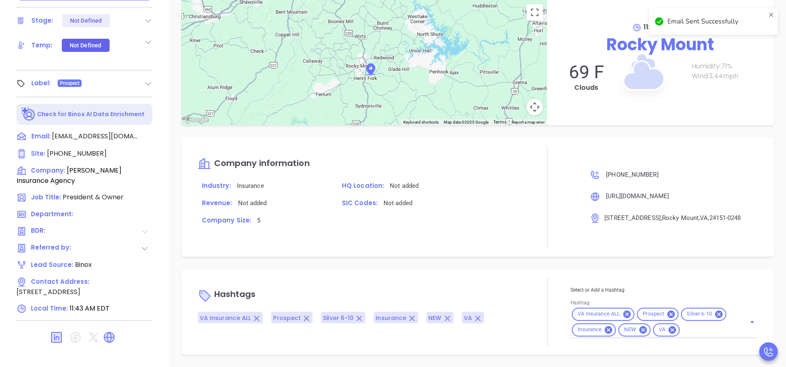
click at [146, 230] on icon at bounding box center [145, 231] width 6 height 3
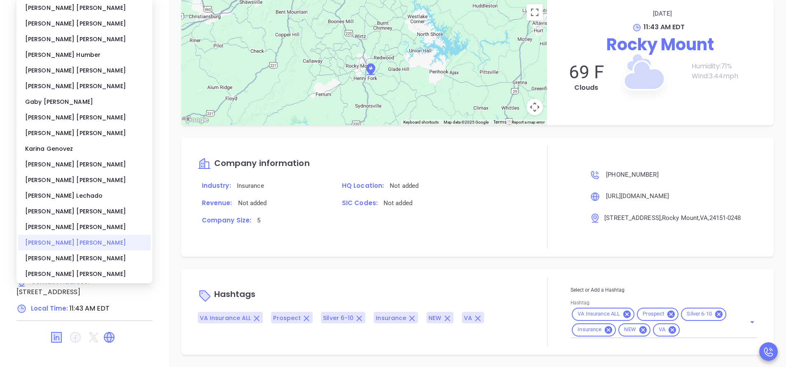
click at [64, 239] on div "Vicky Mendoza" at bounding box center [84, 243] width 133 height 16
click at [188, 187] on div "Company information Industry: Insurance HQ Location: Not added Revenue: Not add…" at bounding box center [477, 197] width 592 height 119
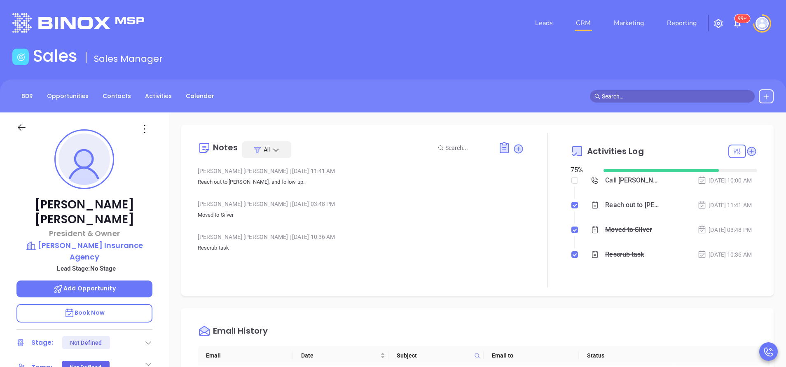
scroll to position [0, 0]
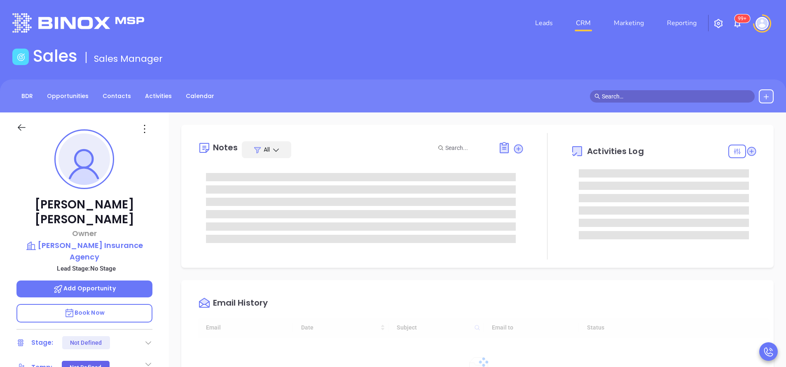
type input "[DATE]"
type input "[PERSON_NAME]"
type input "[DATE]"
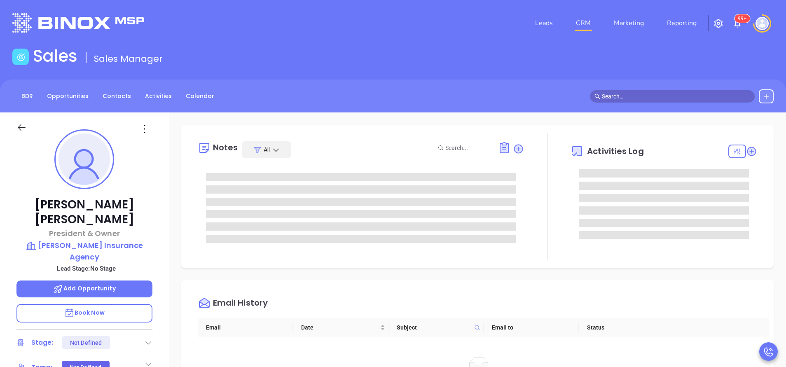
type input "[PERSON_NAME]"
type input "[DATE]"
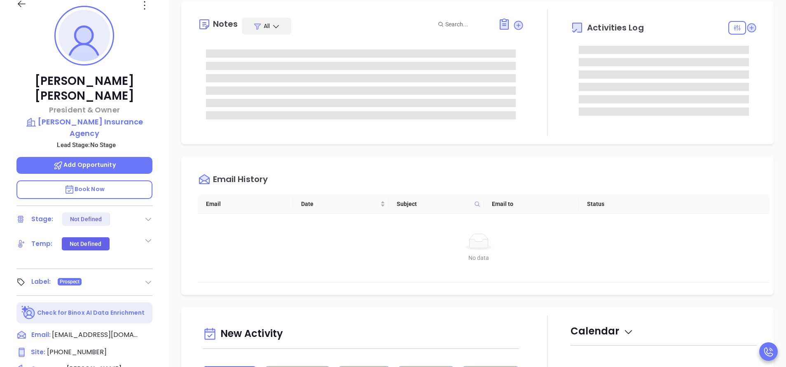
scroll to position [185, 0]
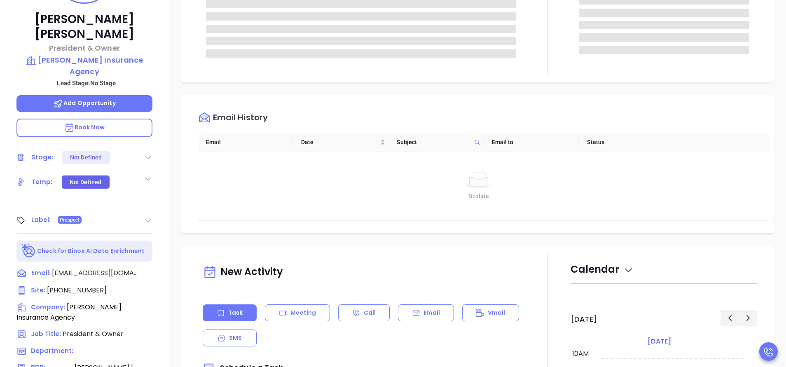
type input "[PERSON_NAME]"
click at [147, 153] on icon at bounding box center [148, 157] width 8 height 8
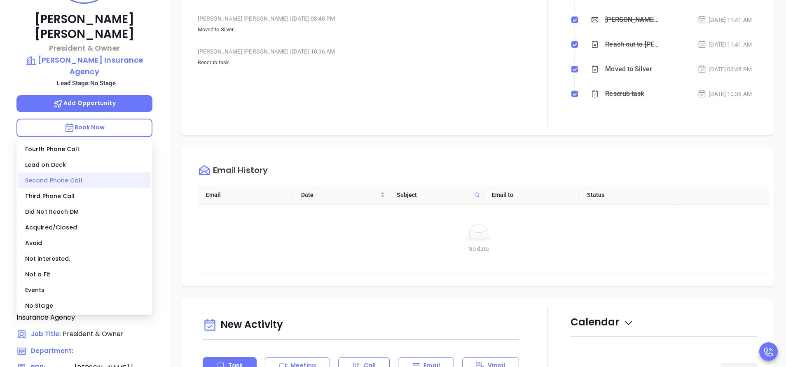
click at [114, 175] on div "Second Phone Call" at bounding box center [84, 181] width 133 height 16
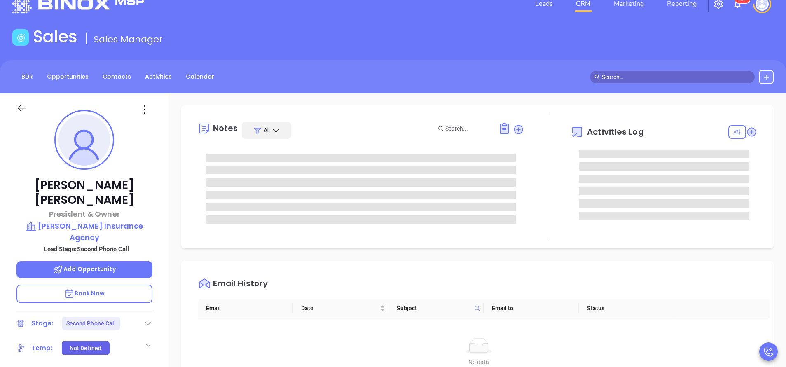
scroll to position [0, 0]
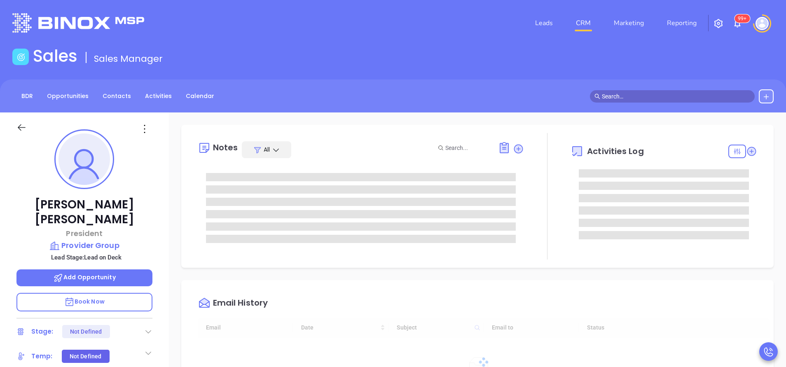
type input "[DATE]"
type input "[PERSON_NAME]"
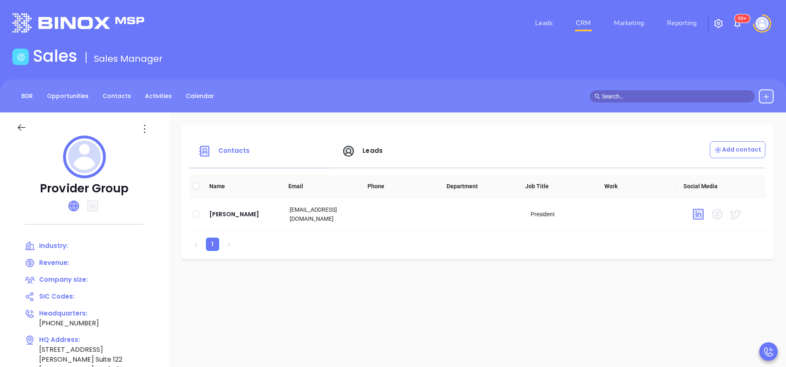
click at [73, 204] on icon at bounding box center [74, 206] width 10 height 10
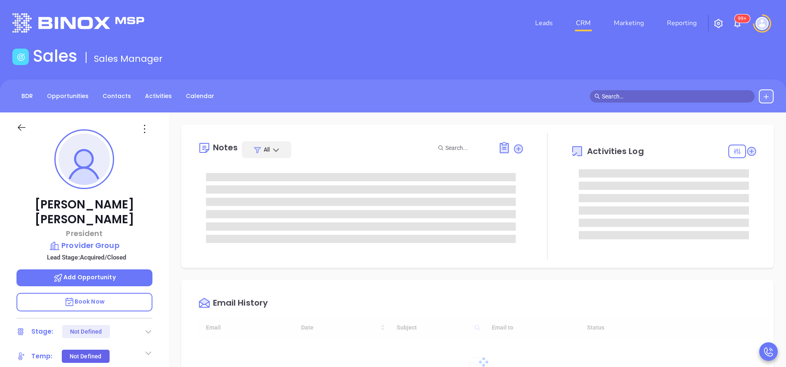
type input "[DATE]"
click at [646, 54] on div "Sales Sales Manager" at bounding box center [392, 57] width 771 height 23
type input "[PERSON_NAME]"
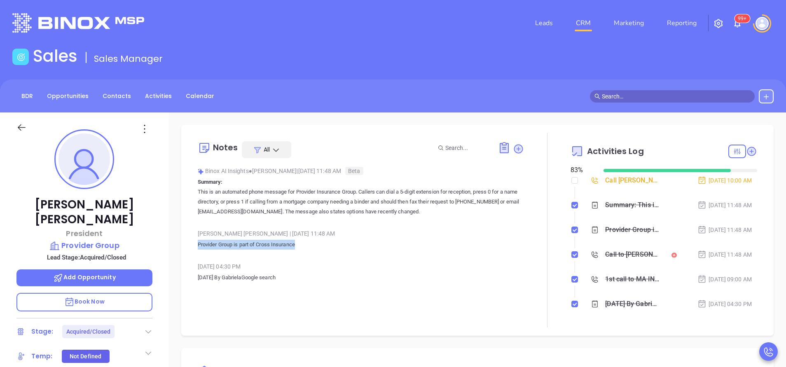
drag, startPoint x: 306, startPoint y: 244, endPoint x: 198, endPoint y: 246, distance: 108.8
click at [198, 246] on p "Provider Group is part of Cross Insurance" at bounding box center [361, 245] width 326 height 10
copy p "Provider Group is part of Cross Insurance"
click at [571, 179] on input "checkbox" at bounding box center [574, 180] width 7 height 7
checkbox input "true"
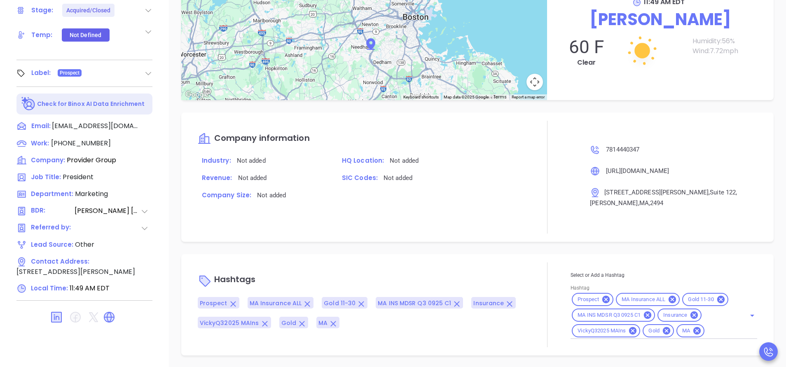
scroll to position [322, 0]
click at [706, 331] on input "Hashtag" at bounding box center [720, 330] width 28 height 10
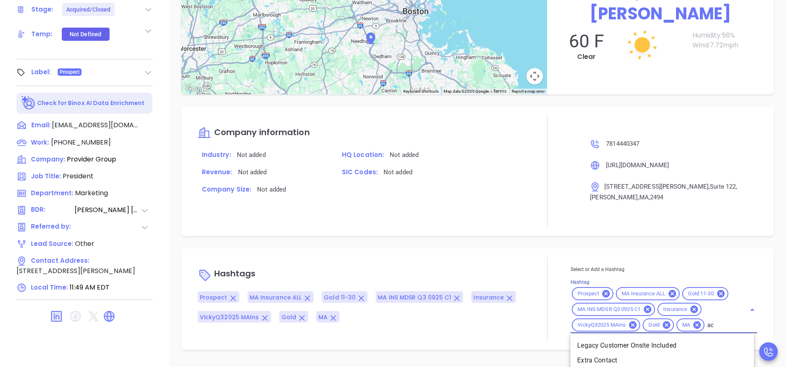
type input "acq"
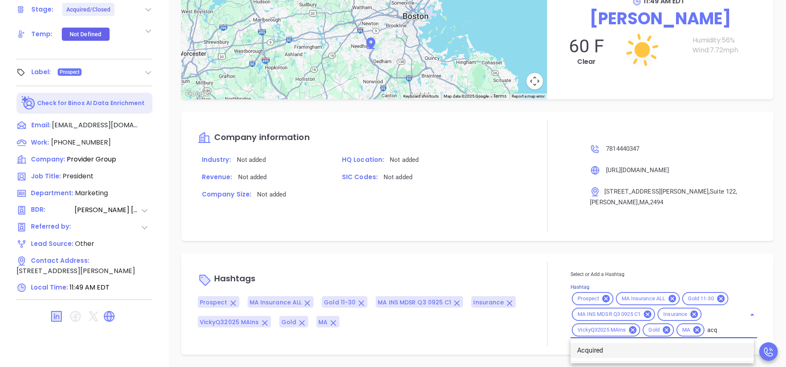
click at [587, 349] on li "Acquired" at bounding box center [662, 350] width 183 height 15
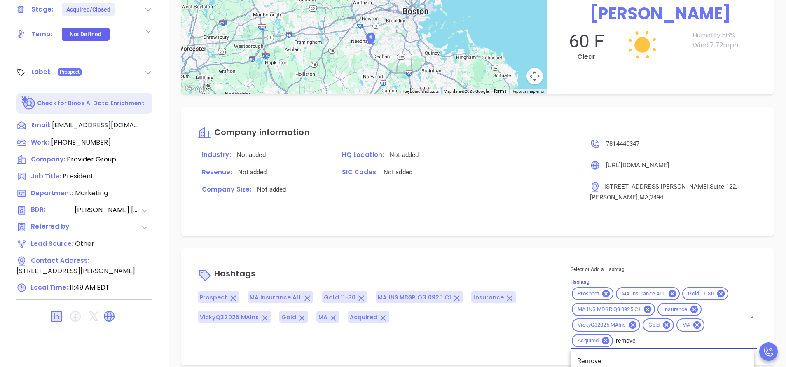
type input "remove"
click at [596, 354] on li "Remove from Marketing" at bounding box center [662, 361] width 183 height 15
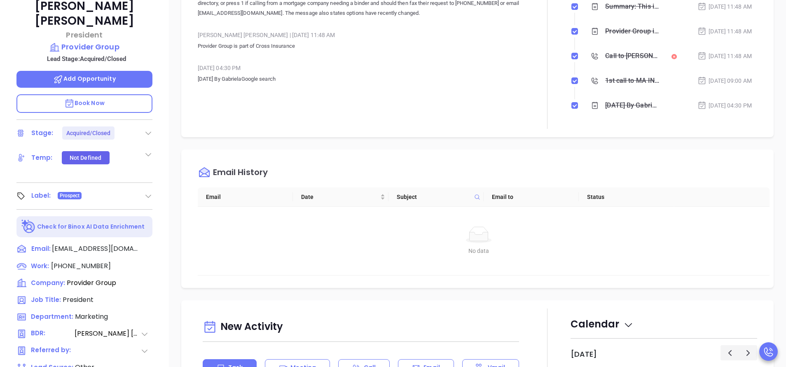
scroll to position [0, 0]
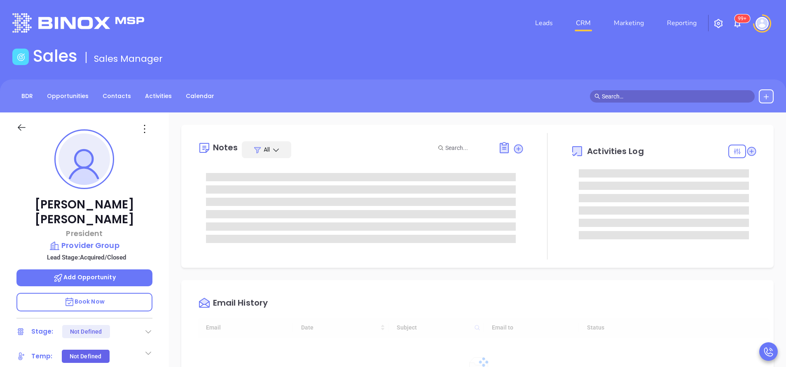
type input "[DATE]"
type input "[PERSON_NAME]"
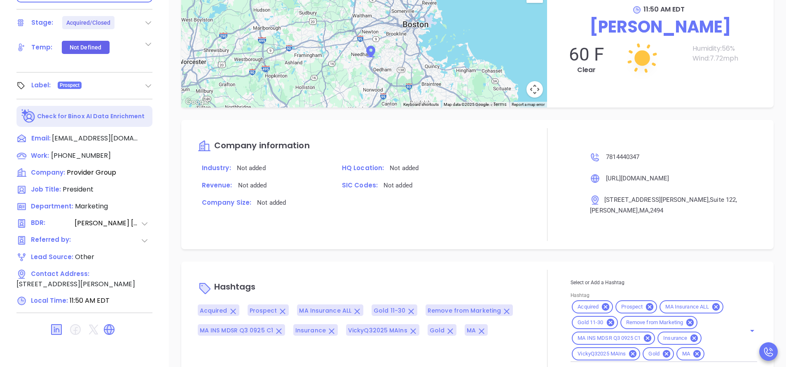
scroll to position [322, 0]
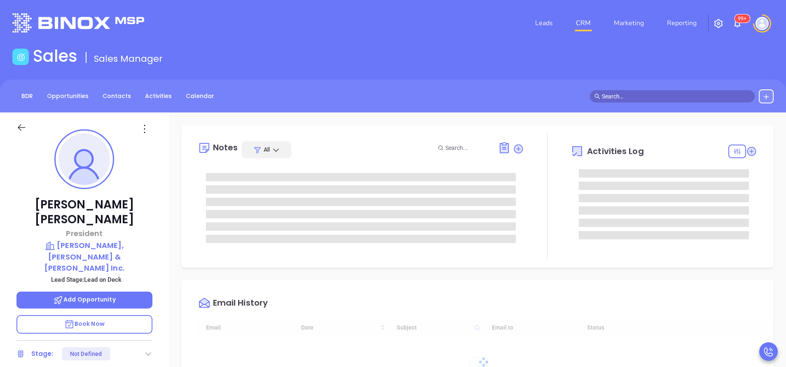
scroll to position [239, 0]
type input "[PERSON_NAME]"
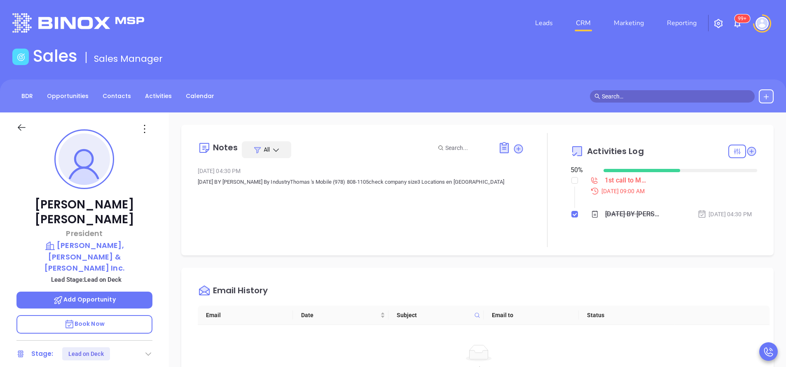
scroll to position [185, 0]
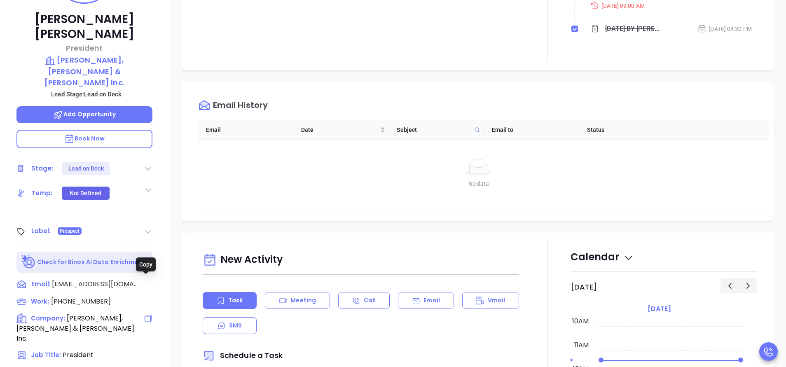
click at [145, 313] on icon at bounding box center [148, 318] width 10 height 10
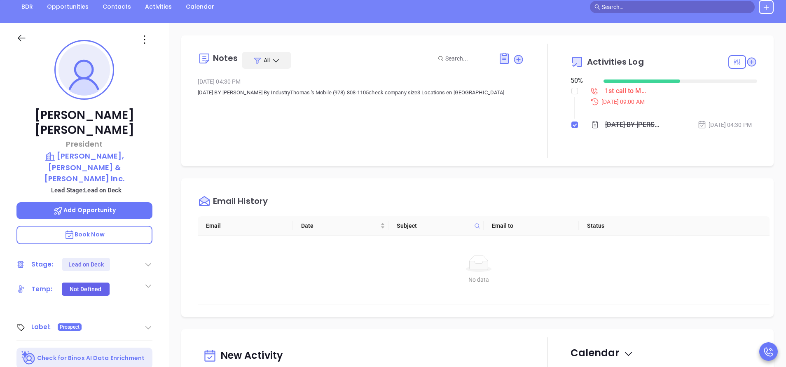
scroll to position [62, 0]
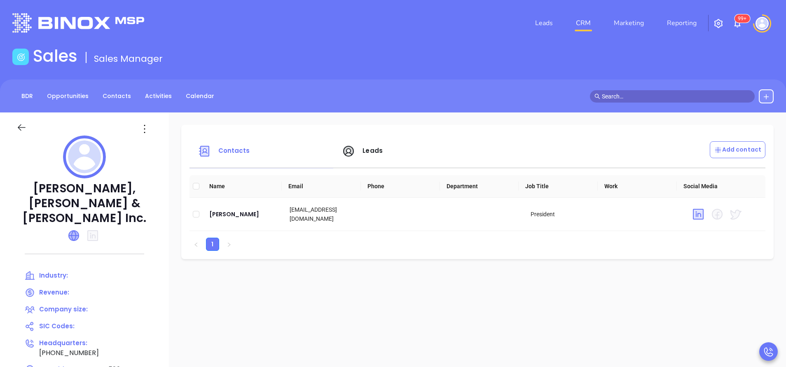
click at [74, 231] on icon at bounding box center [74, 236] width 10 height 10
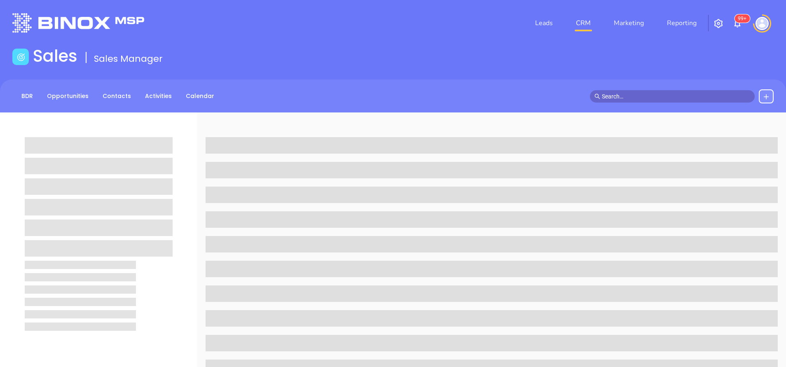
scroll to position [62, 0]
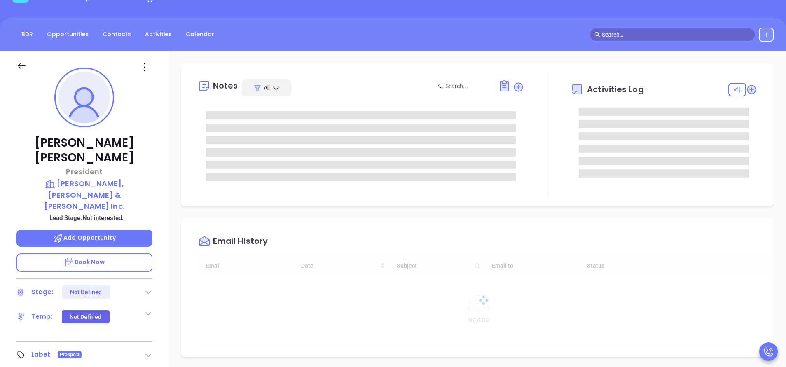
type input "[DATE]"
type input "[PERSON_NAME]"
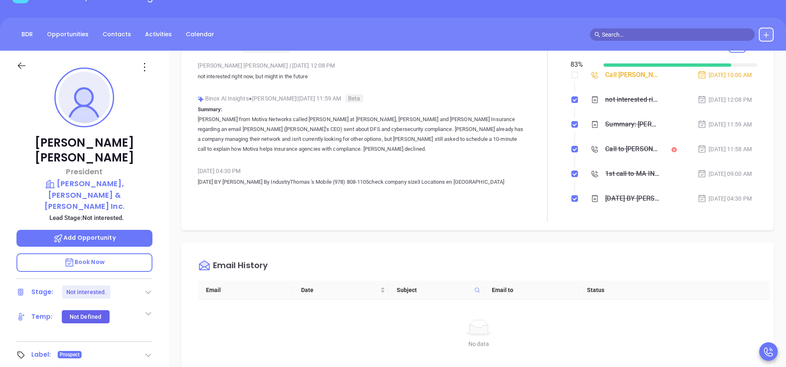
scroll to position [0, 0]
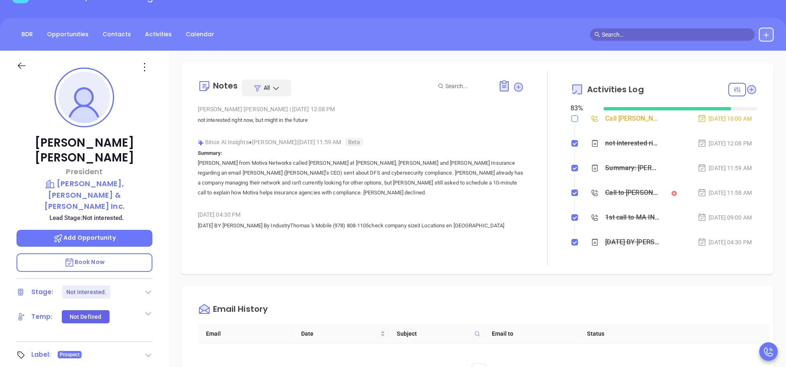
click at [571, 118] on input "checkbox" at bounding box center [574, 118] width 7 height 7
checkbox input "true"
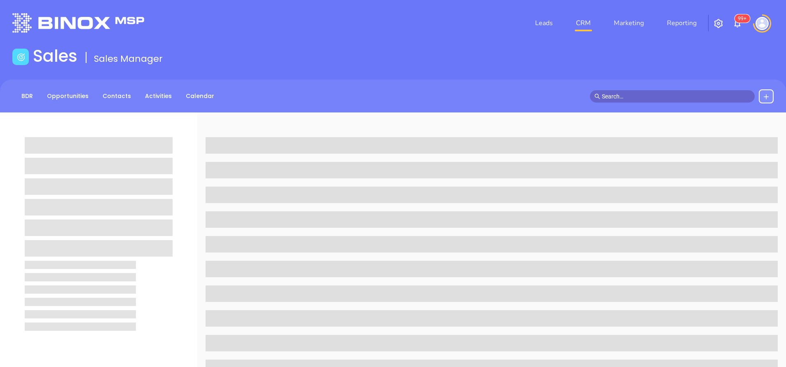
scroll to position [62, 0]
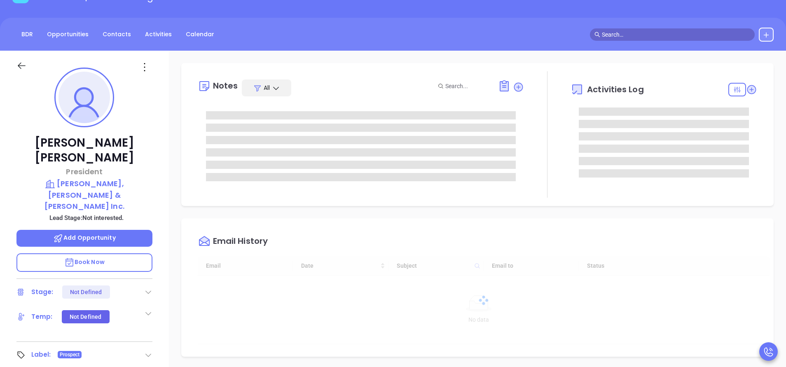
type input "[DATE]"
type input "[PERSON_NAME]"
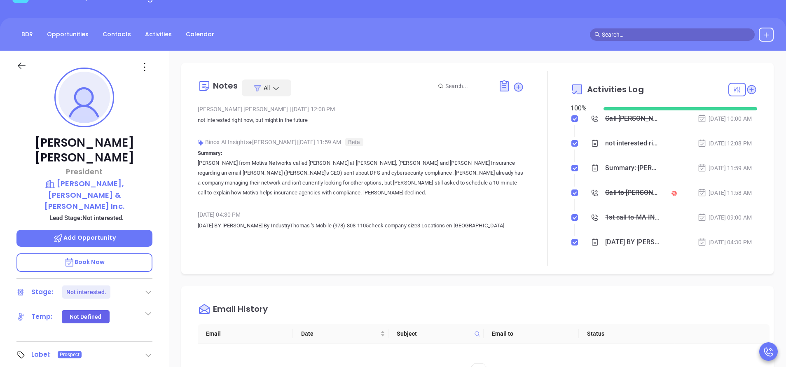
click at [628, 195] on div "Call to [PERSON_NAME]" at bounding box center [632, 193] width 54 height 12
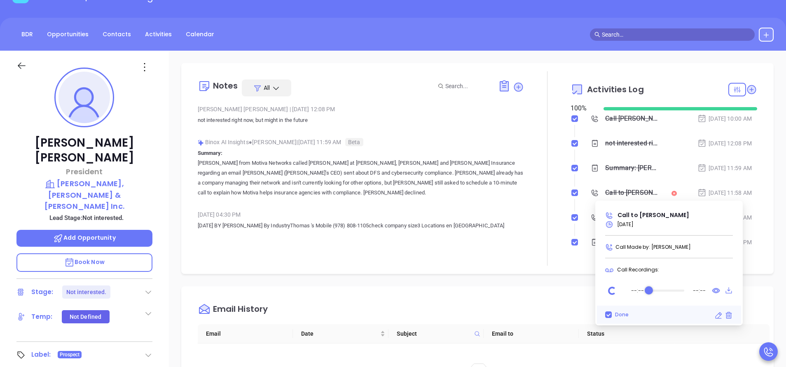
click at [715, 292] on icon at bounding box center [716, 290] width 7 height 5
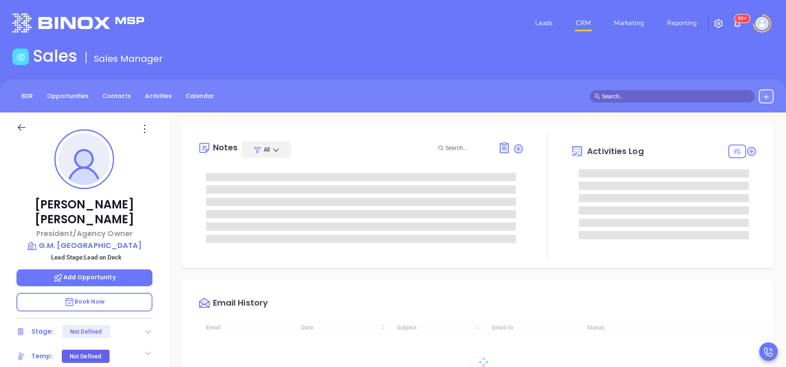
type input "[DATE]"
type input "[PERSON_NAME]"
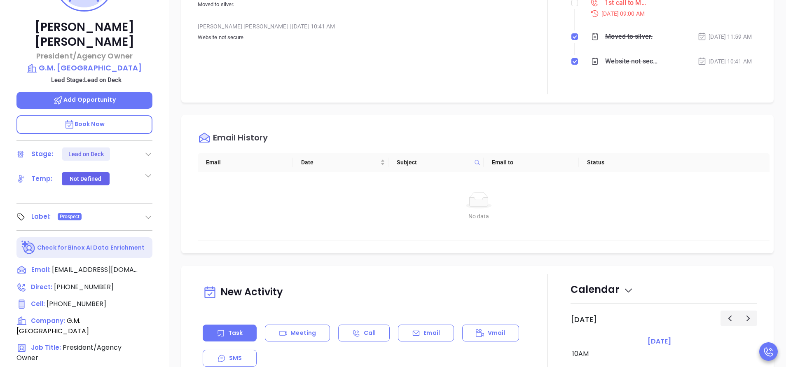
scroll to position [247, 0]
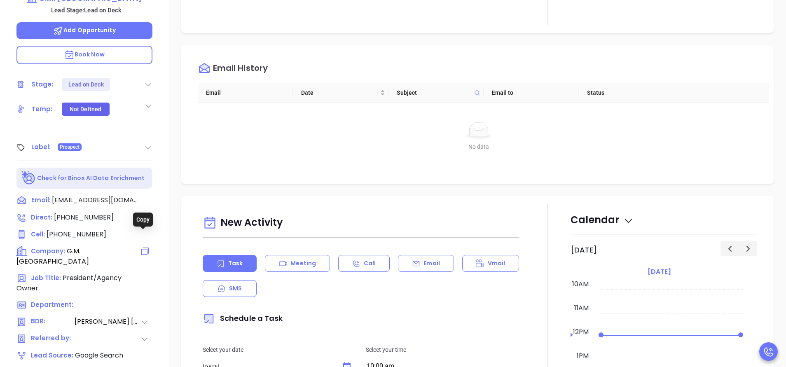
click at [144, 246] on icon at bounding box center [145, 251] width 10 height 10
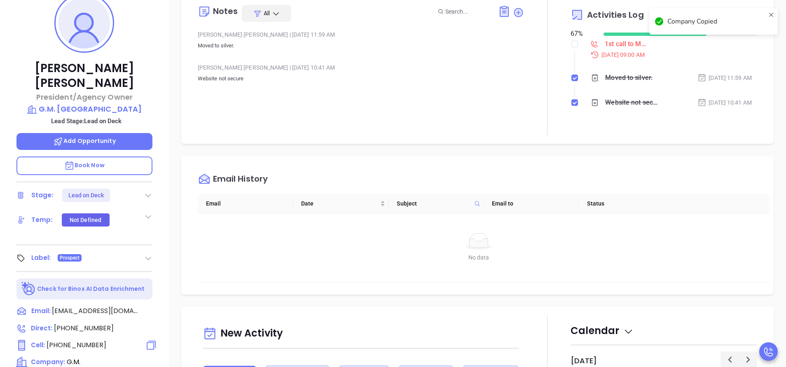
scroll to position [0, 0]
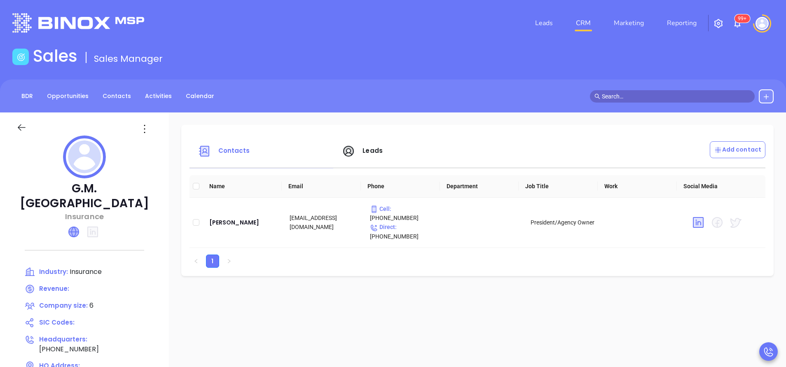
click at [74, 227] on icon at bounding box center [74, 232] width 10 height 10
click at [369, 151] on span "Leads" at bounding box center [373, 150] width 20 height 9
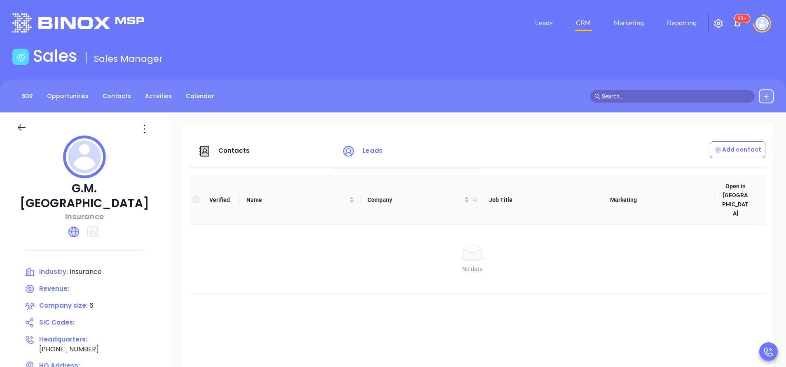
click at [213, 145] on div "Contacts" at bounding box center [265, 151] width 145 height 20
click at [230, 151] on span "Contacts" at bounding box center [234, 150] width 32 height 9
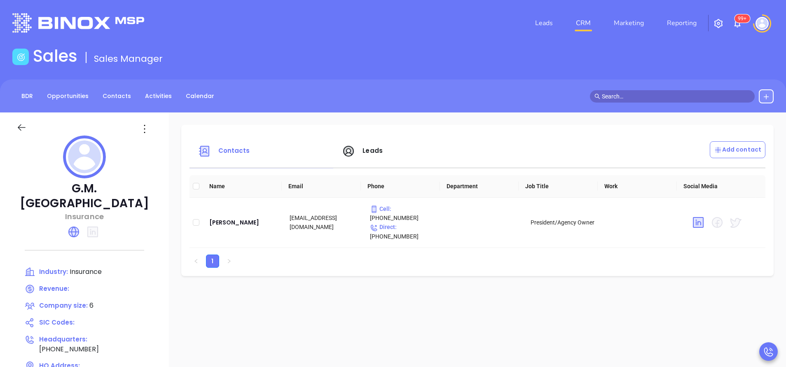
click at [369, 150] on span "Leads" at bounding box center [373, 150] width 20 height 9
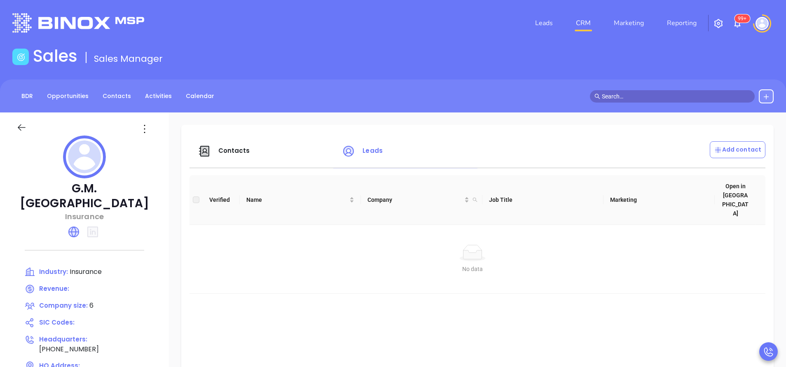
click at [69, 225] on icon at bounding box center [73, 231] width 13 height 13
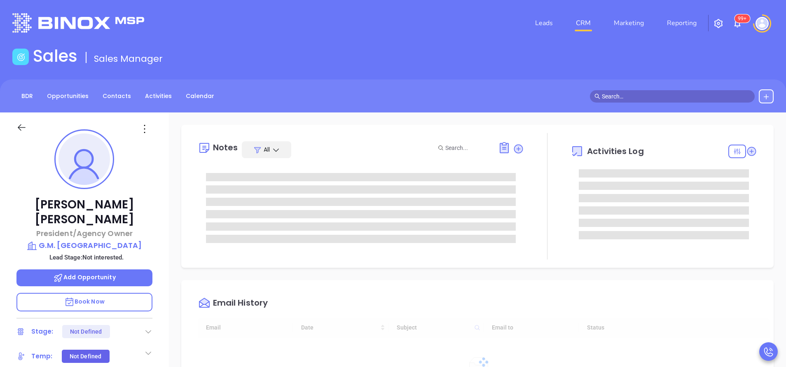
type input "[DATE]"
click at [147, 127] on icon at bounding box center [144, 128] width 13 height 13
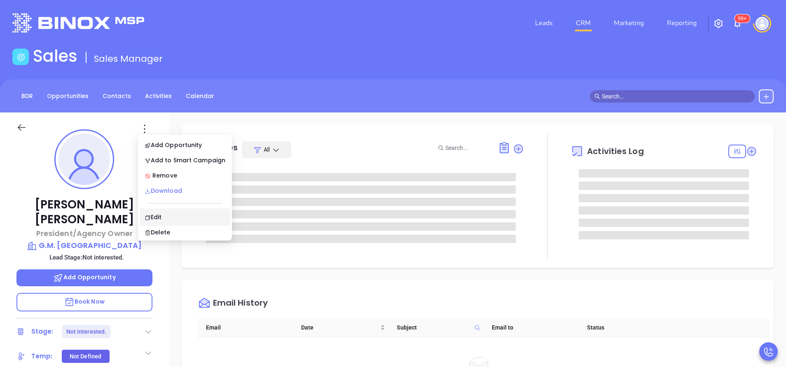
type input "[PERSON_NAME]"
click at [176, 177] on div "Remove" at bounding box center [185, 175] width 81 height 9
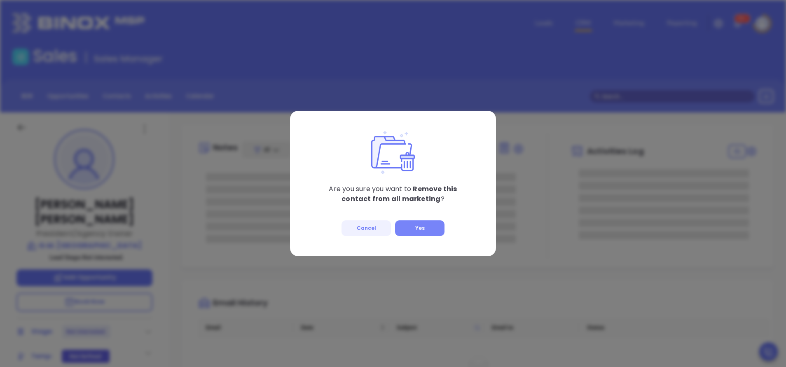
click at [419, 226] on button "Yes" at bounding box center [419, 228] width 49 height 16
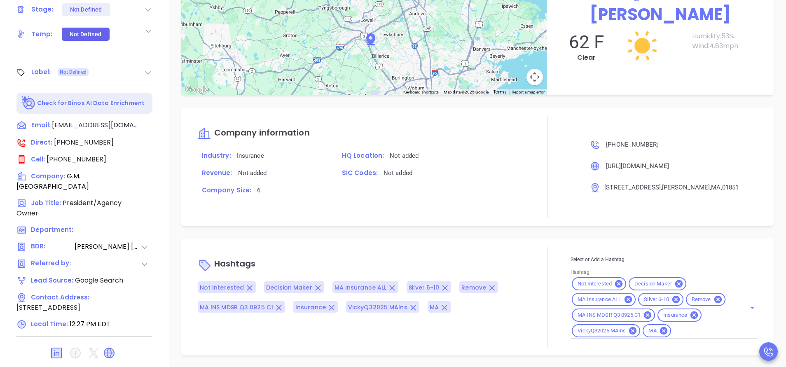
scroll to position [208, 0]
click at [677, 327] on input "Hashtag" at bounding box center [703, 330] width 62 height 10
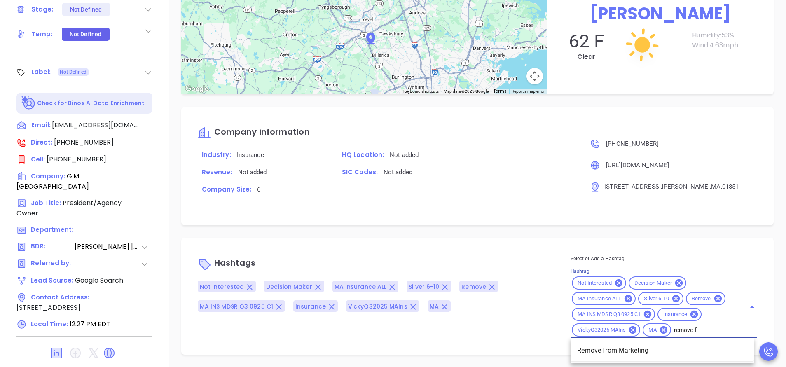
type input "remove fr"
click at [630, 349] on li "Remove from Marketing" at bounding box center [662, 350] width 183 height 15
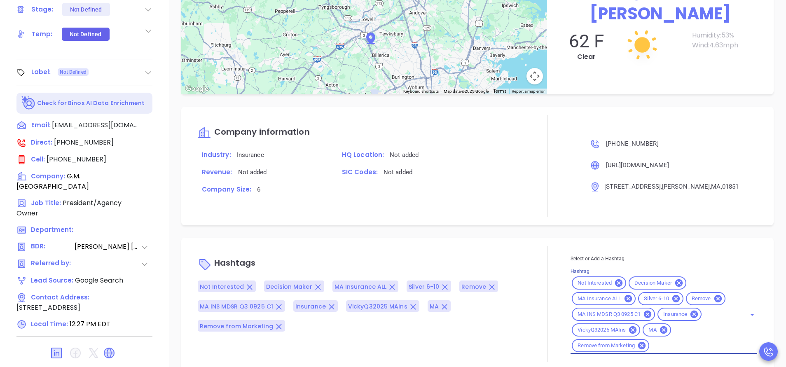
click at [456, 186] on div "Company Size: 6" at bounding box center [361, 192] width 336 height 17
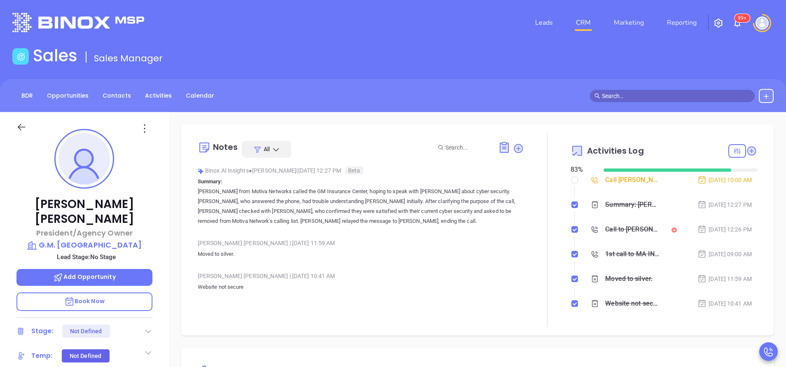
scroll to position [0, 0]
click at [571, 182] on input "checkbox" at bounding box center [574, 180] width 7 height 7
checkbox input "true"
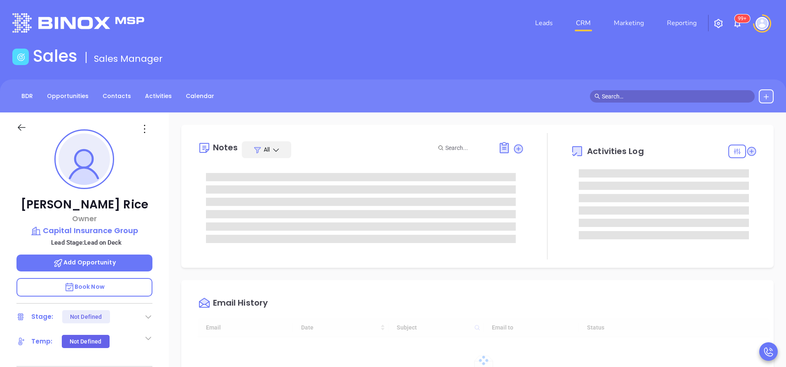
type input "[DATE]"
type input "[PERSON_NAME]"
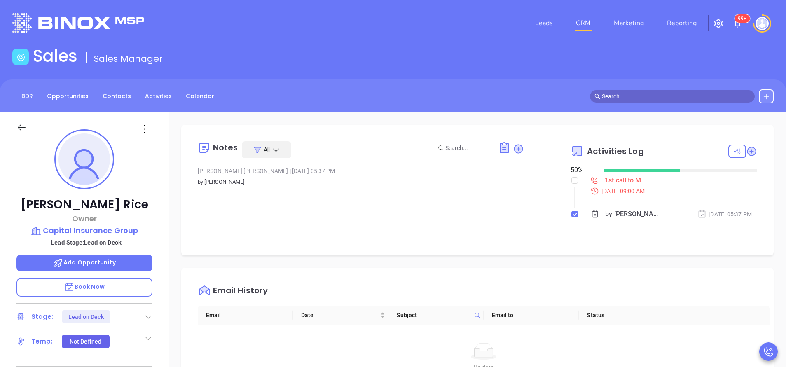
scroll to position [239, 0]
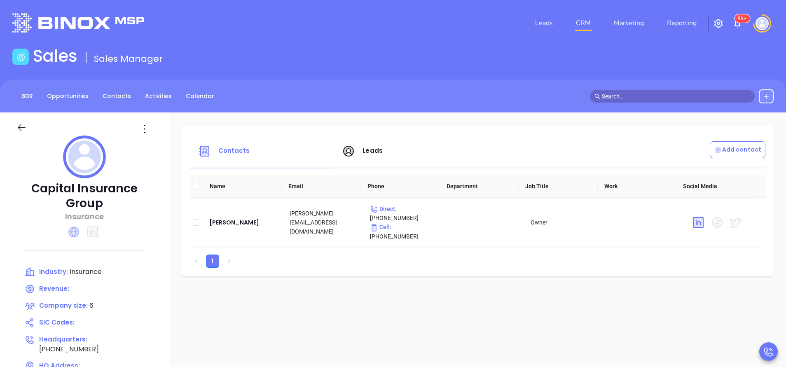
click at [79, 227] on icon at bounding box center [73, 232] width 11 height 11
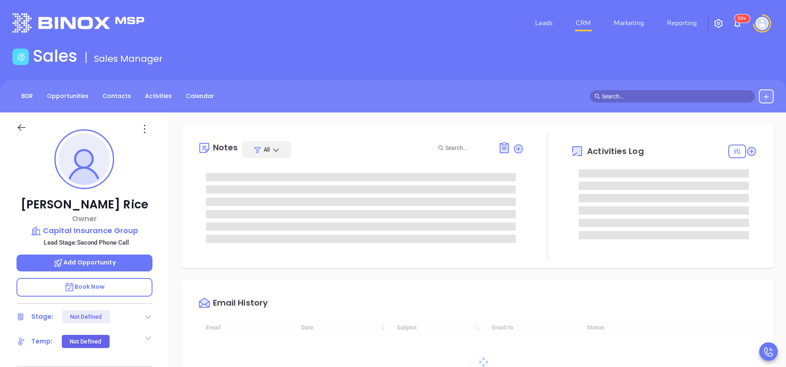
type input "[DATE]"
type input "[PERSON_NAME]"
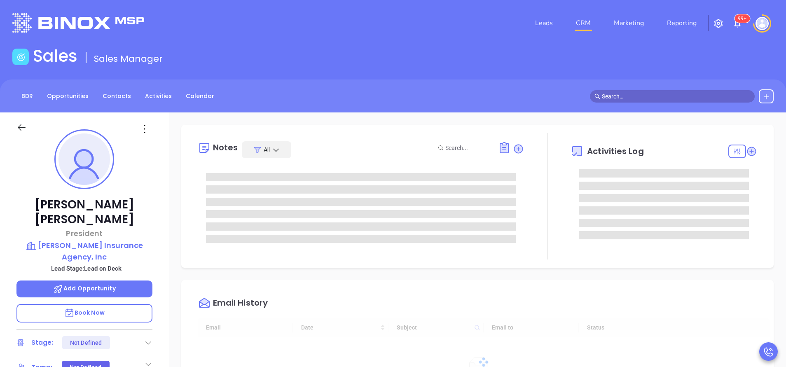
type input "[DATE]"
type input "[PERSON_NAME]"
type input "[DATE]"
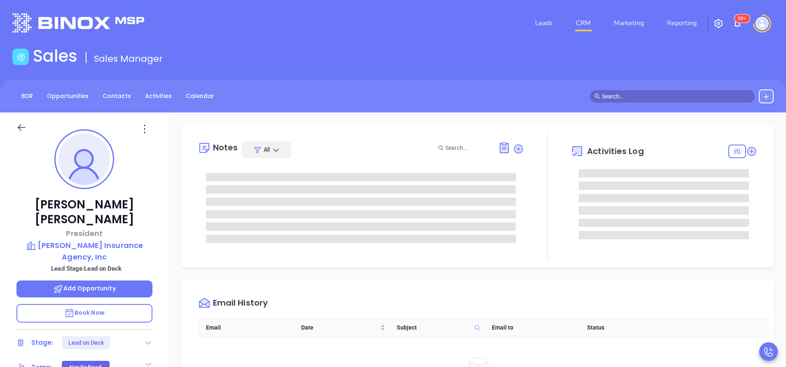
type input "[PERSON_NAME]"
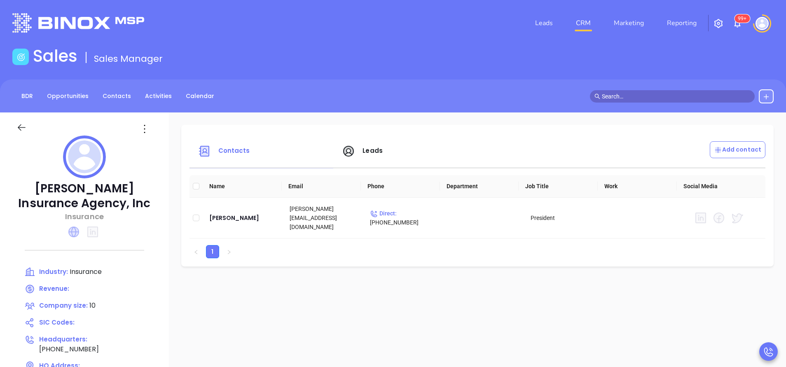
click at [71, 232] on icon at bounding box center [73, 232] width 11 height 11
click at [376, 152] on span "Leads" at bounding box center [373, 150] width 20 height 9
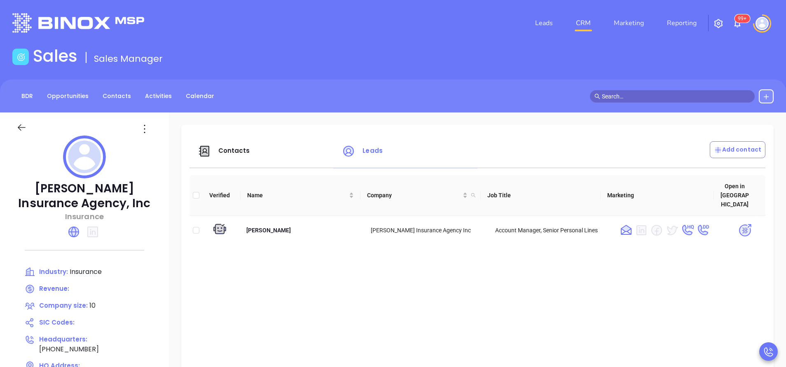
click at [231, 149] on span "Contacts" at bounding box center [234, 150] width 32 height 9
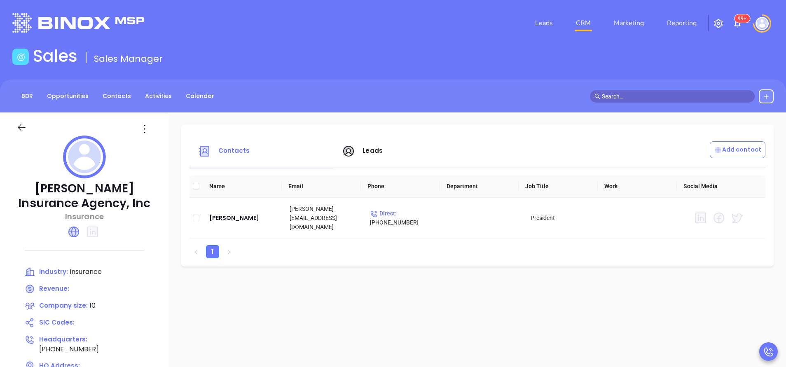
click at [379, 151] on span "Leads" at bounding box center [373, 150] width 20 height 9
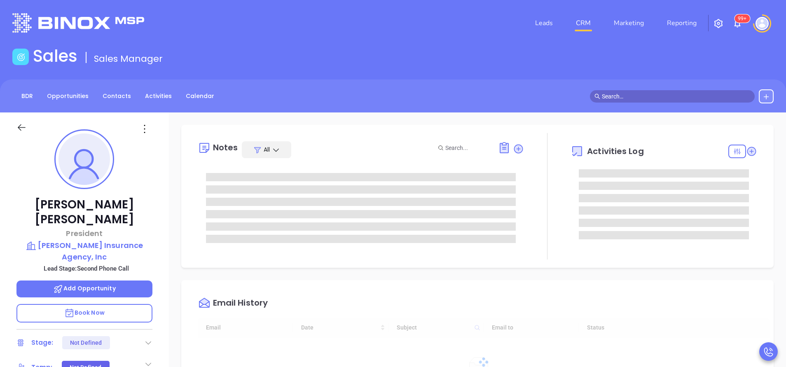
type input "[DATE]"
type input "Vicky Mendoza"
type input "[DATE]"
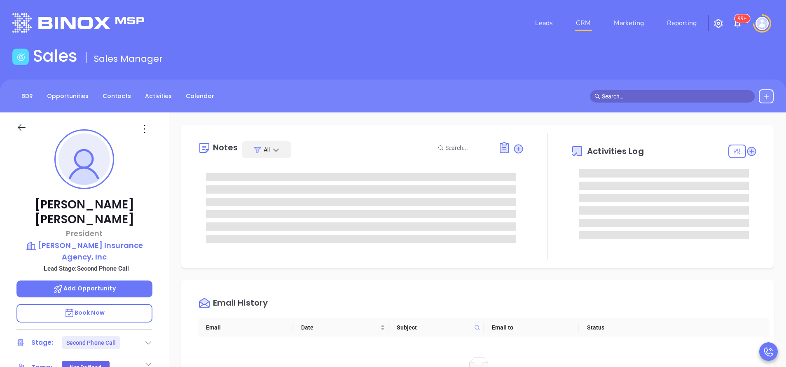
type input "[PERSON_NAME]"
type input "[DATE]"
type input "Vicky Mendoza"
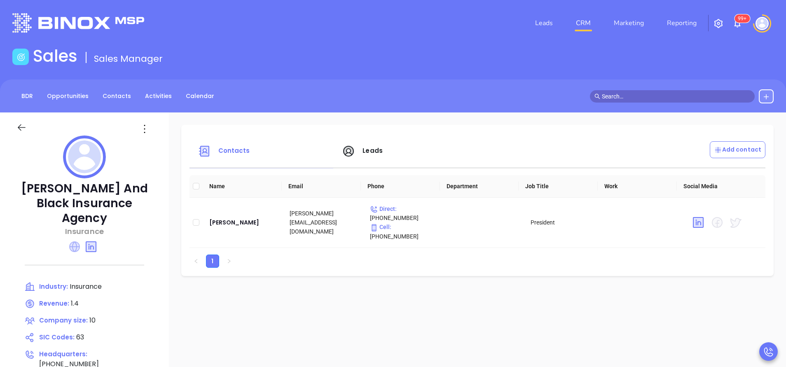
click at [73, 241] on icon at bounding box center [74, 246] width 11 height 11
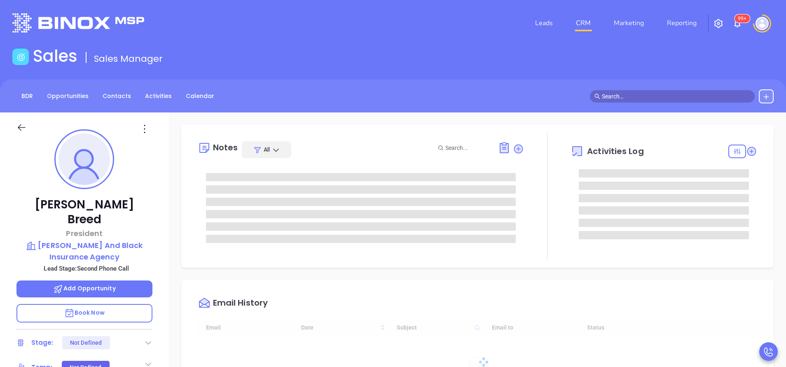
type input "[DATE]"
type input "[PERSON_NAME]"
type input "[DATE]"
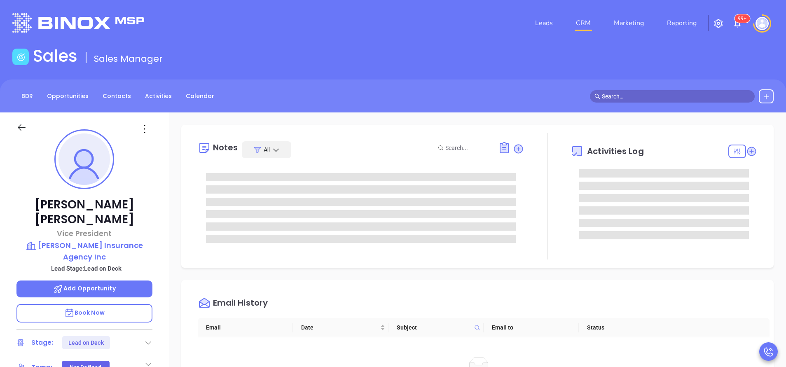
type input "[PERSON_NAME]"
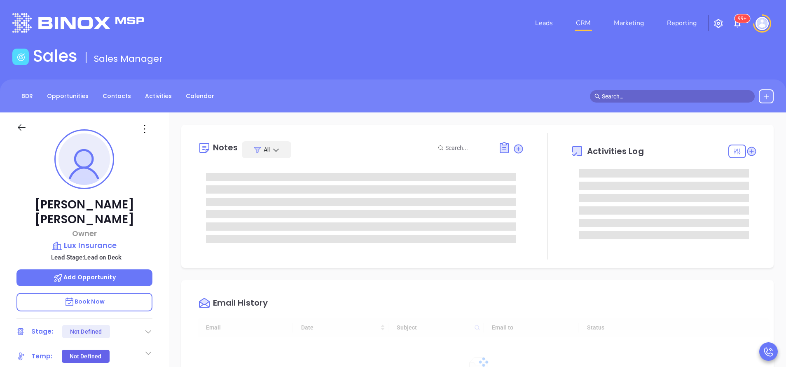
type input "[DATE]"
type input "[PERSON_NAME]"
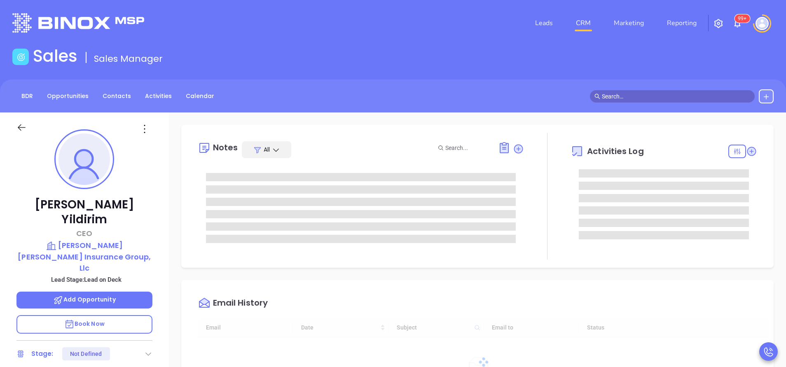
type input "[DATE]"
type input "[PERSON_NAME]"
type input "[DATE]"
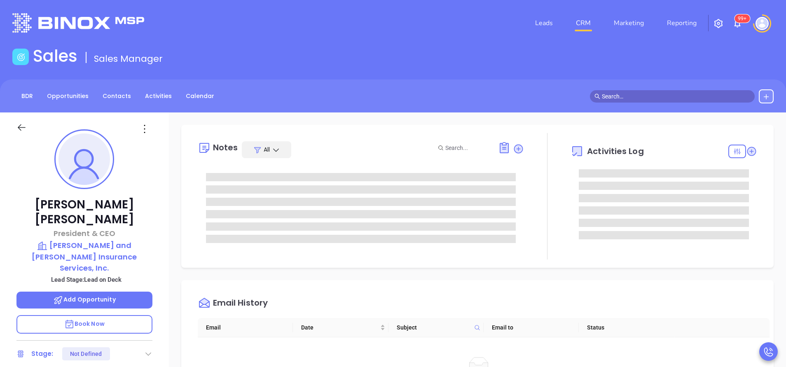
type input "[PERSON_NAME]"
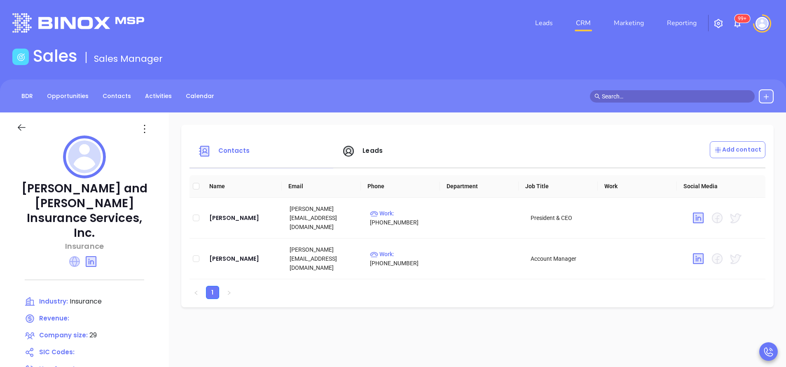
click at [73, 256] on icon at bounding box center [74, 261] width 11 height 11
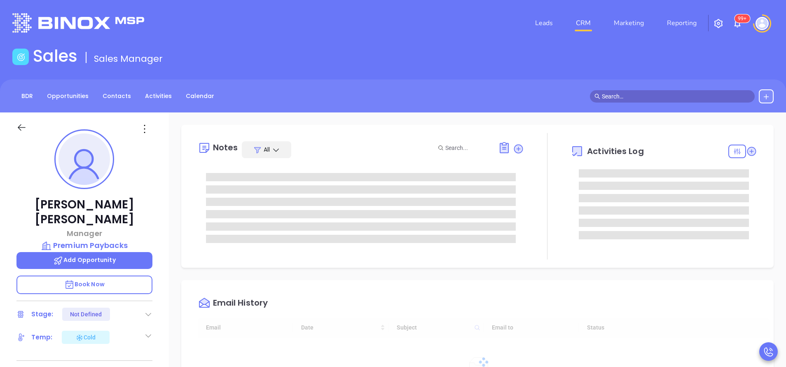
type input "[DATE]"
type input "[PERSON_NAME]"
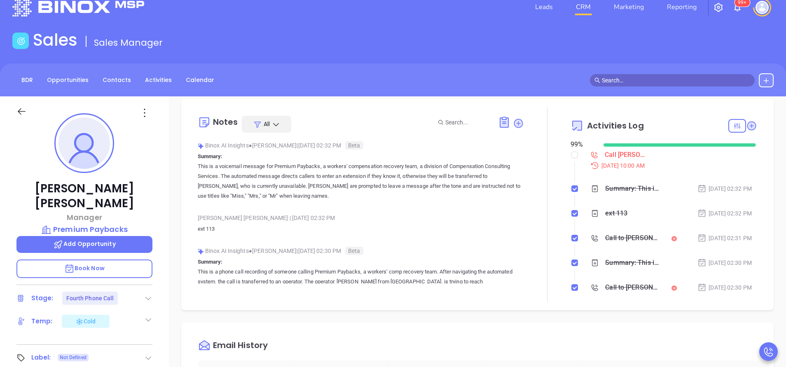
scroll to position [0, 0]
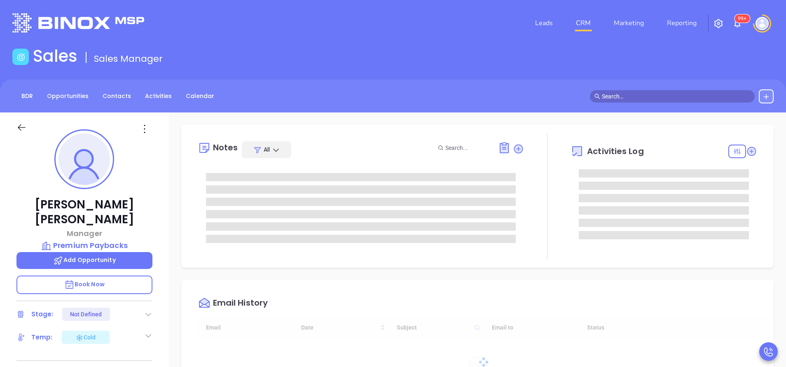
type input "[DATE]"
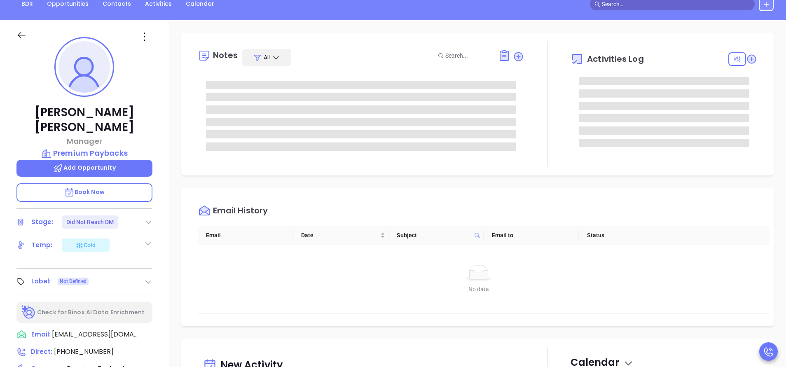
scroll to position [185, 0]
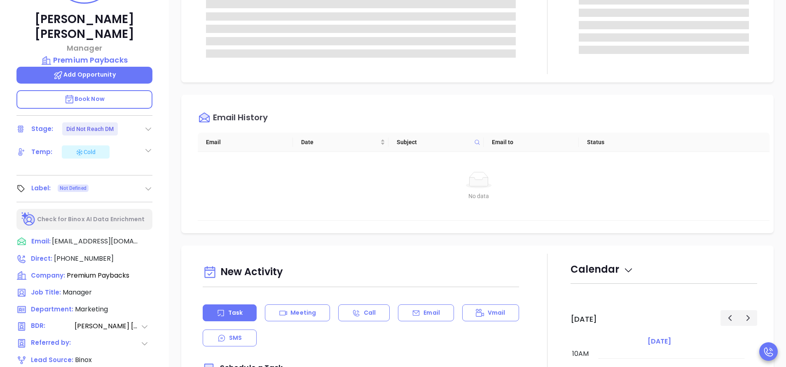
type input "[PERSON_NAME]"
drag, startPoint x: 94, startPoint y: 245, endPoint x: 101, endPoint y: 245, distance: 7.0
click at [94, 254] on span "[PHONE_NUMBER]" at bounding box center [84, 258] width 60 height 9
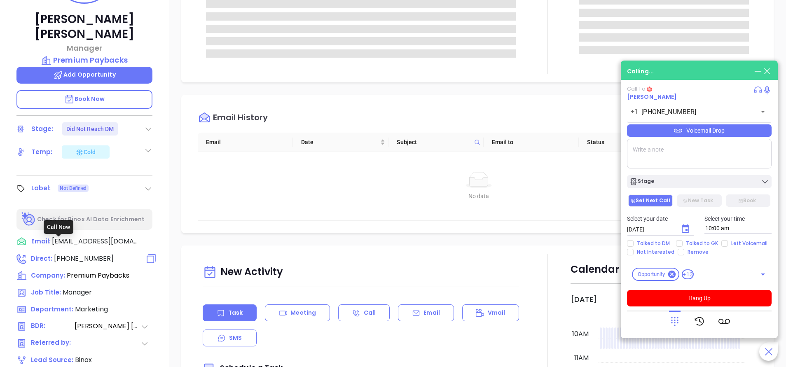
type input "[PHONE_NUMBER]"
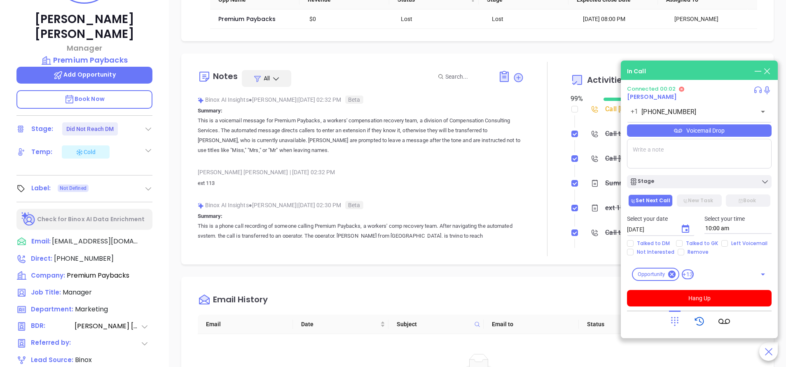
click at [700, 319] on icon at bounding box center [700, 322] width 12 height 12
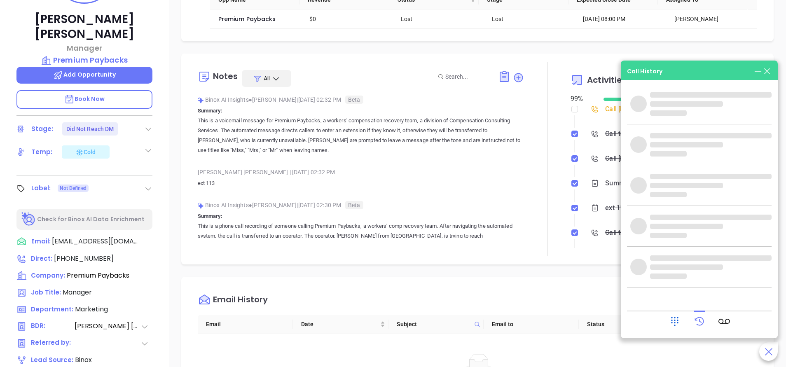
click at [678, 321] on icon at bounding box center [675, 322] width 12 height 12
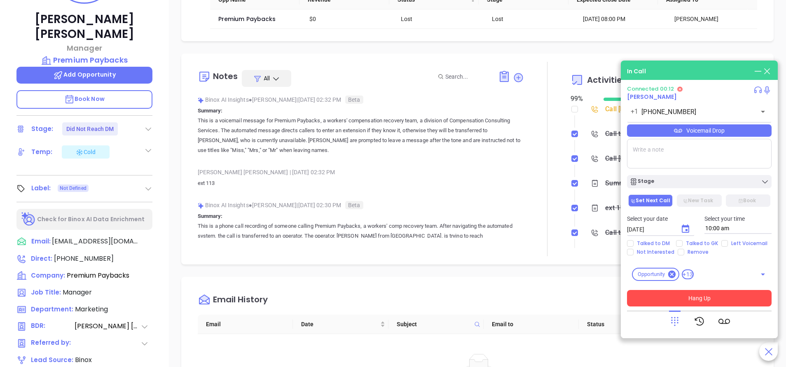
click at [715, 301] on button "Hang Up" at bounding box center [699, 298] width 145 height 16
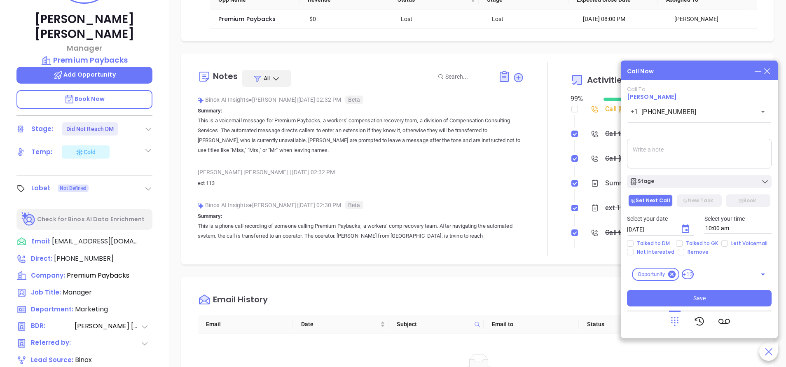
click at [768, 73] on icon at bounding box center [766, 71] width 9 height 9
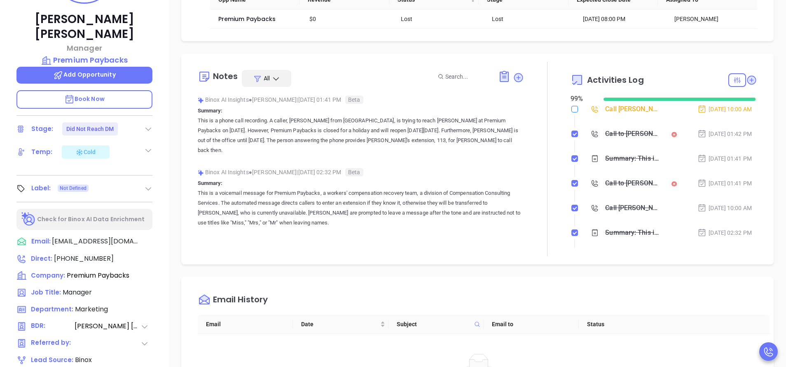
click at [571, 110] on input "checkbox" at bounding box center [574, 109] width 7 height 7
checkbox input "true"
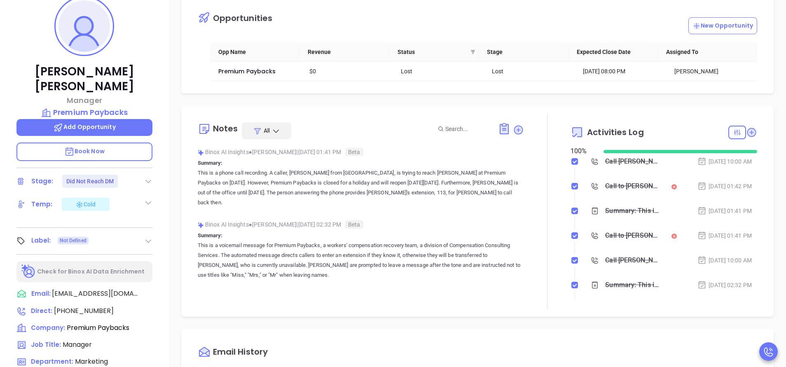
scroll to position [62, 0]
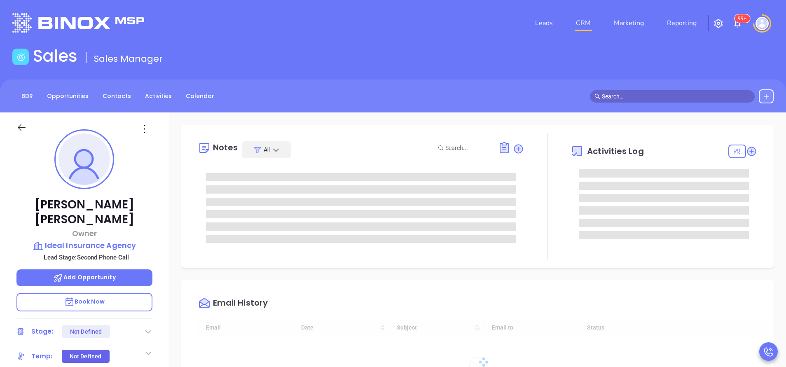
type input "[DATE]"
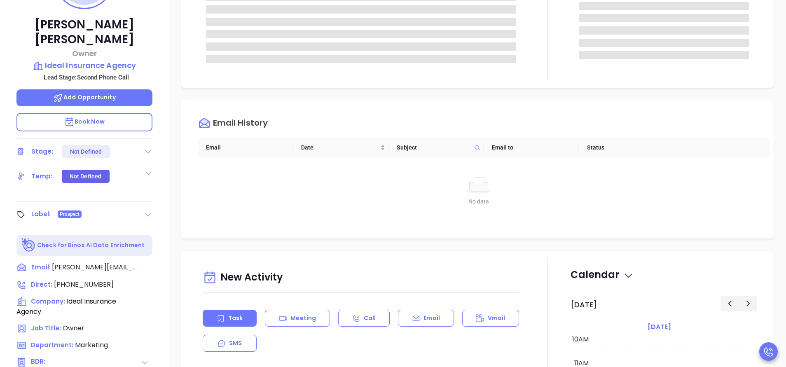
scroll to position [247, 0]
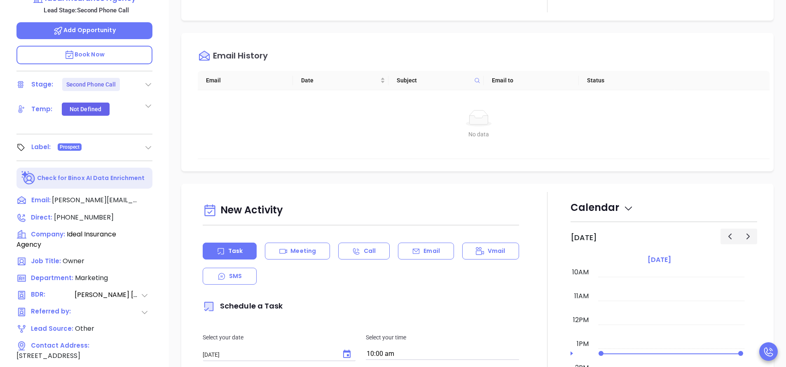
type input "[PERSON_NAME]"
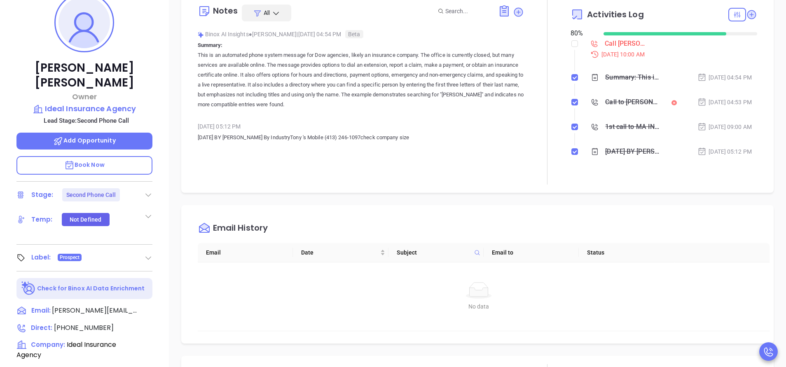
scroll to position [13, 0]
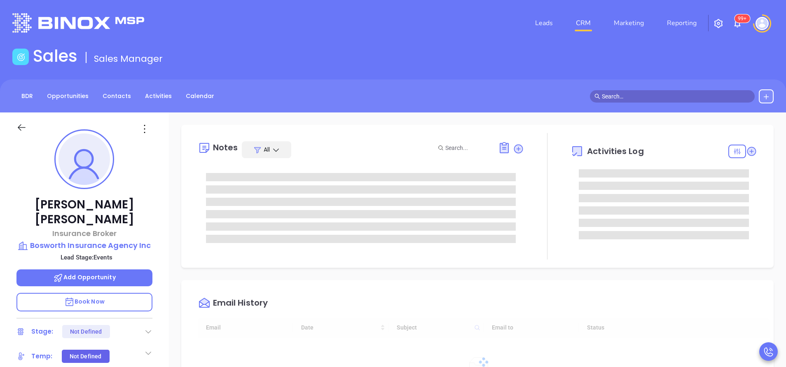
type input "10/02/2025"
type input "Vicky Mendoza"
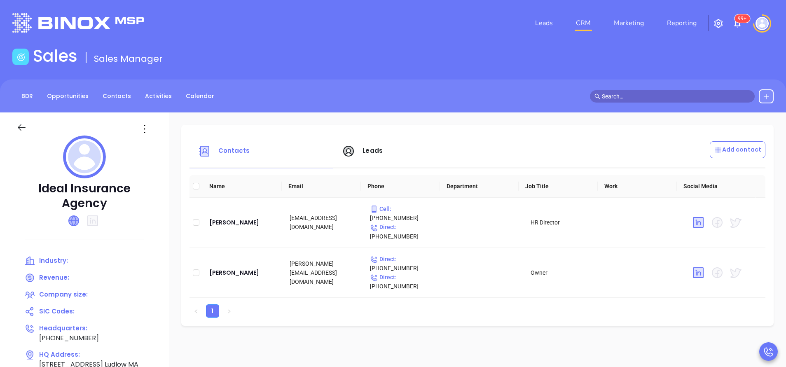
click at [74, 217] on icon at bounding box center [74, 221] width 10 height 10
click at [72, 221] on icon at bounding box center [73, 220] width 11 height 11
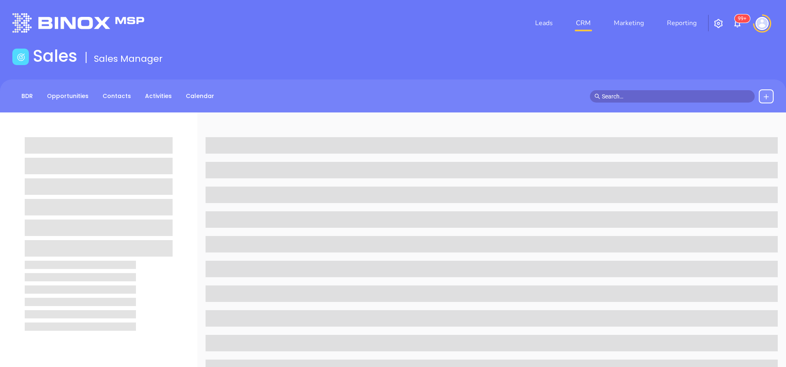
scroll to position [13, 0]
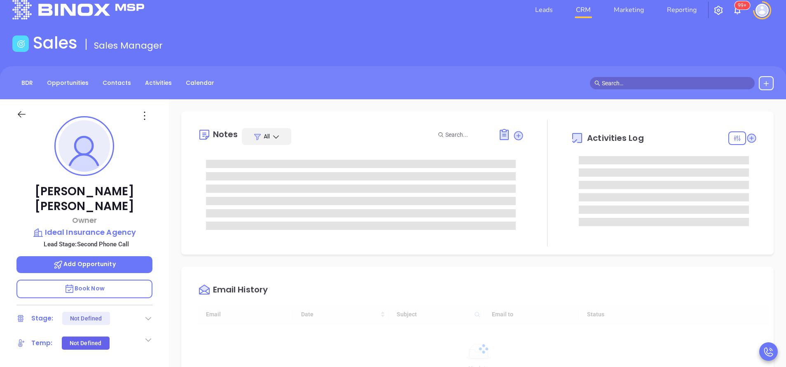
type input "[DATE]"
type input "[PERSON_NAME]"
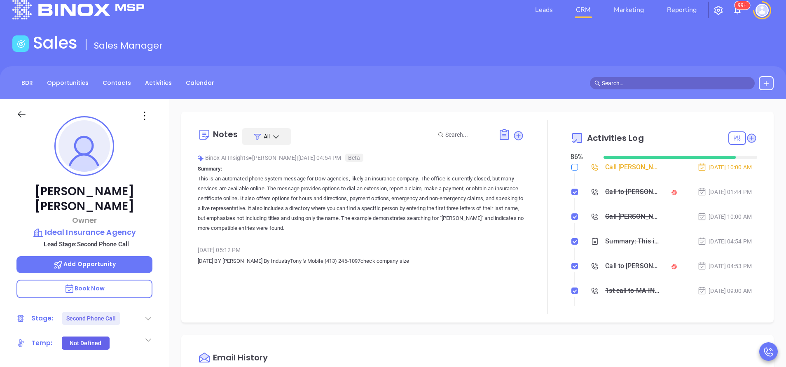
click at [571, 167] on input "checkbox" at bounding box center [574, 167] width 7 height 7
checkbox input "true"
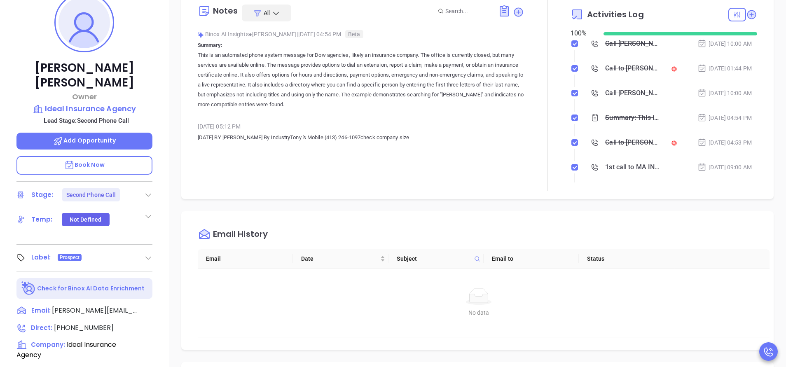
scroll to position [199, 0]
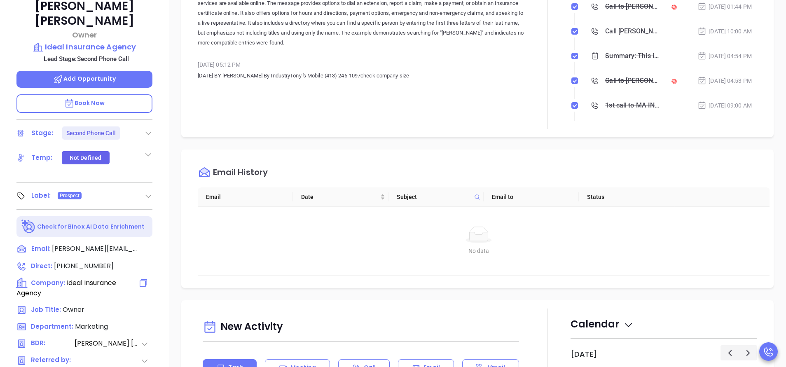
click at [138, 278] on div at bounding box center [142, 288] width 19 height 20
click at [144, 278] on icon at bounding box center [143, 283] width 10 height 10
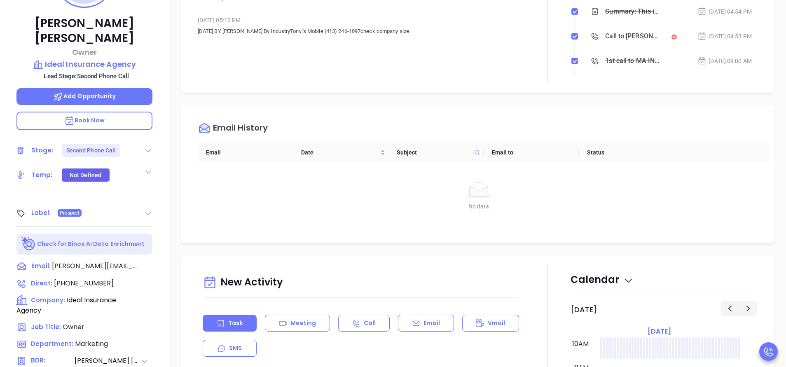
scroll to position [260, 0]
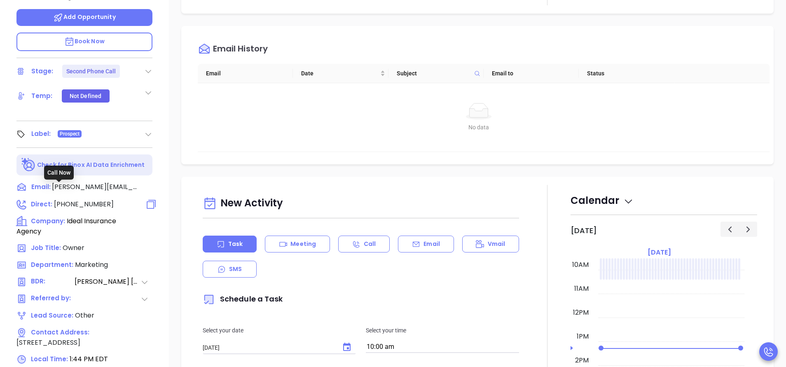
click at [98, 199] on span "(413) 589-0901" at bounding box center [84, 203] width 60 height 9
type input "(413) 589-0901"
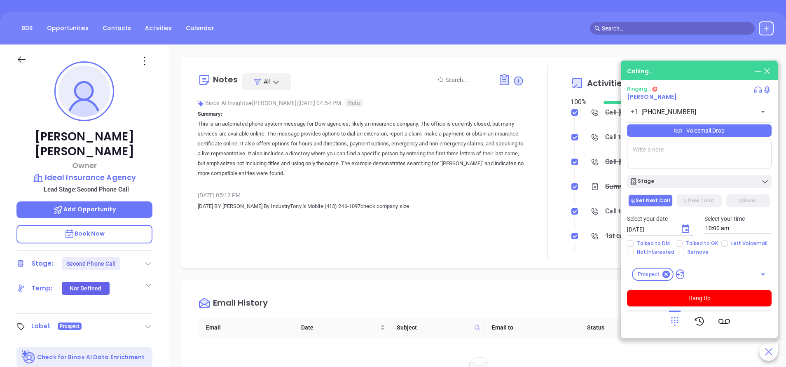
scroll to position [0, 0]
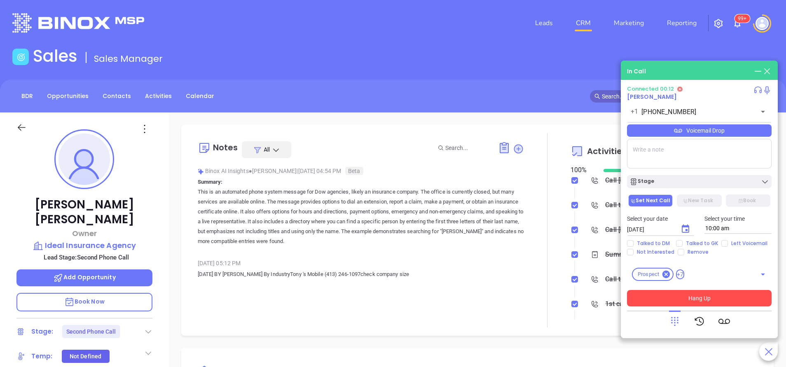
click at [702, 298] on button "Hang Up" at bounding box center [699, 298] width 145 height 16
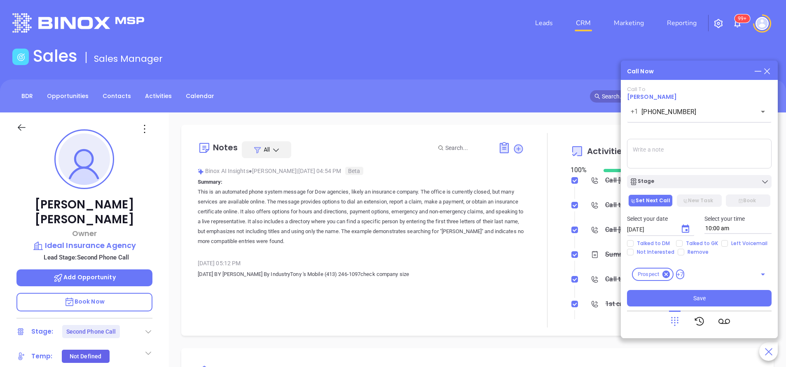
click at [683, 156] on textarea at bounding box center [699, 154] width 145 height 30
paste textarea "Ideal Insurance was acquired by The Dowd Agencies"
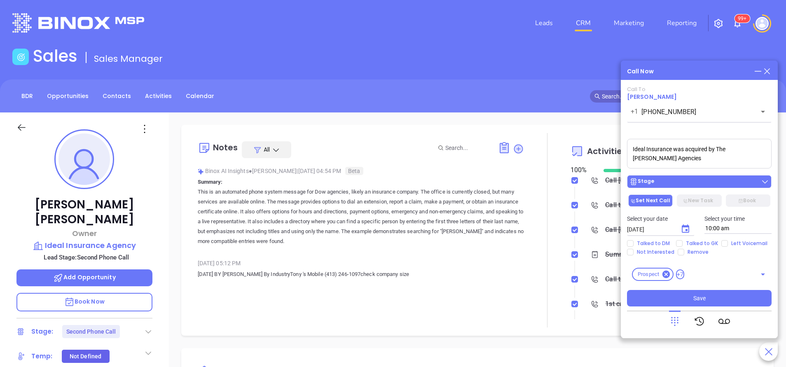
type textarea "Ideal Insurance was acquired by The Dowd Agencies"
click at [709, 182] on div "Stage" at bounding box center [699, 182] width 140 height 8
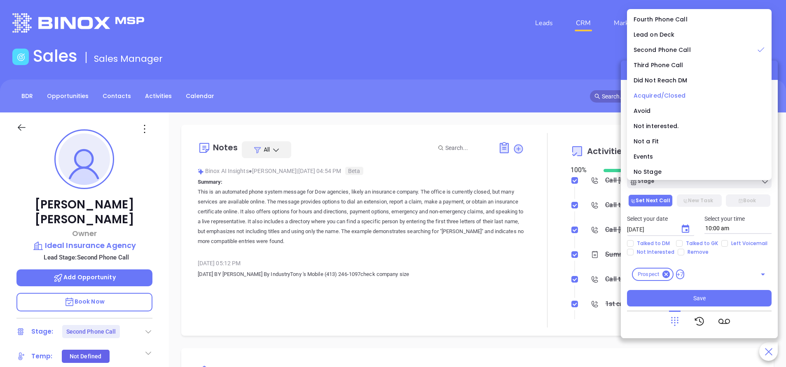
click at [661, 94] on span "Acquired/Closed" at bounding box center [660, 95] width 52 height 8
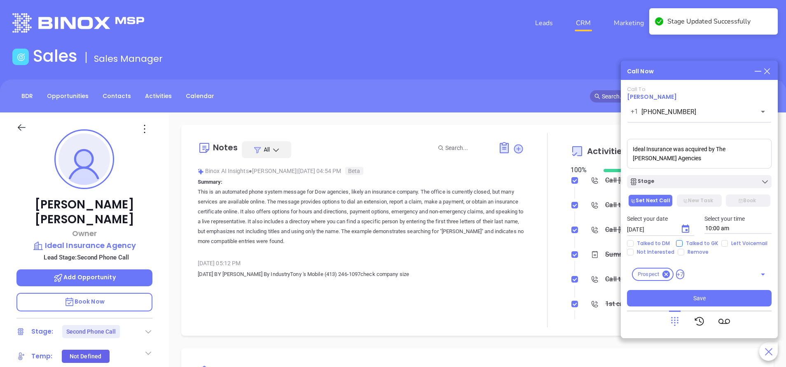
click at [678, 243] on input "Talked to GK" at bounding box center [679, 243] width 7 height 7
checkbox input "true"
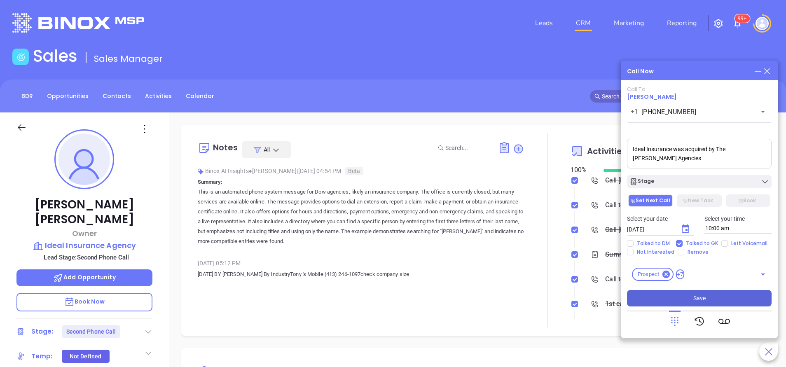
click at [710, 295] on button "Save" at bounding box center [699, 298] width 145 height 16
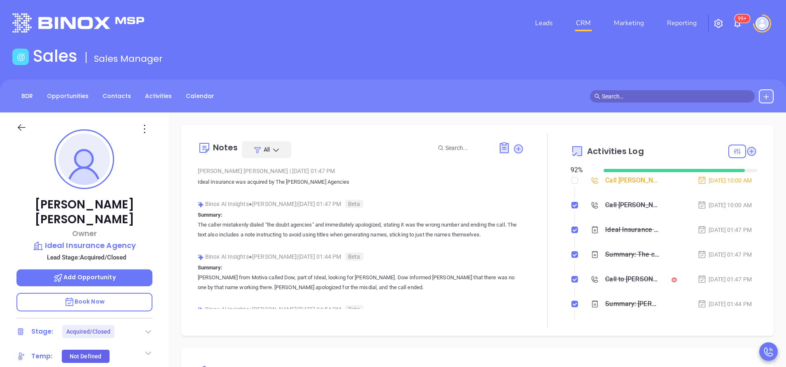
click at [573, 180] on li "Call Tony Goncalves to follow up Oct 2, 2025 | 10:00 AM" at bounding box center [665, 188] width 185 height 23
click at [571, 180] on input "checkbox" at bounding box center [574, 180] width 7 height 7
checkbox input "true"
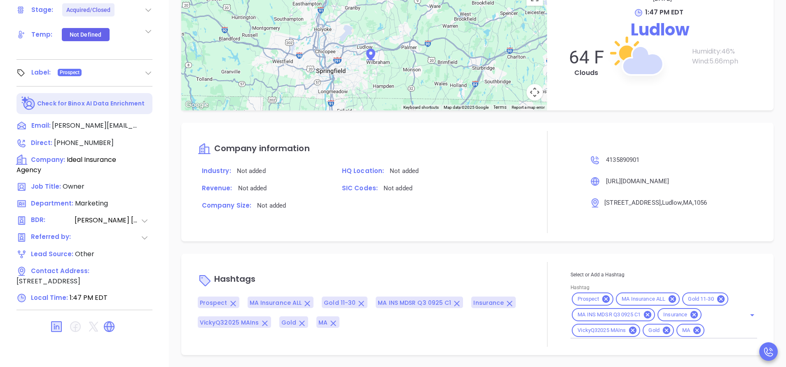
scroll to position [322, 0]
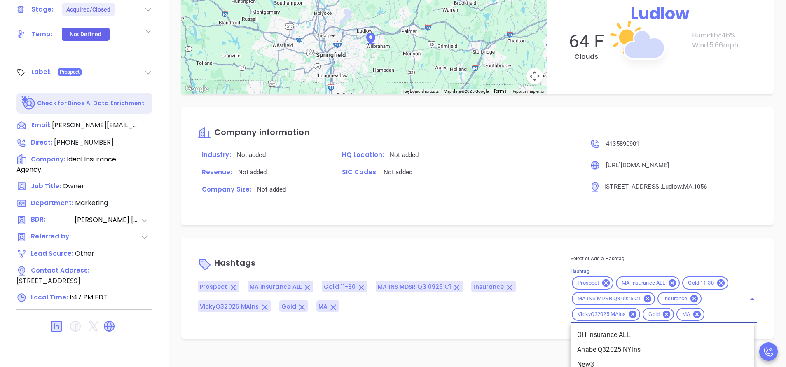
click at [706, 320] on input "Hashtag" at bounding box center [720, 314] width 28 height 10
type input "acq"
click at [706, 320] on input "Hashtag" at bounding box center [720, 314] width 28 height 10
type input "acq"
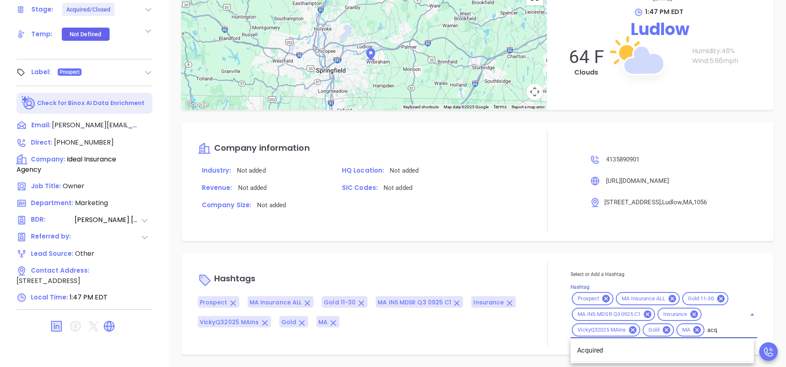
click at [585, 349] on li "Acquired" at bounding box center [662, 350] width 183 height 15
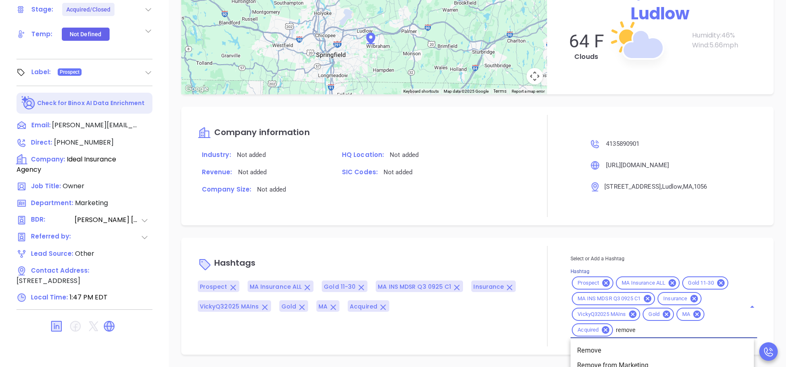
type input "remove"
click at [602, 349] on li "Remove from Marketing" at bounding box center [662, 350] width 183 height 15
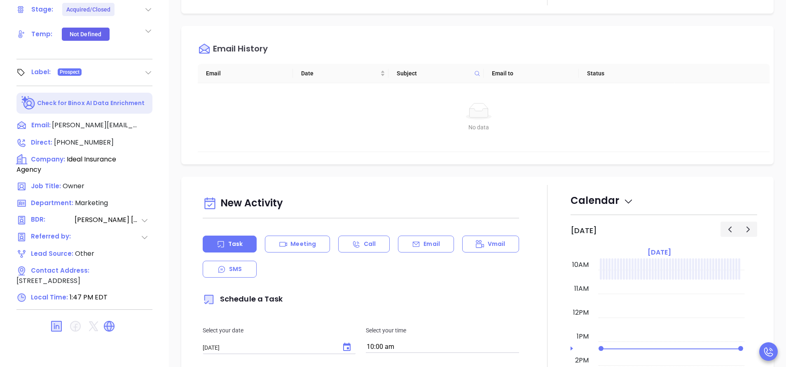
scroll to position [13, 0]
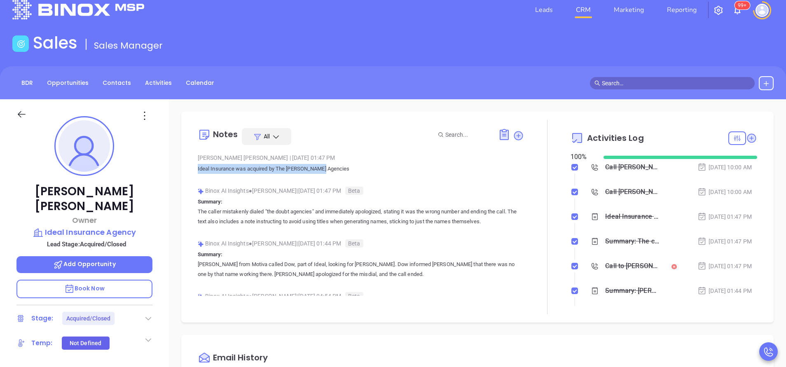
drag, startPoint x: 195, startPoint y: 168, endPoint x: 336, endPoint y: 170, distance: 141.3
click at [336, 170] on div "Notes All Vicky Mendoza | Oct 1, 2025 01:47 PM Ideal Insurance was acquired by …" at bounding box center [477, 217] width 576 height 194
copy p "Ideal Insurance was acquired by The Dowd Agencies"
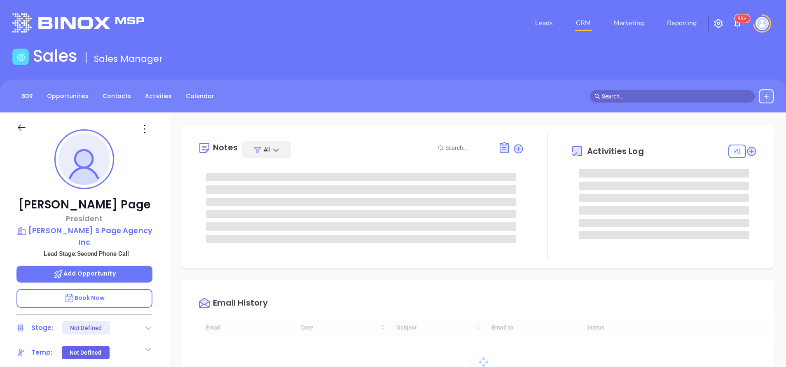
type input "[DATE]"
type input "[PERSON_NAME]"
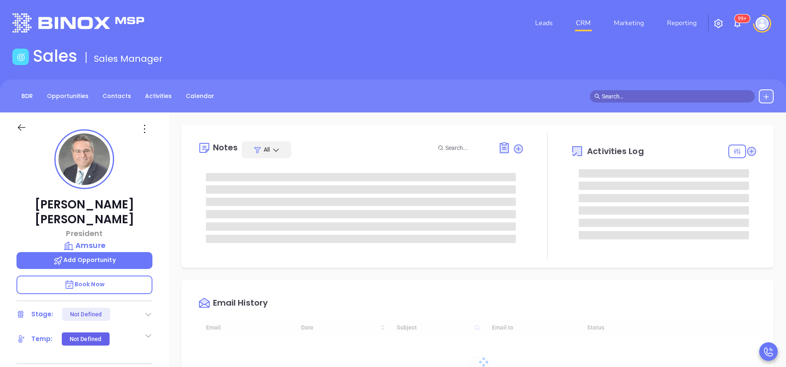
type input "[DATE]"
type input "Vicky Mendoza"
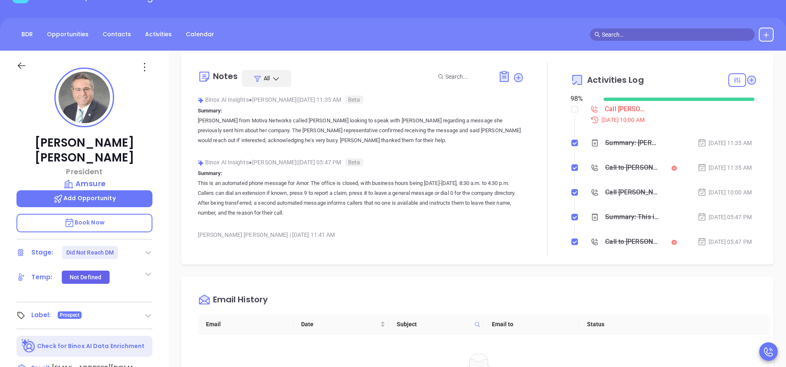
scroll to position [124, 0]
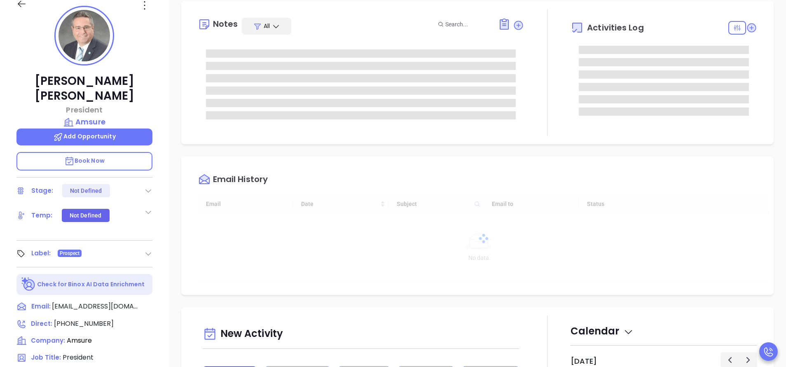
scroll to position [239, 0]
type input "[PERSON_NAME]"
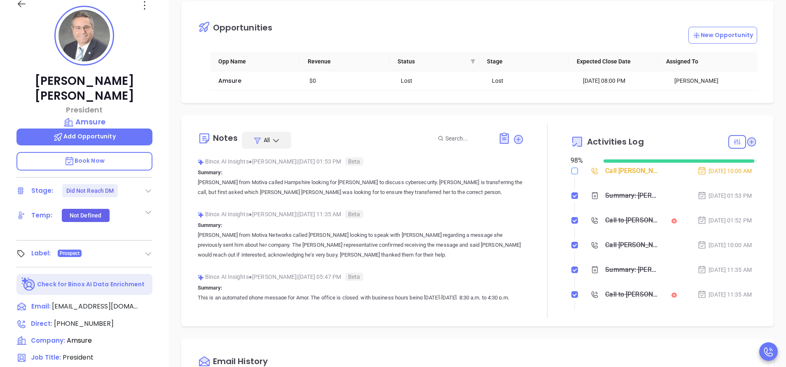
click at [571, 170] on input "checkbox" at bounding box center [574, 171] width 7 height 7
checkbox input "true"
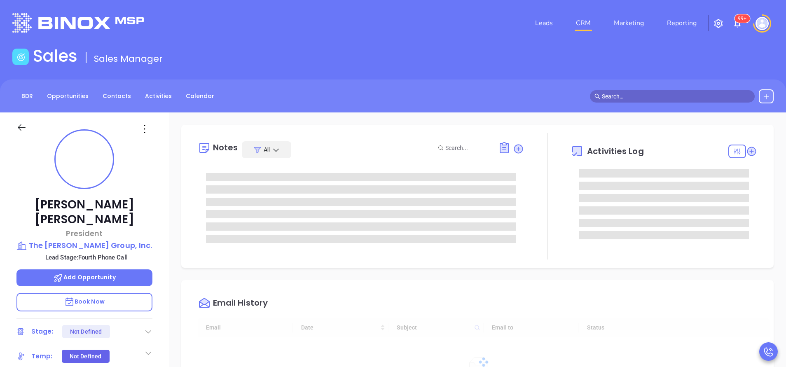
scroll to position [239, 0]
type input "[PERSON_NAME]"
type input "[DATE]"
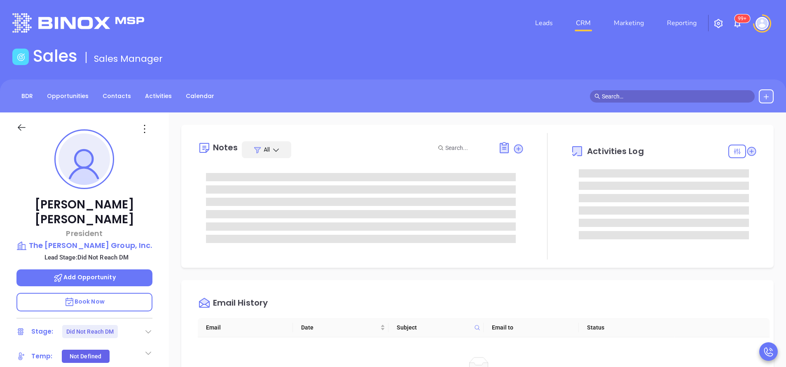
type input "[PERSON_NAME]"
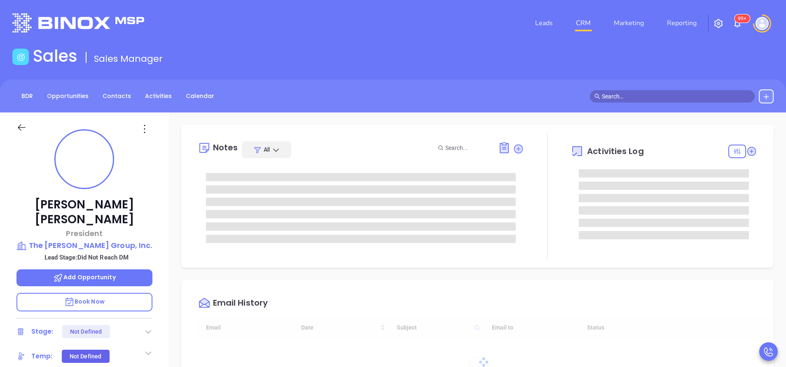
type input "[DATE]"
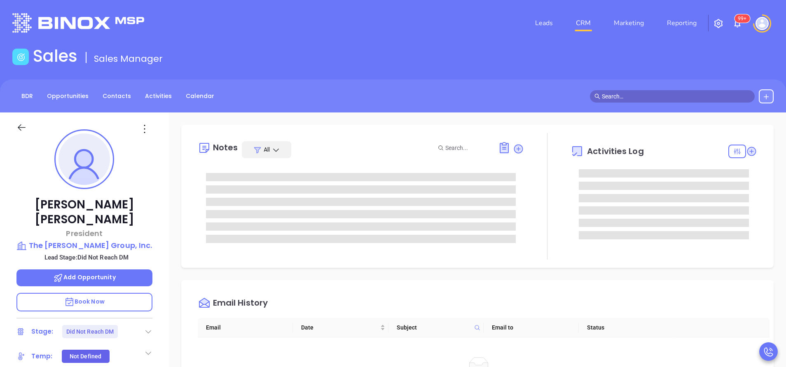
type input "[PERSON_NAME]"
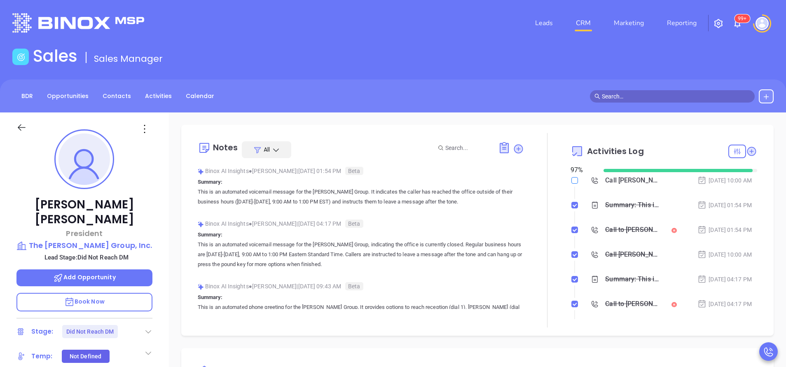
click at [571, 180] on input "checkbox" at bounding box center [574, 180] width 7 height 7
checkbox input "true"
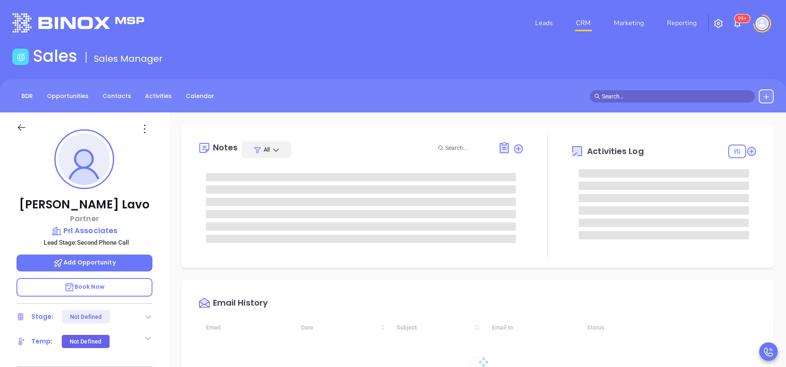
type input "[DATE]"
type input "[PERSON_NAME]"
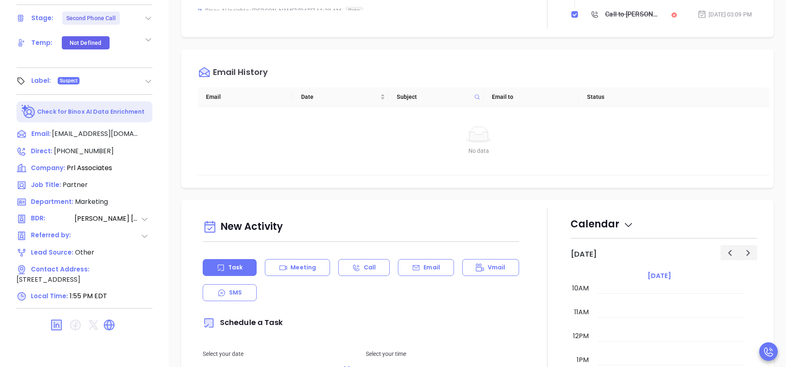
scroll to position [75, 0]
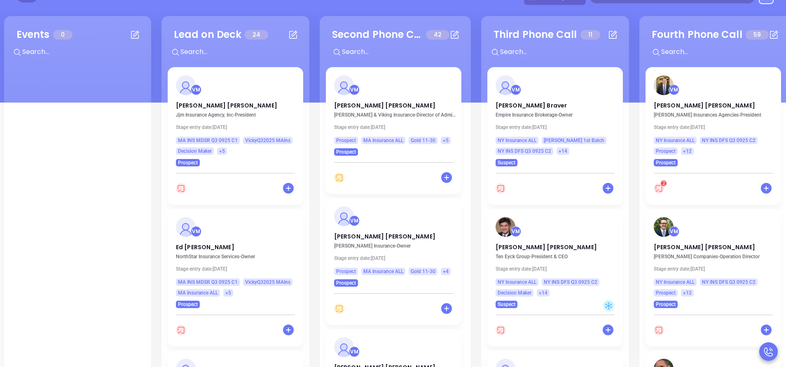
scroll to position [112, 0]
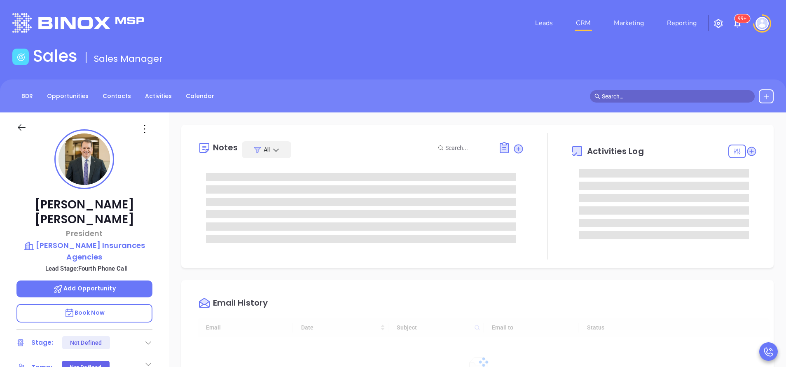
type input "[DATE]"
type input "[PERSON_NAME]"
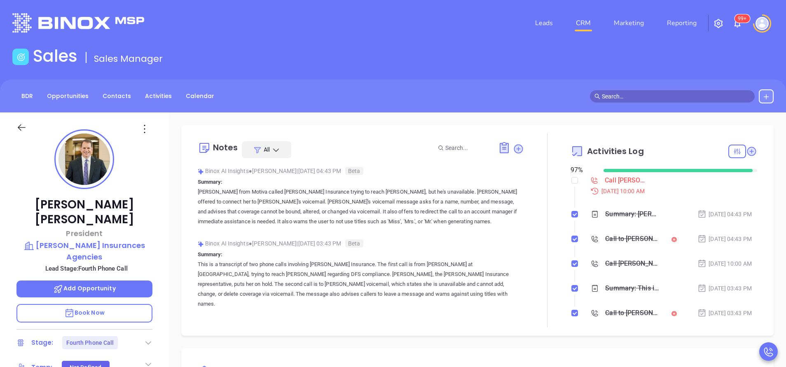
scroll to position [124, 0]
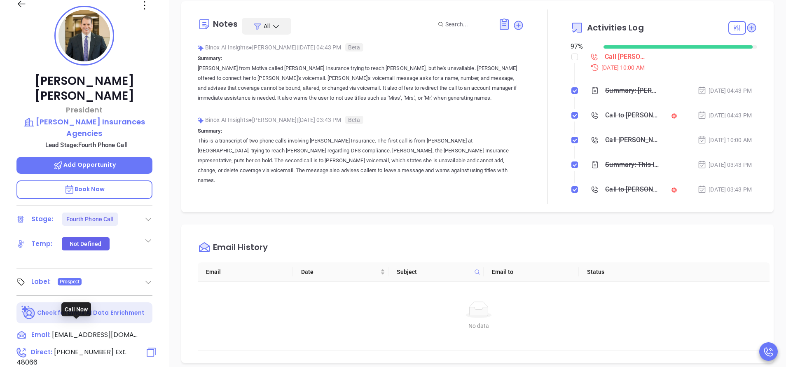
click at [81, 347] on span "[PHONE_NUMBER]" at bounding box center [84, 351] width 60 height 9
type input "[PHONE_NUMBER]"
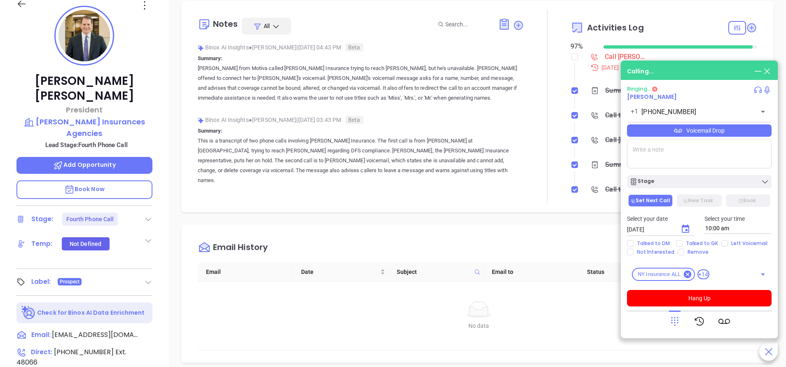
click at [673, 320] on icon at bounding box center [675, 322] width 12 height 12
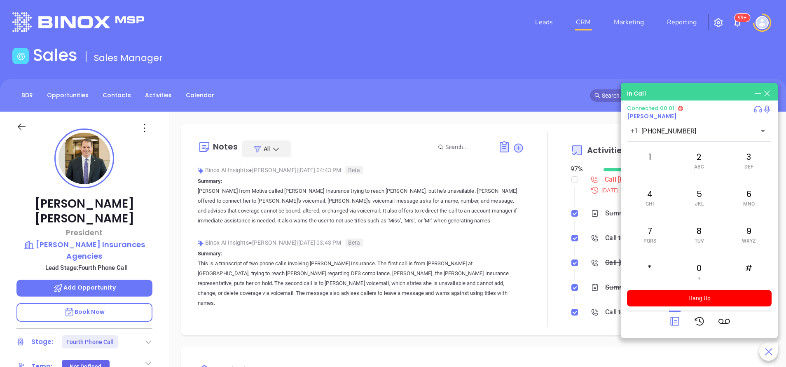
scroll to position [0, 0]
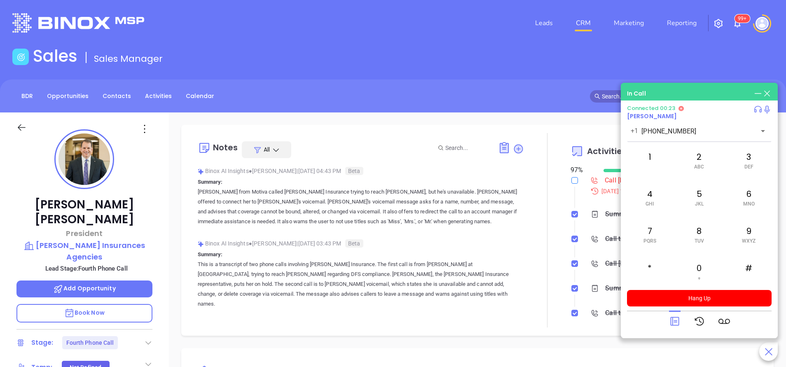
click at [571, 181] on input "checkbox" at bounding box center [574, 180] width 7 height 7
checkbox input "true"
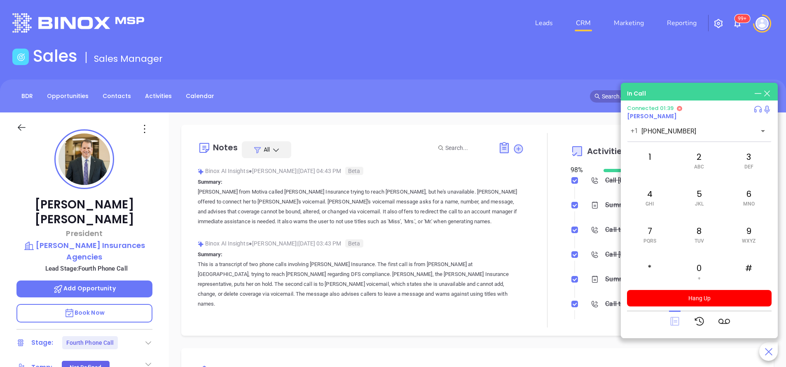
click at [672, 318] on icon at bounding box center [674, 321] width 9 height 9
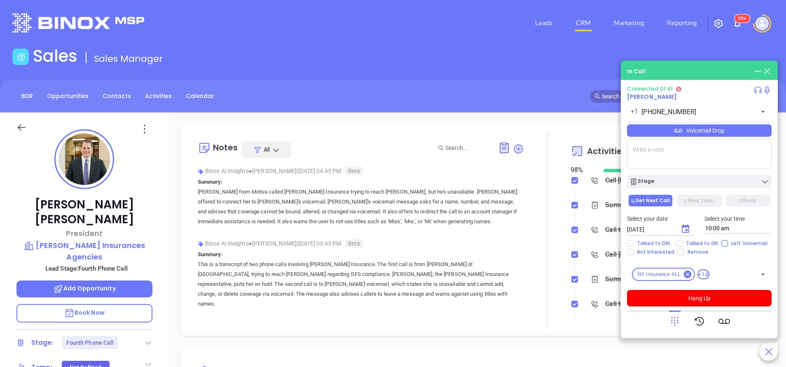
click at [721, 245] on input "Left Voicemail" at bounding box center [724, 243] width 7 height 7
checkbox input "true"
click at [712, 296] on button "Hang Up" at bounding box center [699, 298] width 145 height 16
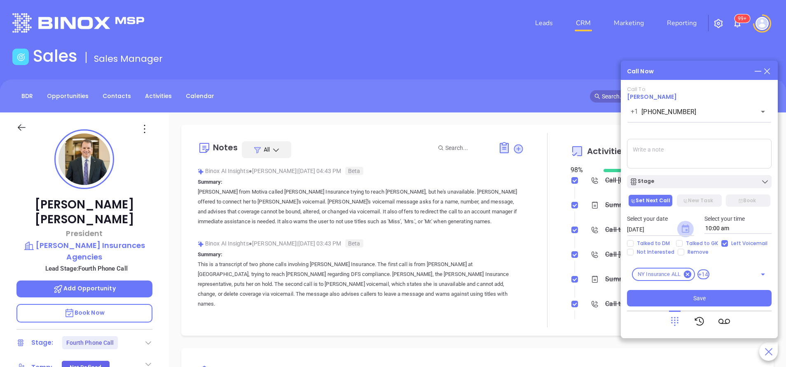
click at [686, 229] on icon "Choose date, selected date is Oct 2, 2025" at bounding box center [685, 229] width 7 height 8
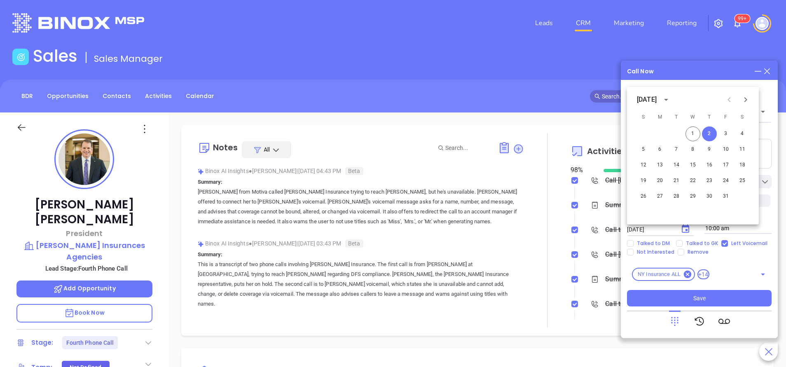
click at [707, 68] on div "Call Now" at bounding box center [699, 71] width 145 height 9
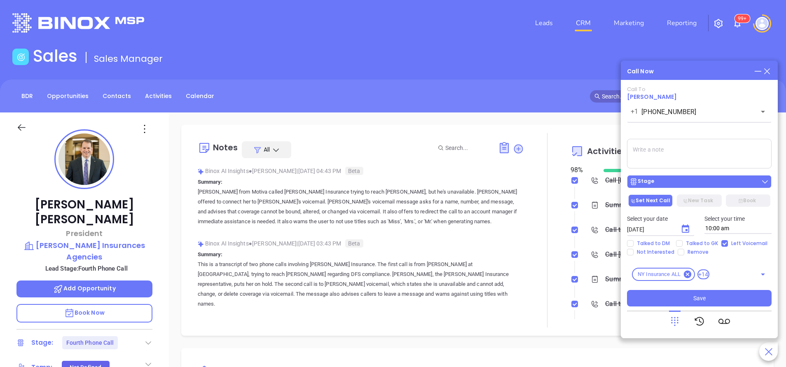
click at [683, 183] on div "Stage" at bounding box center [699, 182] width 140 height 8
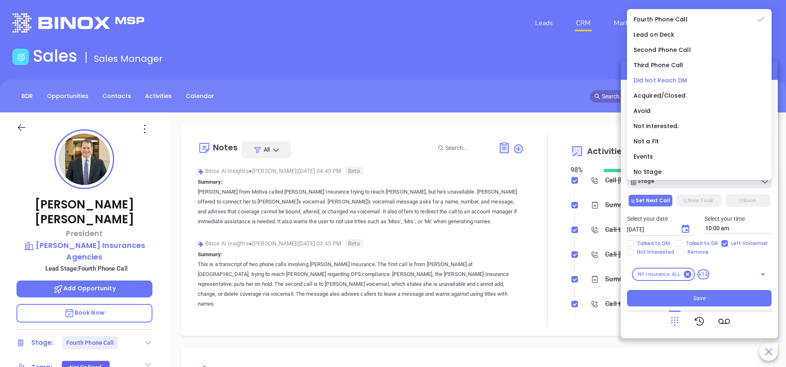
click at [663, 80] on span "Did Not Reach DM" at bounding box center [661, 80] width 54 height 8
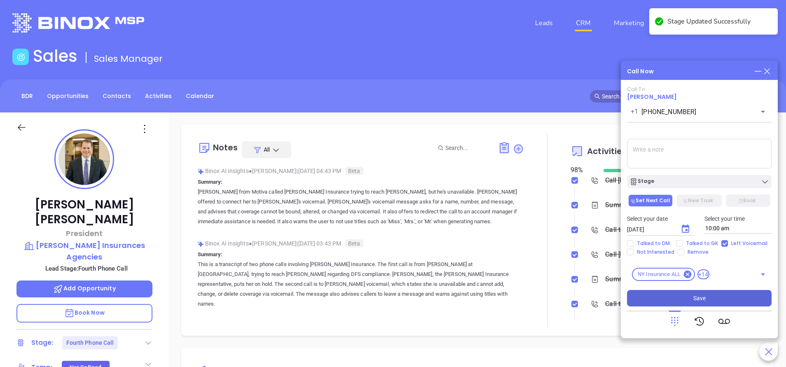
click at [730, 302] on button "Save" at bounding box center [699, 298] width 145 height 16
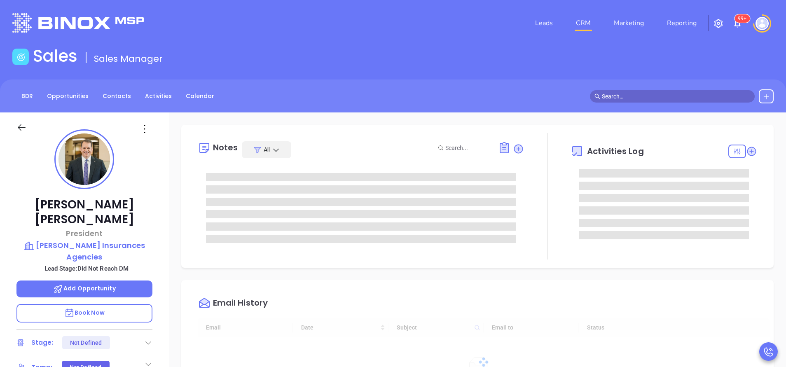
type input "[DATE]"
type input "[PERSON_NAME]"
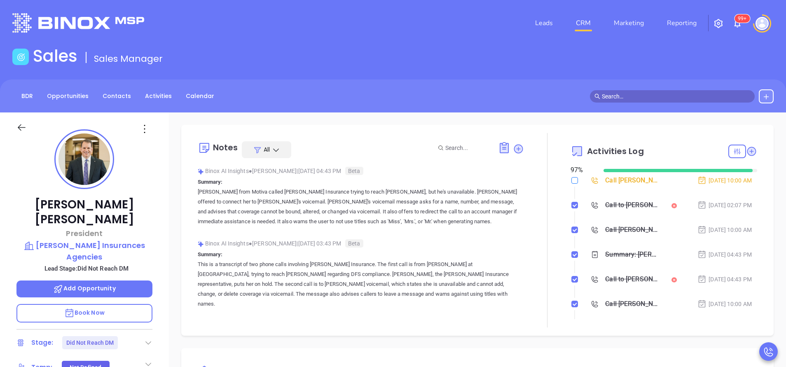
click at [571, 181] on input "checkbox" at bounding box center [574, 180] width 7 height 7
checkbox input "true"
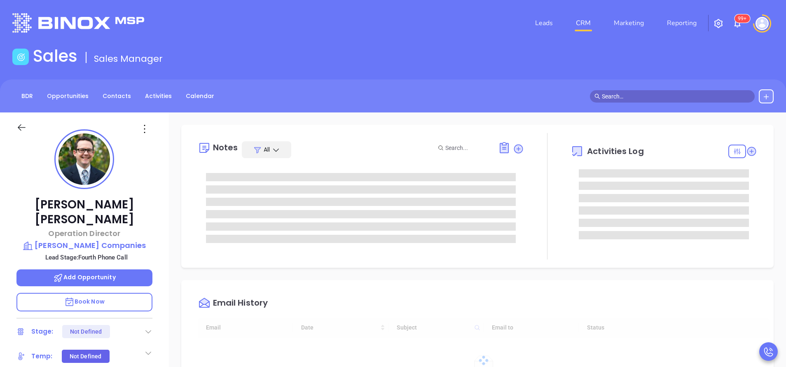
type input "[DATE]"
type input "[PERSON_NAME]"
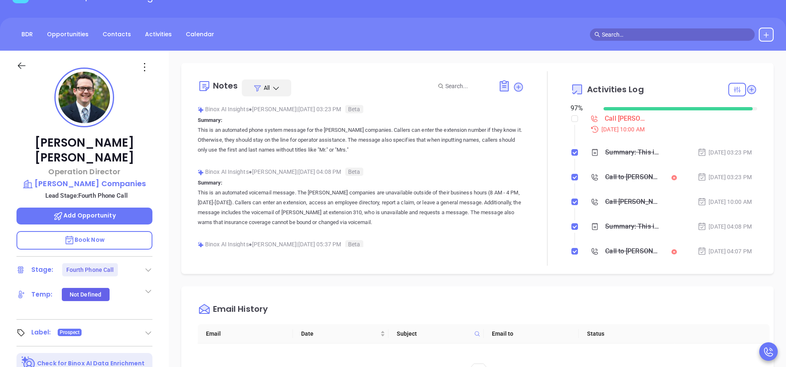
scroll to position [124, 0]
